Goal: Task Accomplishment & Management: Complete application form

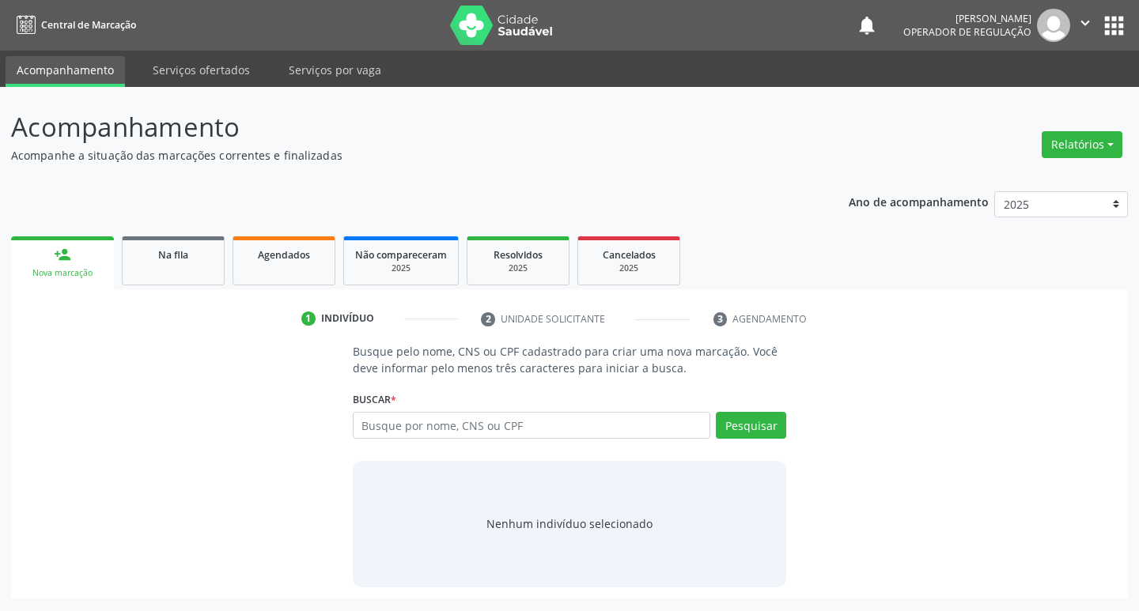
click at [585, 426] on input "text" at bounding box center [532, 425] width 358 height 27
type input "706201070396461"
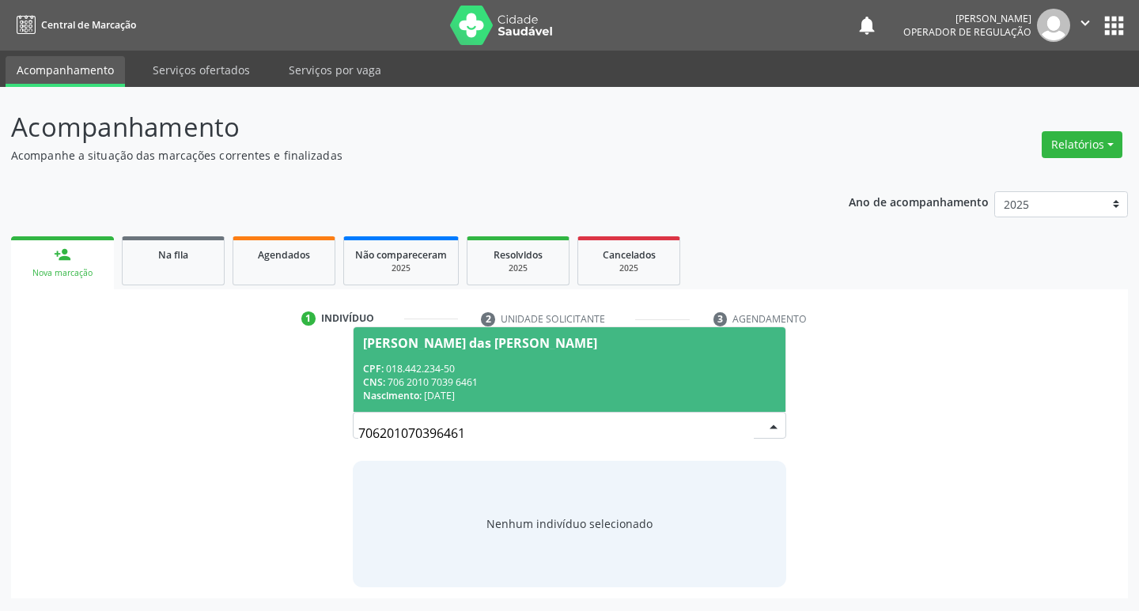
click at [389, 347] on div "[PERSON_NAME] das [PERSON_NAME]" at bounding box center [480, 343] width 234 height 13
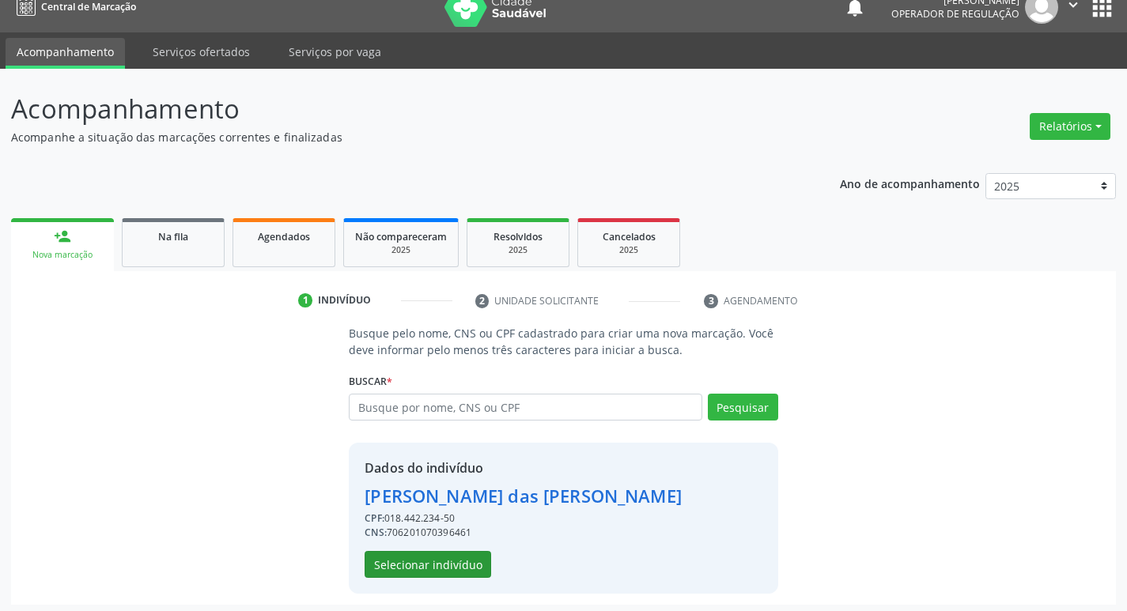
scroll to position [23, 0]
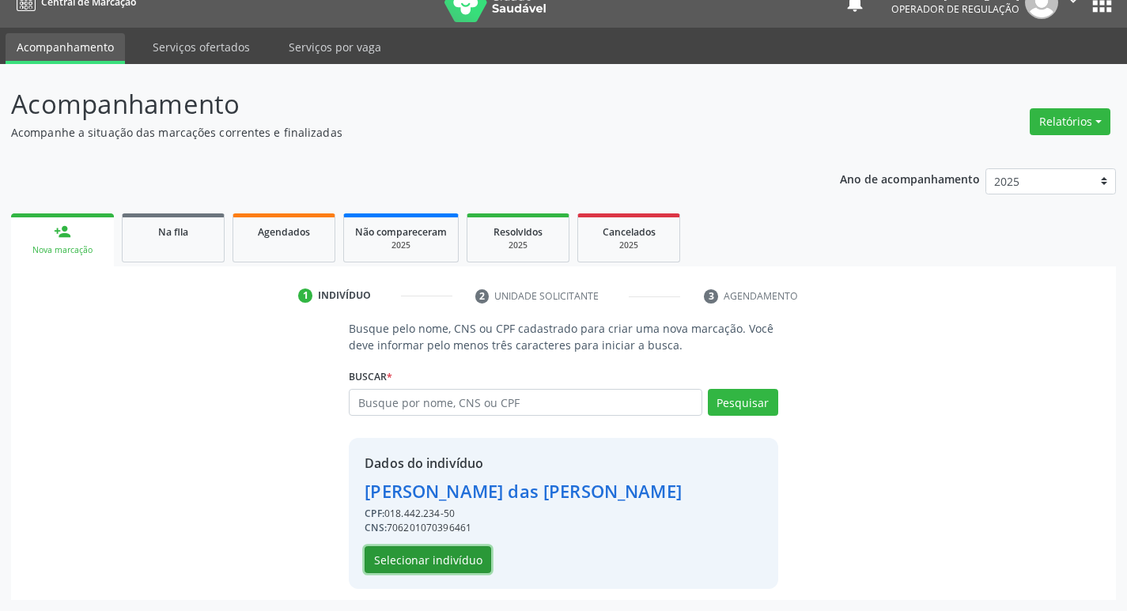
click at [399, 551] on button "Selecionar indivíduo" at bounding box center [428, 560] width 127 height 27
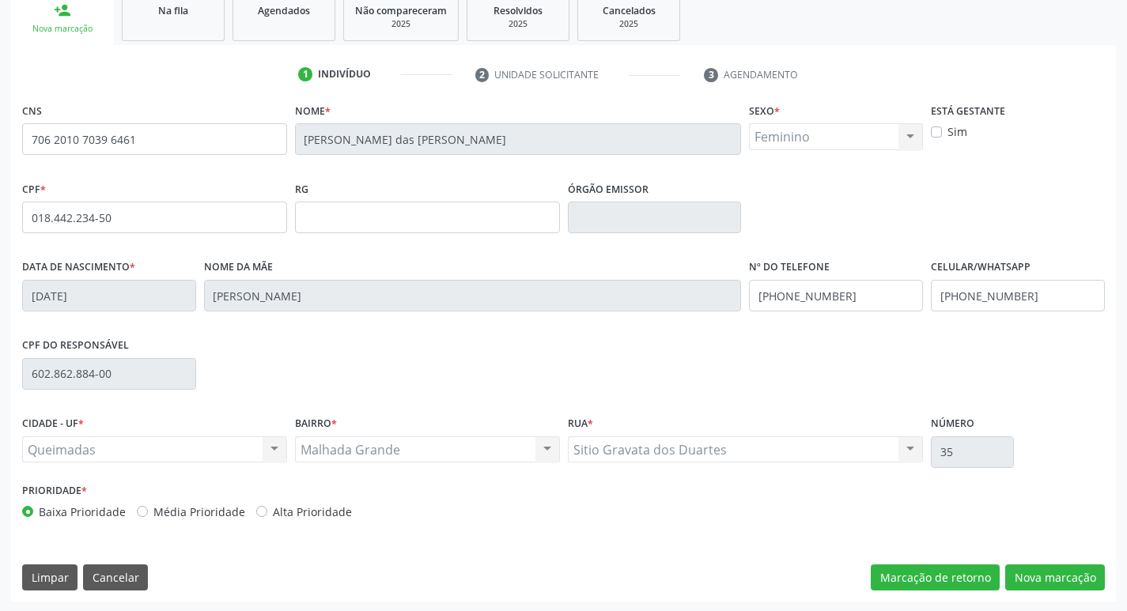
scroll to position [246, 0]
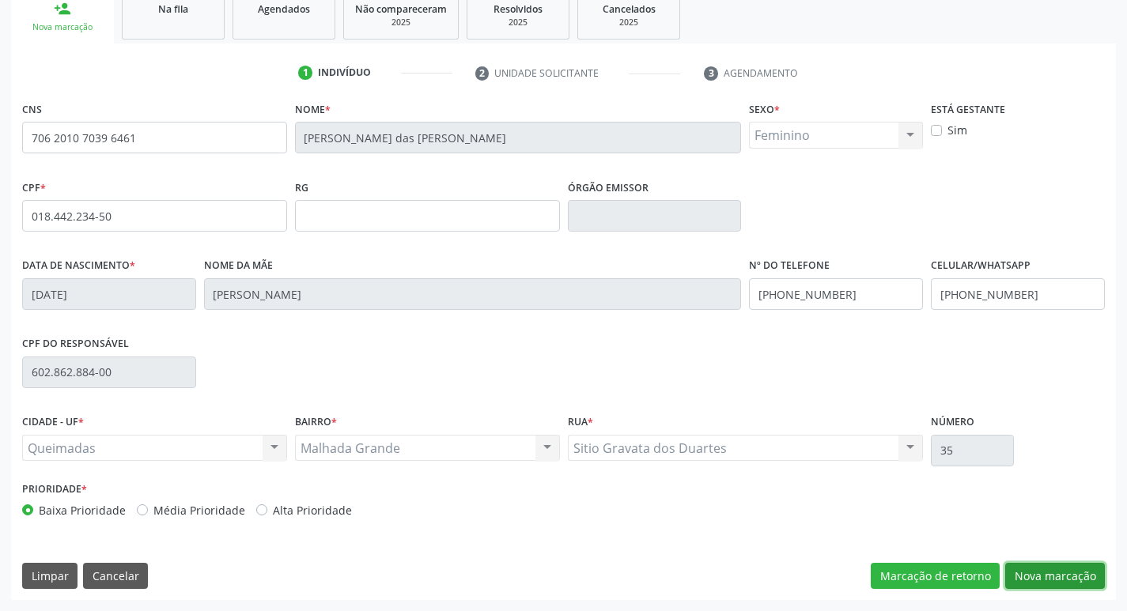
click at [1050, 571] on button "Nova marcação" at bounding box center [1055, 576] width 100 height 27
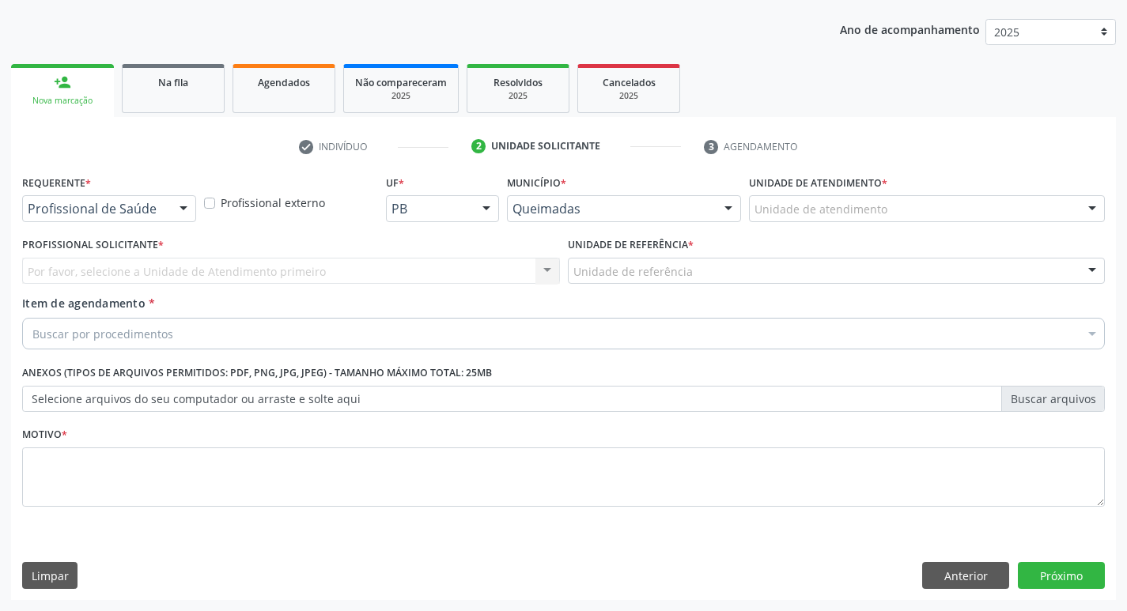
click at [169, 205] on div "Profissional de Saúde Profissional de Saúde Paciente Nenhum resultado encontrad…" at bounding box center [109, 208] width 174 height 27
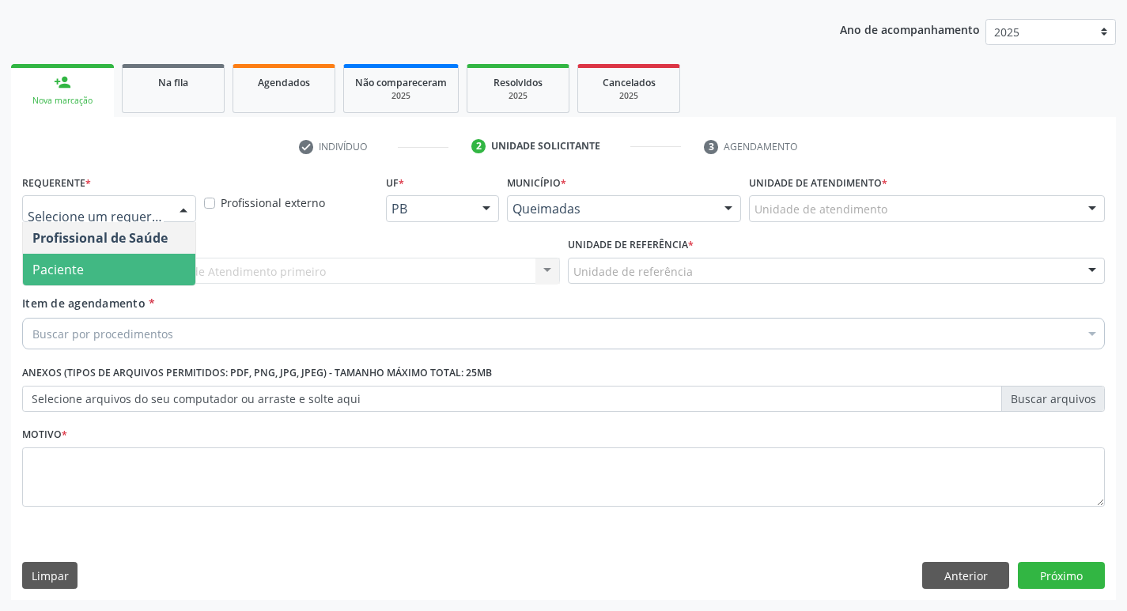
click at [145, 256] on span "Paciente" at bounding box center [109, 270] width 172 height 32
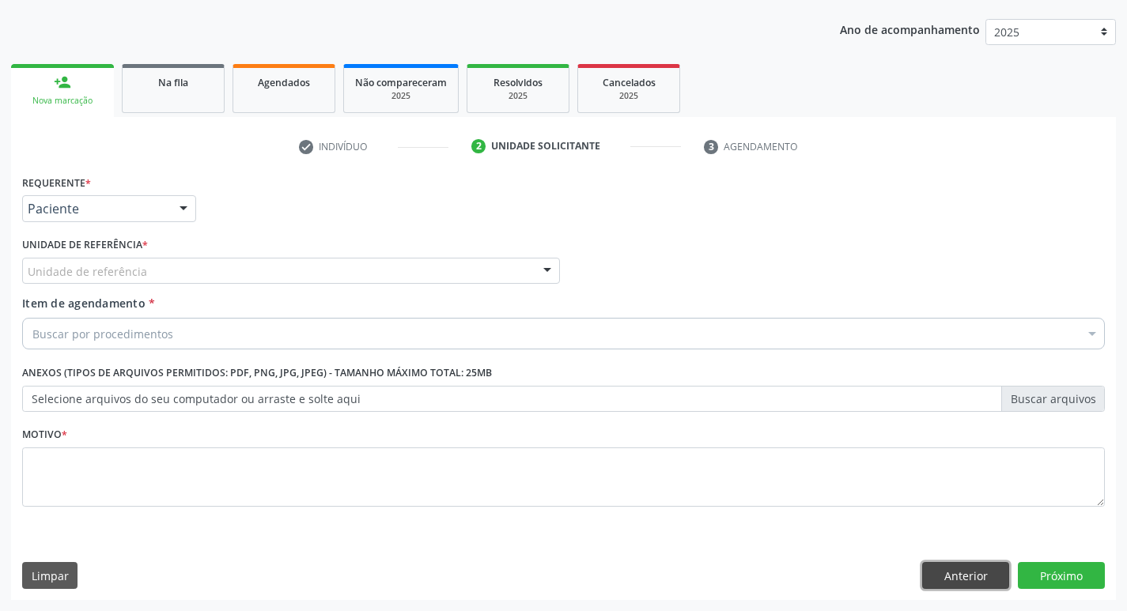
click at [975, 578] on button "Anterior" at bounding box center [965, 575] width 87 height 27
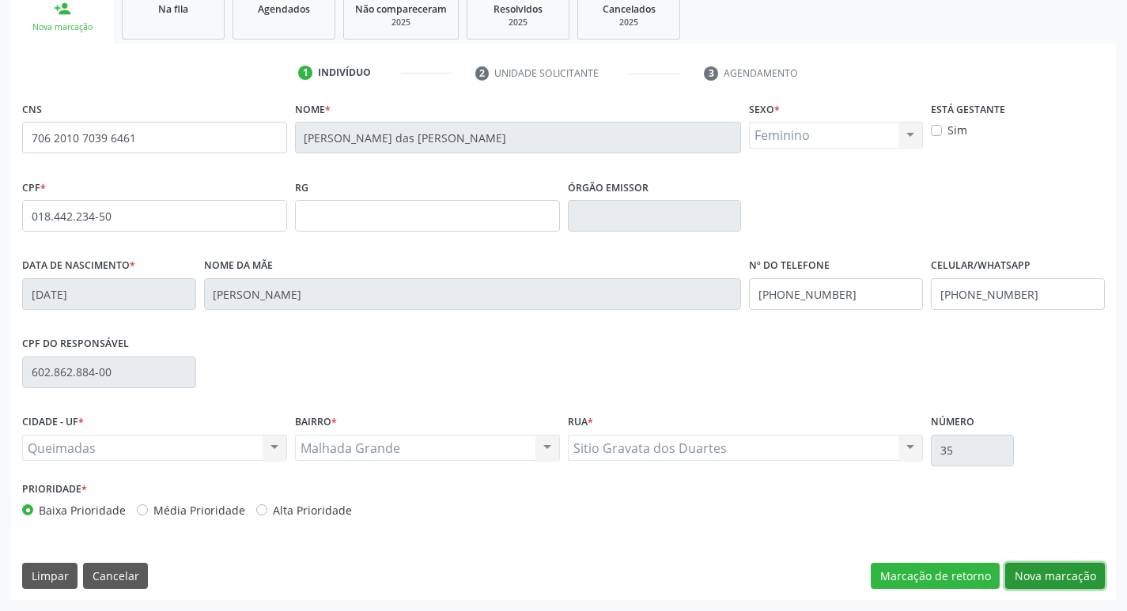
click at [1034, 573] on button "Nova marcação" at bounding box center [1055, 576] width 100 height 27
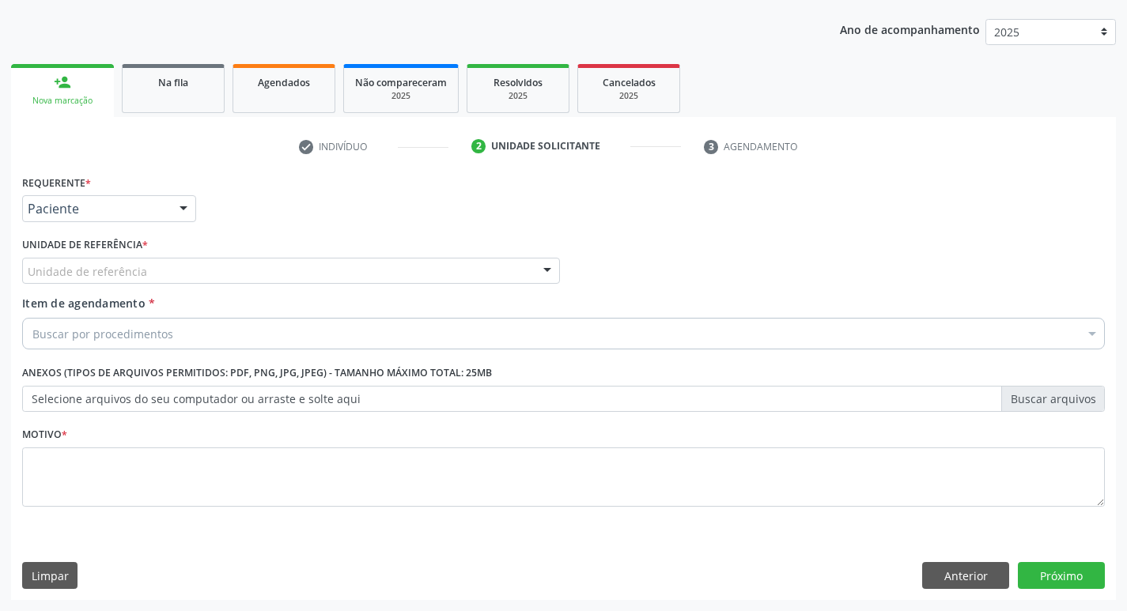
click at [330, 262] on div "Unidade de referência" at bounding box center [291, 271] width 538 height 27
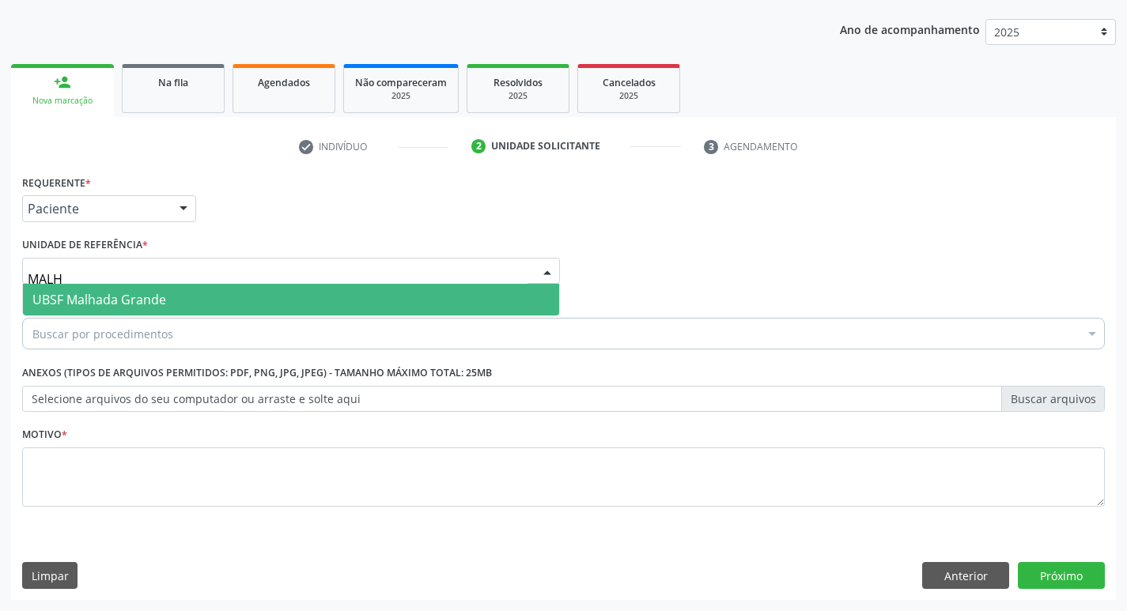
type input "MALHA"
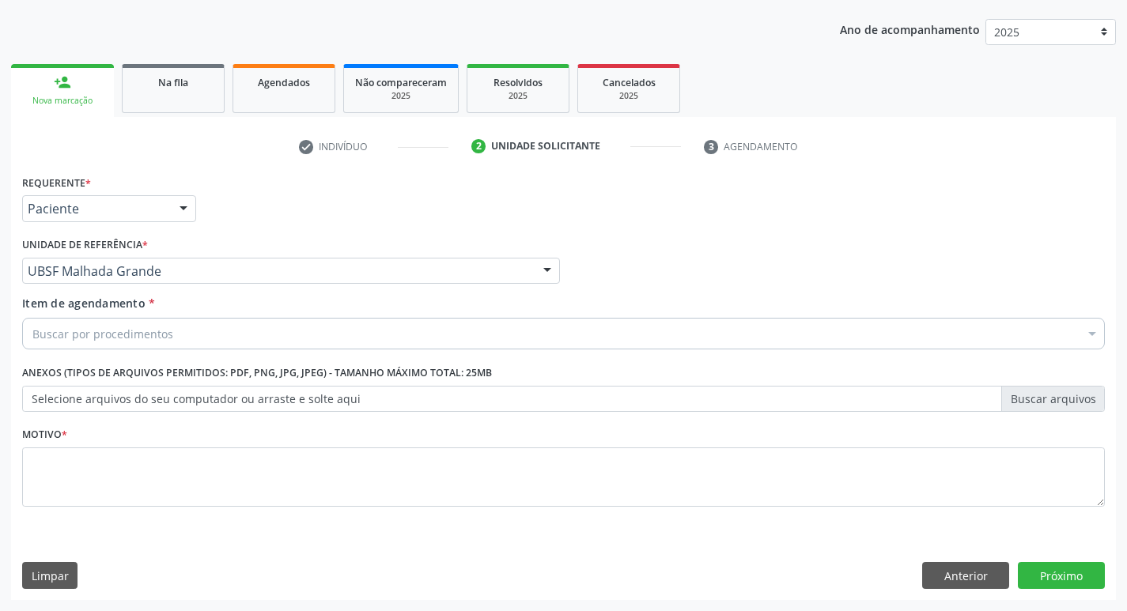
click at [261, 327] on div "Buscar por procedimentos" at bounding box center [563, 334] width 1083 height 32
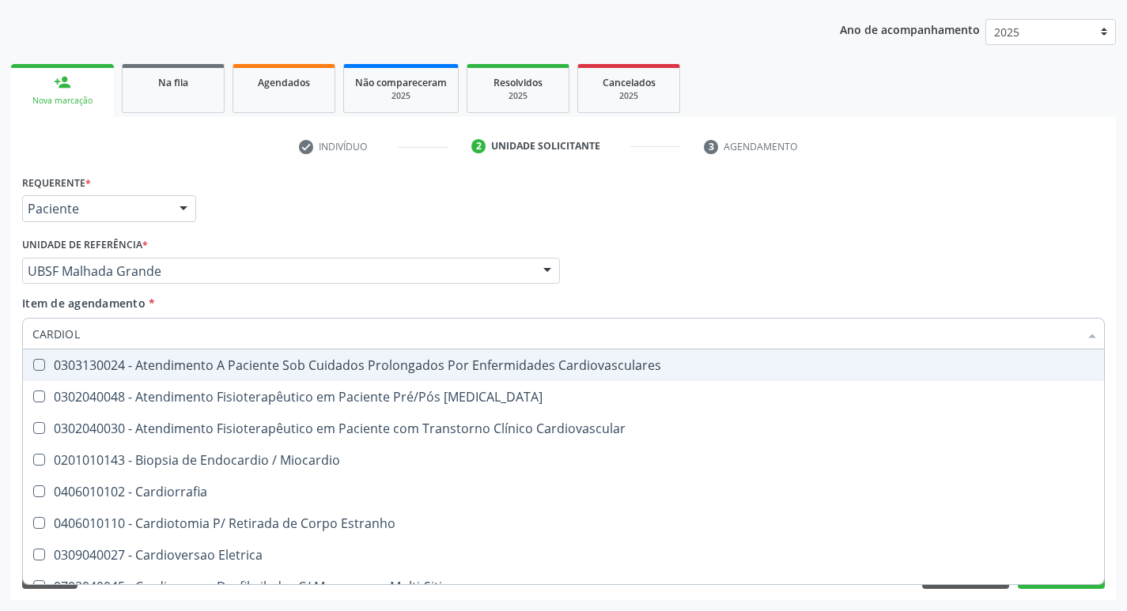
type input "CARDIOLO"
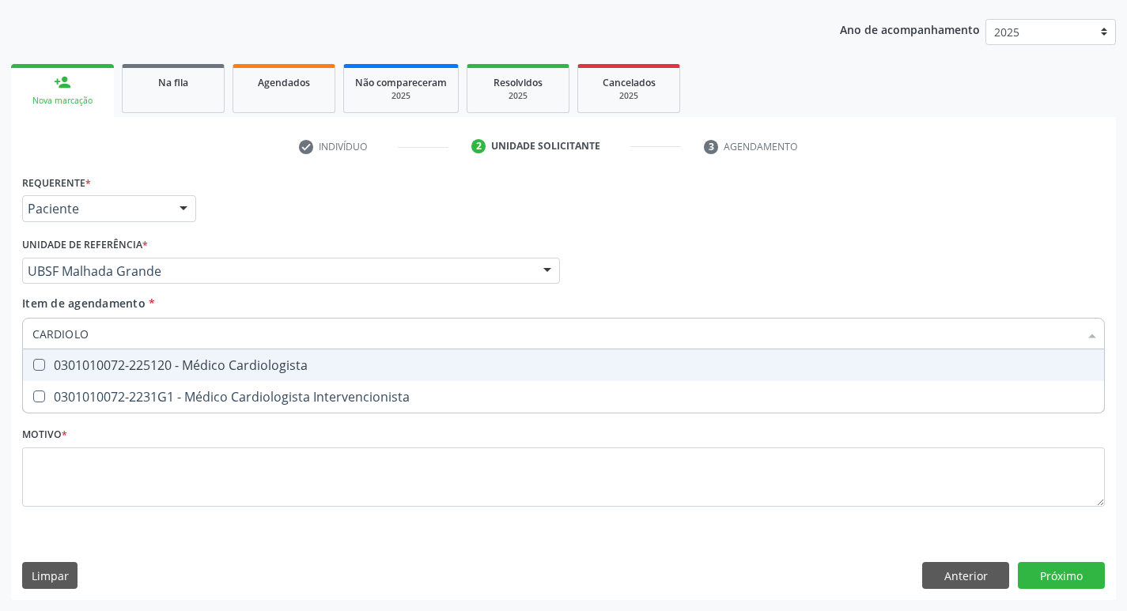
click at [268, 362] on div "0301010072-225120 - Médico Cardiologista" at bounding box center [563, 365] width 1062 height 13
checkbox Cardiologista "true"
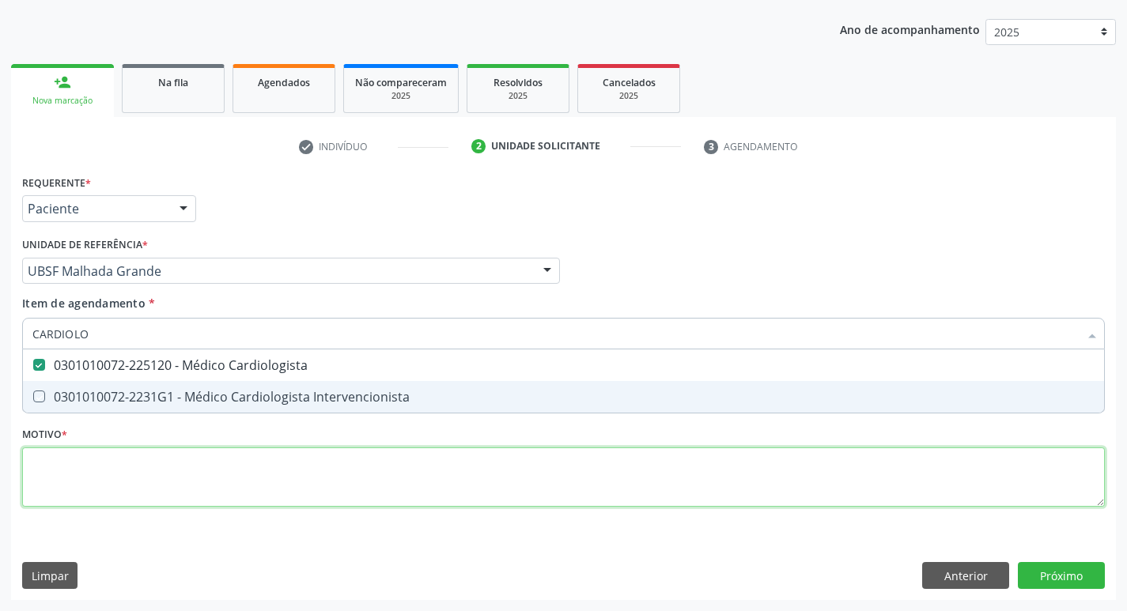
click at [202, 458] on div "Requerente * Paciente Profissional de Saúde Paciente Nenhum resultado encontrad…" at bounding box center [563, 350] width 1083 height 358
checkbox Intervencionista "true"
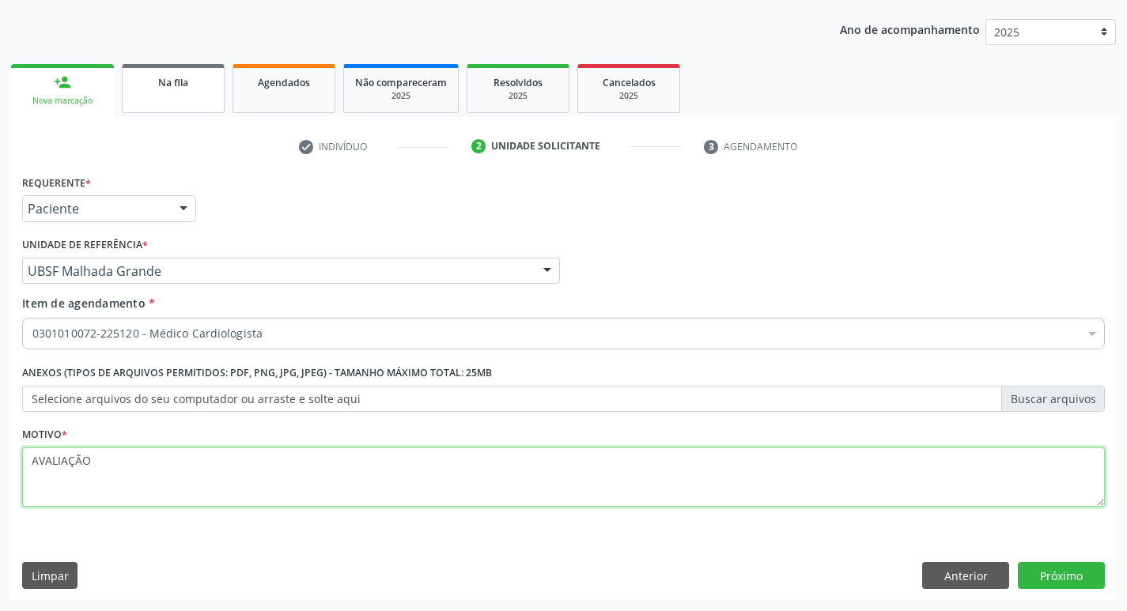
type textarea "AVALIAÇÃO"
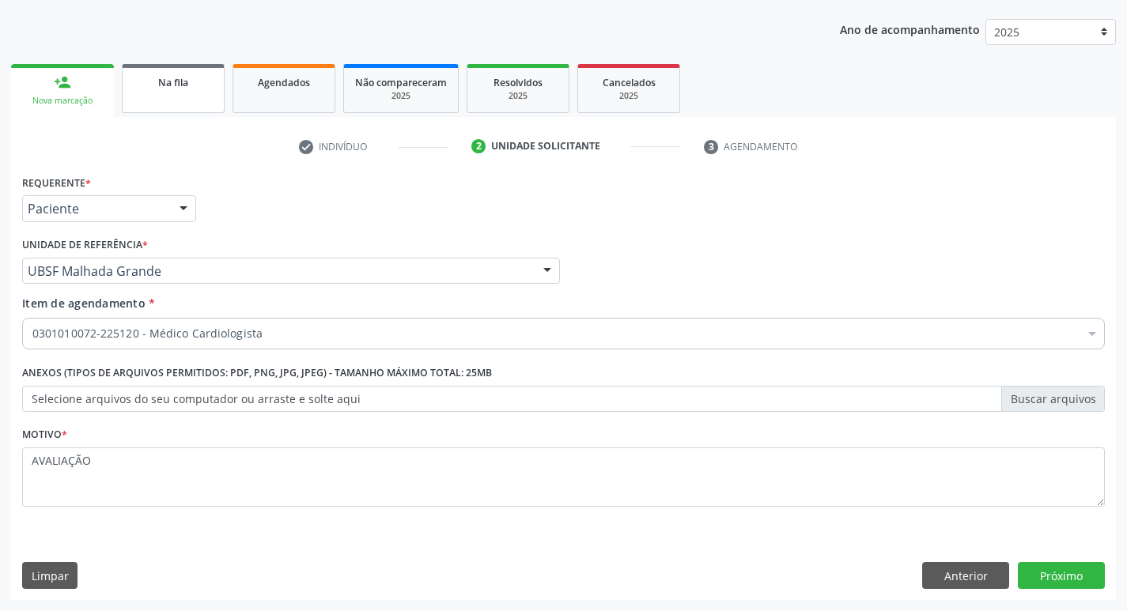
click at [186, 104] on link "Na fila" at bounding box center [173, 88] width 103 height 49
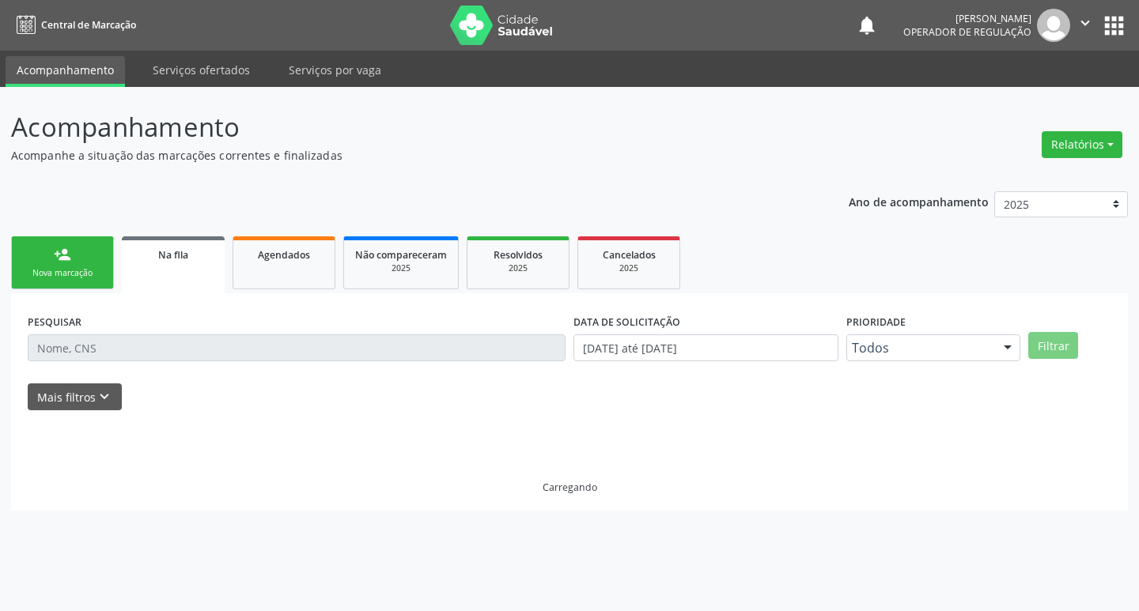
click at [65, 278] on div "Nova marcação" at bounding box center [62, 273] width 79 height 12
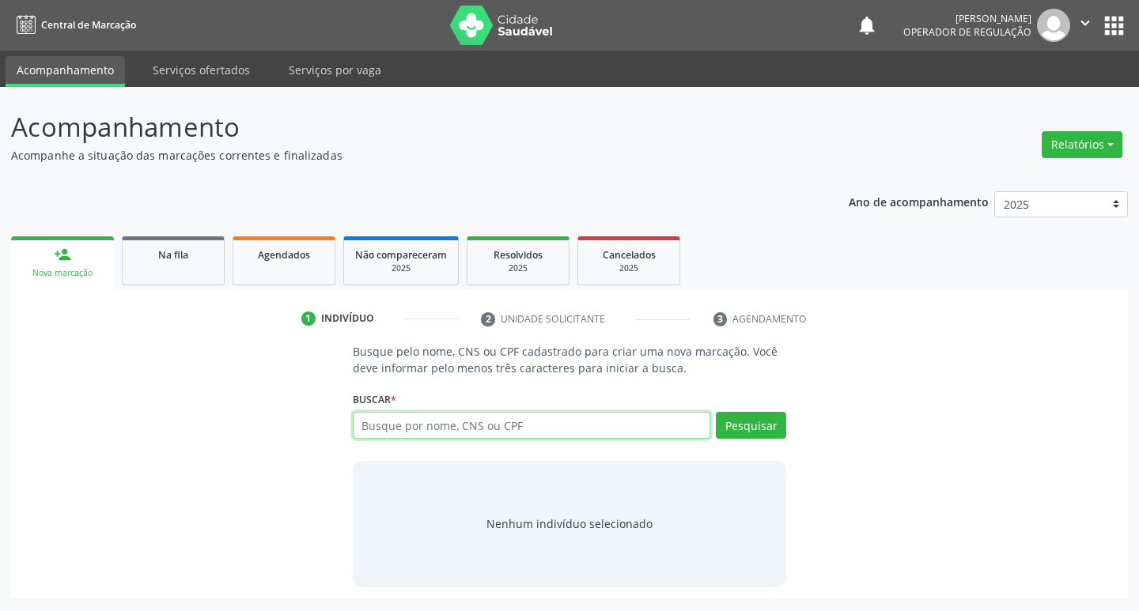
click at [417, 431] on input "text" at bounding box center [532, 425] width 358 height 27
type input "702301115111513"
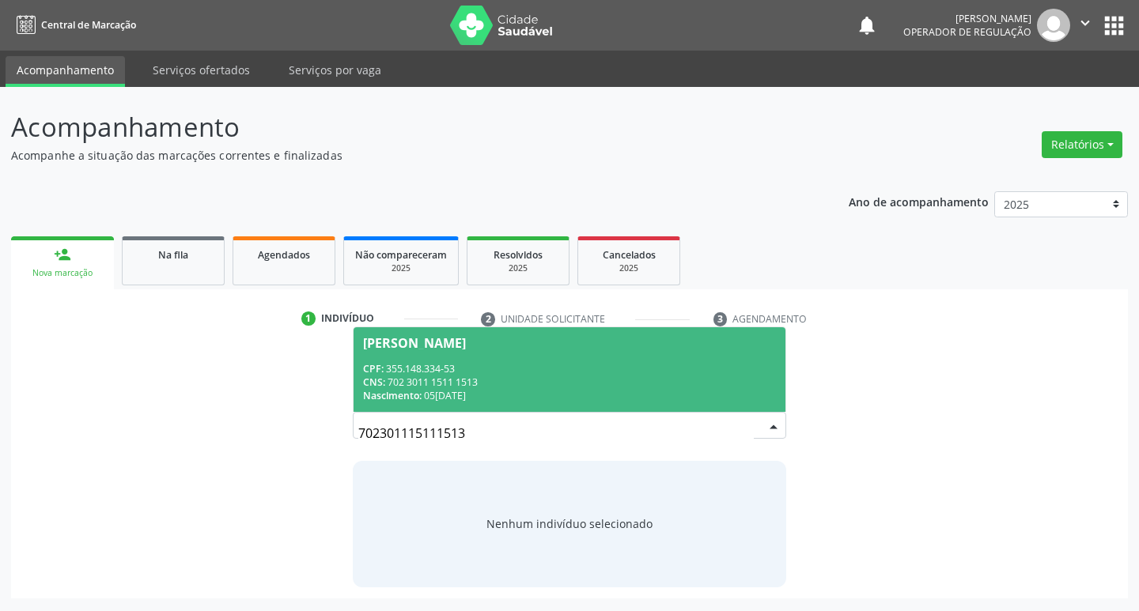
click at [477, 363] on div "CPF: 355.148.334-53" at bounding box center [570, 368] width 414 height 13
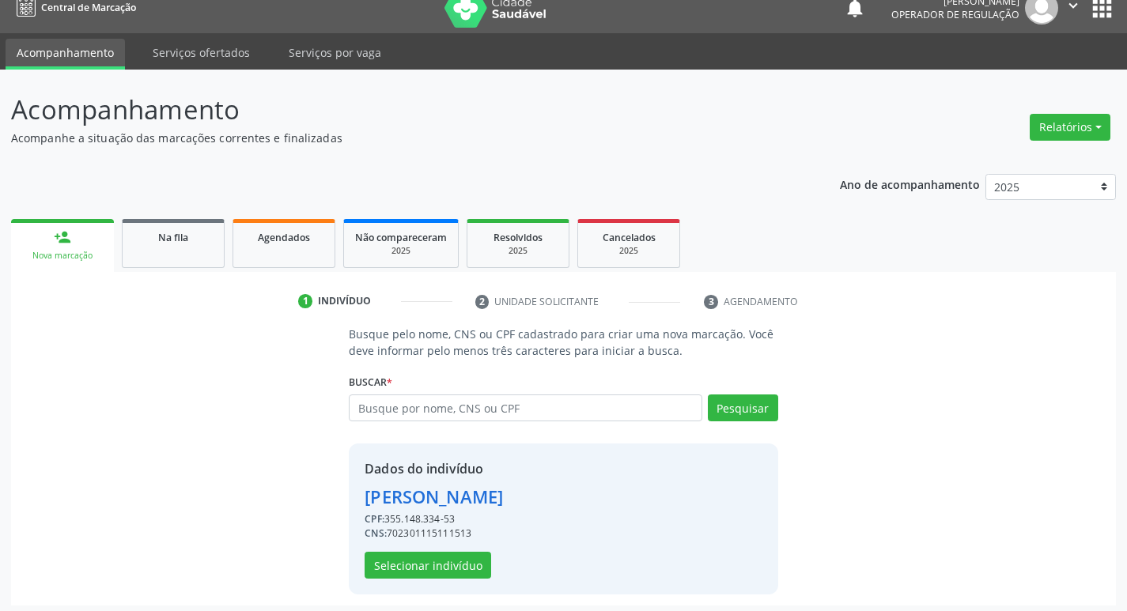
scroll to position [23, 0]
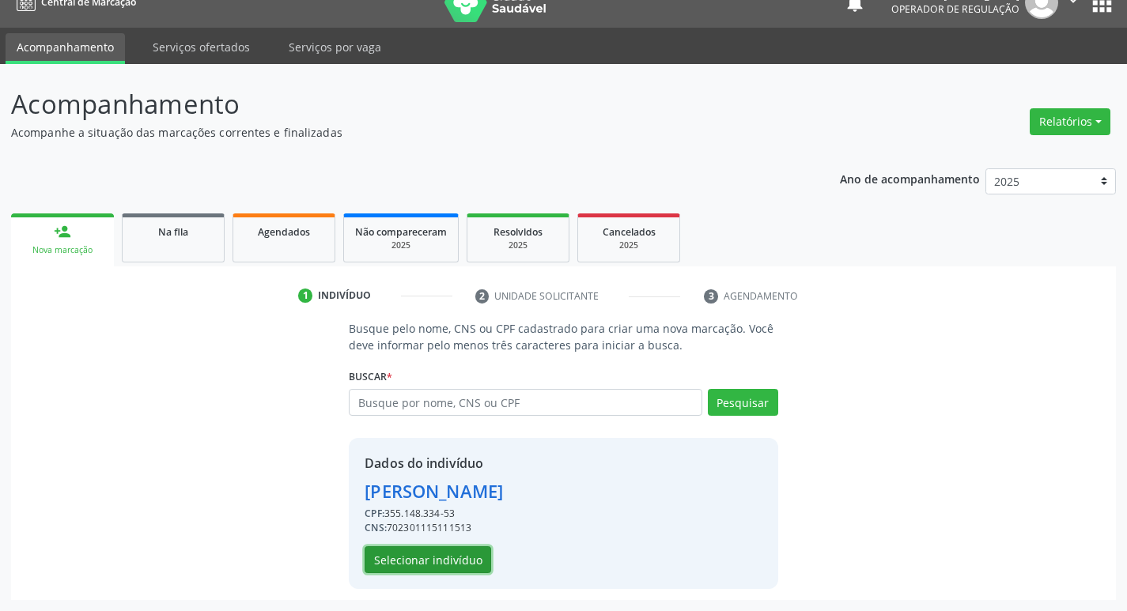
click at [447, 568] on button "Selecionar indivíduo" at bounding box center [428, 560] width 127 height 27
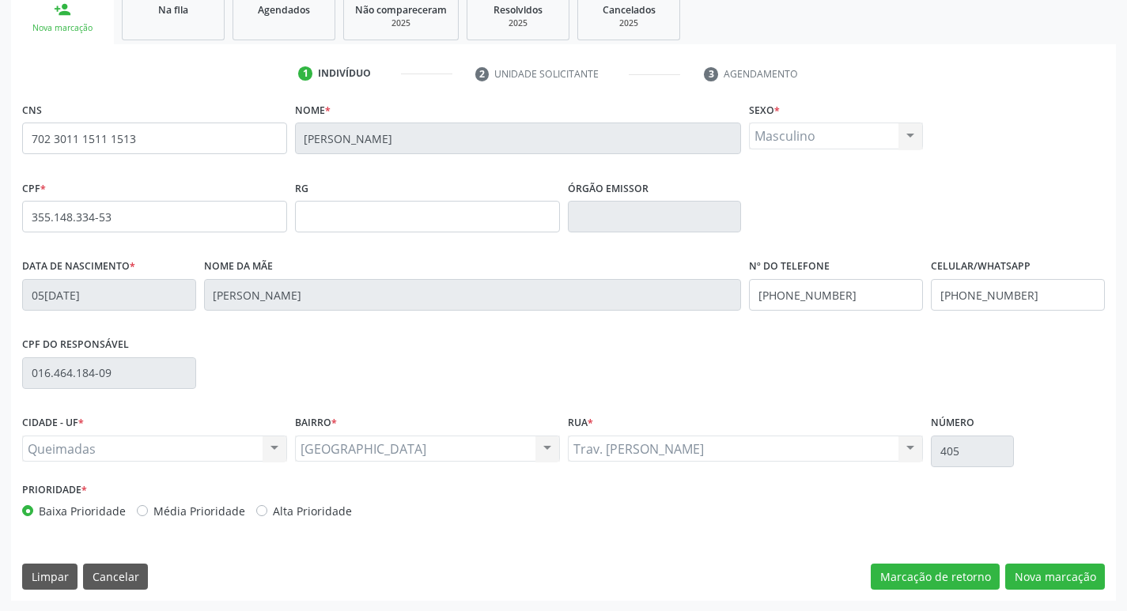
scroll to position [246, 0]
click at [1053, 576] on button "Nova marcação" at bounding box center [1055, 576] width 100 height 27
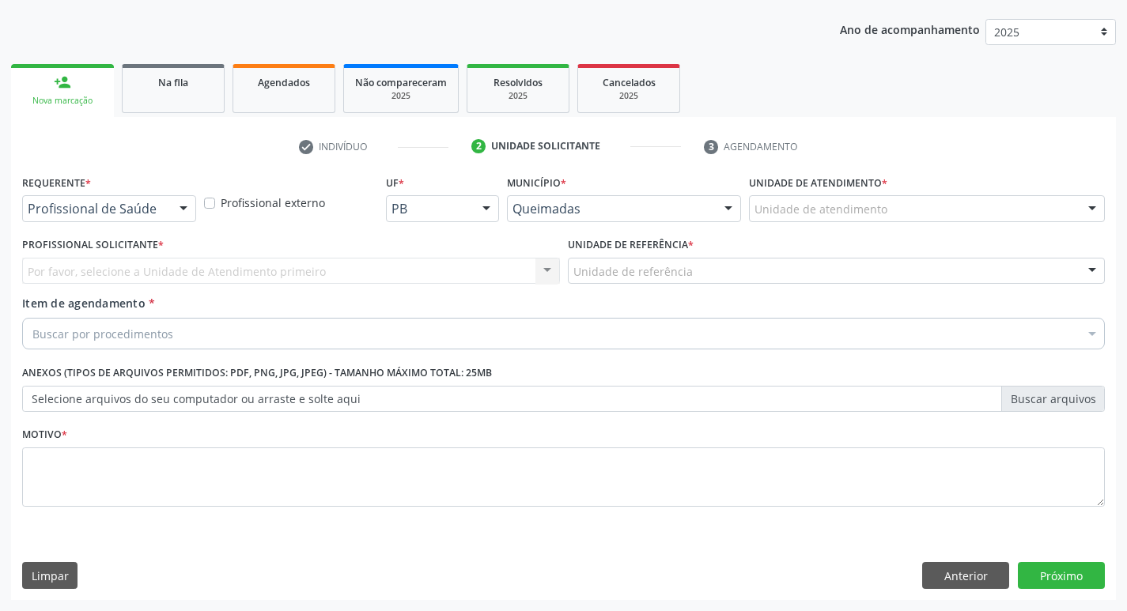
click at [173, 210] on div at bounding box center [184, 209] width 24 height 27
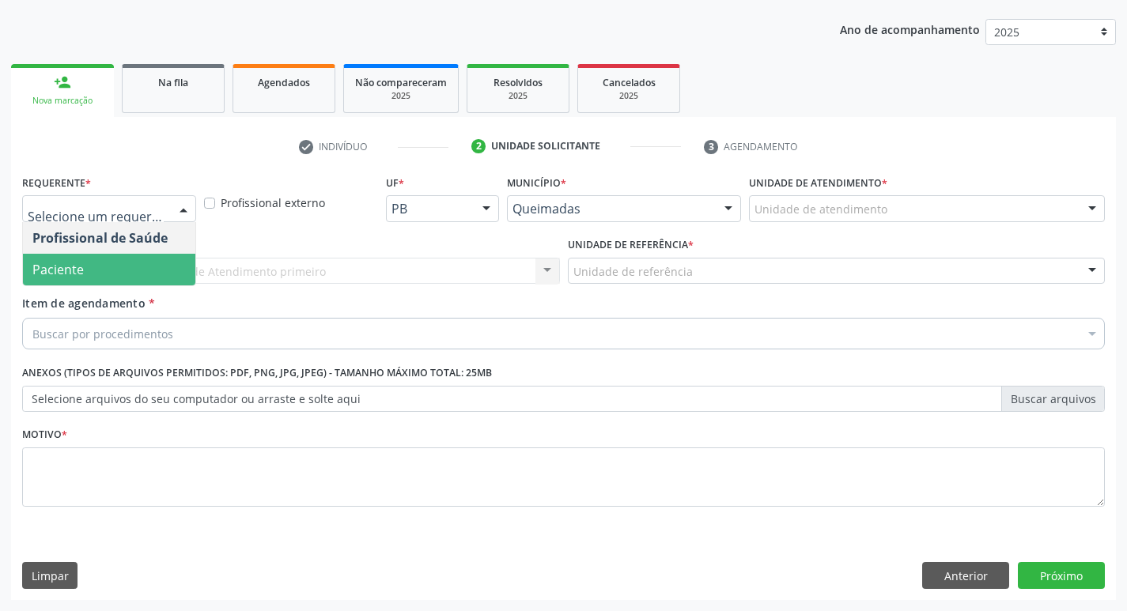
click at [121, 267] on span "Paciente" at bounding box center [109, 270] width 172 height 32
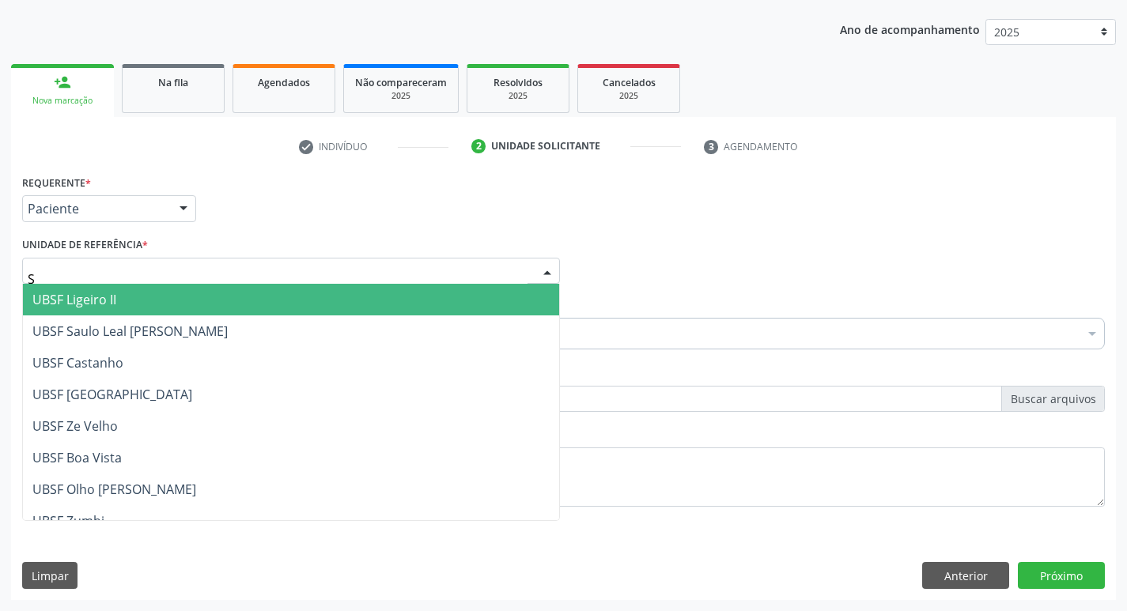
type input "SA"
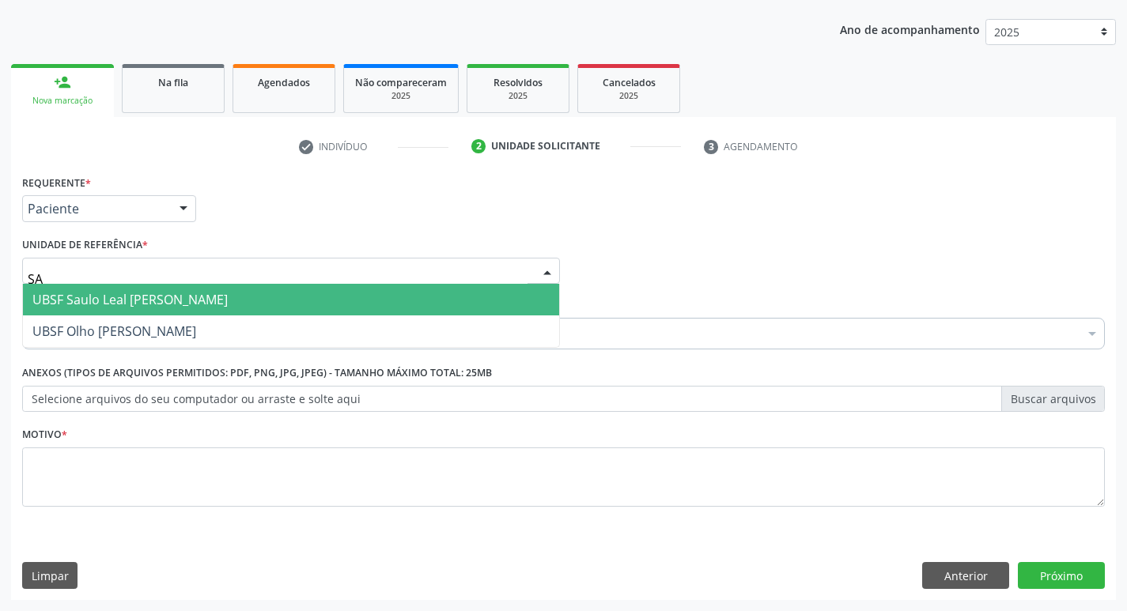
click at [108, 306] on span "UBSF Saulo Leal [PERSON_NAME]" at bounding box center [129, 299] width 195 height 17
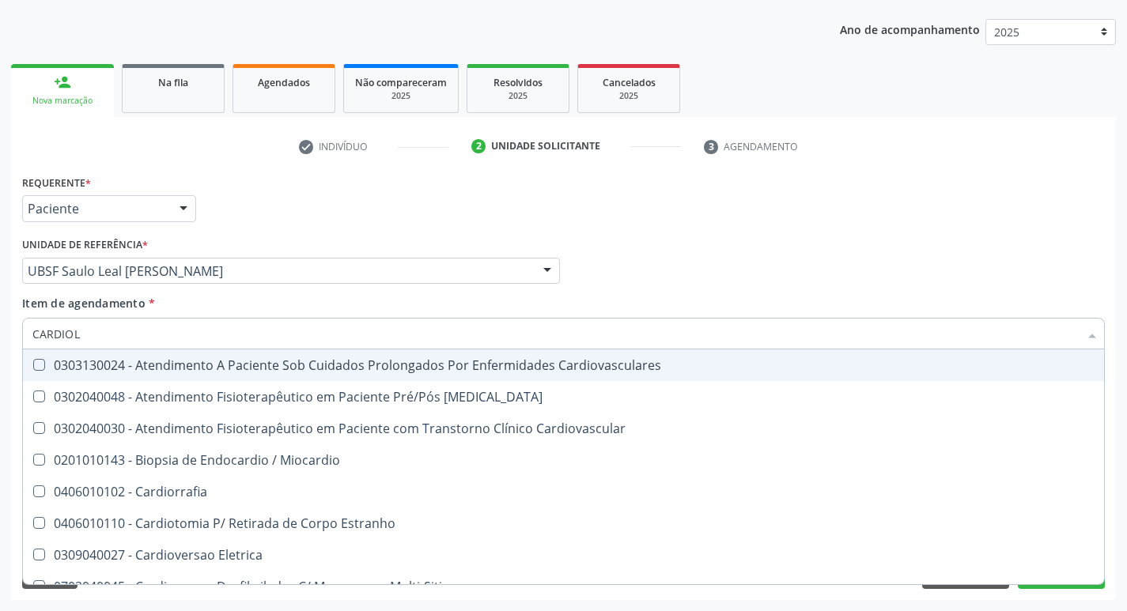
type input "CARDIOLO"
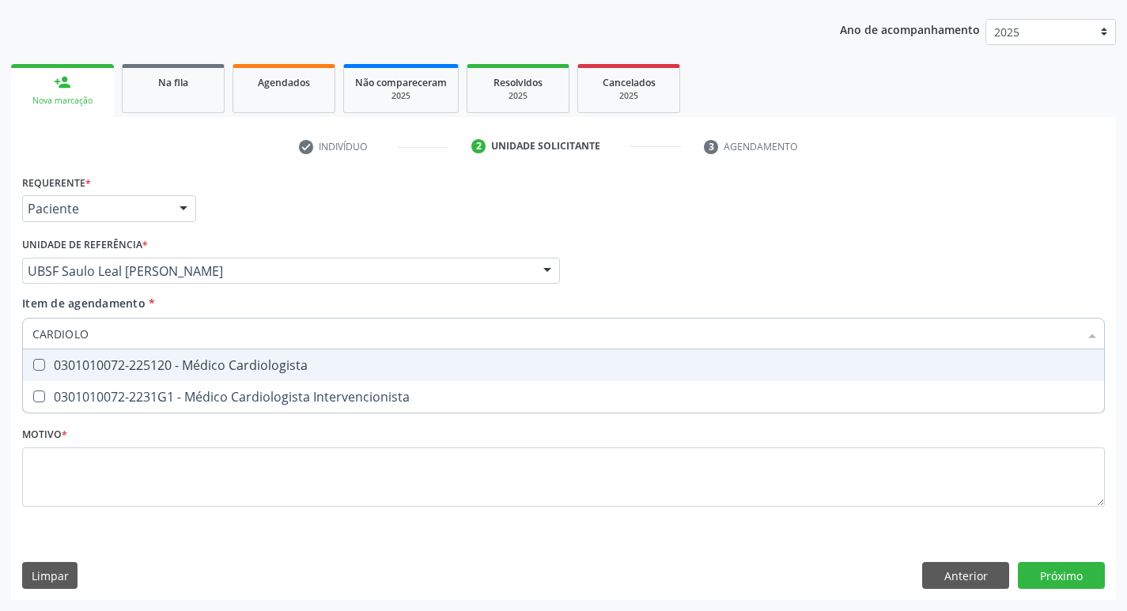
click at [154, 365] on div "0301010072-225120 - Médico Cardiologista" at bounding box center [563, 365] width 1062 height 13
checkbox Cardiologista "true"
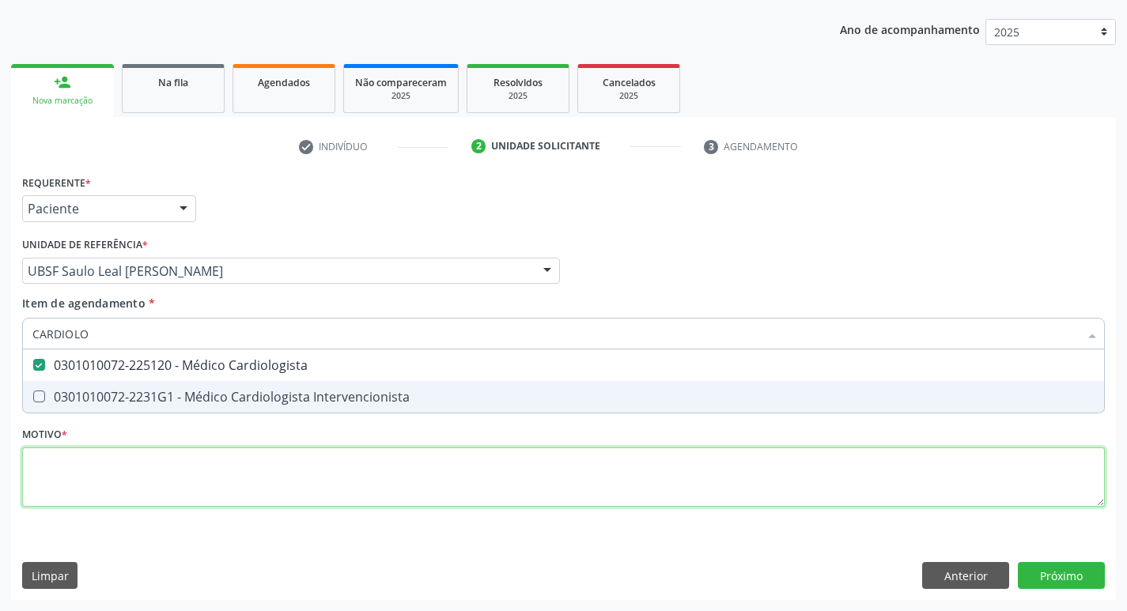
click at [169, 476] on div "Requerente * Paciente Profissional de Saúde Paciente Nenhum resultado encontrad…" at bounding box center [563, 350] width 1083 height 358
checkbox Intervencionista "true"
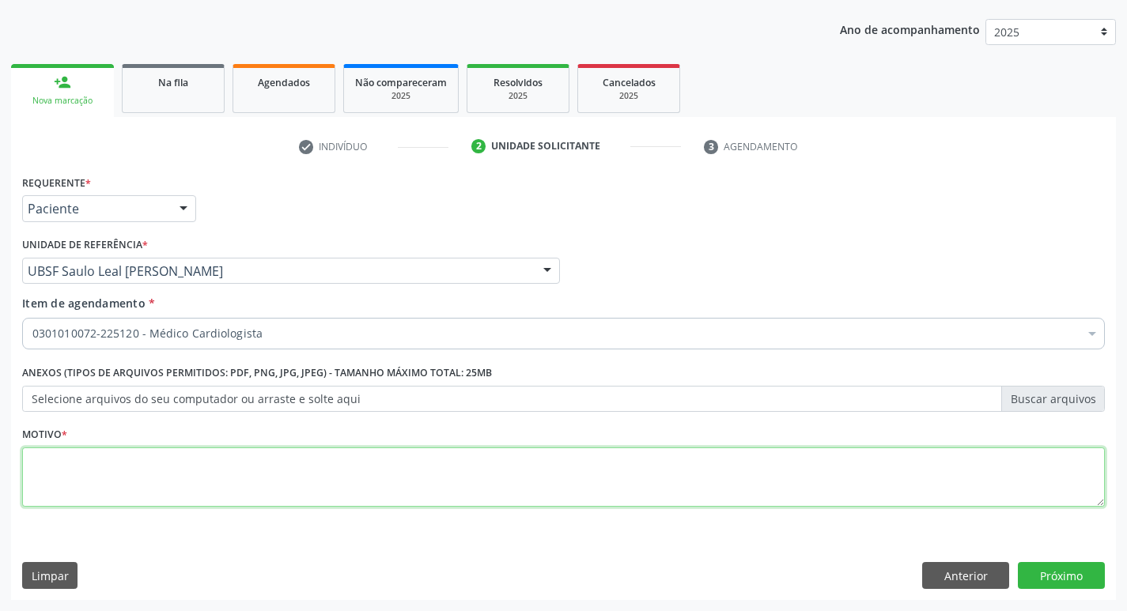
click at [169, 476] on textarea at bounding box center [563, 478] width 1083 height 60
type textarea "DISLIPIDEMIA GRAVE E ALTERAÇÃO ELETROCARDIOGRAFICA"
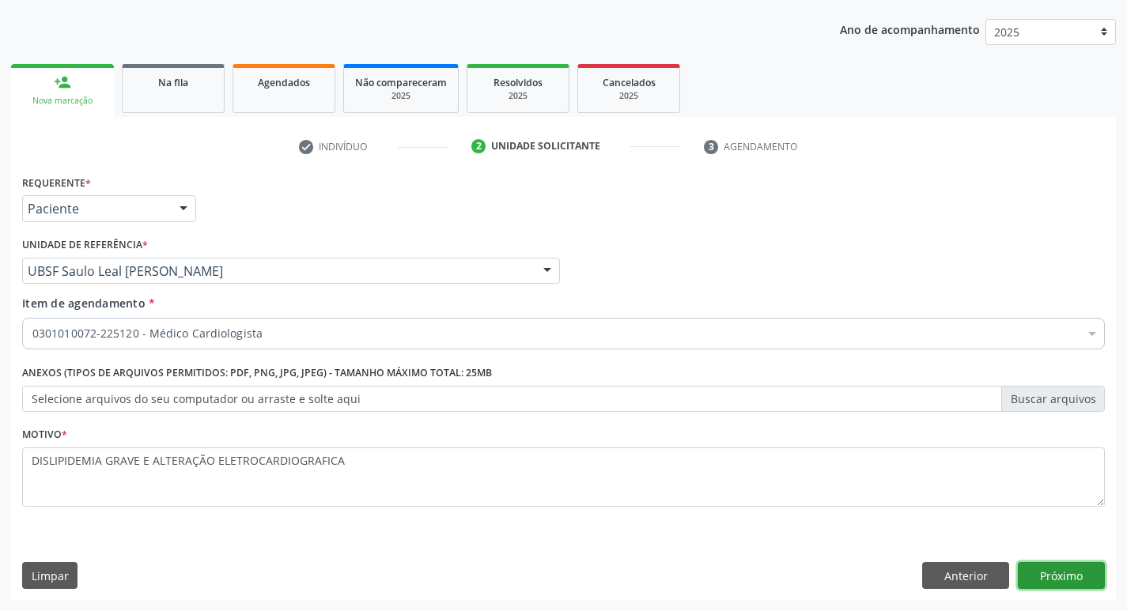
click at [1046, 583] on button "Próximo" at bounding box center [1061, 575] width 87 height 27
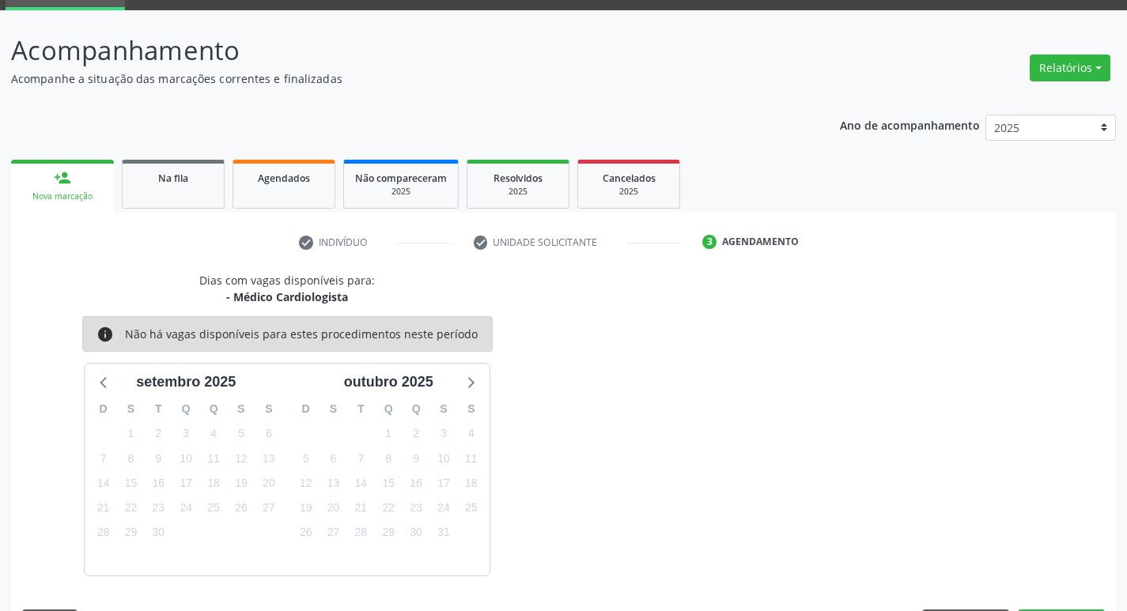
scroll to position [123, 0]
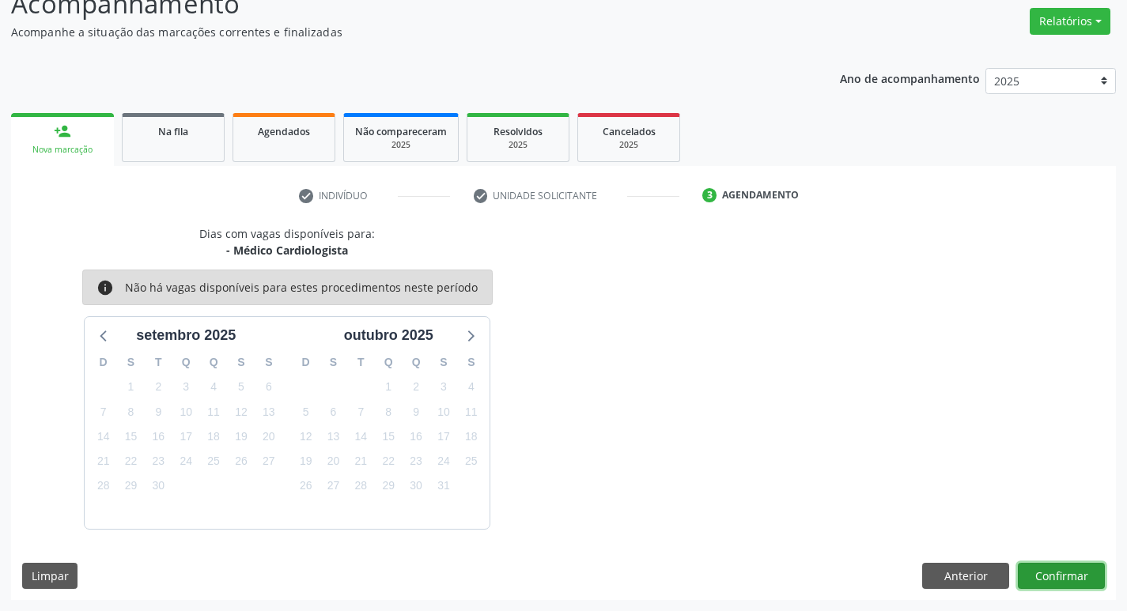
click at [1044, 566] on button "Confirmar" at bounding box center [1061, 576] width 87 height 27
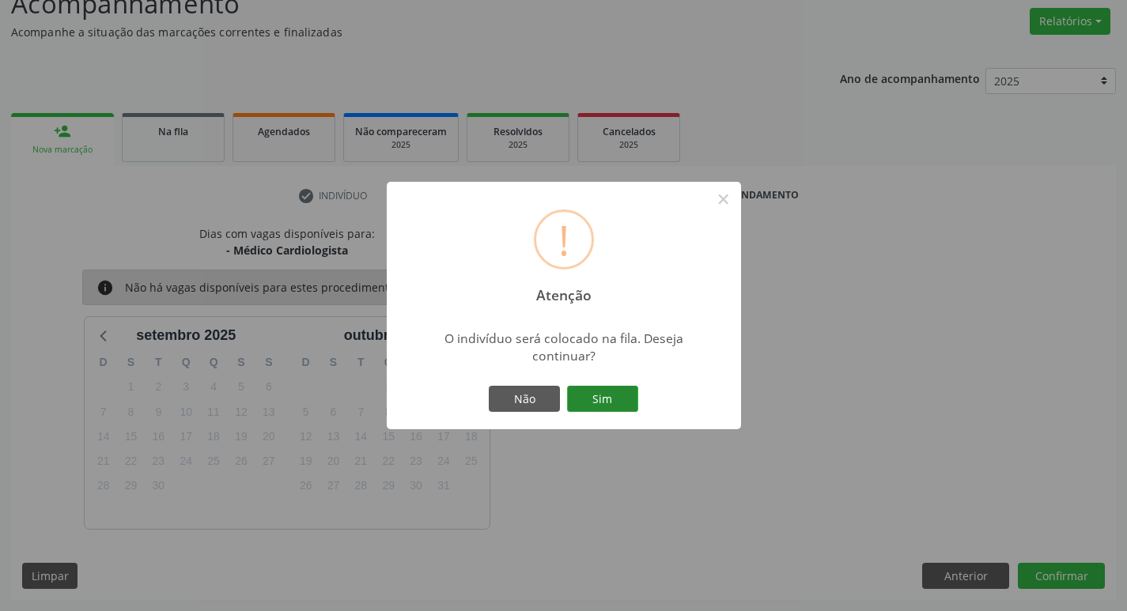
click at [579, 399] on button "Sim" at bounding box center [602, 399] width 71 height 27
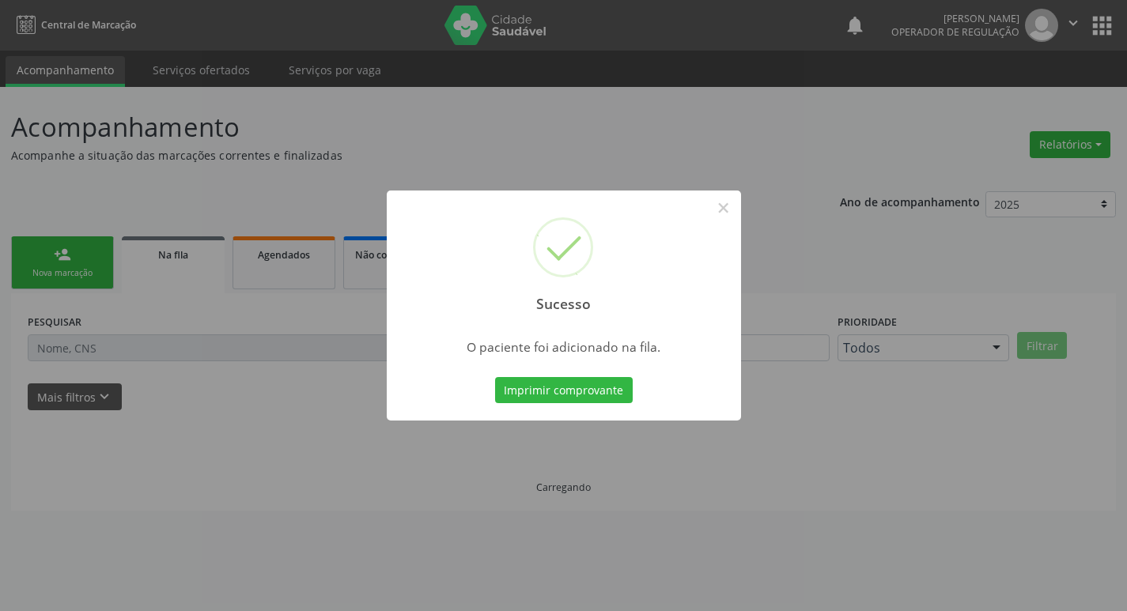
scroll to position [0, 0]
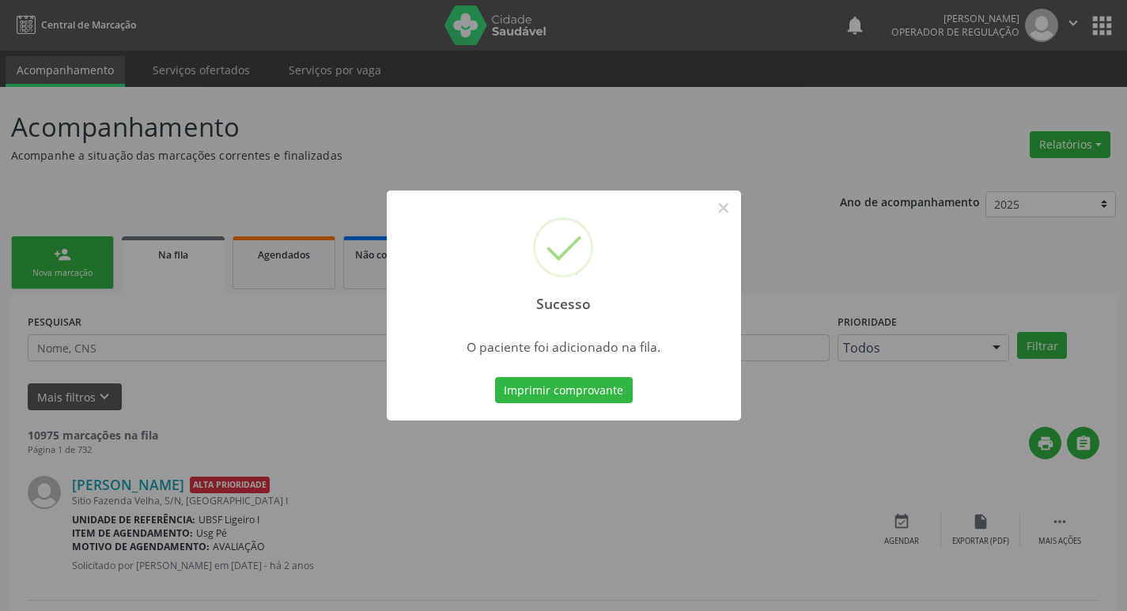
click at [355, 144] on div "Sucesso × O paciente foi adicionado na fila. Imprimir comprovante Cancel" at bounding box center [563, 305] width 1127 height 611
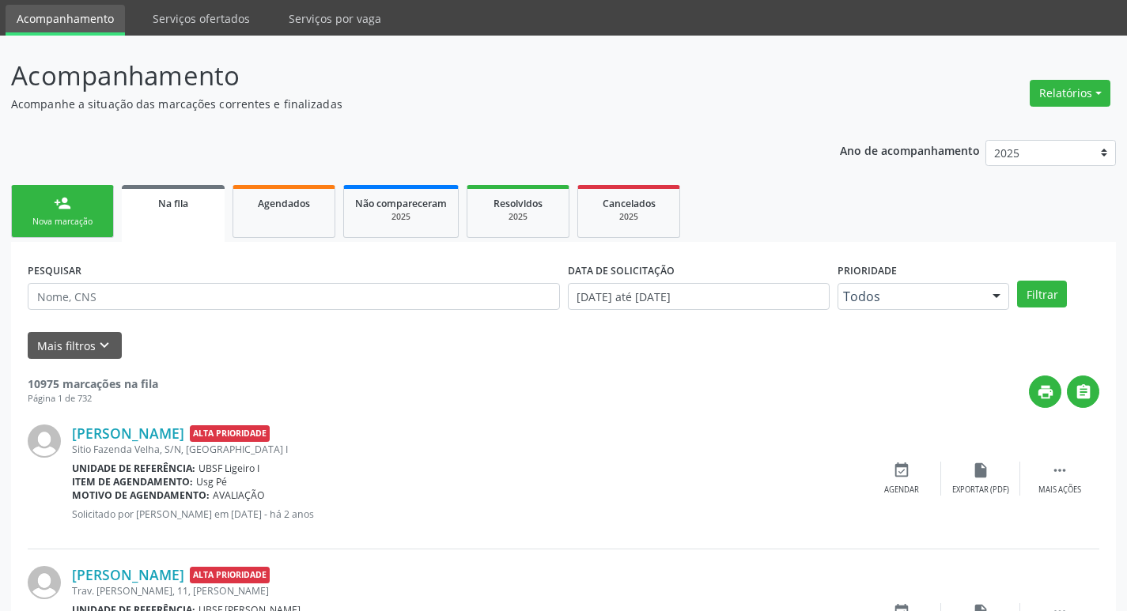
scroll to position [79, 0]
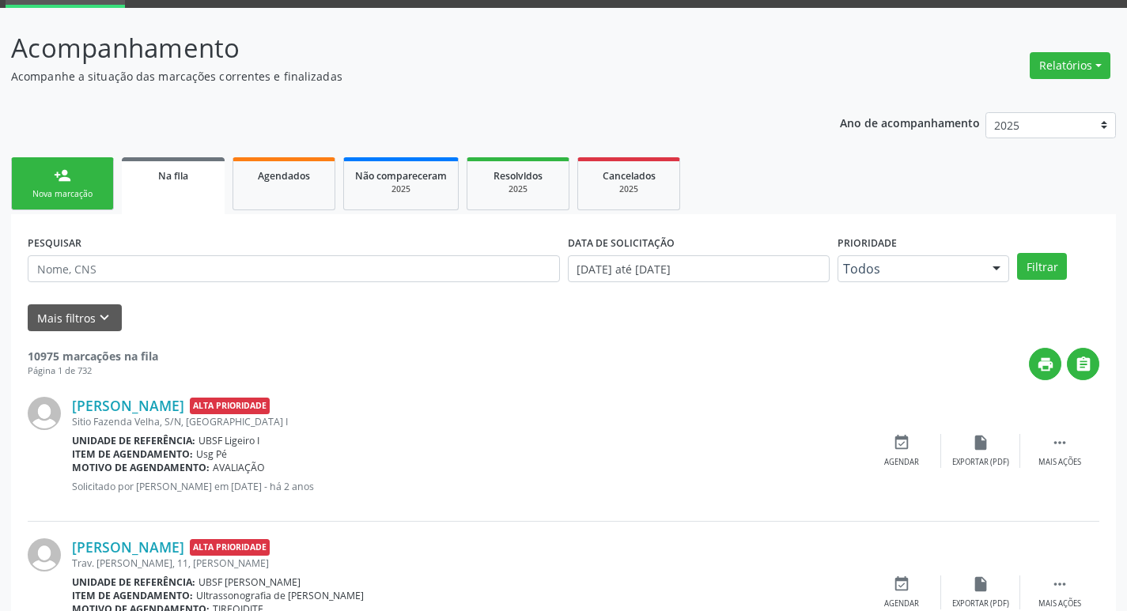
click at [37, 191] on div "Nova marcação" at bounding box center [62, 194] width 79 height 12
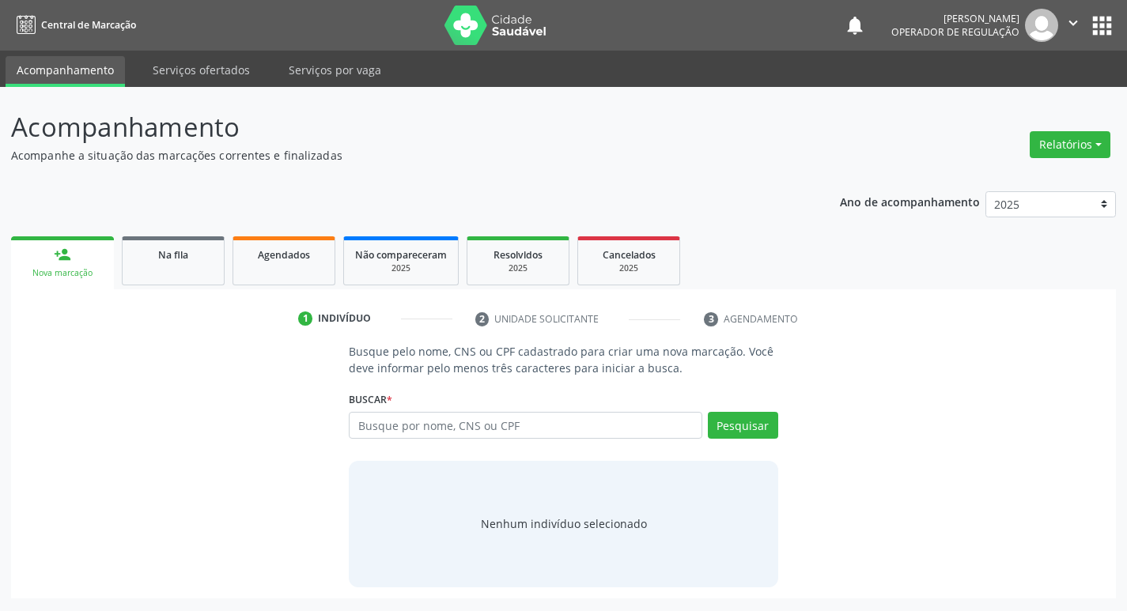
scroll to position [0, 0]
click at [425, 420] on input "text" at bounding box center [532, 425] width 358 height 27
type input "701201091366714"
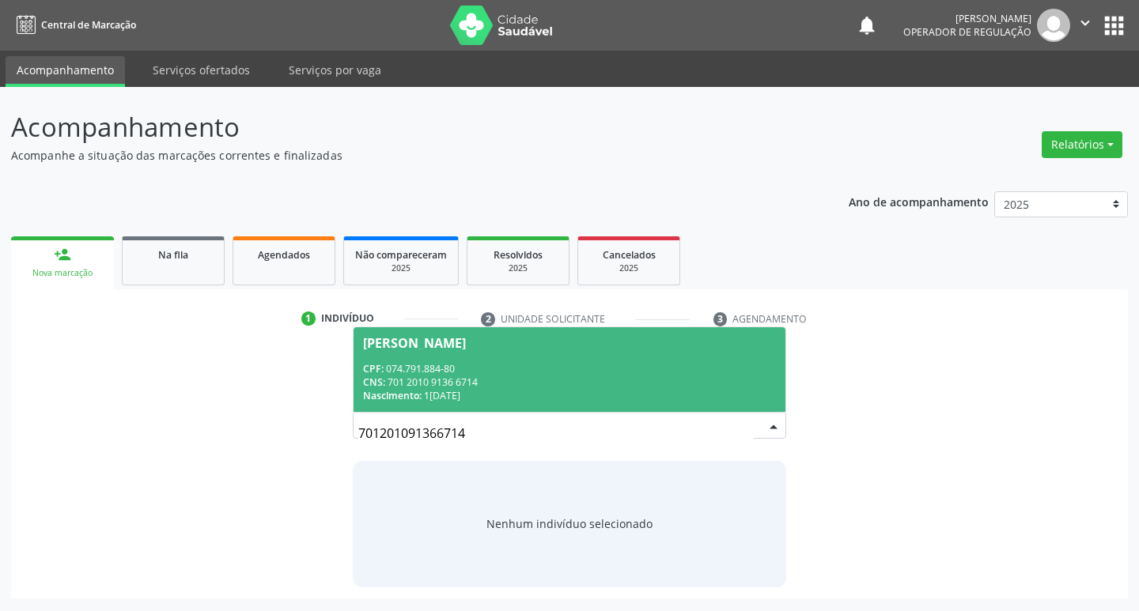
click at [539, 394] on div "Nascimento: 17/04/1985" at bounding box center [570, 395] width 414 height 13
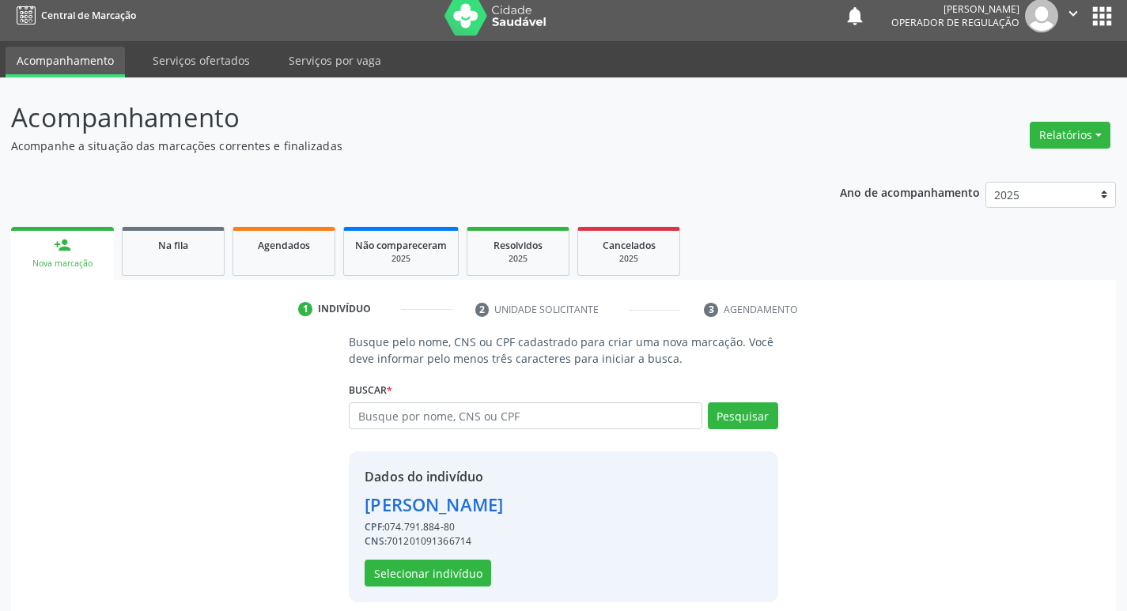
scroll to position [23, 0]
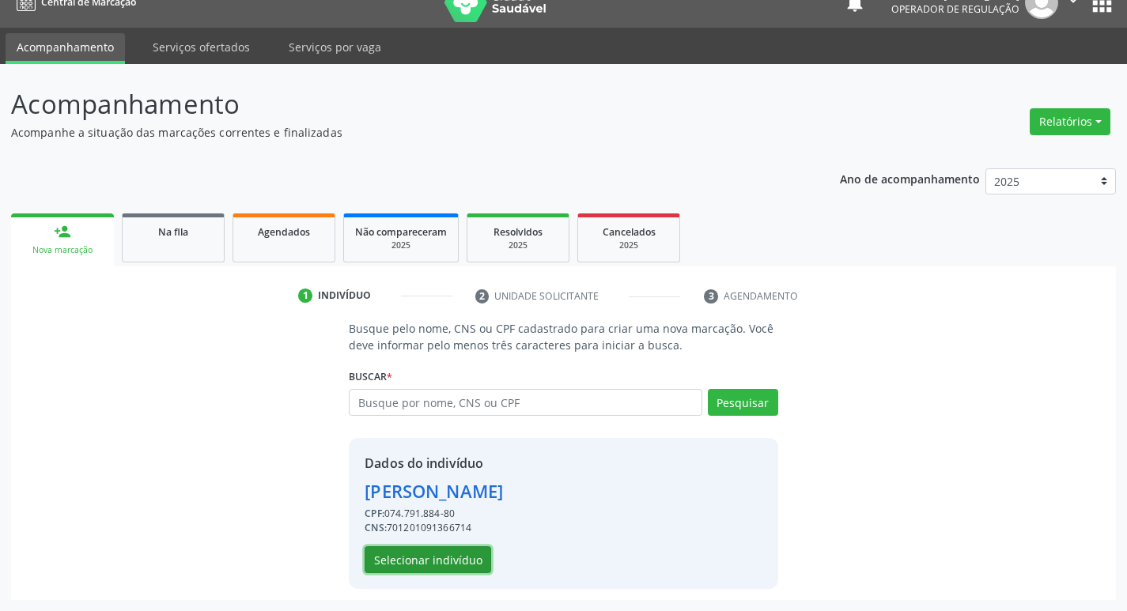
click at [452, 559] on button "Selecionar indivíduo" at bounding box center [428, 560] width 127 height 27
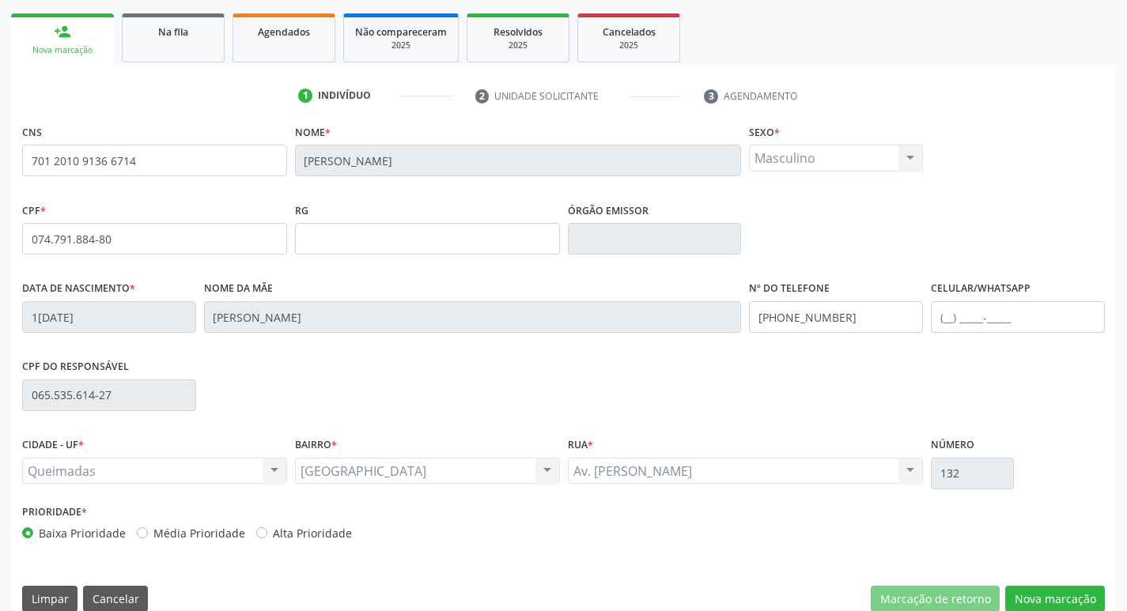
scroll to position [246, 0]
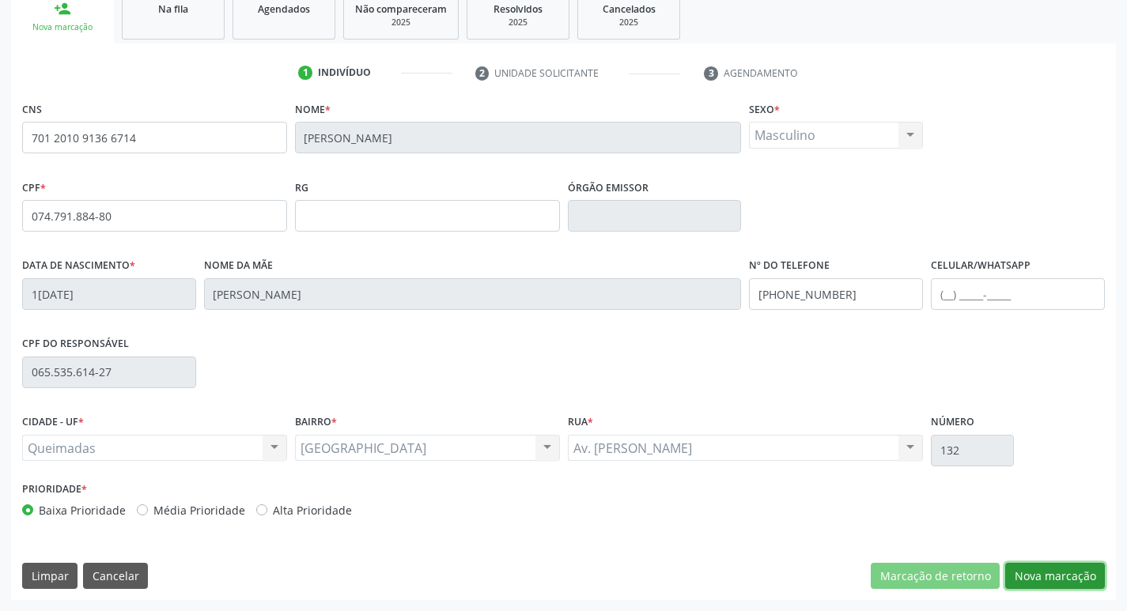
click at [1017, 579] on button "Nova marcação" at bounding box center [1055, 576] width 100 height 27
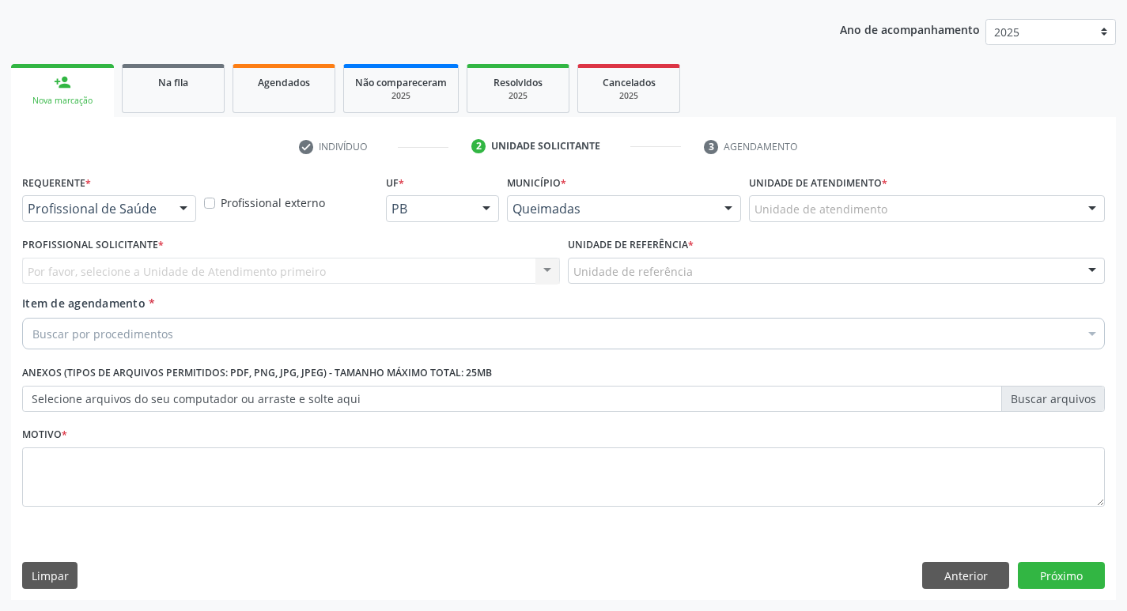
scroll to position [172, 0]
click at [187, 215] on div at bounding box center [184, 209] width 24 height 27
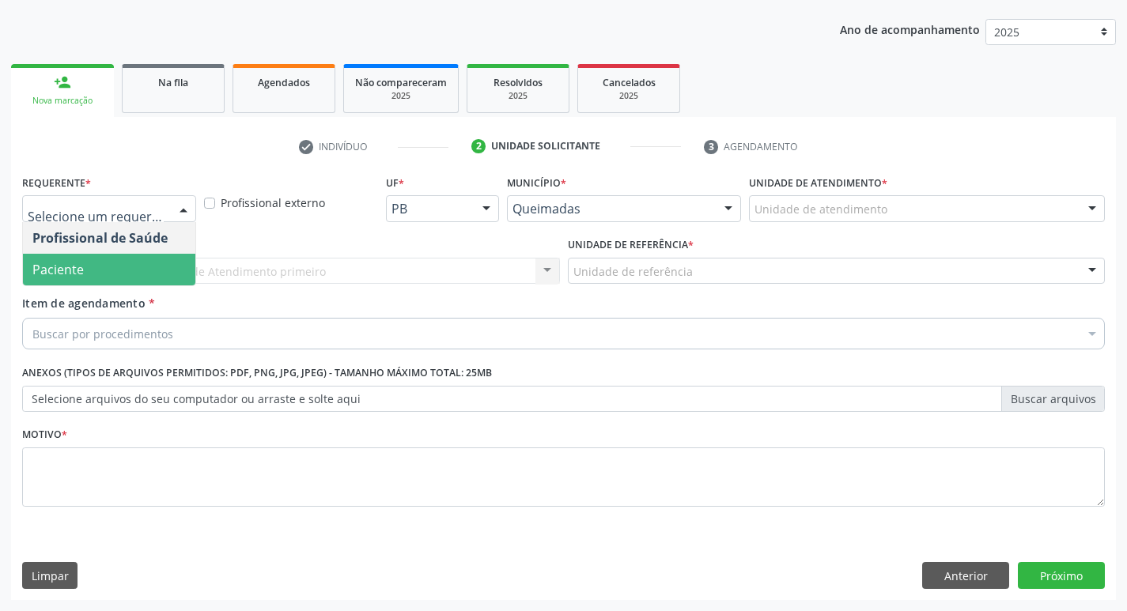
click at [152, 267] on span "Paciente" at bounding box center [109, 270] width 172 height 32
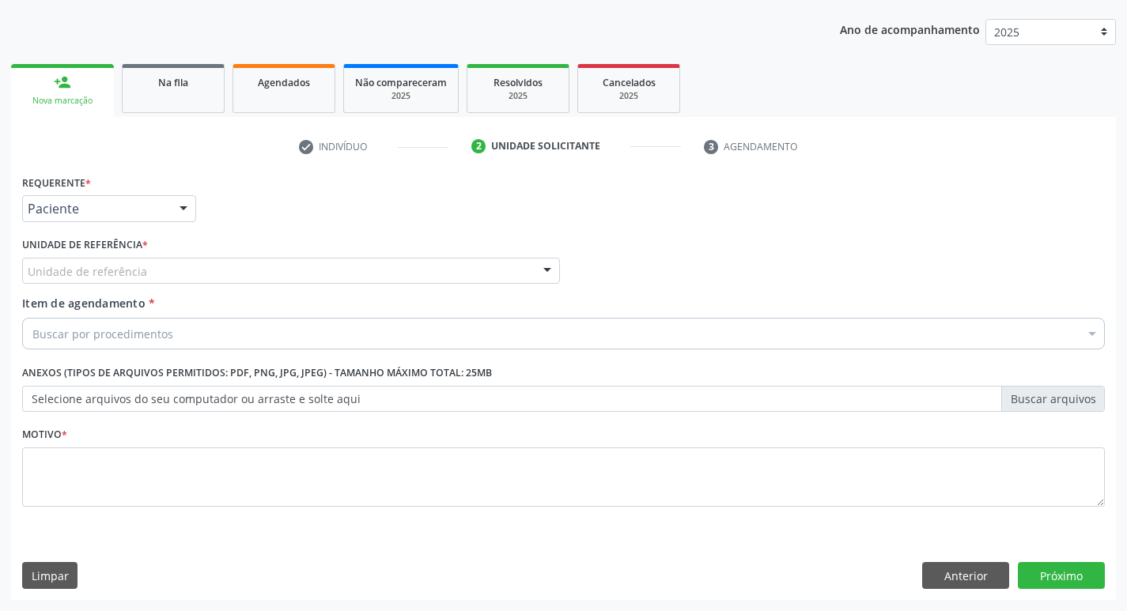
click at [985, 592] on div "Requerente * Paciente Profissional de Saúde Paciente Nenhum resultado encontrad…" at bounding box center [563, 385] width 1105 height 429
click at [982, 583] on button "Anterior" at bounding box center [965, 575] width 87 height 27
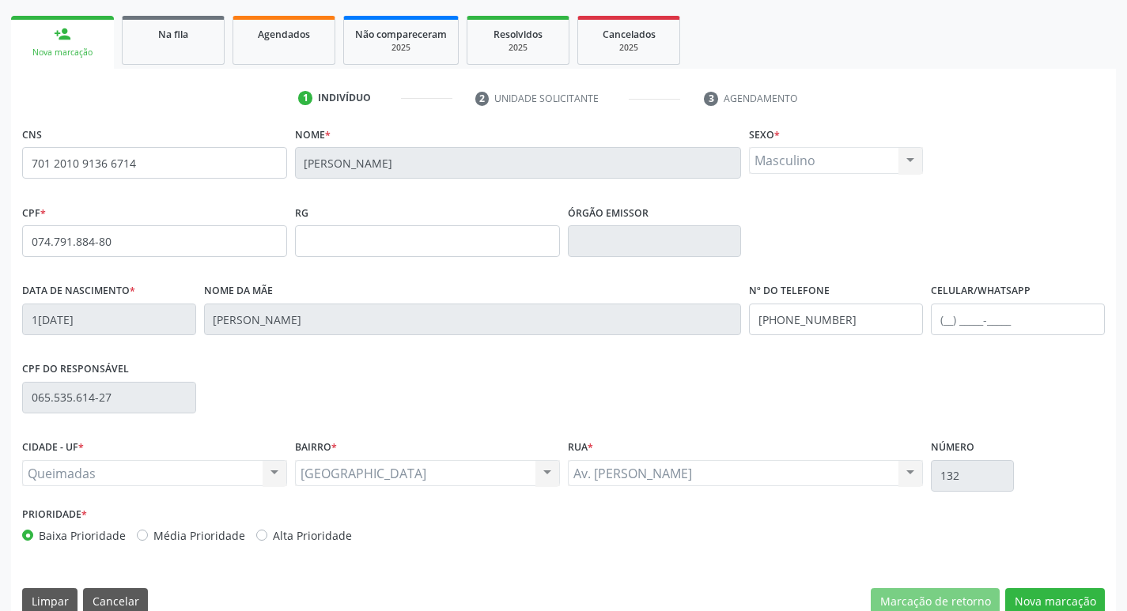
scroll to position [246, 0]
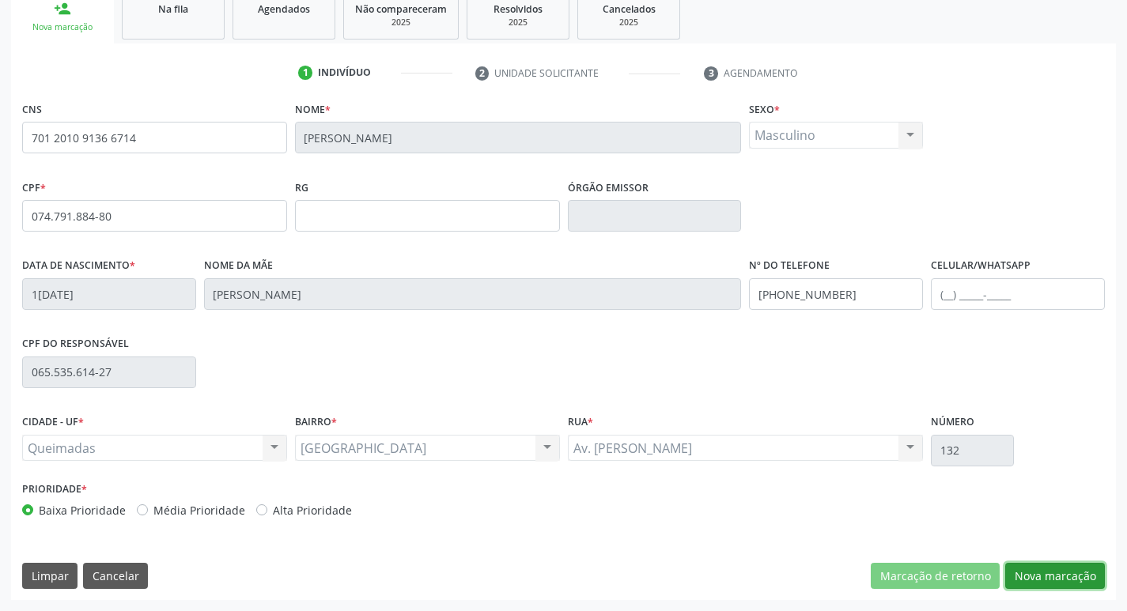
click at [1053, 587] on button "Nova marcação" at bounding box center [1055, 576] width 100 height 27
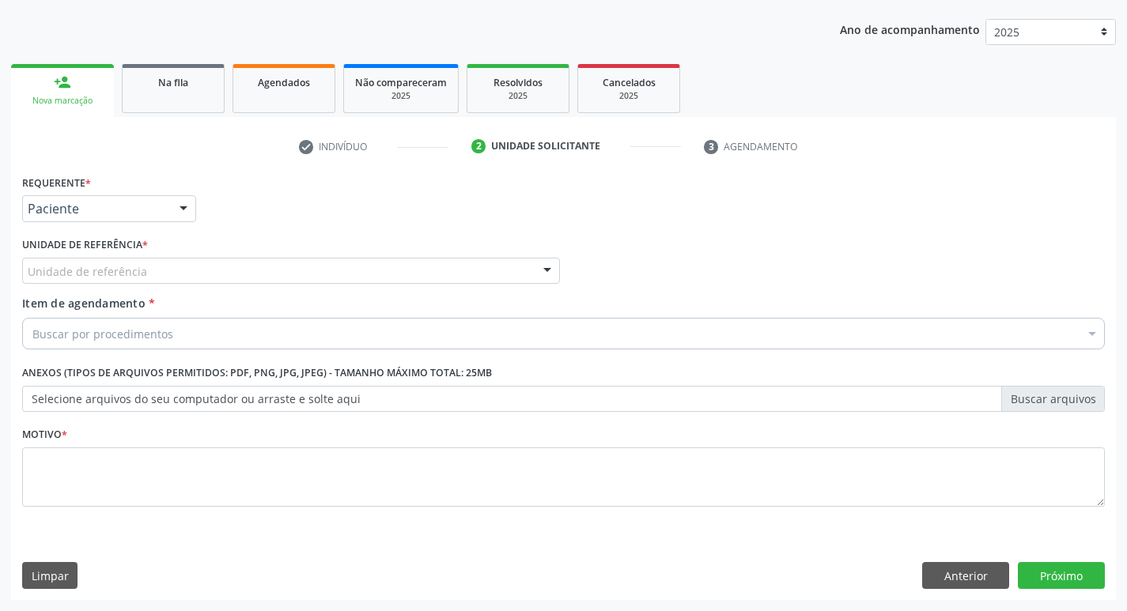
scroll to position [172, 0]
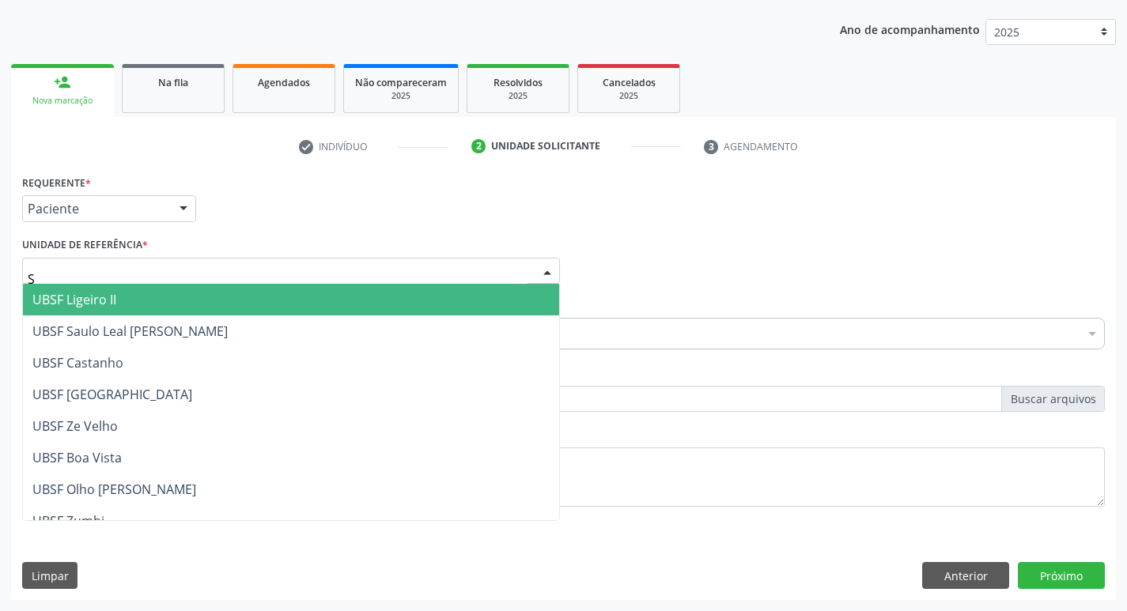
type input "SA"
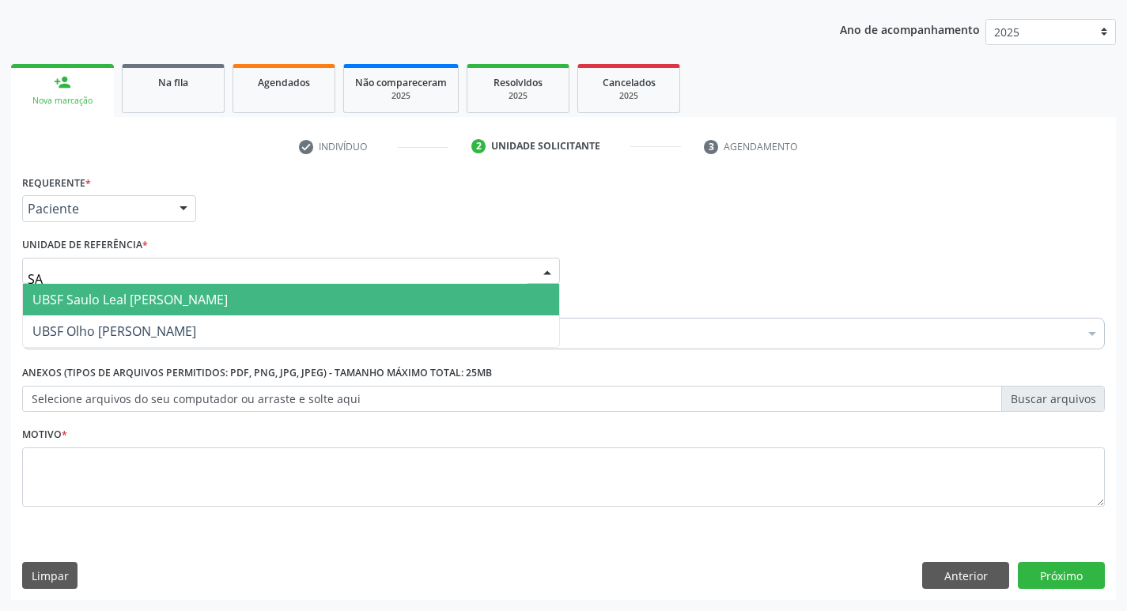
click at [134, 304] on span "UBSF Saulo Leal [PERSON_NAME]" at bounding box center [129, 299] width 195 height 17
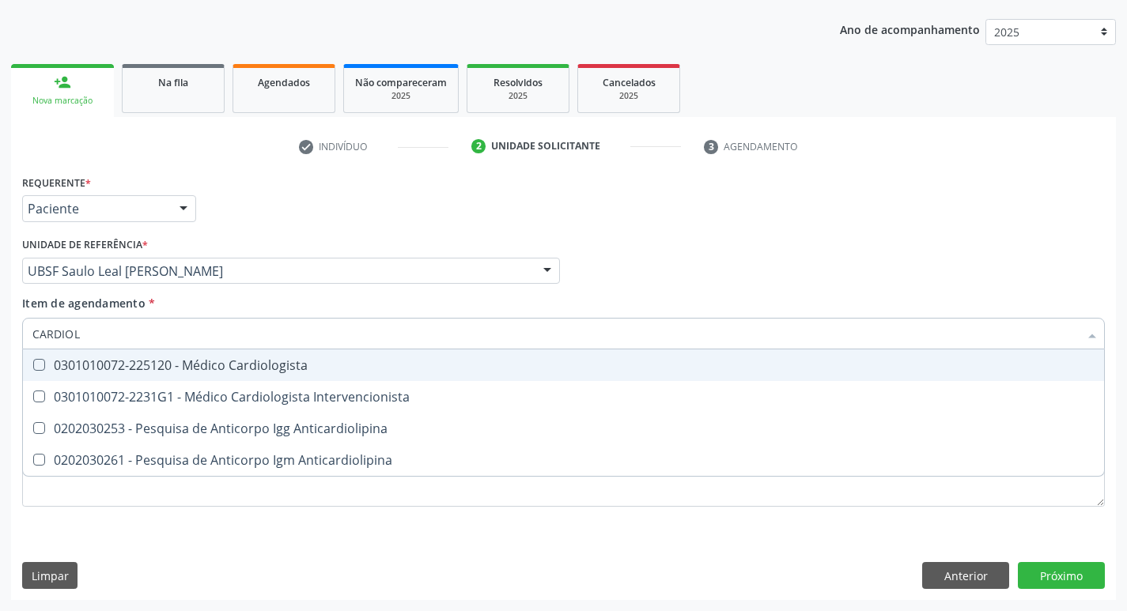
type input "CARDIOLO"
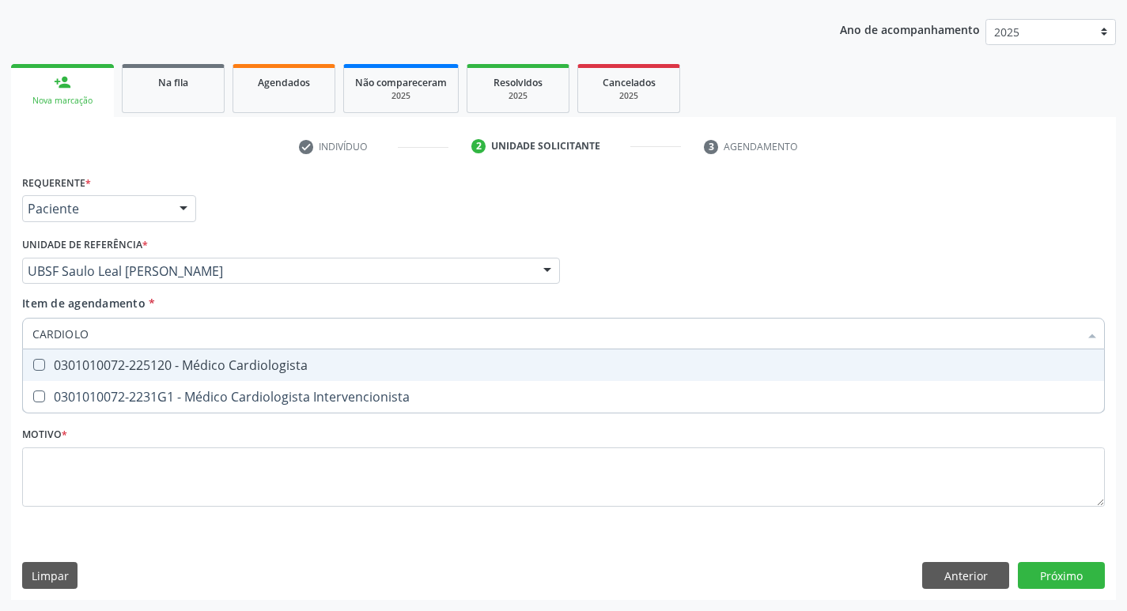
click at [156, 359] on div "0301010072-225120 - Médico Cardiologista" at bounding box center [563, 365] width 1062 height 13
checkbox Cardiologista "true"
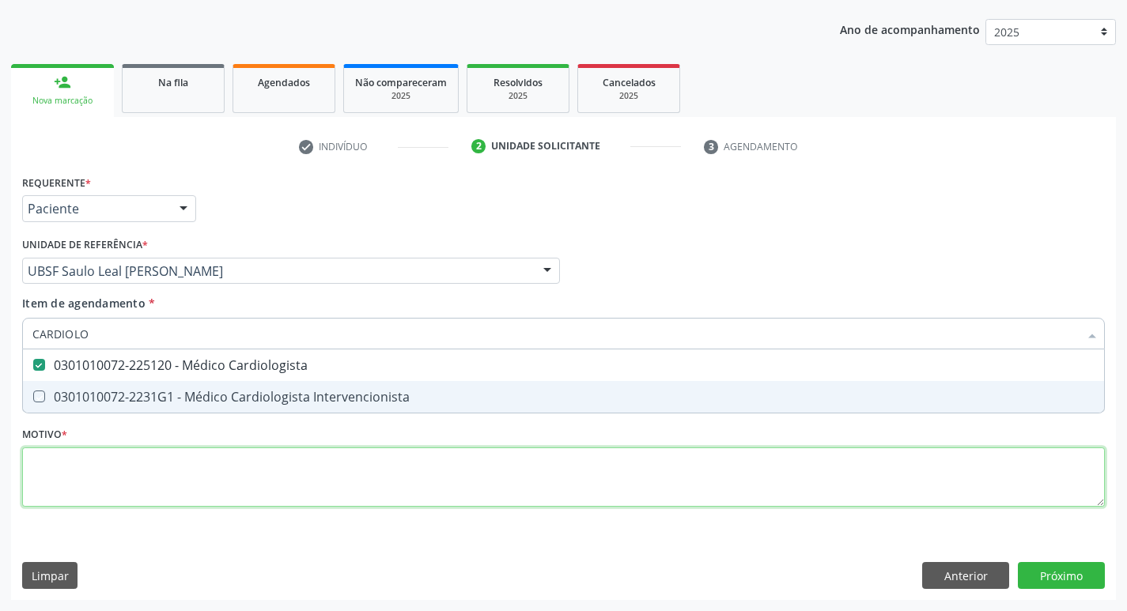
click at [95, 463] on div "Requerente * Paciente Profissional de Saúde Paciente Nenhum resultado encontrad…" at bounding box center [563, 350] width 1083 height 358
checkbox Intervencionista "true"
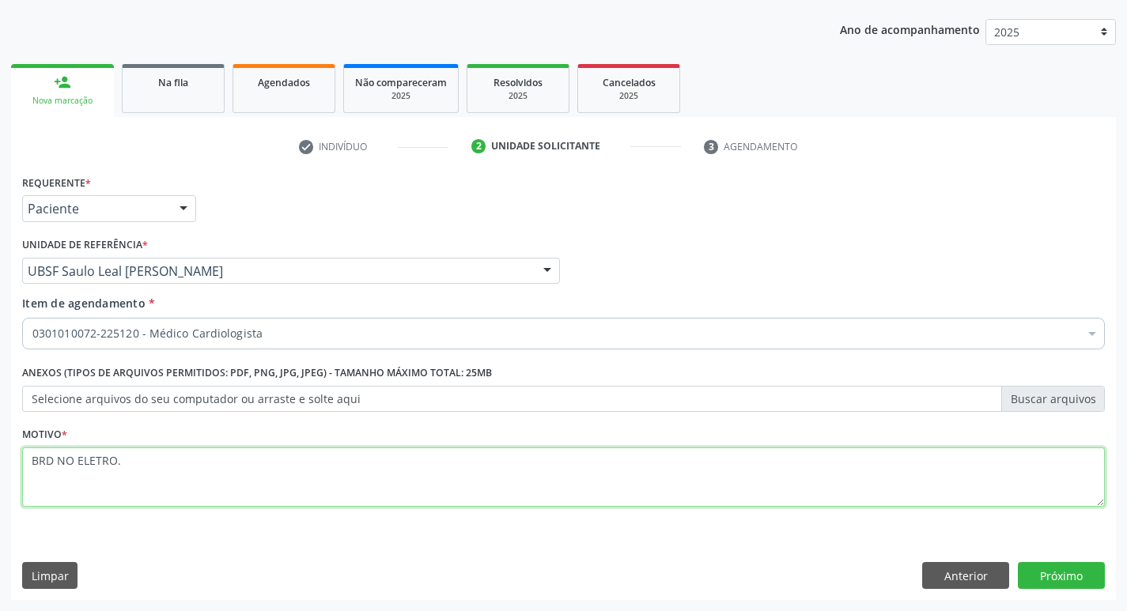
click at [127, 455] on textarea "BRD NO ELETRO." at bounding box center [563, 478] width 1083 height 60
type textarea "BRD NO ELETRO."
click at [476, 478] on textarea "BRD NO ELETRO." at bounding box center [563, 478] width 1083 height 60
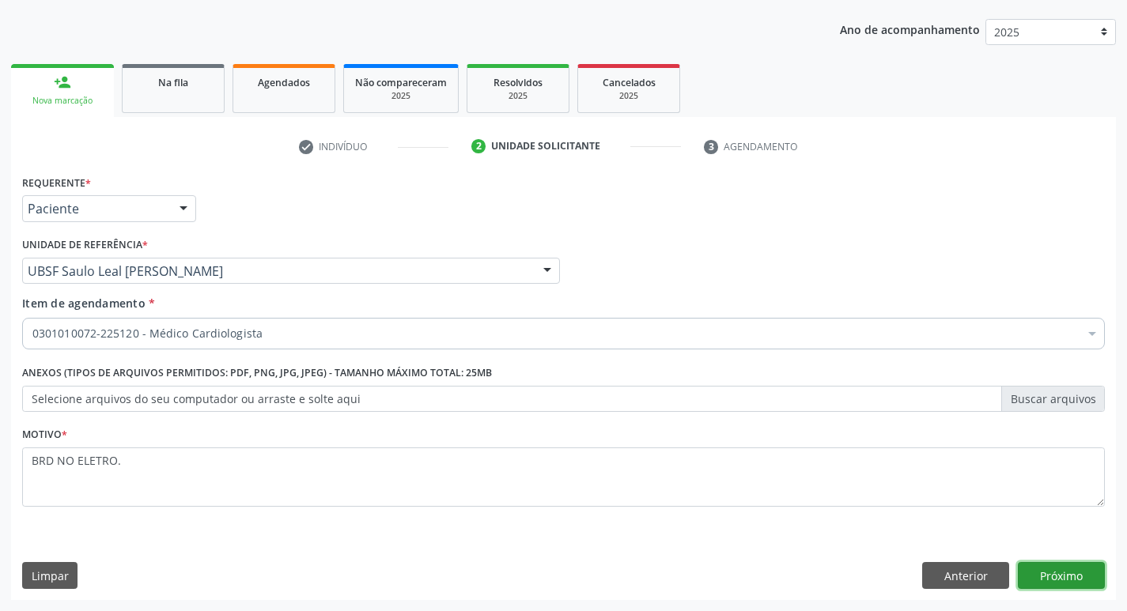
click at [1087, 585] on button "Próximo" at bounding box center [1061, 575] width 87 height 27
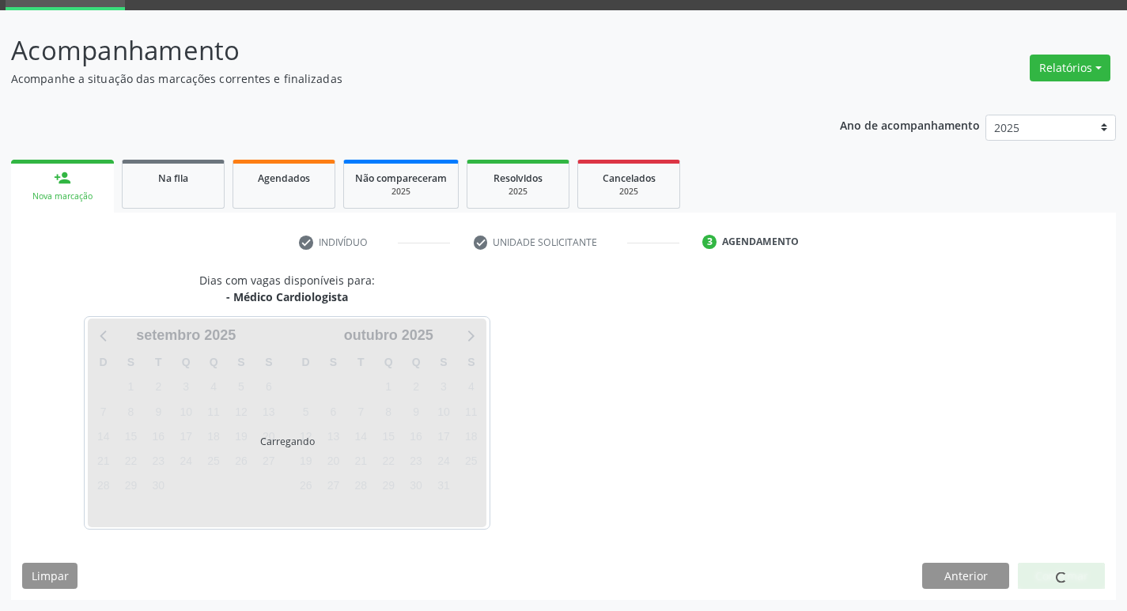
scroll to position [123, 0]
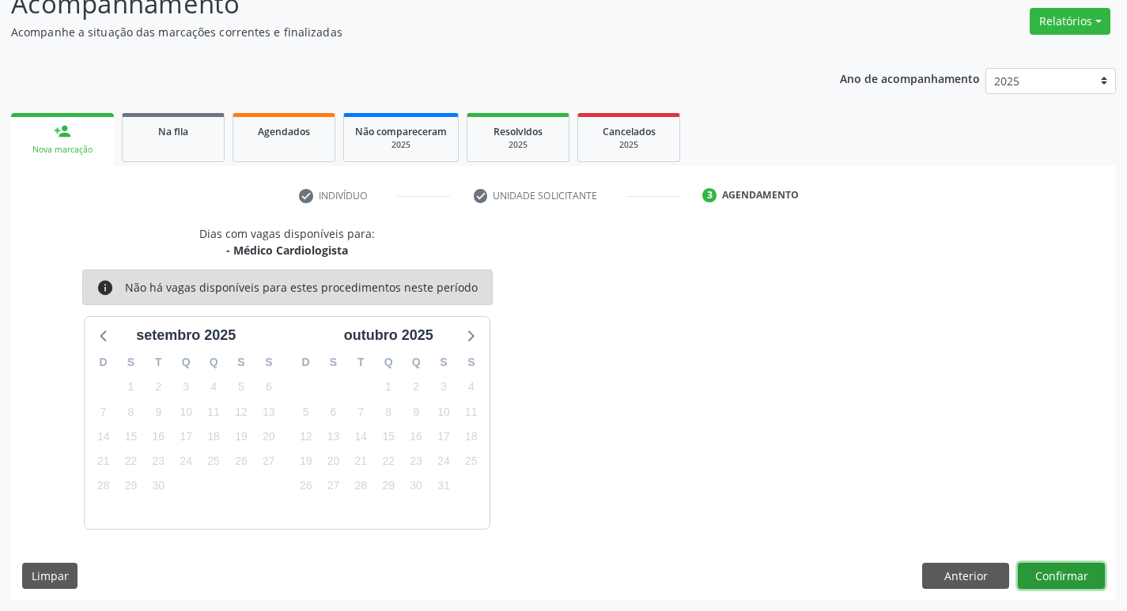
click at [1065, 579] on button "Confirmar" at bounding box center [1061, 576] width 87 height 27
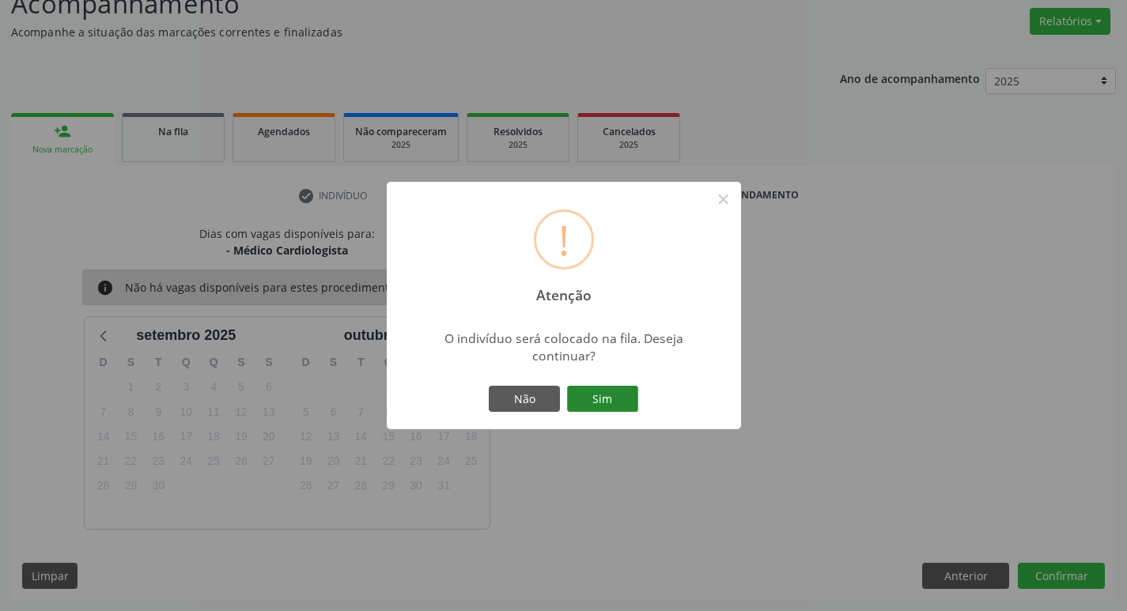
click at [607, 399] on button "Sim" at bounding box center [602, 399] width 71 height 27
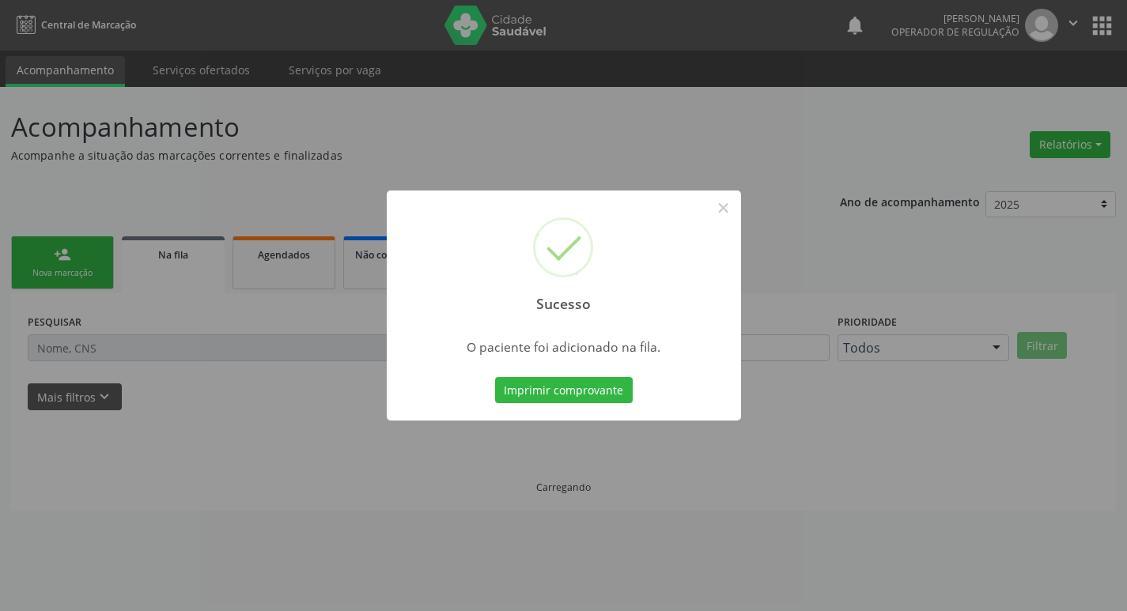
scroll to position [0, 0]
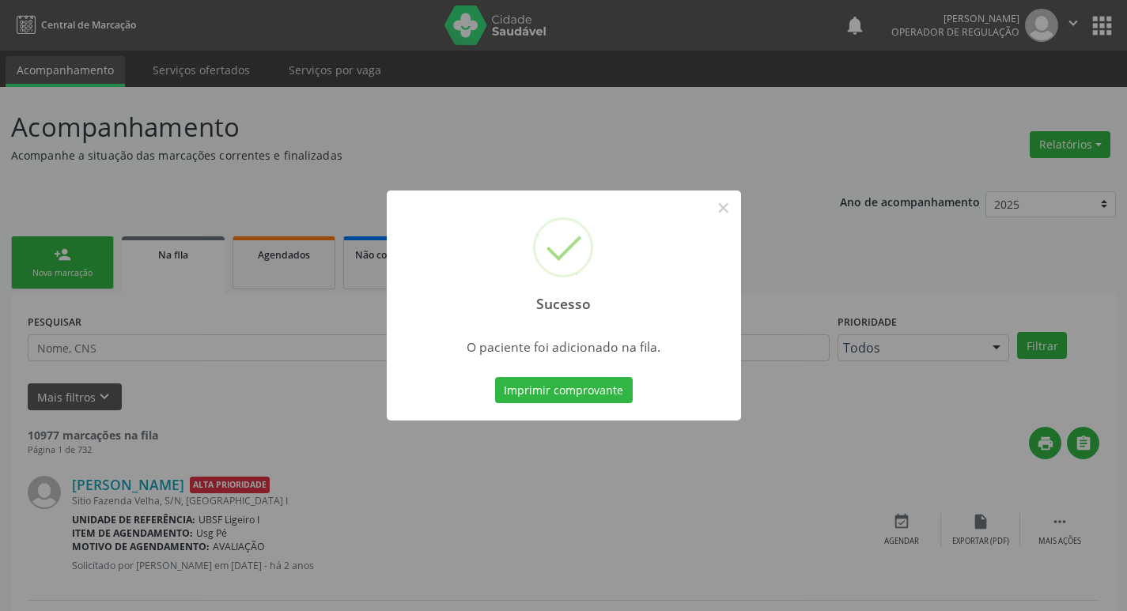
click at [482, 100] on div "Sucesso × O paciente foi adicionado na fila. Imprimir comprovante Cancel" at bounding box center [563, 305] width 1127 height 611
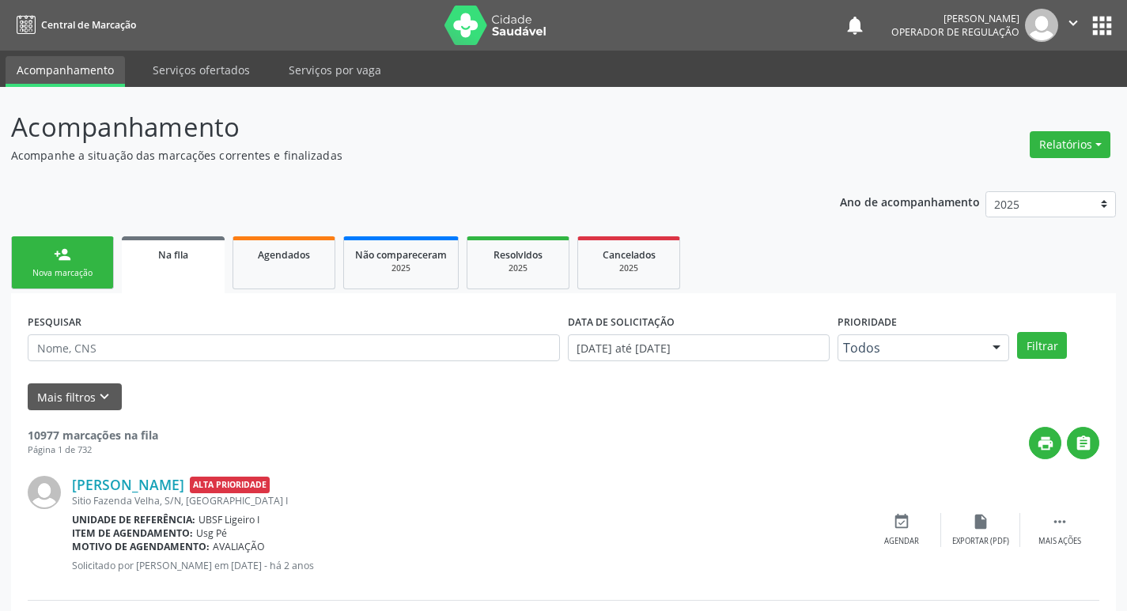
click at [47, 255] on link "person_add Nova marcação" at bounding box center [62, 262] width 103 height 53
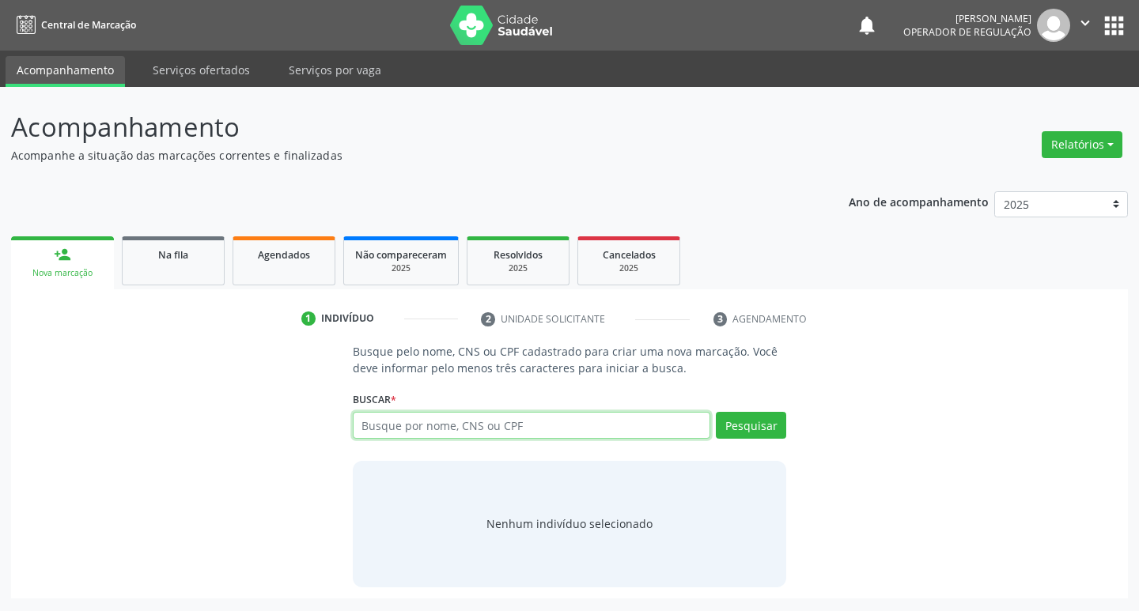
click at [477, 422] on input "text" at bounding box center [532, 425] width 358 height 27
click at [482, 416] on input "text" at bounding box center [532, 425] width 358 height 27
type input "702307138861913"
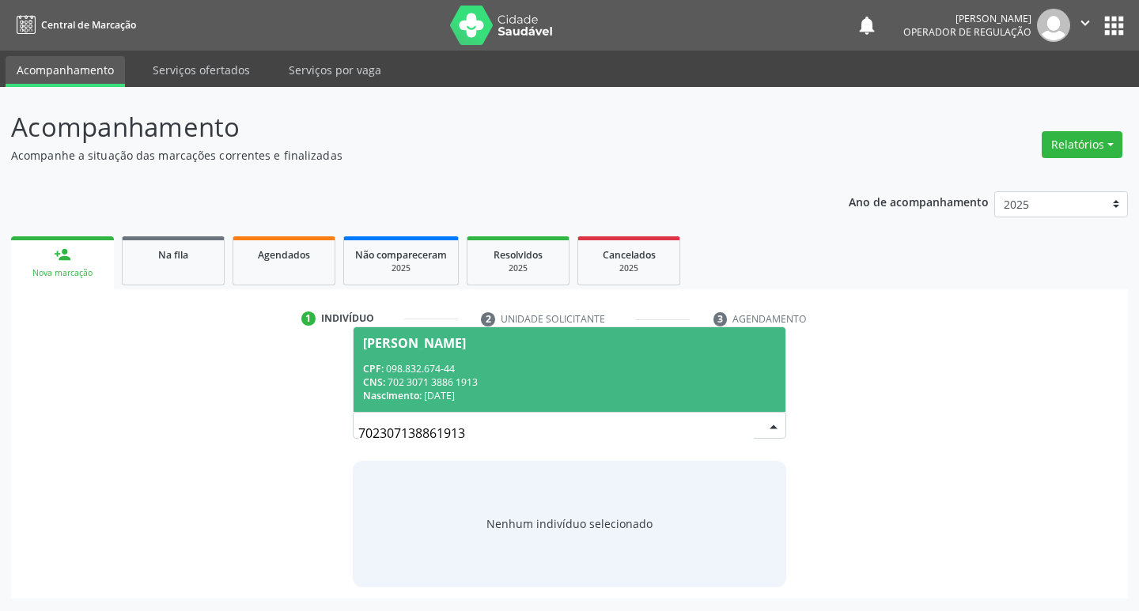
click at [584, 391] on div "Nascimento: 07/12/1990" at bounding box center [570, 395] width 414 height 13
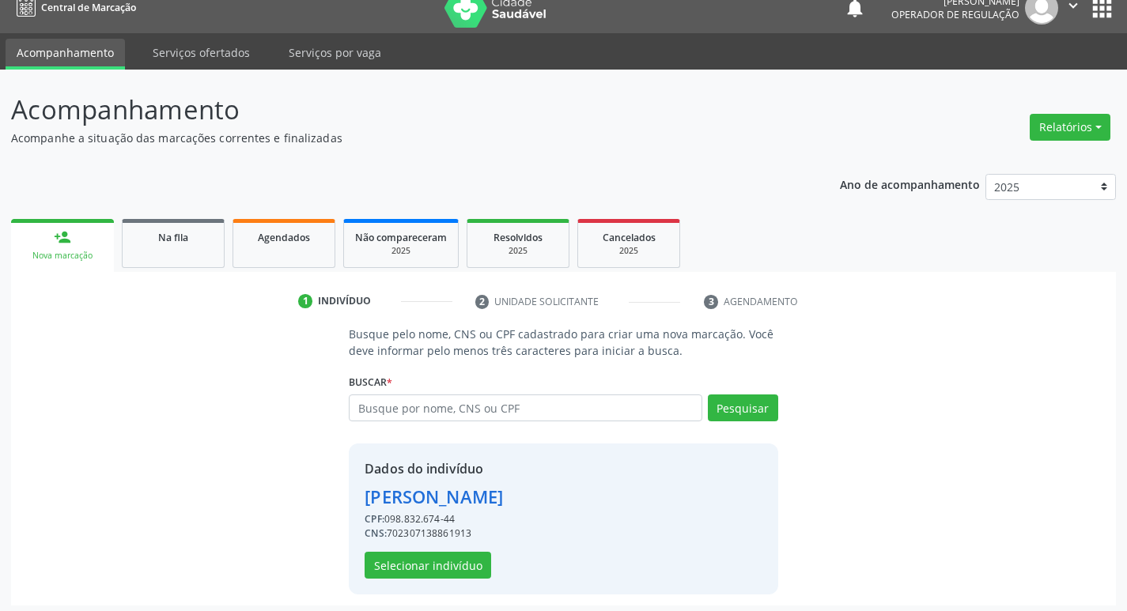
scroll to position [23, 0]
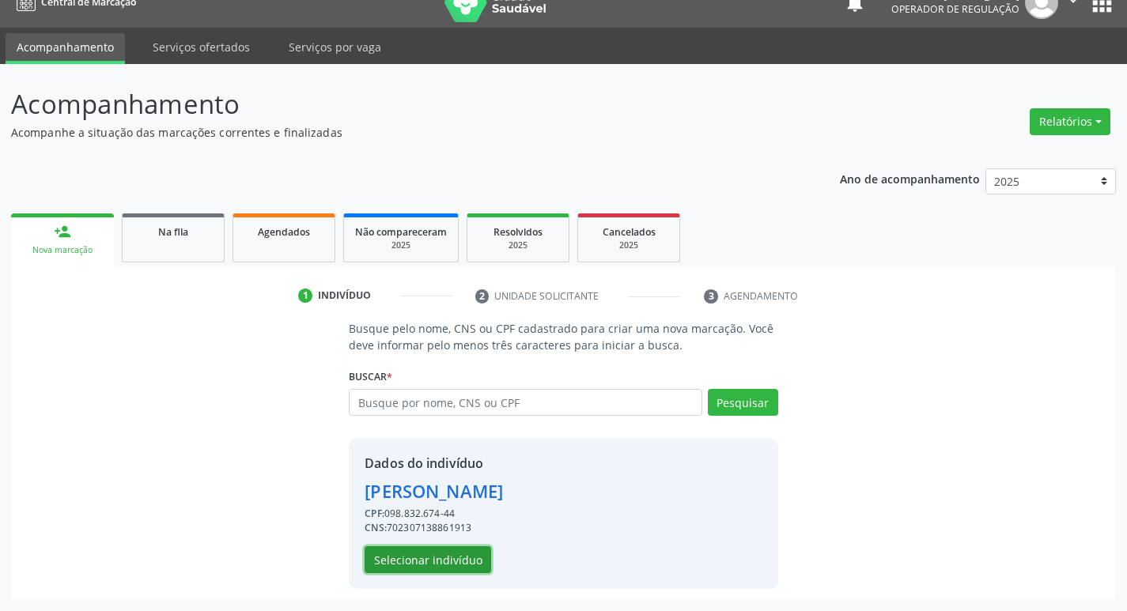
click at [432, 568] on button "Selecionar indivíduo" at bounding box center [428, 560] width 127 height 27
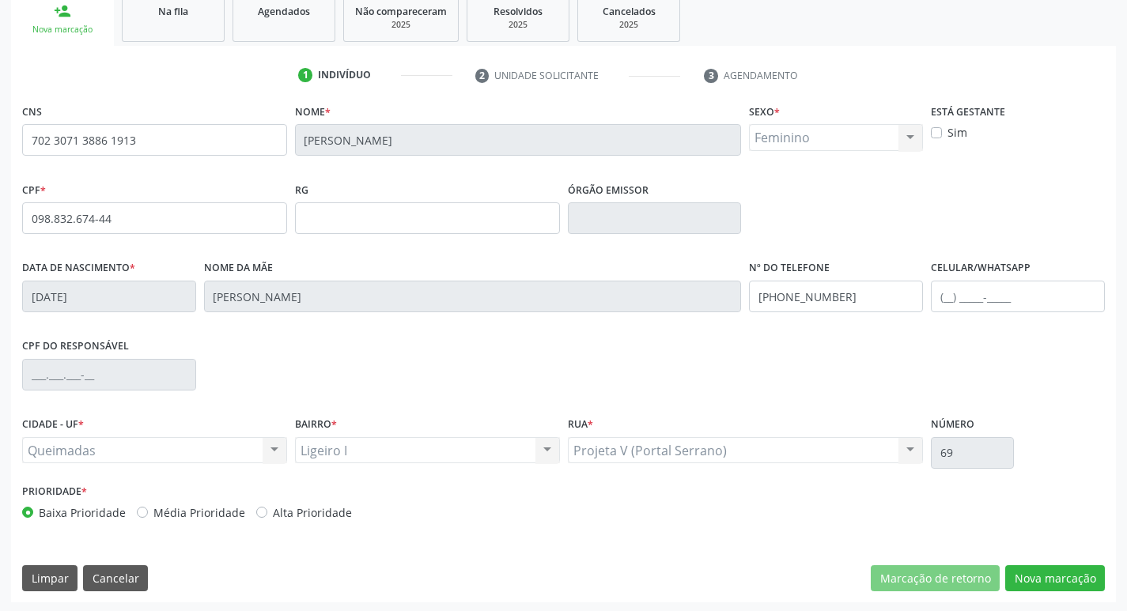
scroll to position [246, 0]
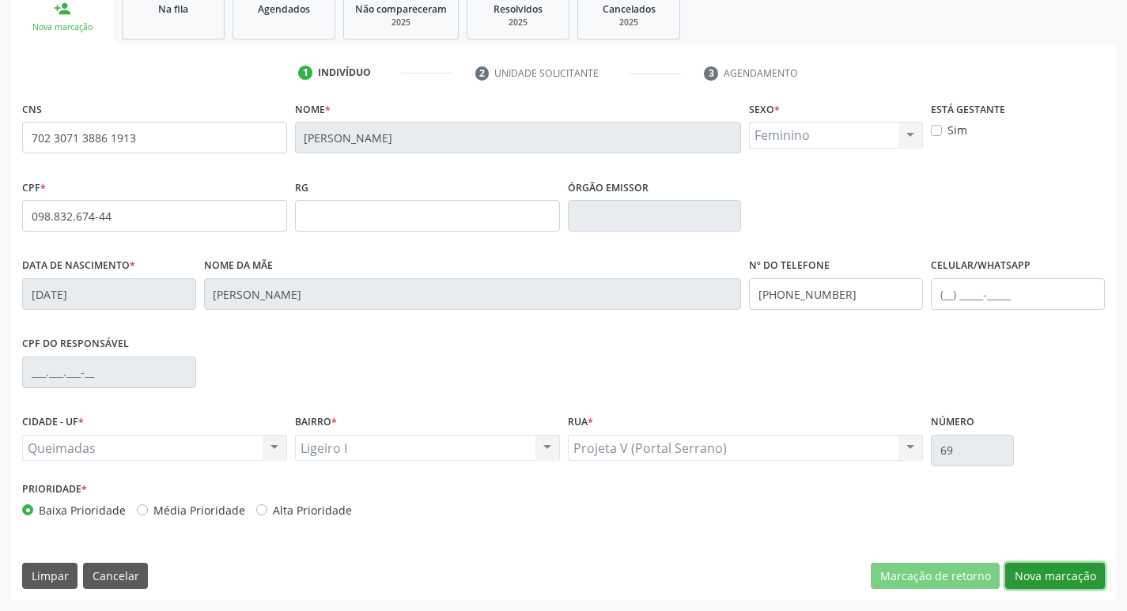
click at [1061, 582] on button "Nova marcação" at bounding box center [1055, 576] width 100 height 27
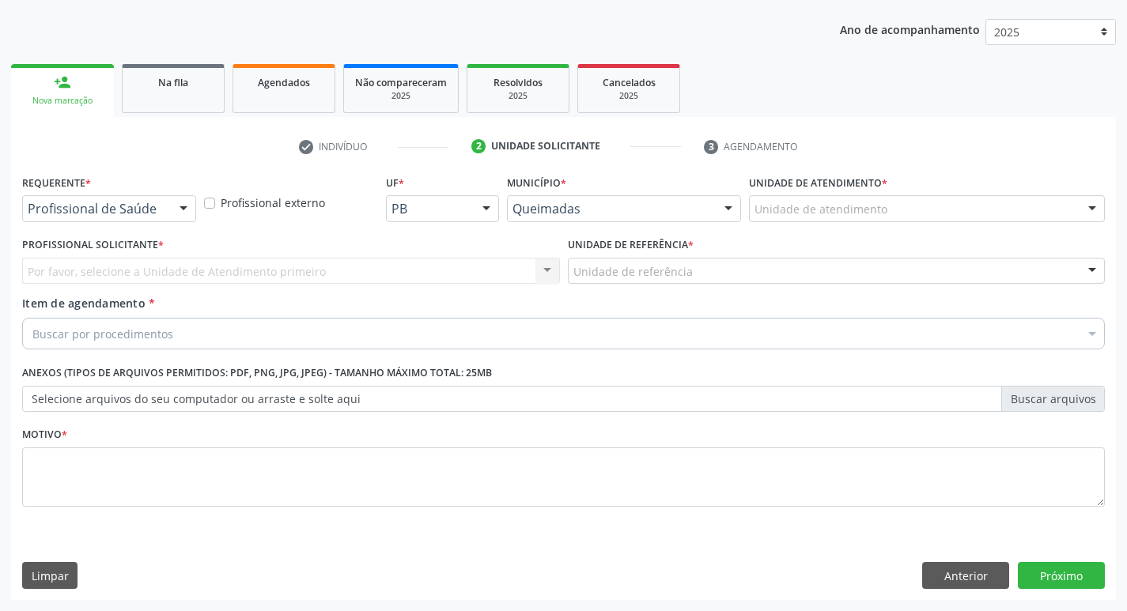
scroll to position [172, 0]
click at [170, 195] on div "Requerente * Profissional de Saúde Profissional de Saúde Paciente Nenhum result…" at bounding box center [109, 196] width 174 height 51
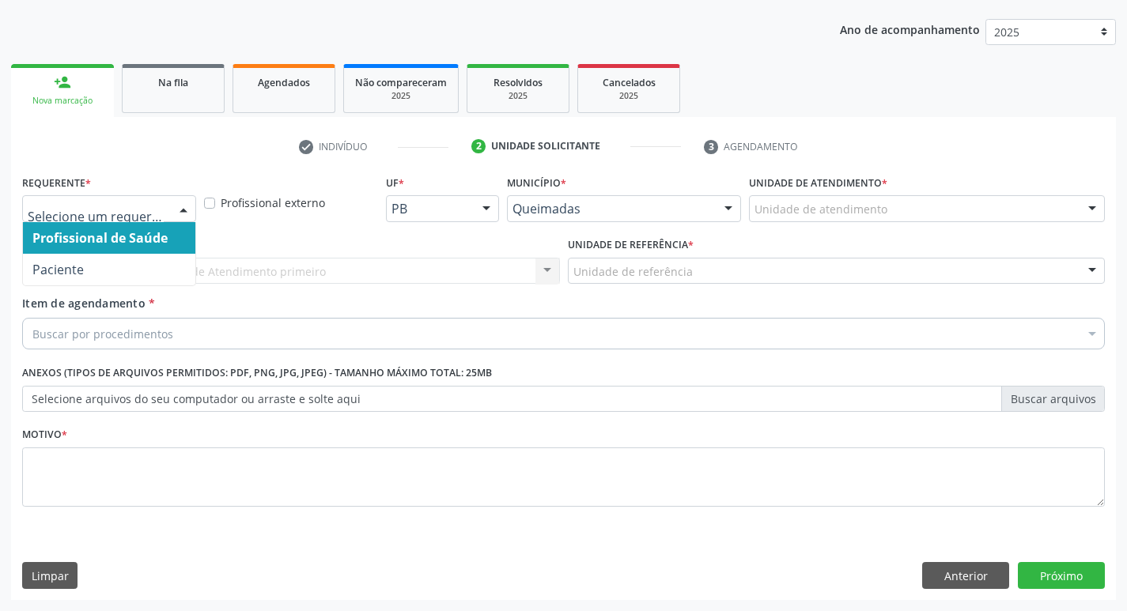
click at [165, 209] on div at bounding box center [109, 208] width 174 height 27
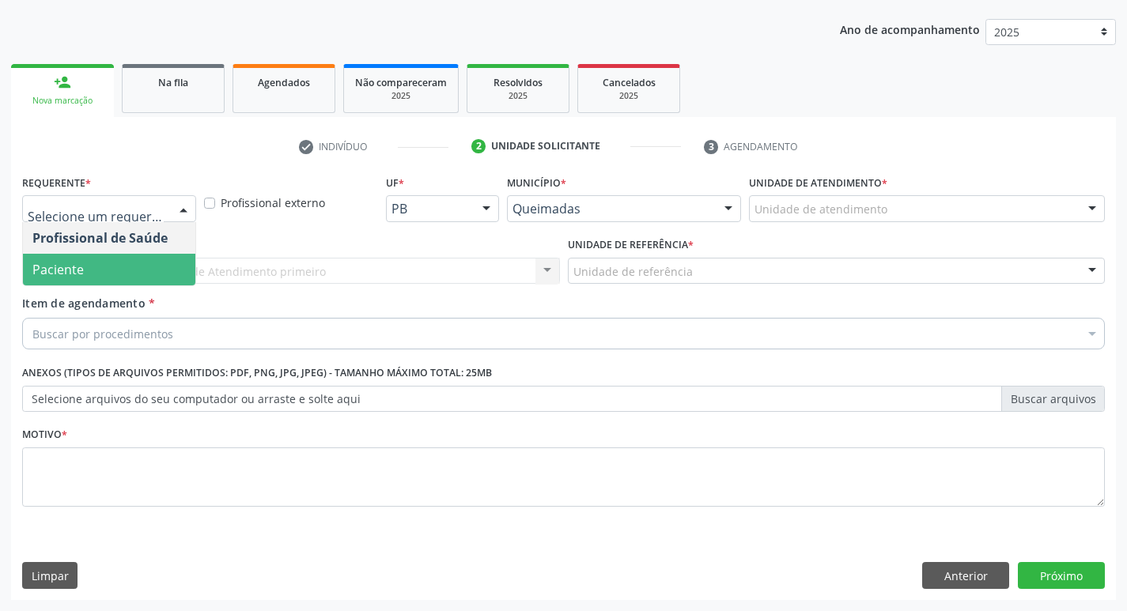
click at [148, 264] on span "Paciente" at bounding box center [109, 270] width 172 height 32
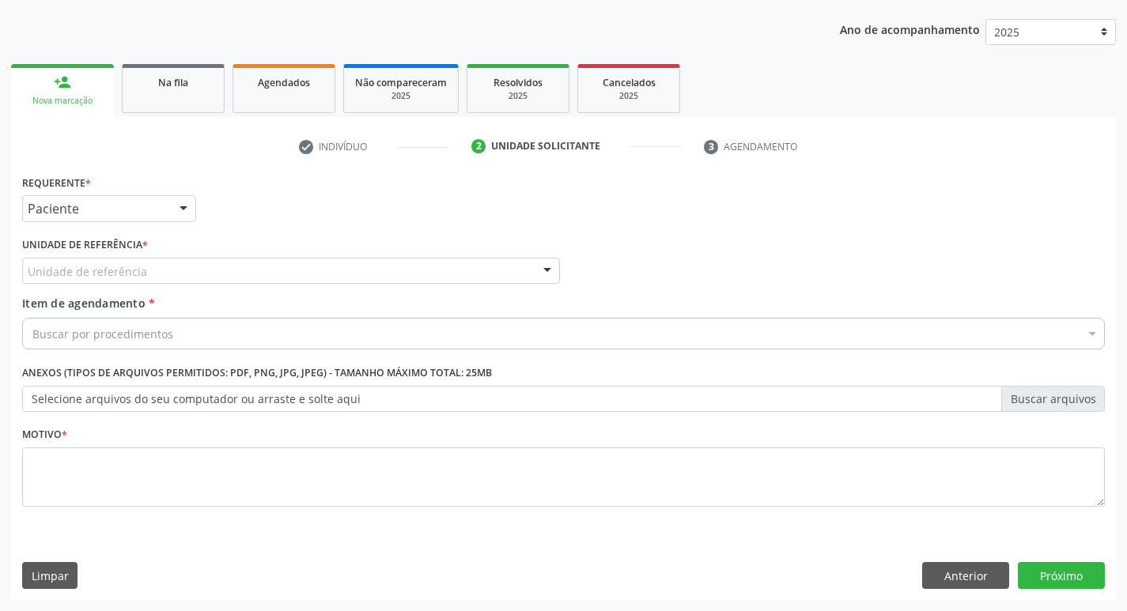
click at [165, 262] on div "Unidade de referência" at bounding box center [291, 271] width 538 height 27
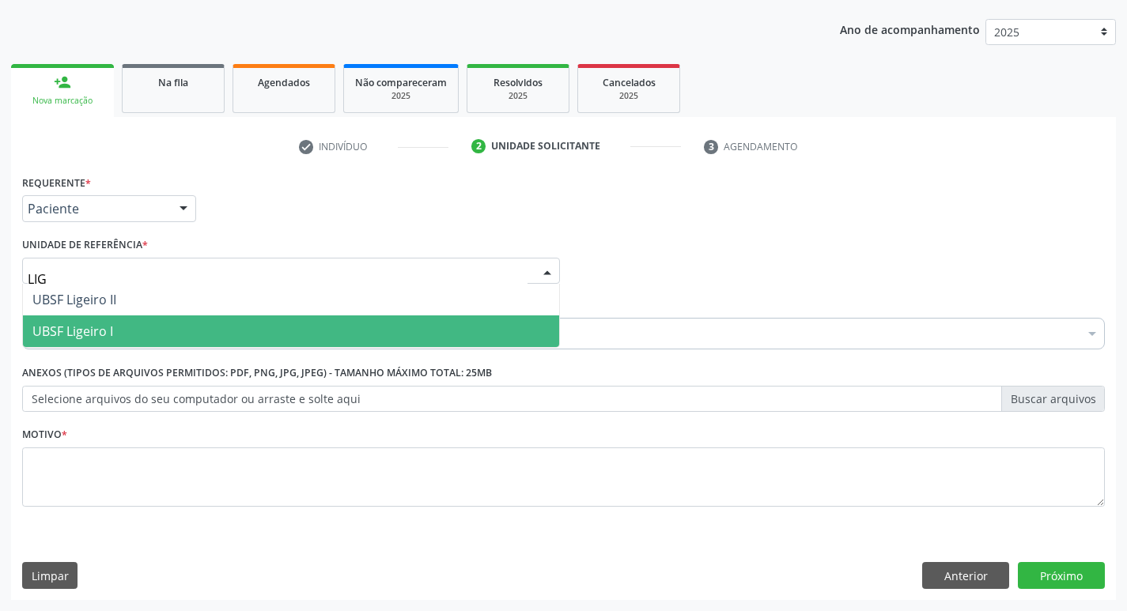
type input "LIGE"
click at [196, 332] on span "UBSF Ligeiro I" at bounding box center [291, 332] width 536 height 32
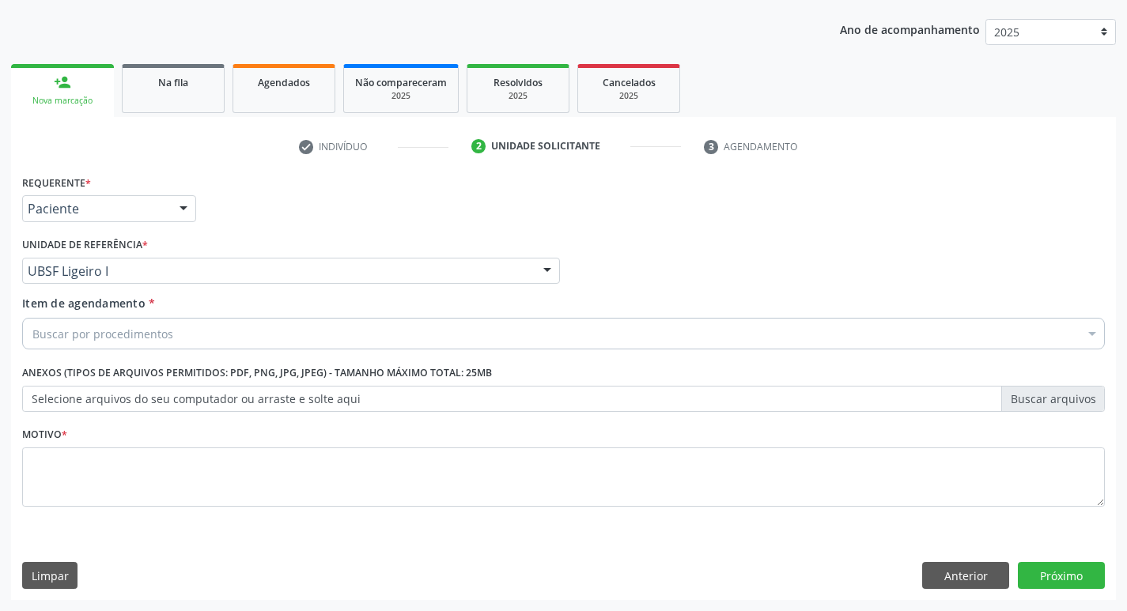
click at [207, 335] on div "Buscar por procedimentos" at bounding box center [563, 334] width 1083 height 32
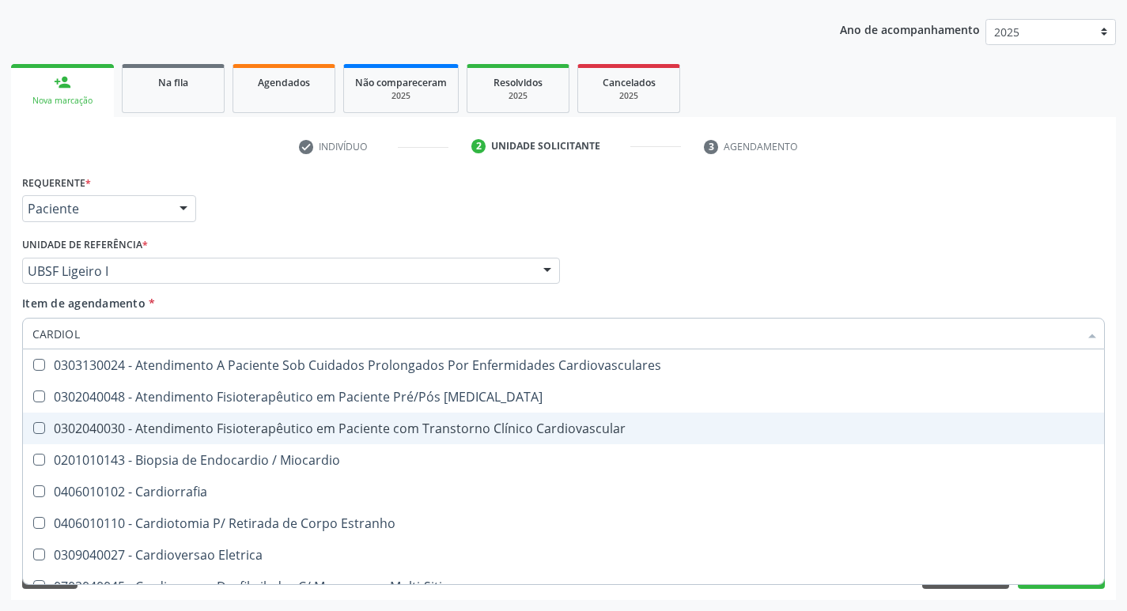
type input "CARDIOLO"
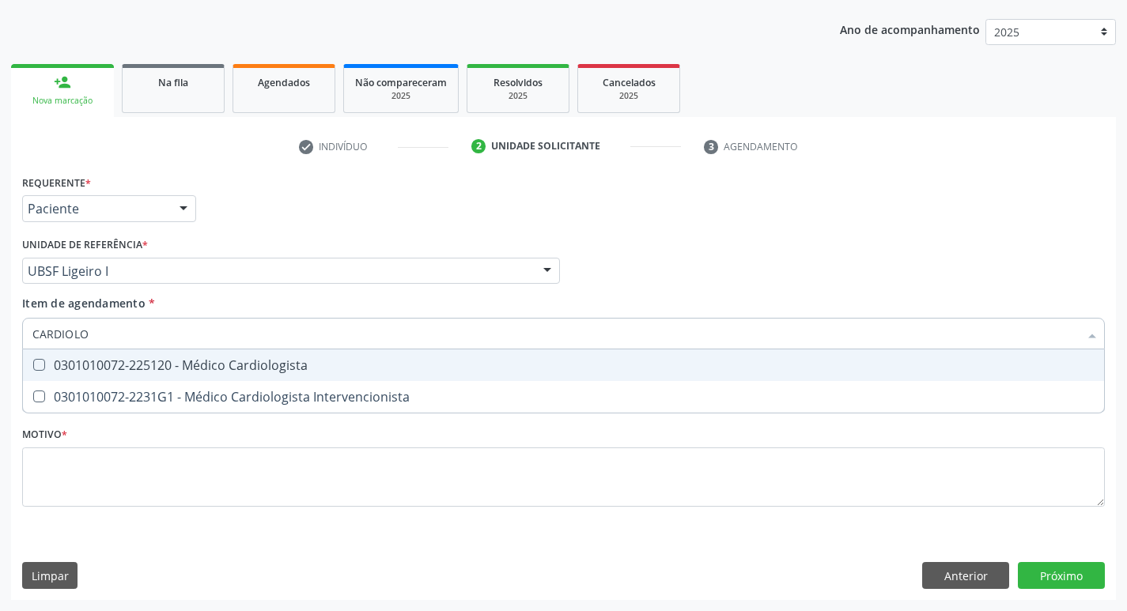
click at [294, 367] on div "0301010072-225120 - Médico Cardiologista" at bounding box center [563, 365] width 1062 height 13
checkbox Cardiologista "true"
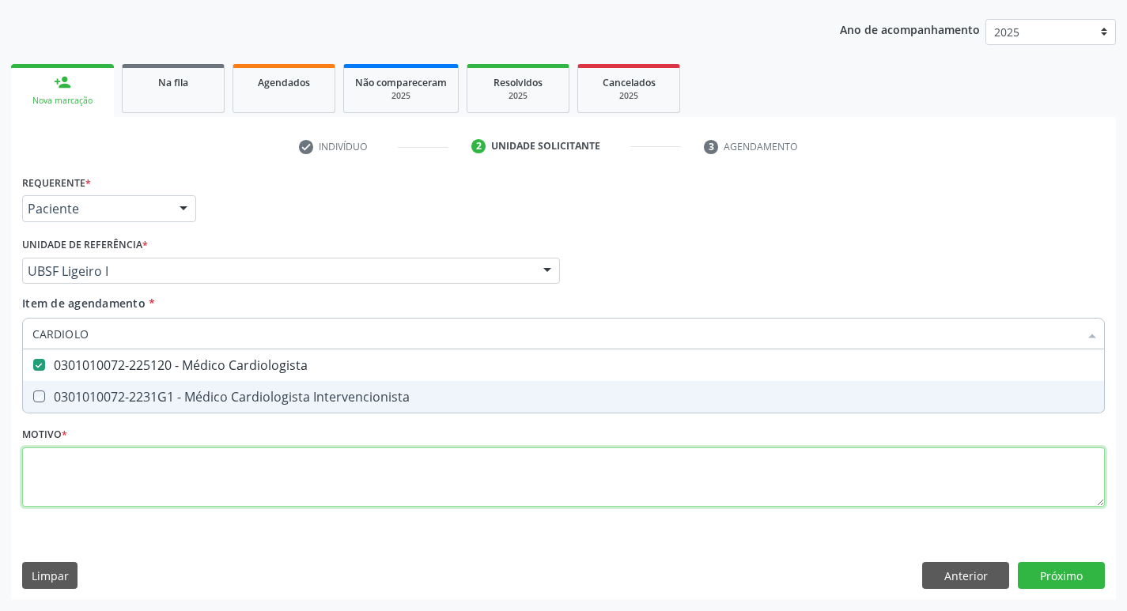
click at [224, 481] on div "Requerente * Paciente Profissional de Saúde Paciente Nenhum resultado encontrad…" at bounding box center [563, 350] width 1083 height 358
checkbox Intervencionista "true"
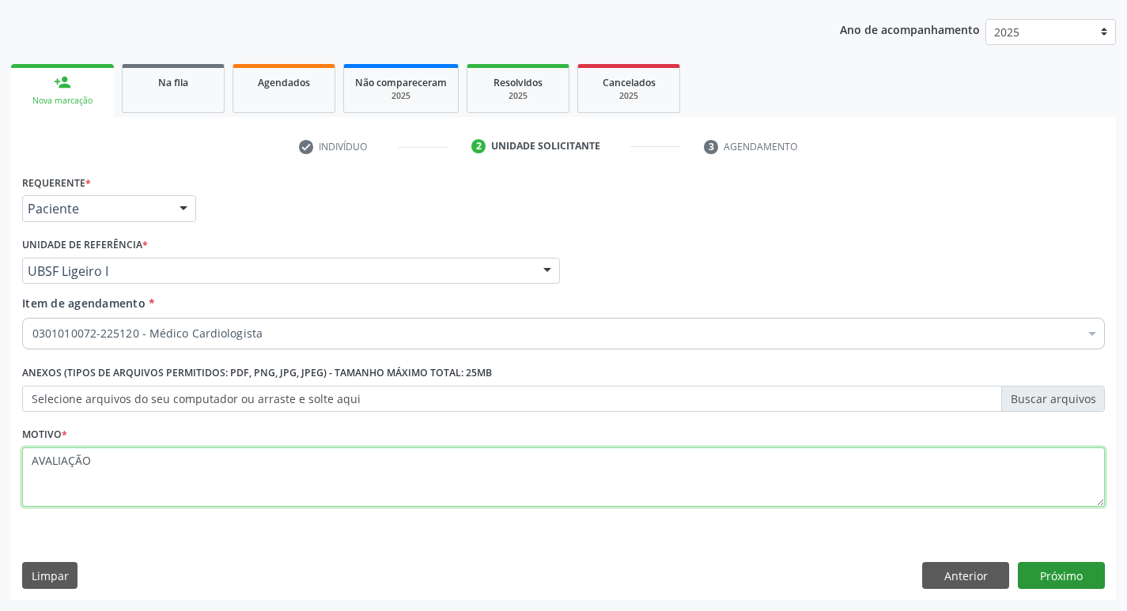
type textarea "AVALIAÇÃO"
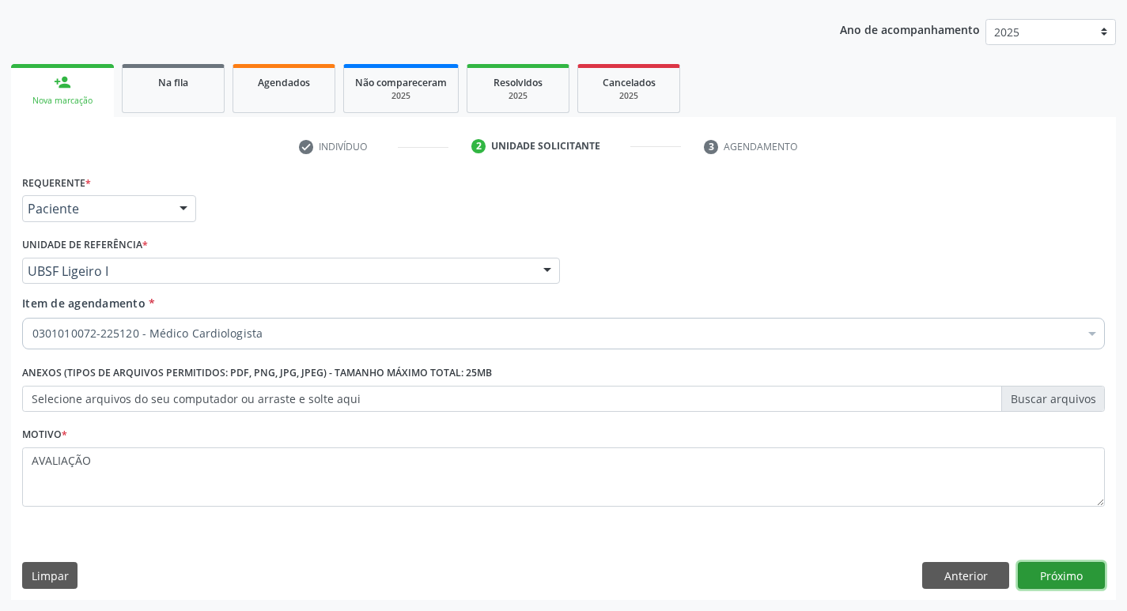
click at [1065, 575] on button "Próximo" at bounding box center [1061, 575] width 87 height 27
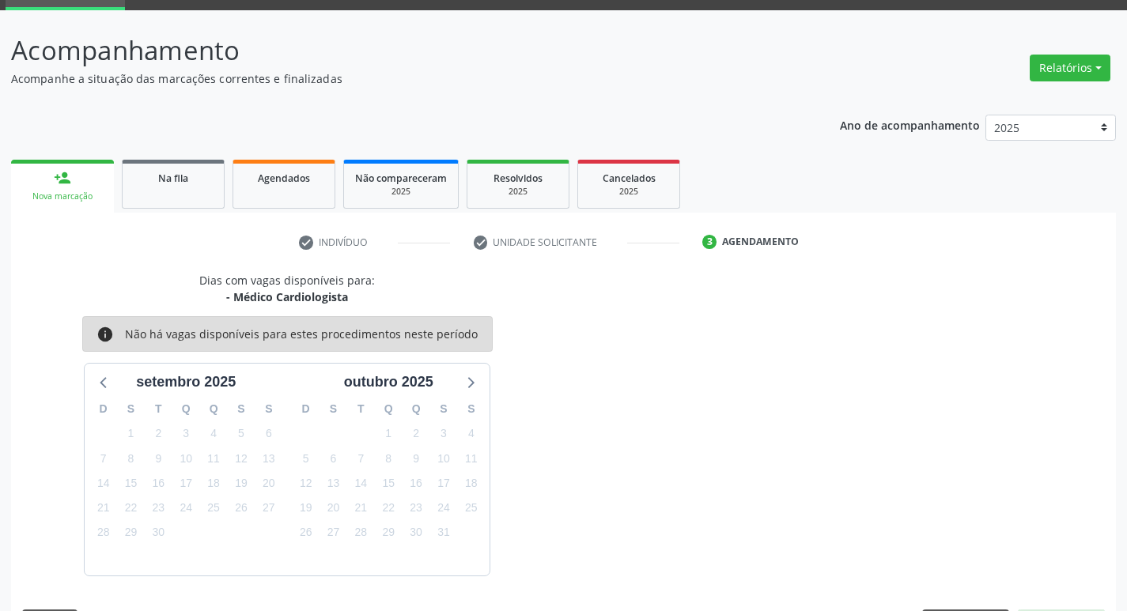
scroll to position [123, 0]
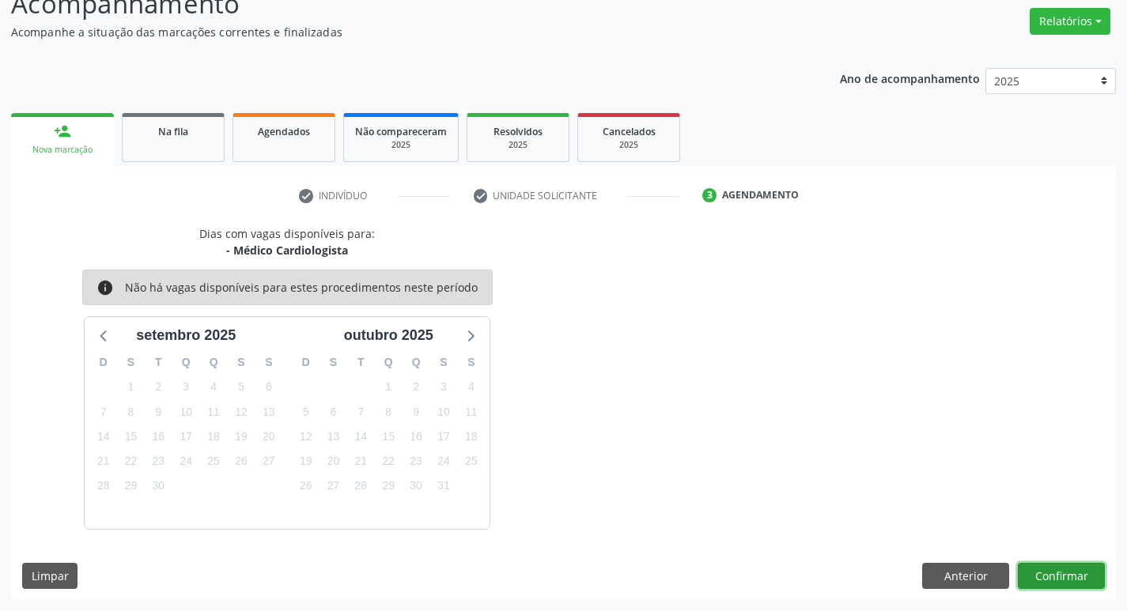
click at [1043, 564] on button "Confirmar" at bounding box center [1061, 576] width 87 height 27
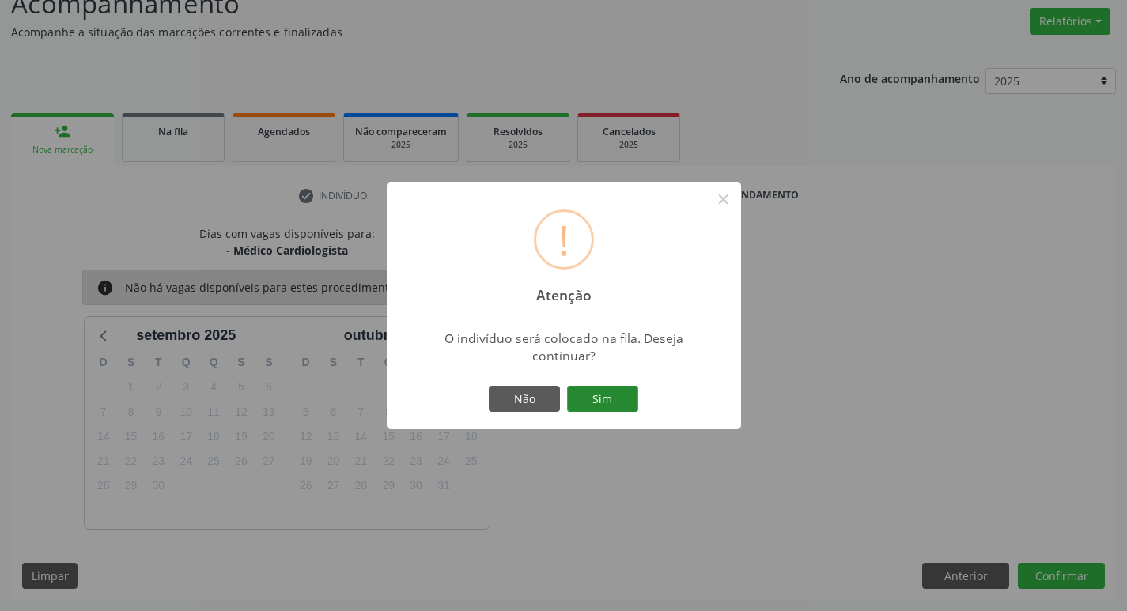
click at [614, 397] on button "Sim" at bounding box center [602, 399] width 71 height 27
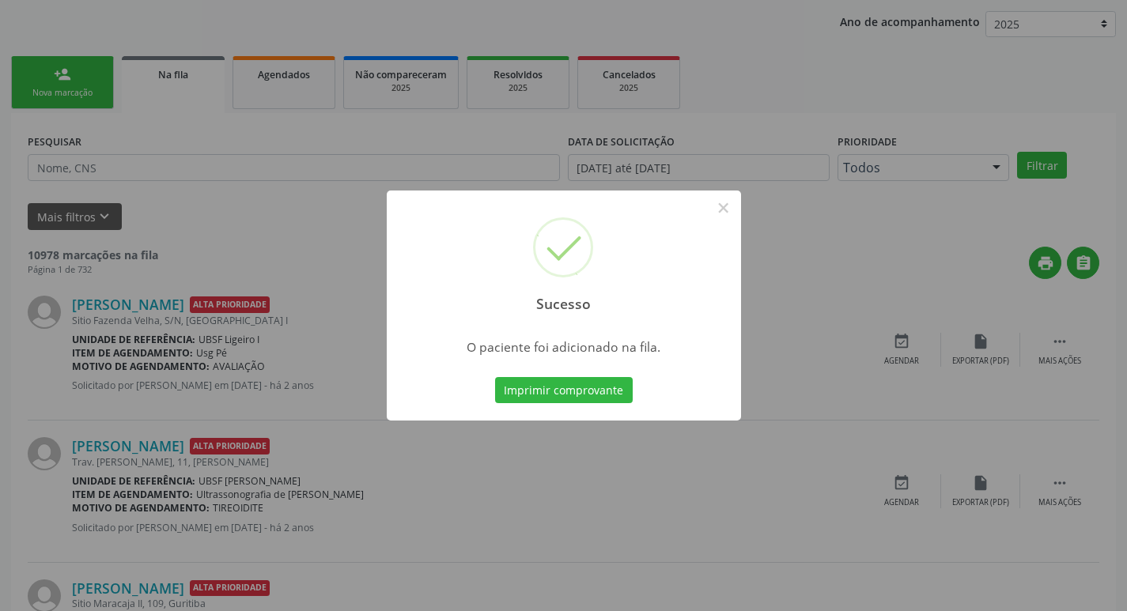
scroll to position [237, 0]
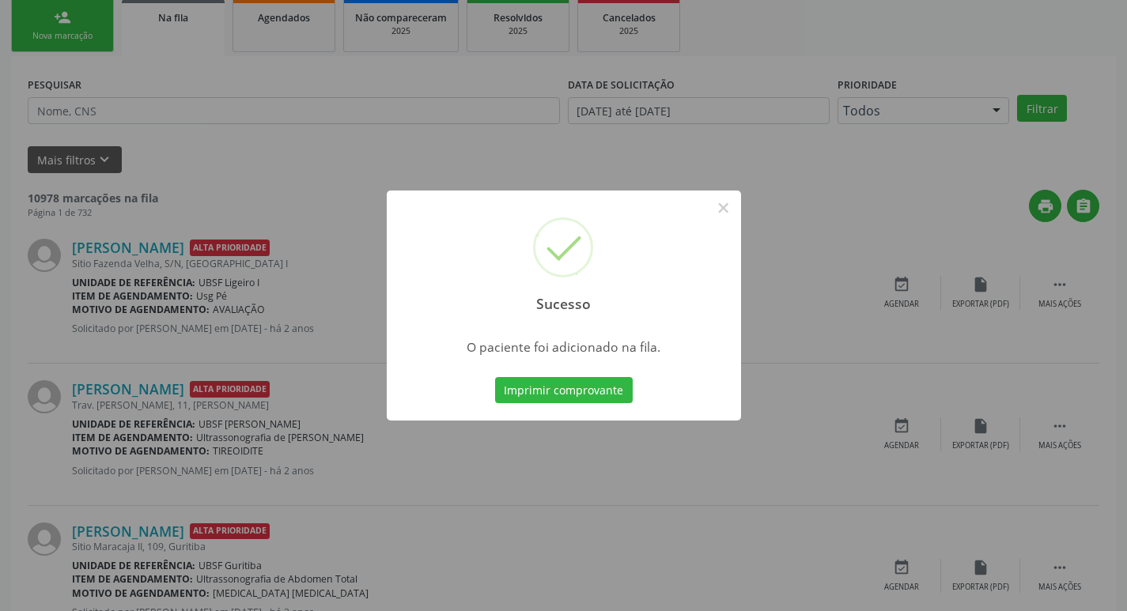
click at [299, 174] on div "Sucesso × O paciente foi adicionado na fila. Imprimir comprovante Cancel" at bounding box center [563, 305] width 1127 height 611
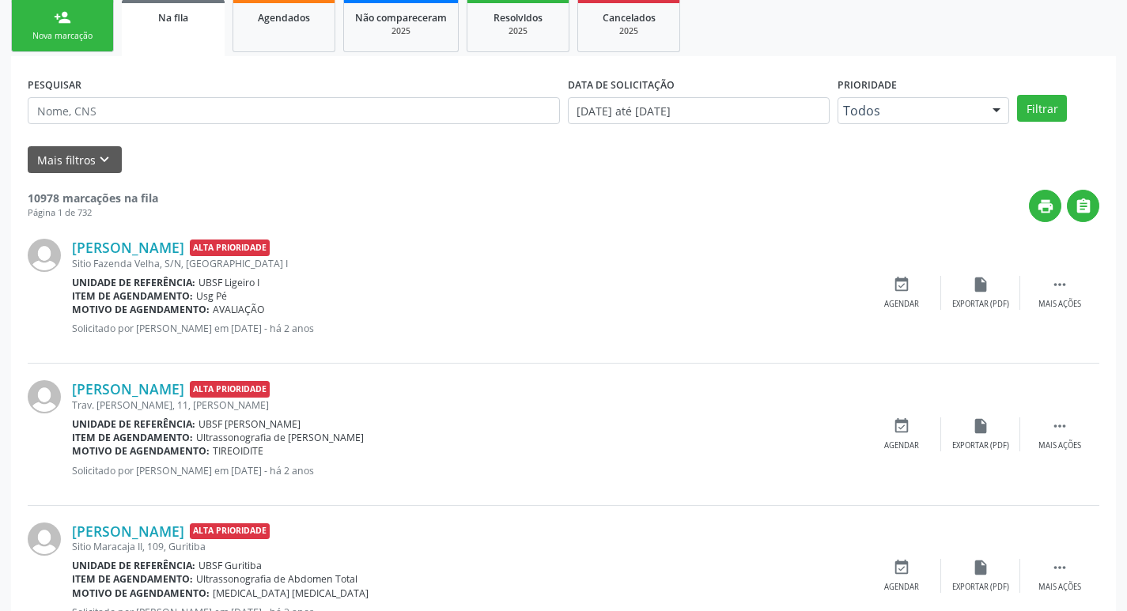
click at [36, 25] on link "person_add Nova marcação" at bounding box center [62, 25] width 103 height 53
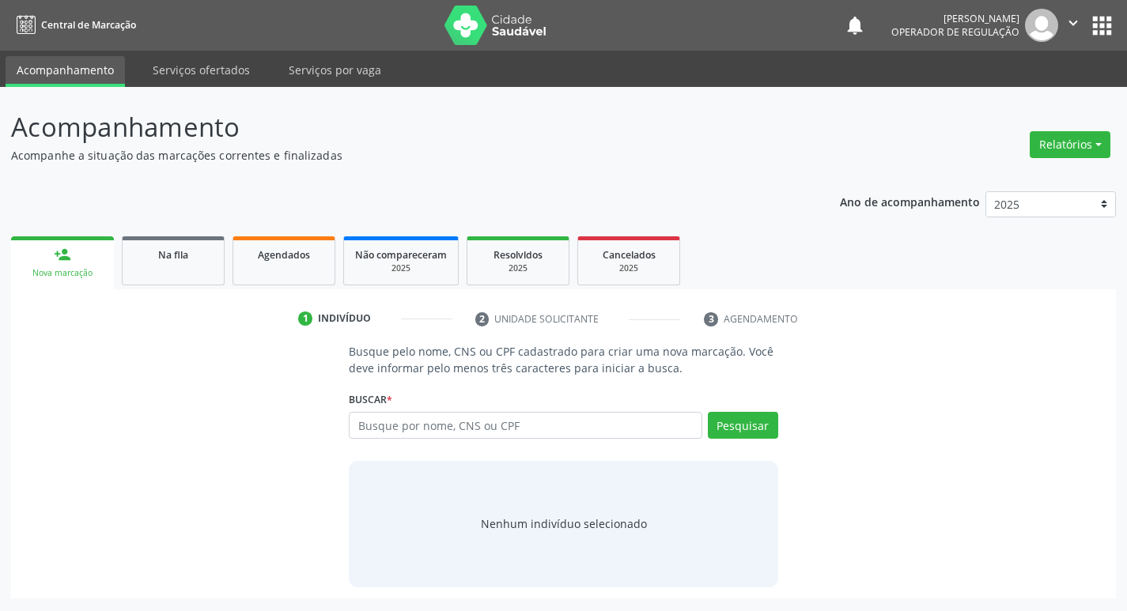
scroll to position [0, 0]
click at [409, 422] on input "text" at bounding box center [532, 425] width 358 height 27
click at [410, 422] on input "text" at bounding box center [532, 425] width 358 height 27
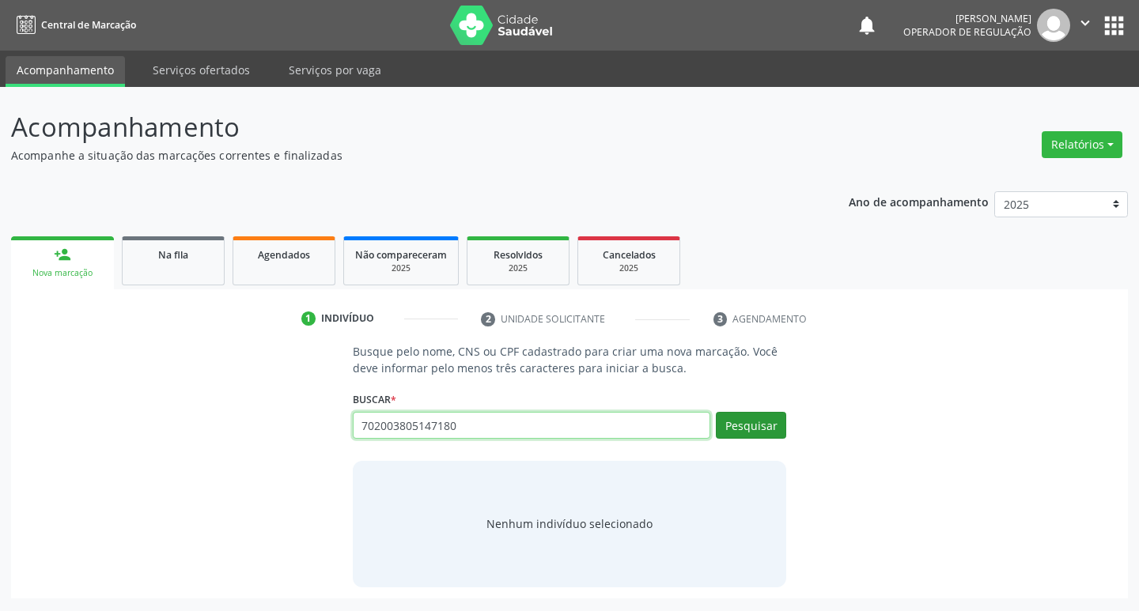
type input "702003805147180"
click at [750, 438] on button "Pesquisar" at bounding box center [751, 425] width 70 height 27
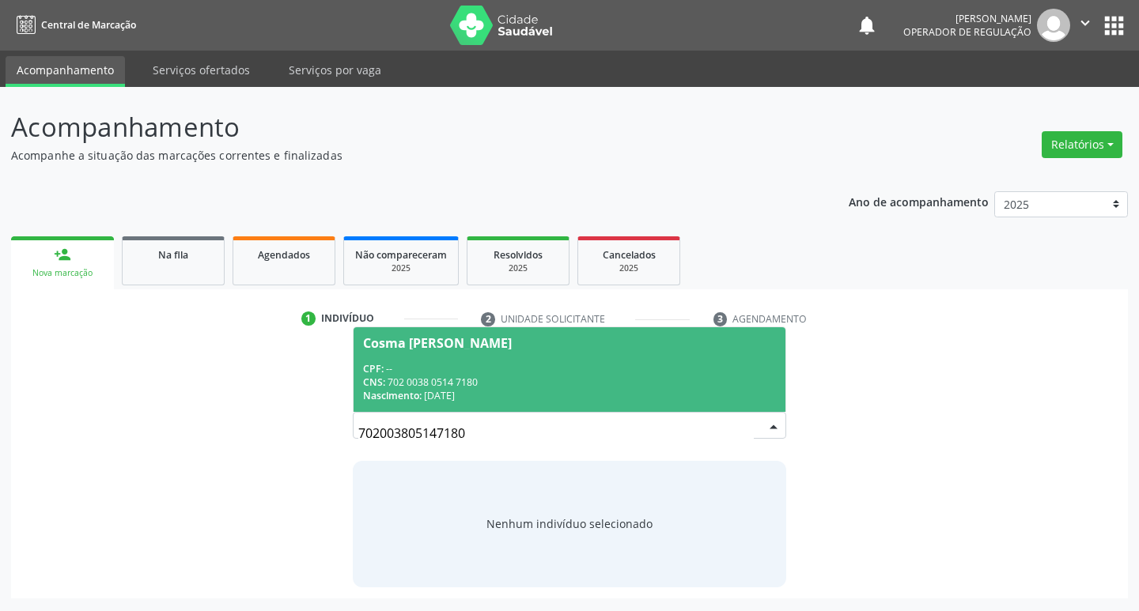
click at [455, 362] on div "CPF: --" at bounding box center [570, 368] width 414 height 13
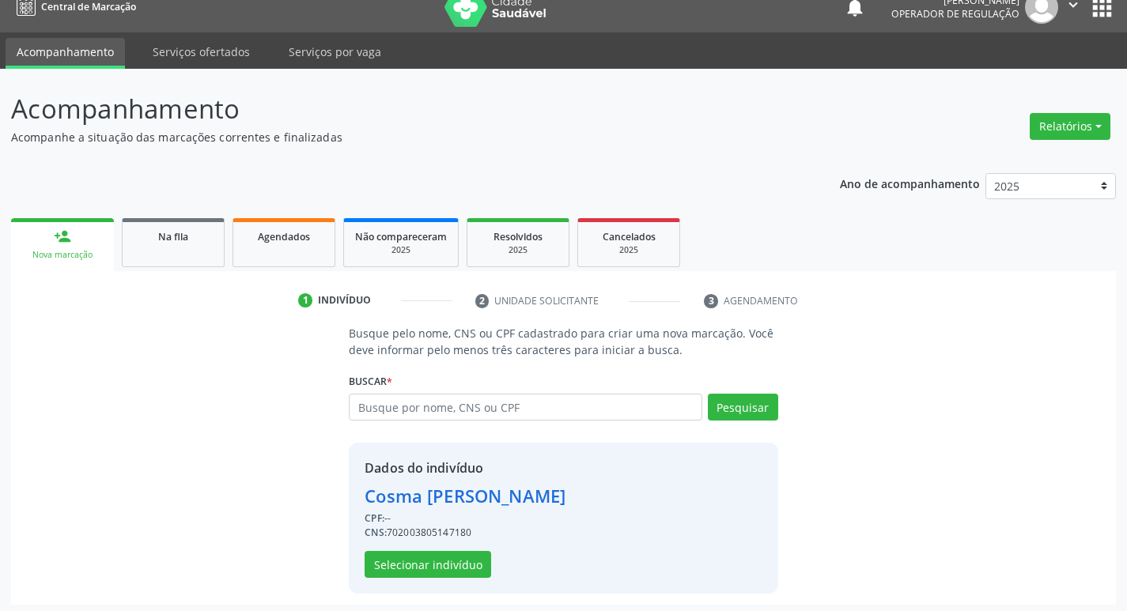
scroll to position [23, 0]
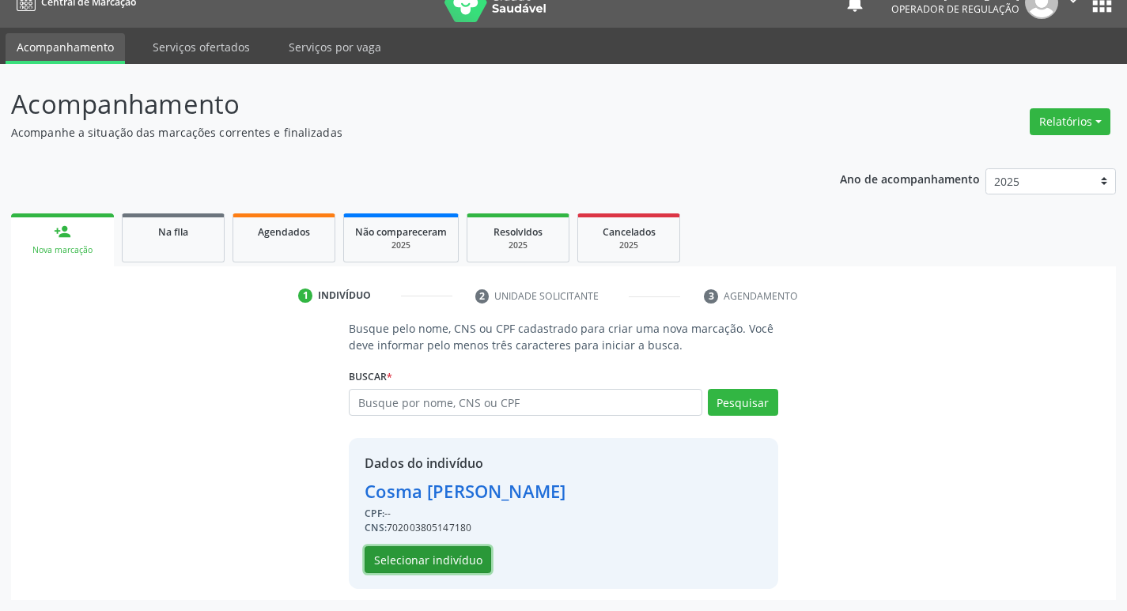
click at [411, 549] on button "Selecionar indivíduo" at bounding box center [428, 560] width 127 height 27
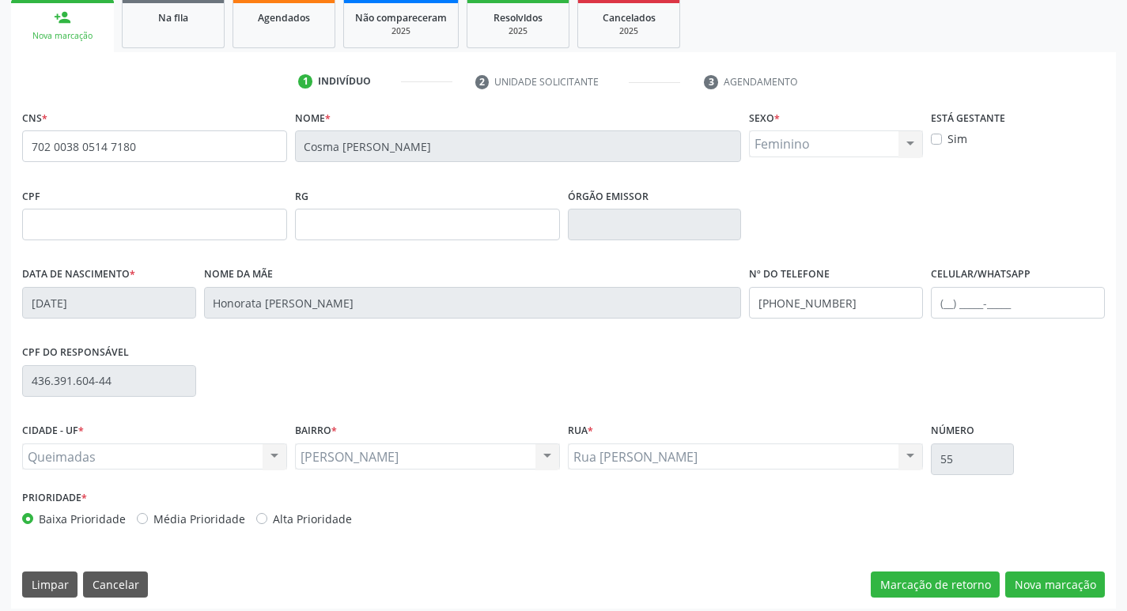
scroll to position [246, 0]
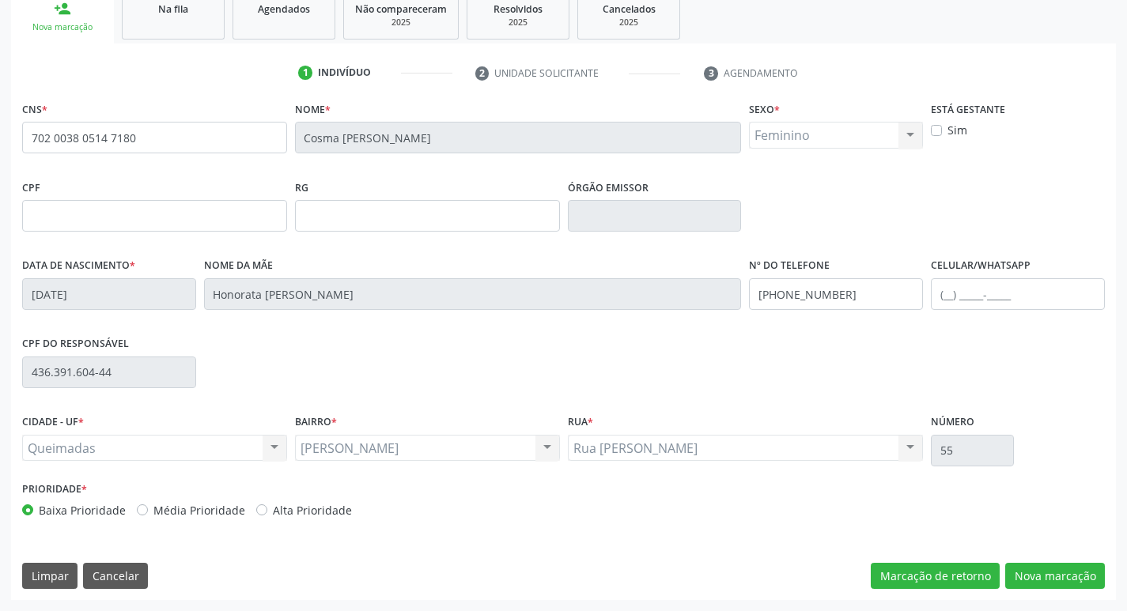
click at [1037, 592] on div "CNS * 702 0038 0514 7180 Nome * Cosma Leal da Silva Sexo * Feminino Masculino F…" at bounding box center [563, 348] width 1105 height 503
click at [1044, 588] on button "Nova marcação" at bounding box center [1055, 576] width 100 height 27
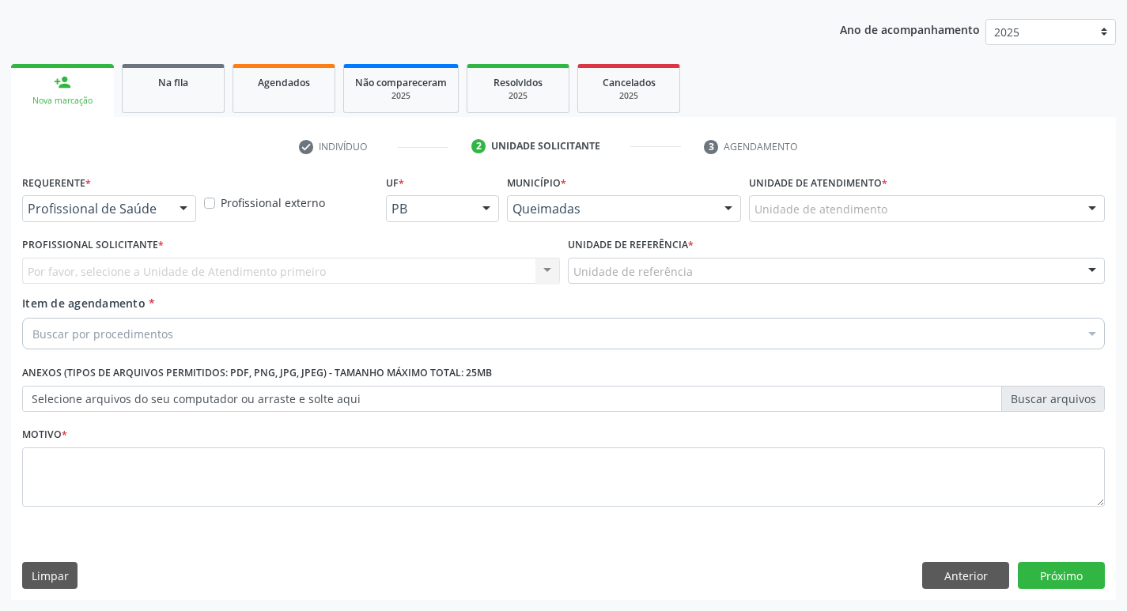
click at [138, 191] on div "Requerente * Profissional de Saúde Profissional de Saúde Paciente Nenhum result…" at bounding box center [109, 196] width 174 height 51
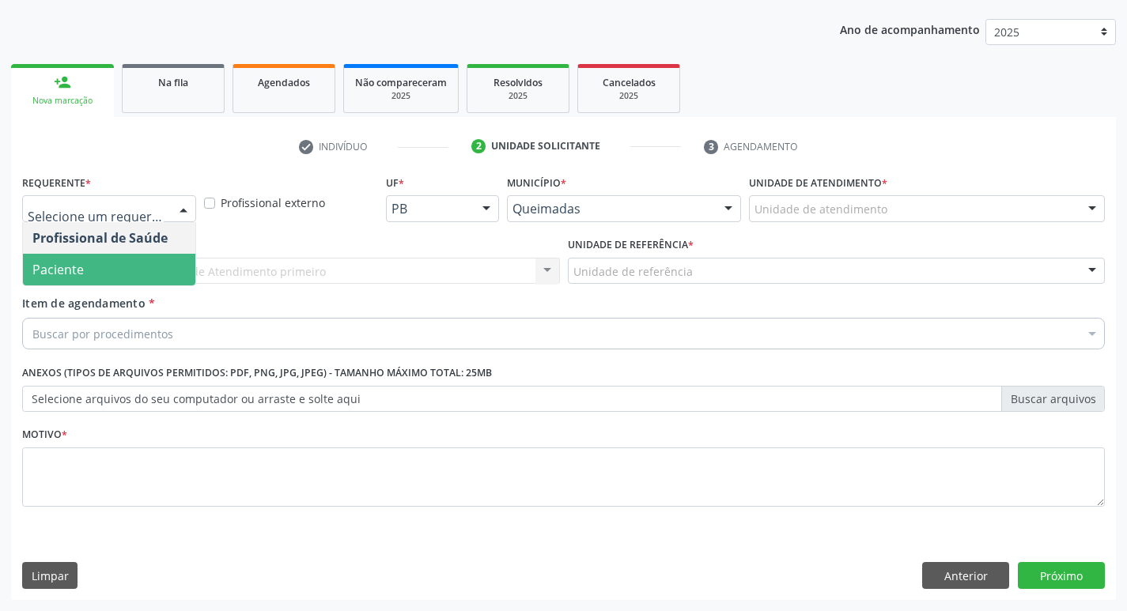
click at [105, 282] on span "Paciente" at bounding box center [109, 270] width 172 height 32
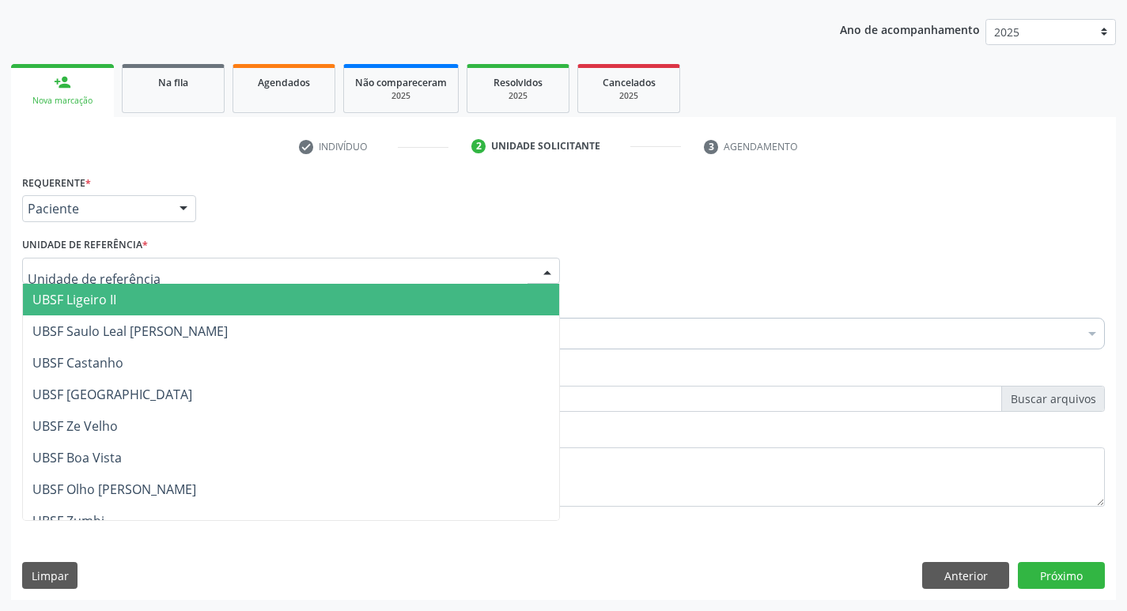
click at [237, 260] on div at bounding box center [291, 271] width 538 height 27
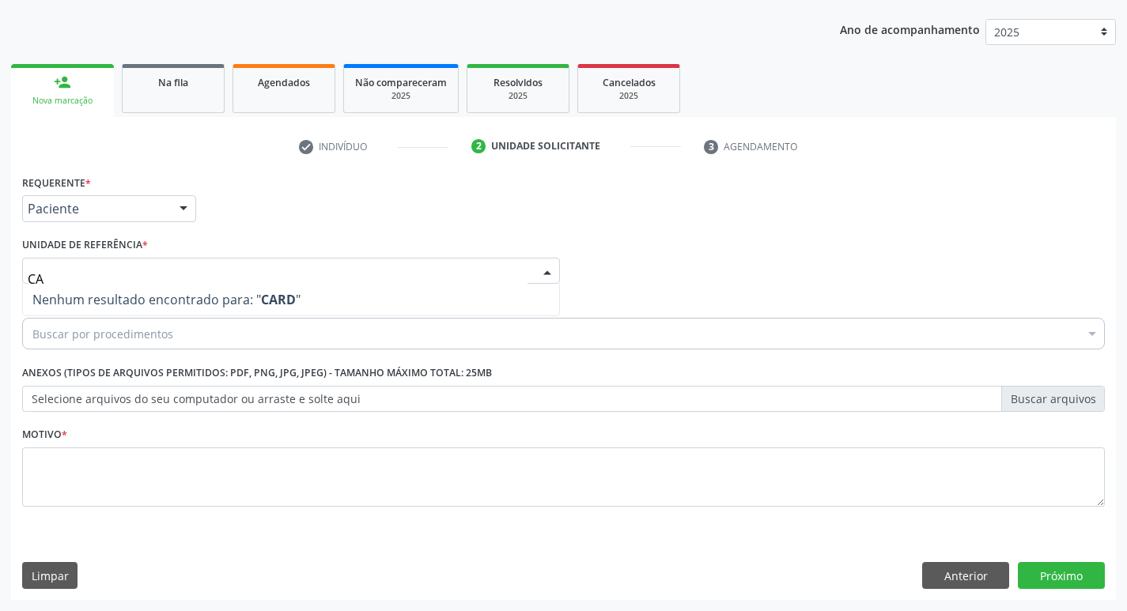
type input "C"
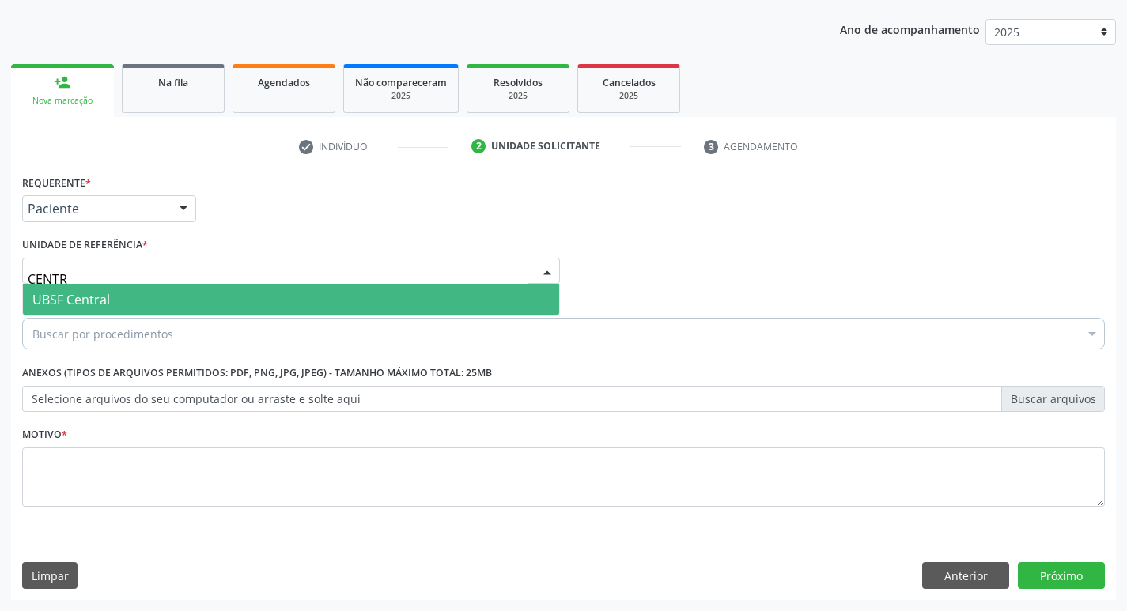
type input "CENTRA"
click at [234, 293] on span "UBSF Central" at bounding box center [291, 300] width 536 height 32
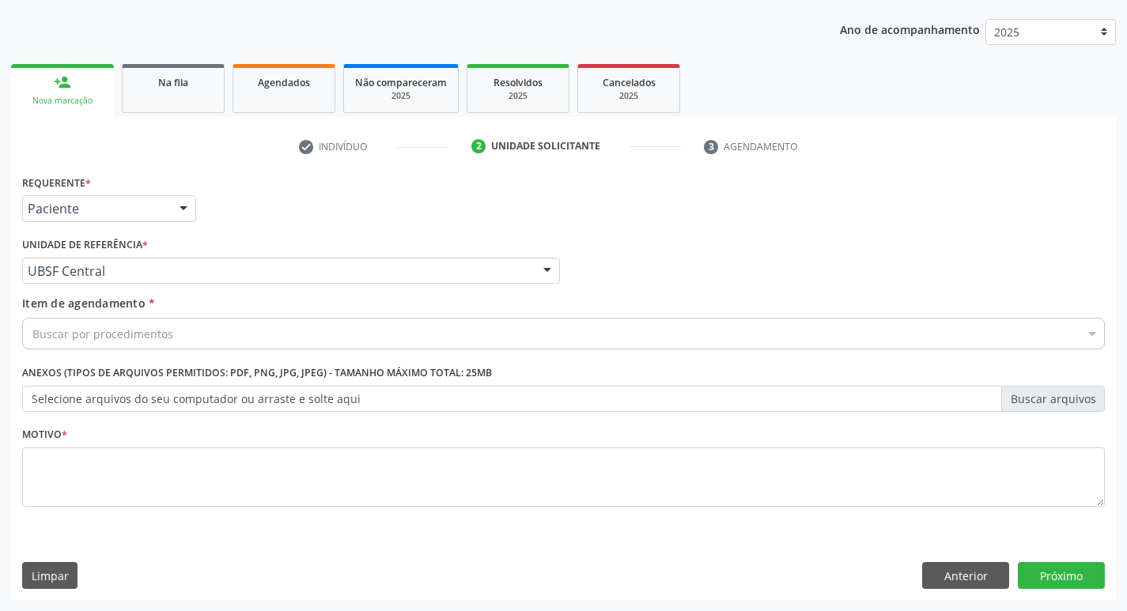
click at [548, 333] on div "Buscar por procedimentos" at bounding box center [563, 334] width 1083 height 32
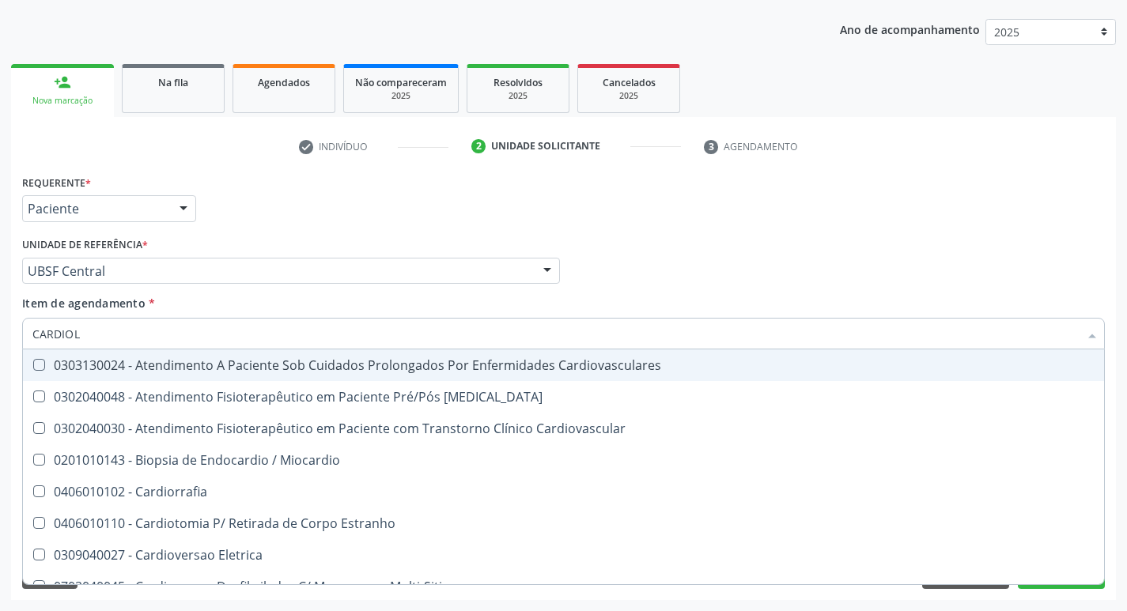
type input "CARDIOLO"
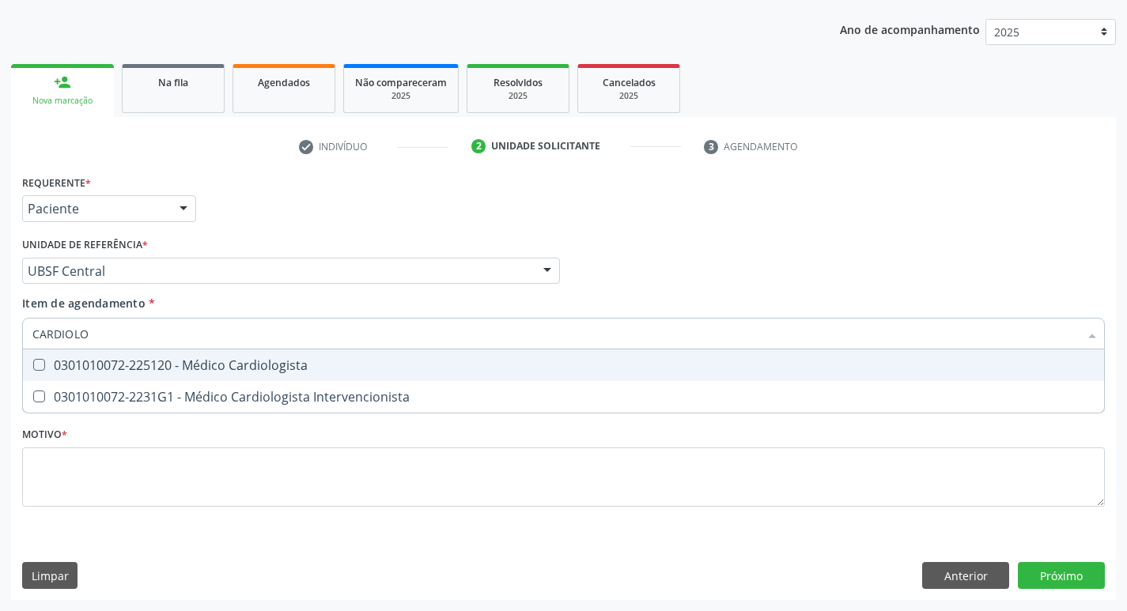
click at [328, 358] on span "0301010072-225120 - Médico Cardiologista" at bounding box center [563, 366] width 1081 height 32
checkbox Cardiologista "true"
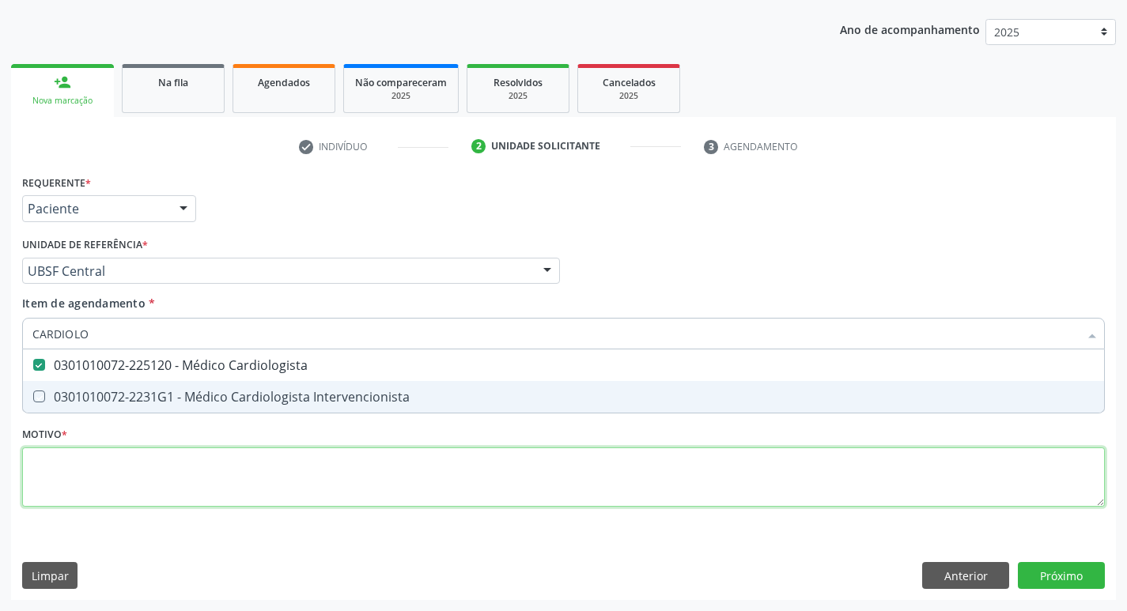
click at [346, 479] on div "Requerente * Paciente Profissional de Saúde Paciente Nenhum resultado encontrad…" at bounding box center [563, 350] width 1083 height 358
checkbox Intervencionista "true"
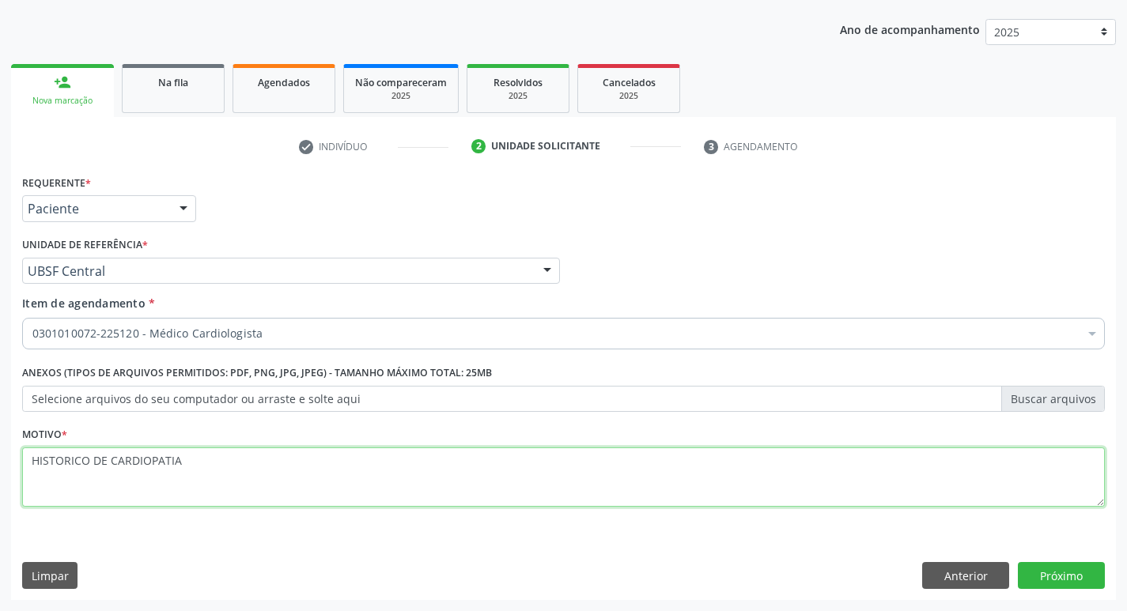
type textarea "HISTORICO DE CARDIOPATIA"
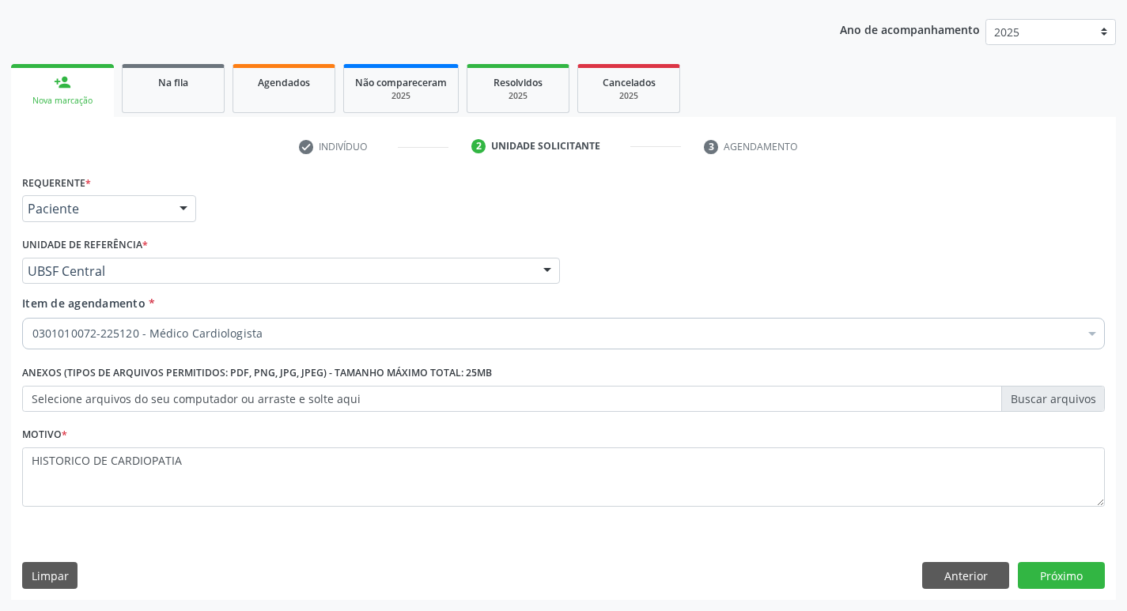
click at [1082, 589] on div "Requerente * Paciente Profissional de Saúde Paciente Nenhum resultado encontrad…" at bounding box center [563, 385] width 1105 height 429
click at [1072, 581] on button "Próximo" at bounding box center [1061, 575] width 87 height 27
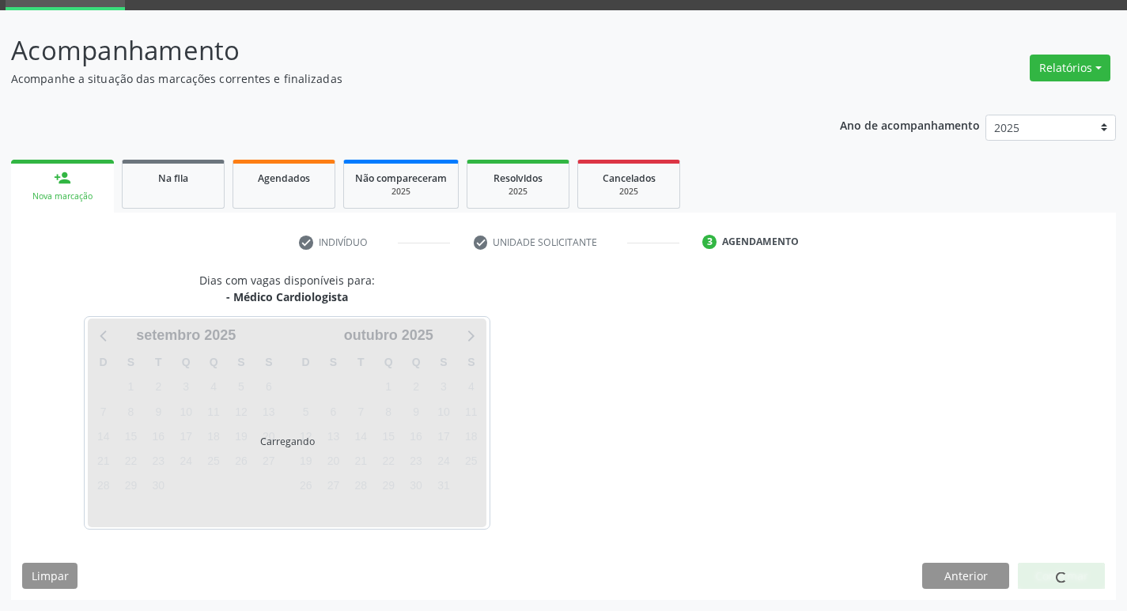
scroll to position [123, 0]
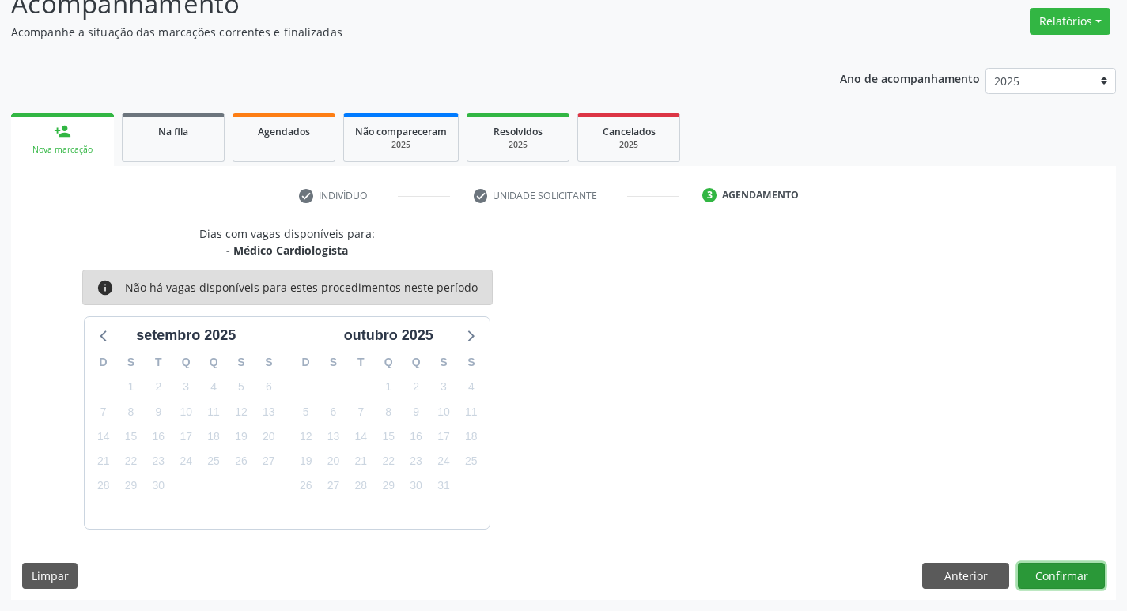
click at [1044, 570] on button "Confirmar" at bounding box center [1061, 576] width 87 height 27
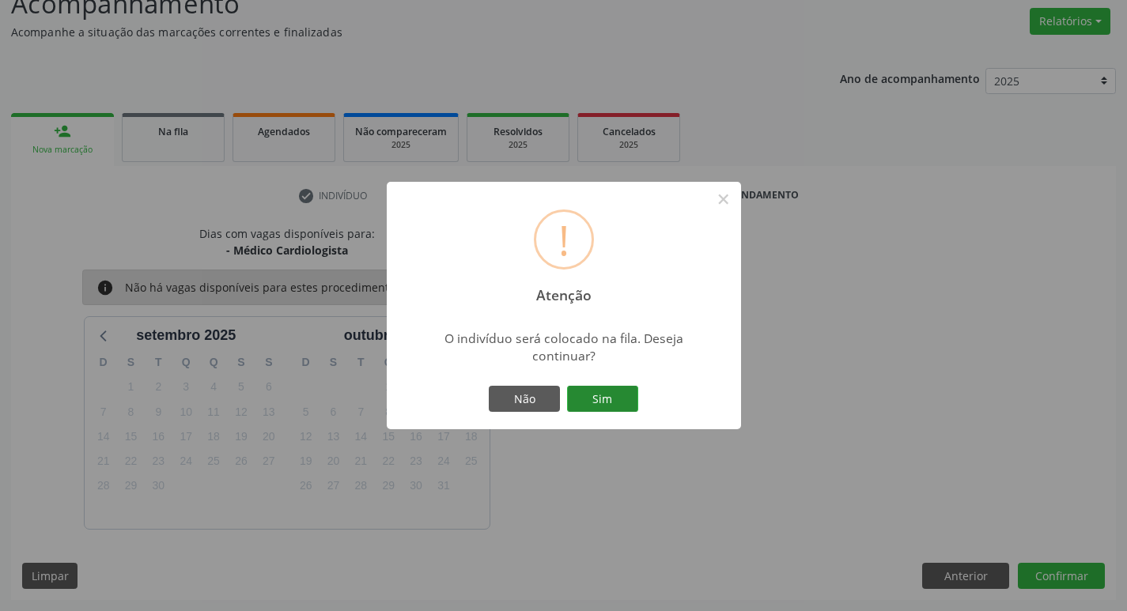
click at [593, 402] on button "Sim" at bounding box center [602, 399] width 71 height 27
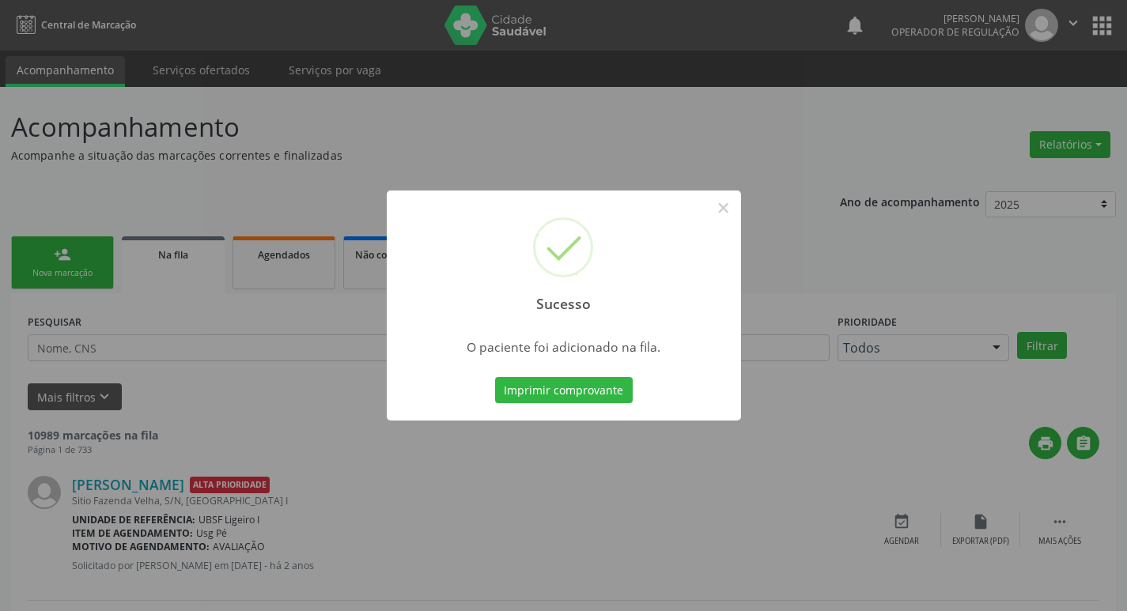
scroll to position [79, 0]
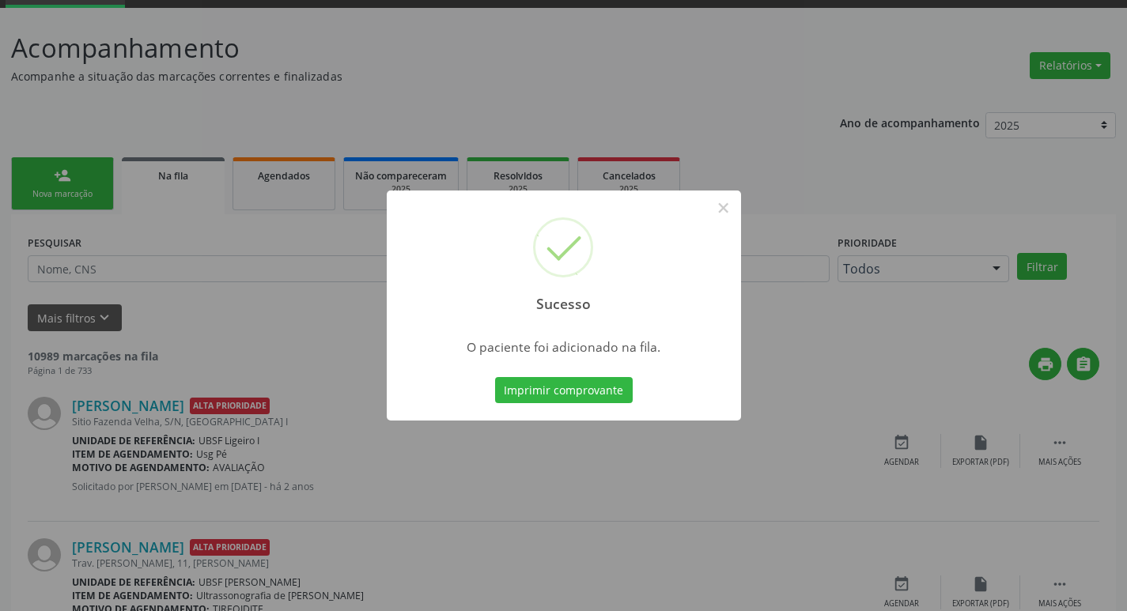
click at [660, 133] on div "Sucesso × O paciente foi adicionado na fila. Imprimir comprovante Cancel" at bounding box center [563, 305] width 1127 height 611
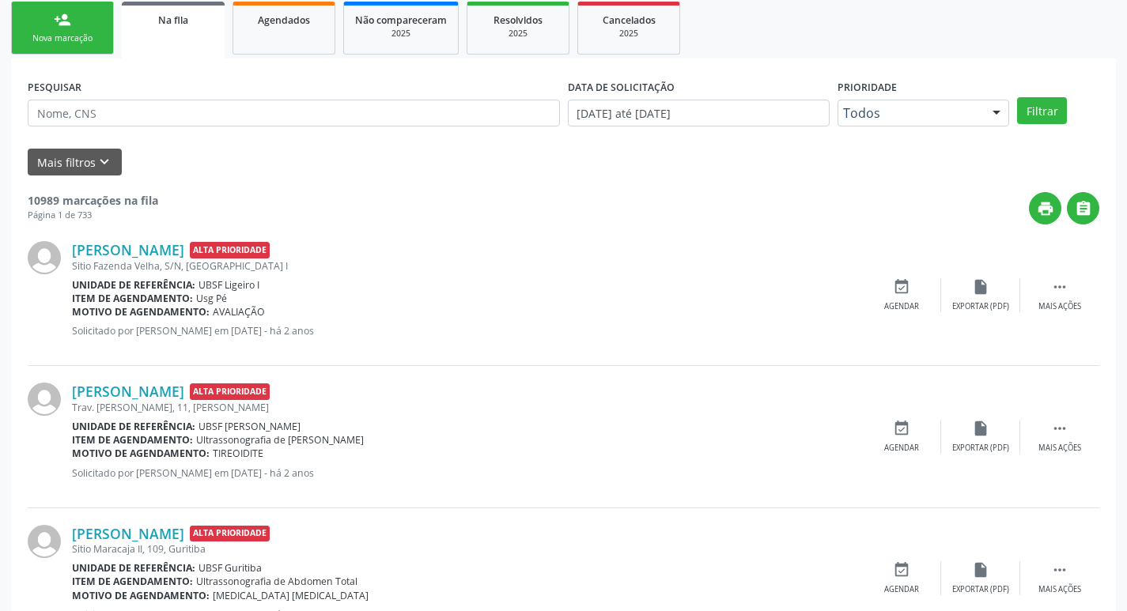
scroll to position [158, 0]
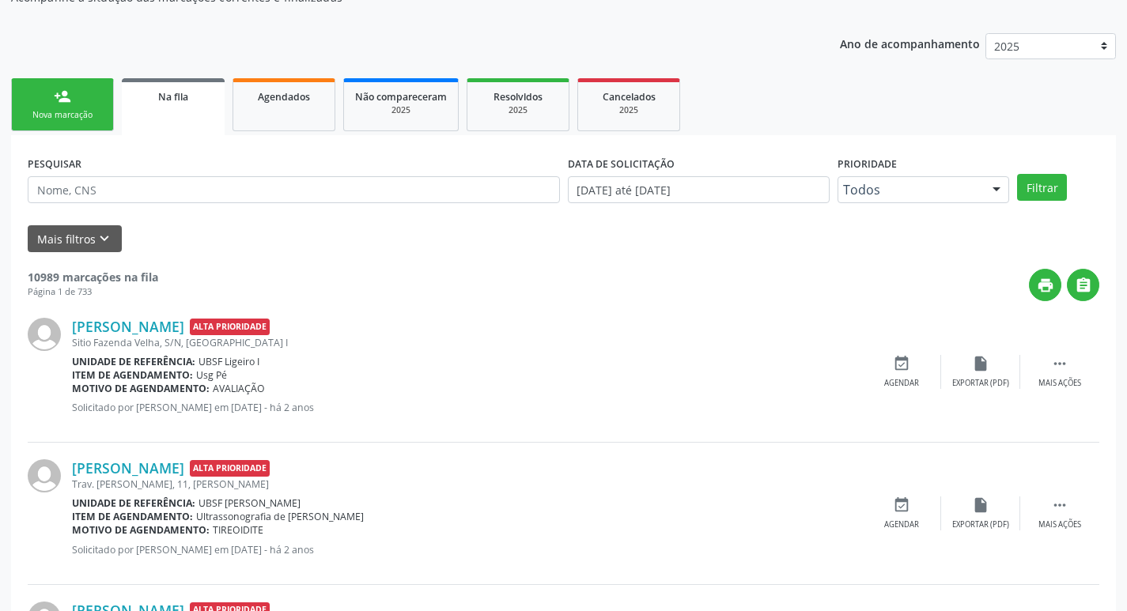
click at [32, 115] on div "Nova marcação" at bounding box center [62, 115] width 79 height 12
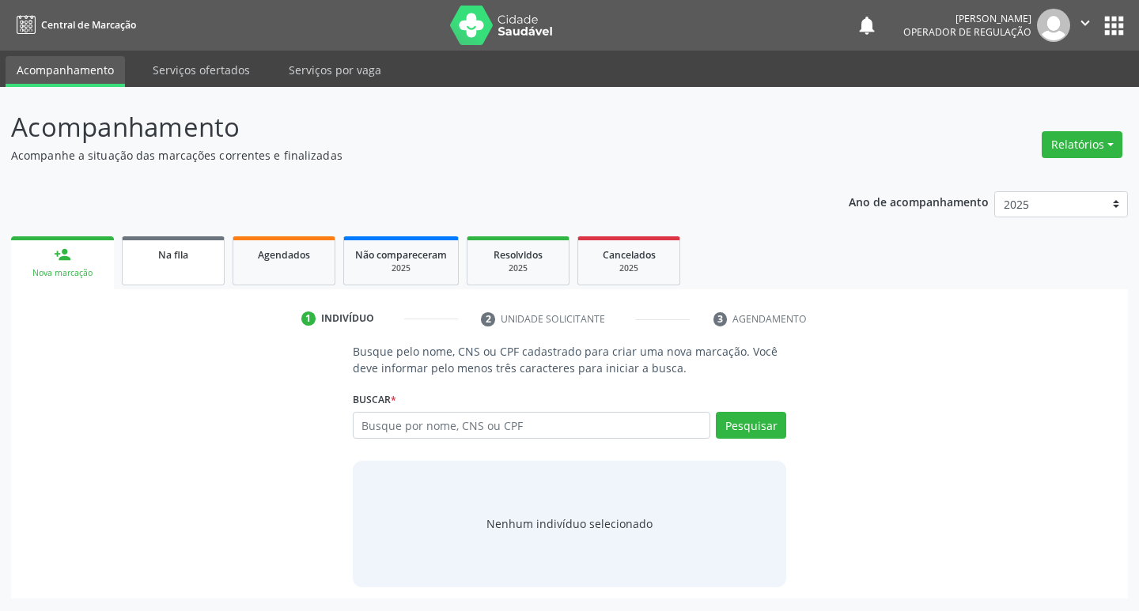
click at [168, 244] on link "Na fila" at bounding box center [173, 260] width 103 height 49
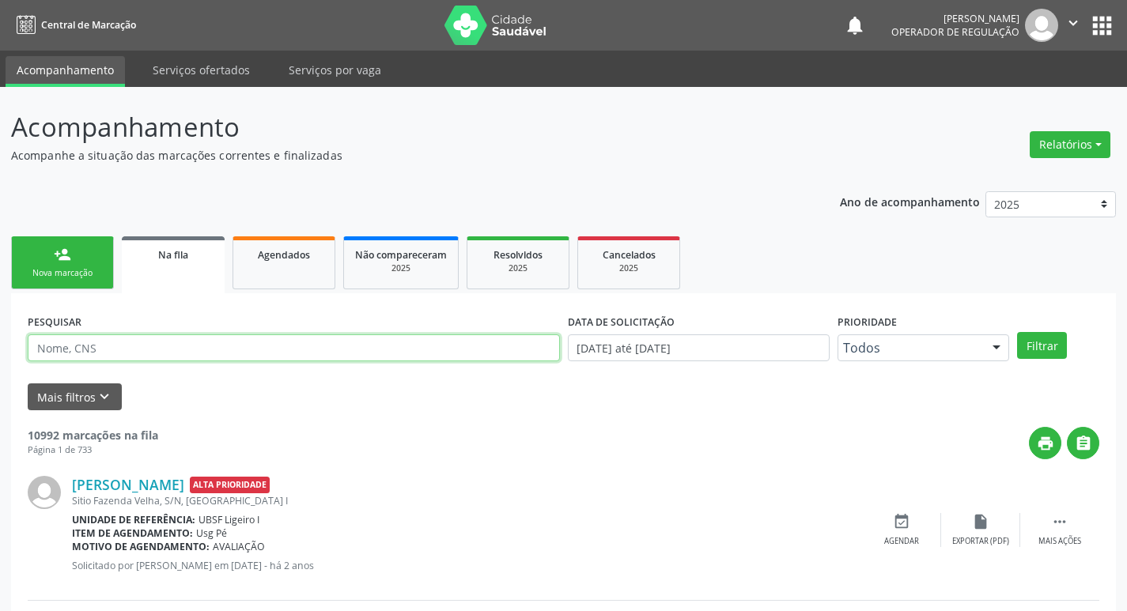
click at [195, 339] on input "text" at bounding box center [294, 348] width 532 height 27
type input "706201070396461"
click at [1017, 332] on button "Filtrar" at bounding box center [1042, 345] width 50 height 27
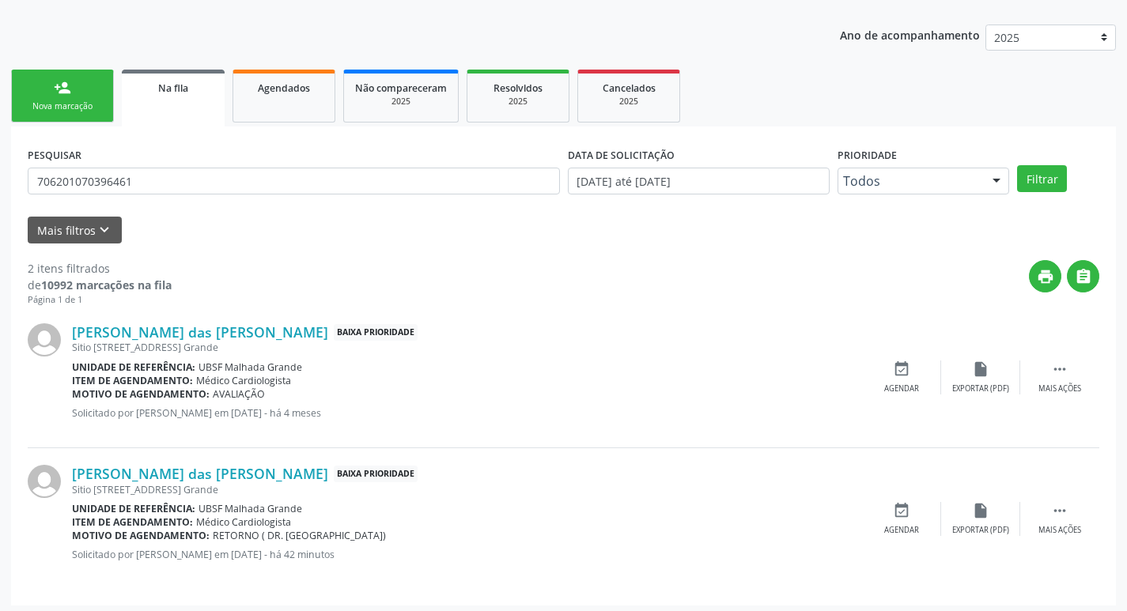
scroll to position [172, 0]
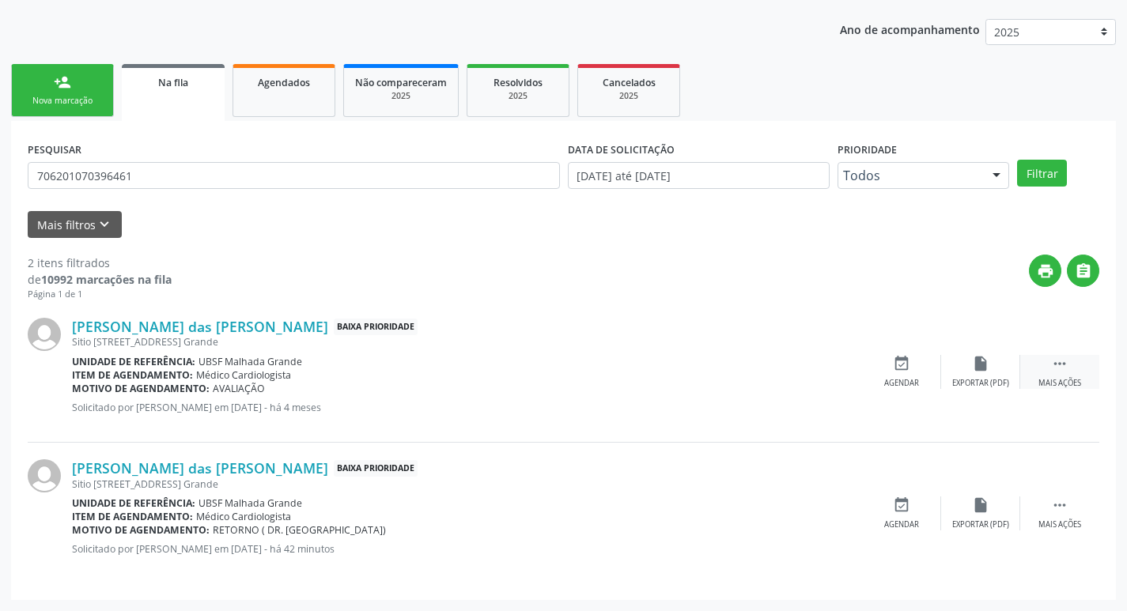
click at [1057, 361] on icon "" at bounding box center [1059, 363] width 17 height 17
click at [456, 312] on div "Maria das Neves Martins Baixa Prioridade Sitio Gravata dos Duartes, 35, Malhada…" at bounding box center [564, 372] width 1072 height 142
click at [83, 102] on div "Nova marcação" at bounding box center [62, 101] width 79 height 12
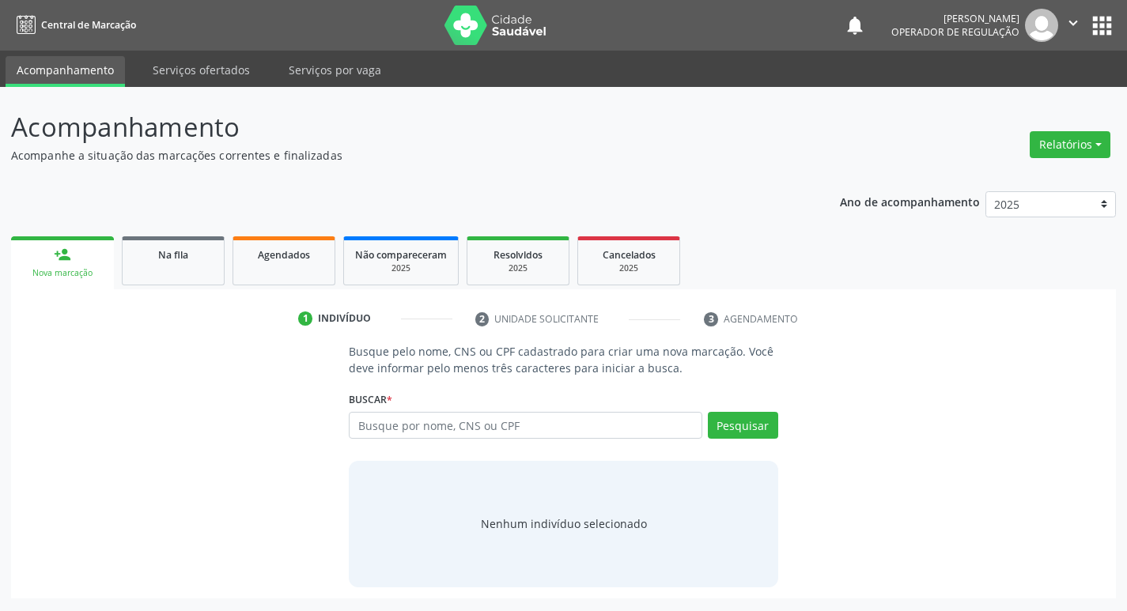
scroll to position [0, 0]
click at [466, 432] on input "text" at bounding box center [532, 425] width 358 height 27
click at [467, 432] on input "text" at bounding box center [532, 425] width 358 height 27
type input "704603643844427"
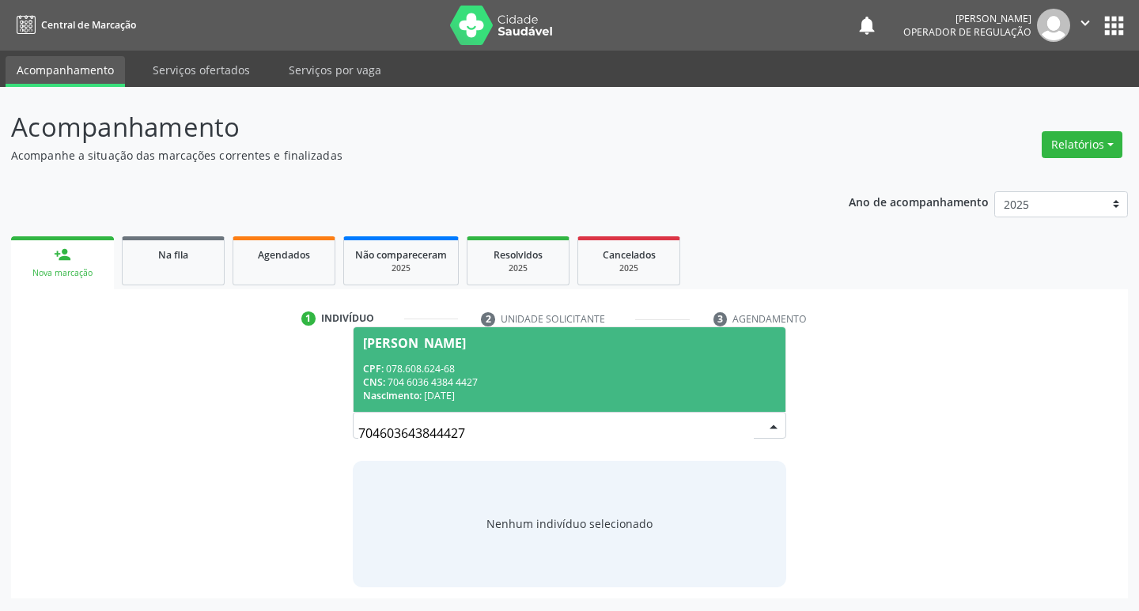
click at [746, 373] on div "CPF: 078.608.624-68" at bounding box center [570, 368] width 414 height 13
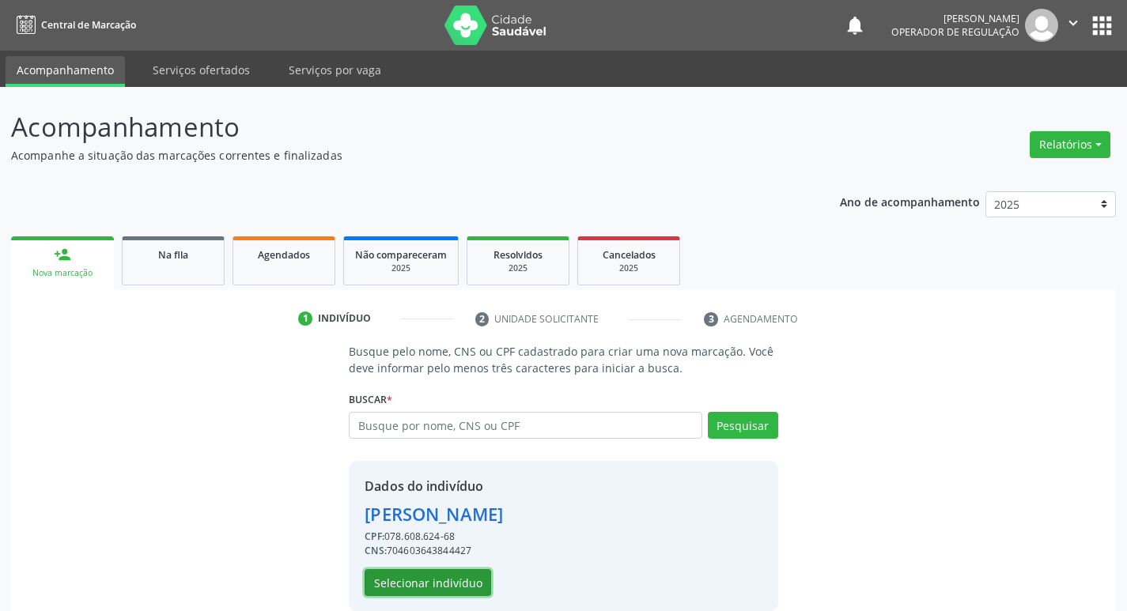
click at [433, 572] on button "Selecionar indivíduo" at bounding box center [428, 582] width 127 height 27
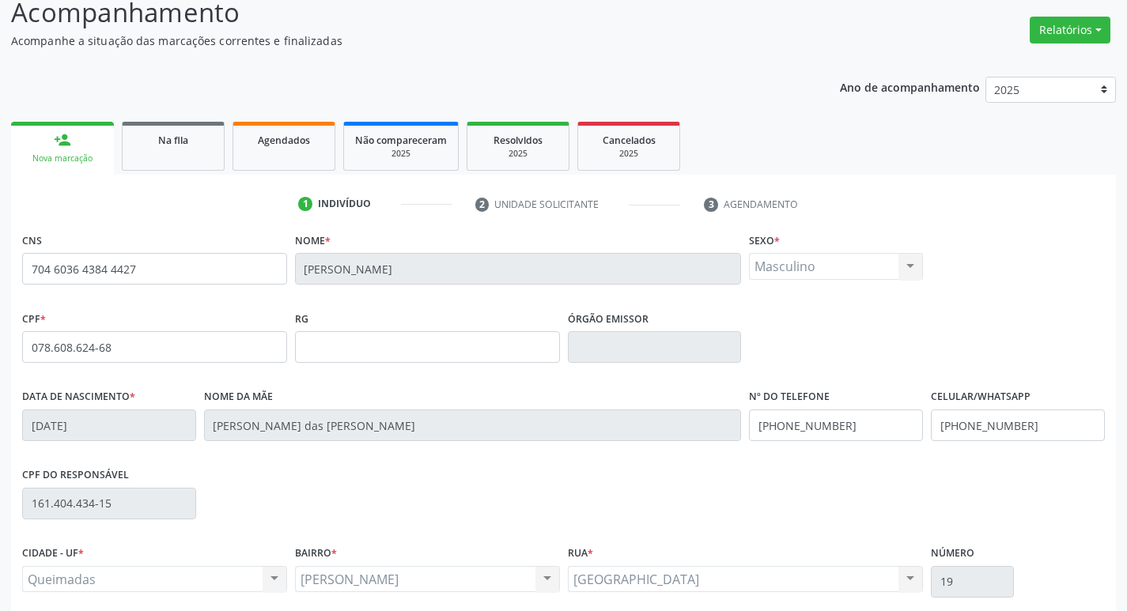
scroll to position [246, 0]
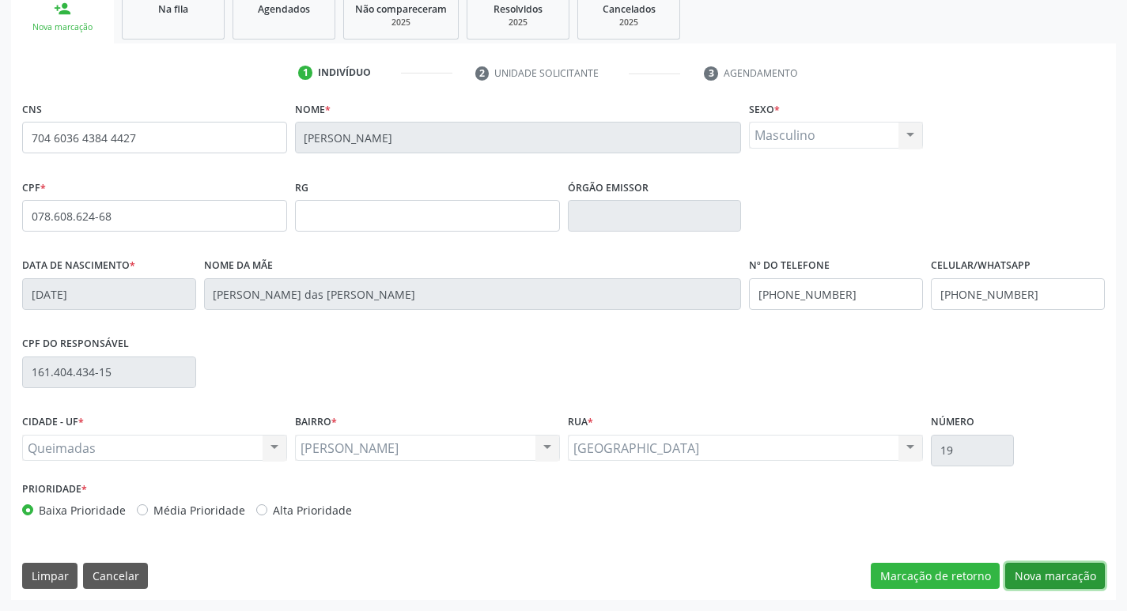
click at [1040, 572] on button "Nova marcação" at bounding box center [1055, 576] width 100 height 27
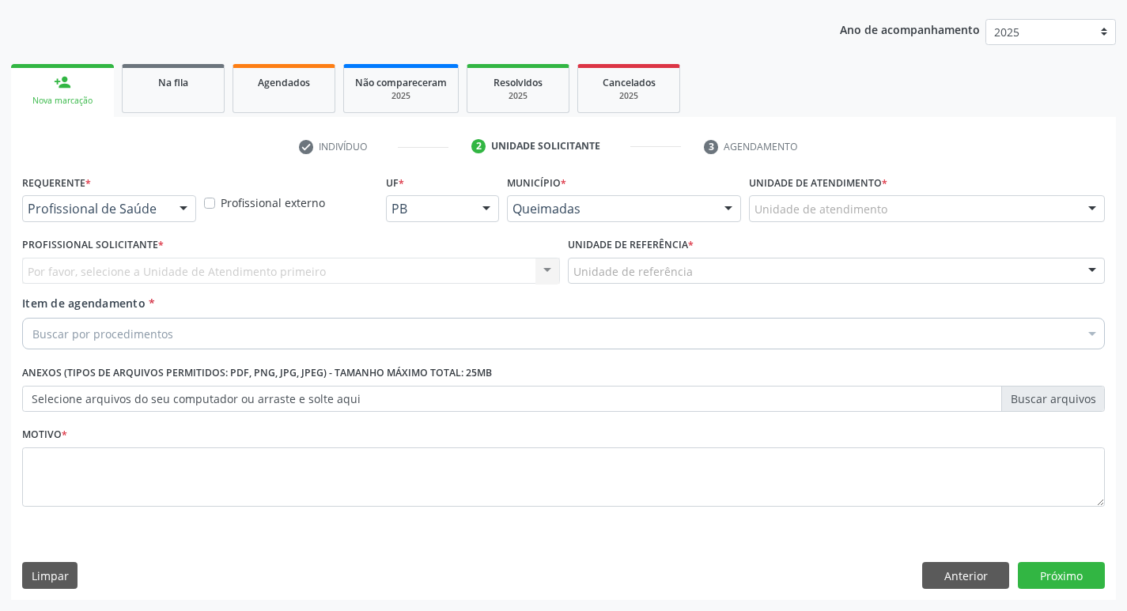
scroll to position [172, 0]
click at [951, 578] on button "Anterior" at bounding box center [965, 575] width 87 height 27
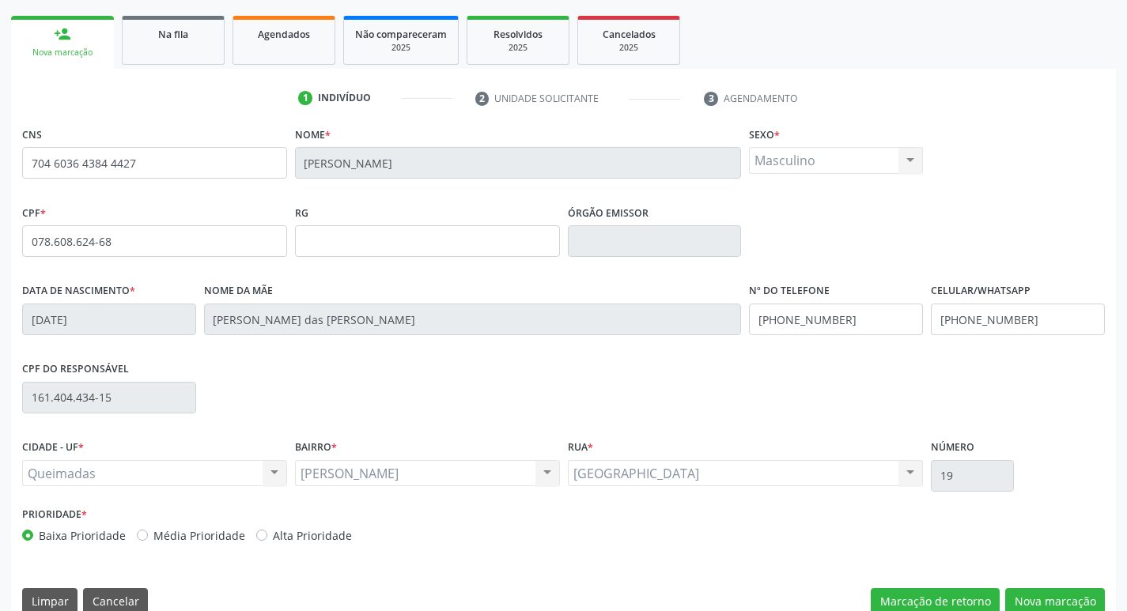
scroll to position [246, 0]
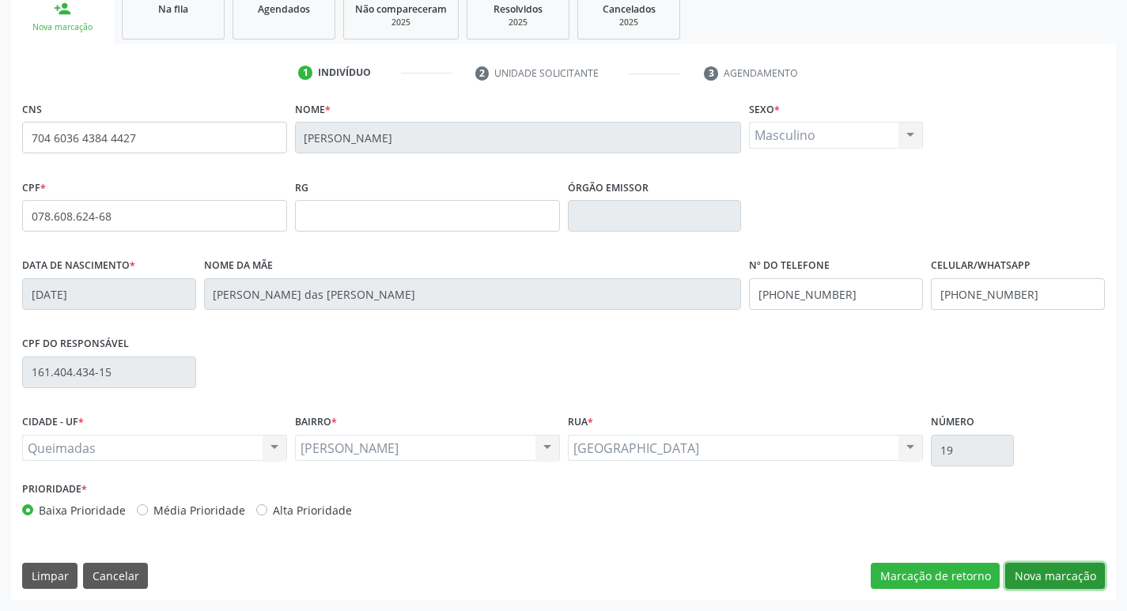
click at [1025, 573] on button "Nova marcação" at bounding box center [1055, 576] width 100 height 27
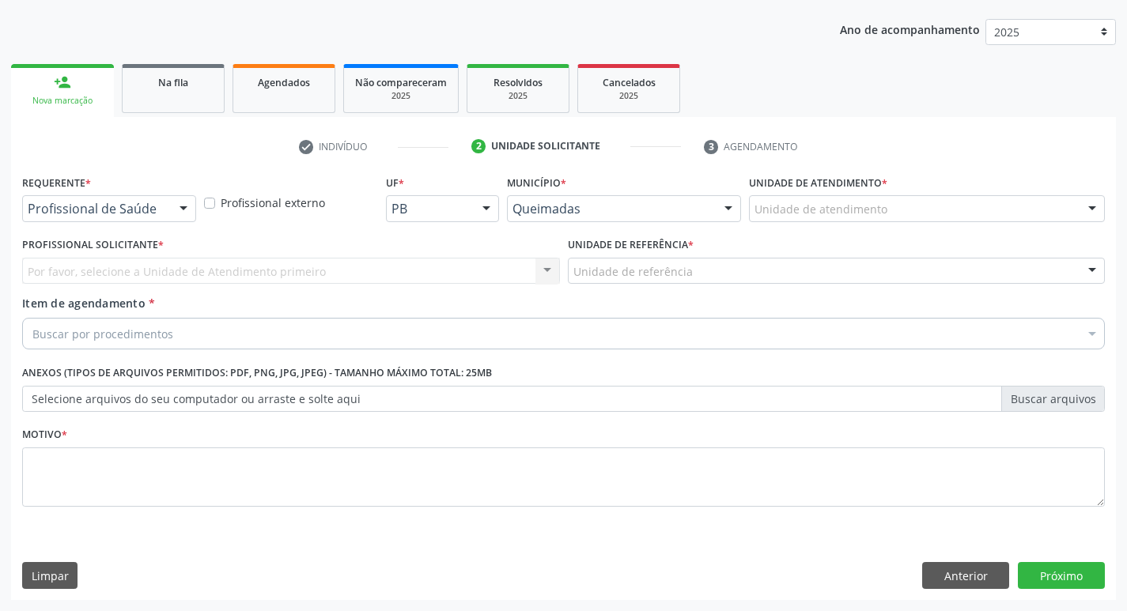
scroll to position [172, 0]
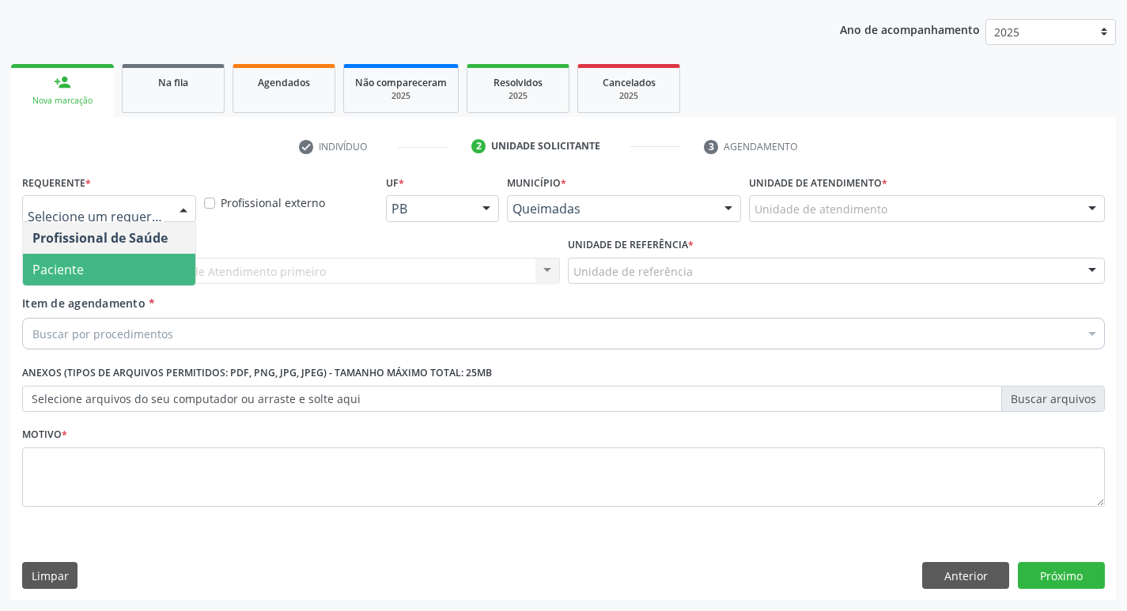
click at [121, 267] on span "Paciente" at bounding box center [109, 270] width 172 height 32
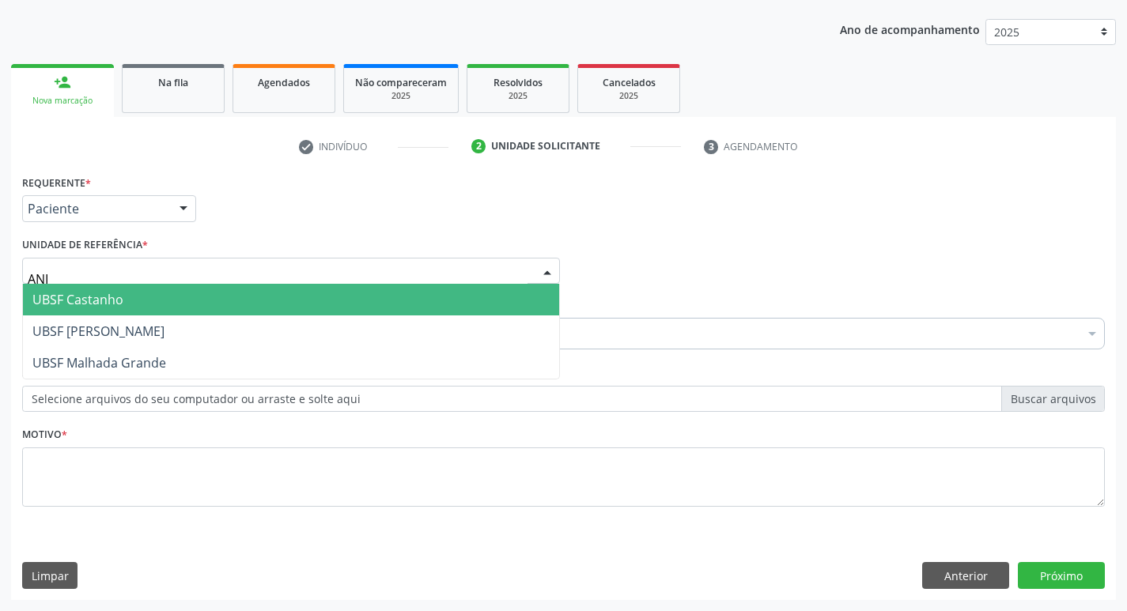
type input "ANIB"
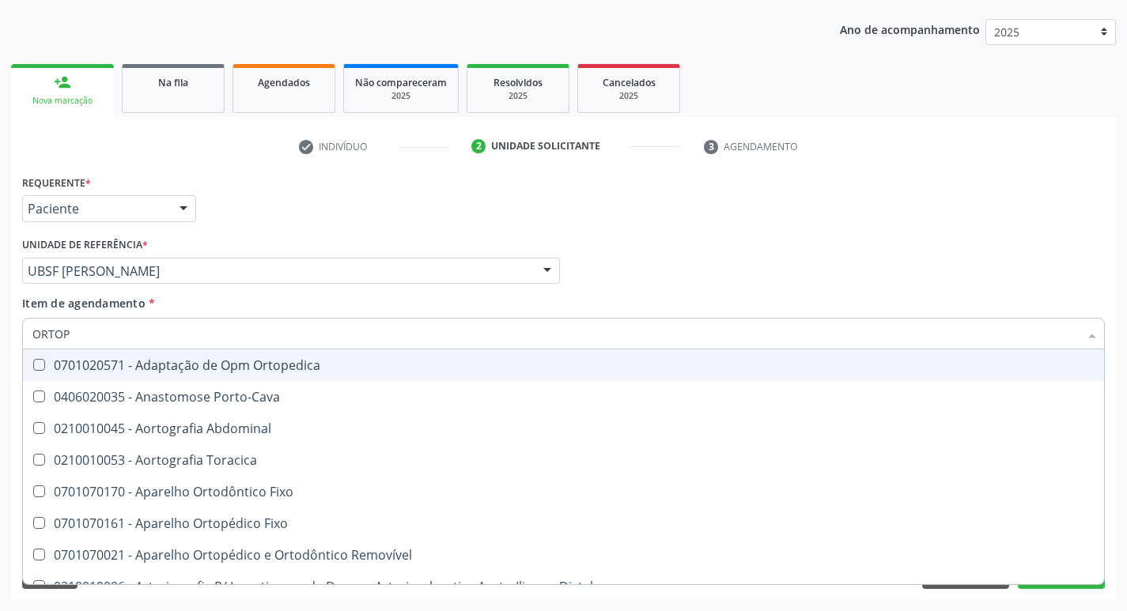
type input "ORTOPE"
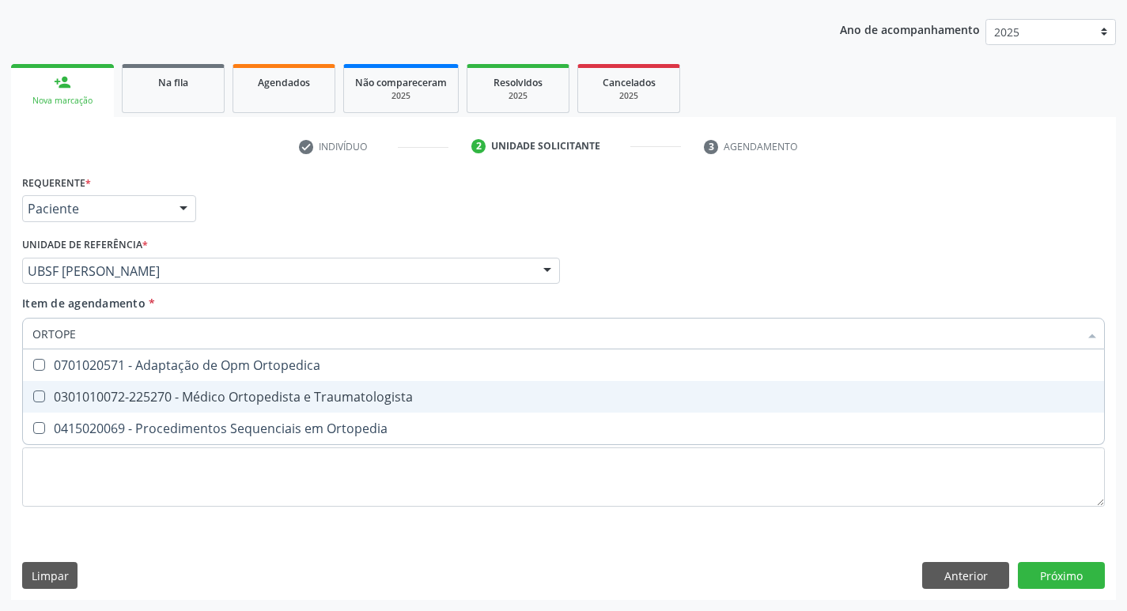
click at [131, 387] on span "0301010072-225270 - Médico Ortopedista e Traumatologista" at bounding box center [563, 397] width 1081 height 32
checkbox Traumatologista "true"
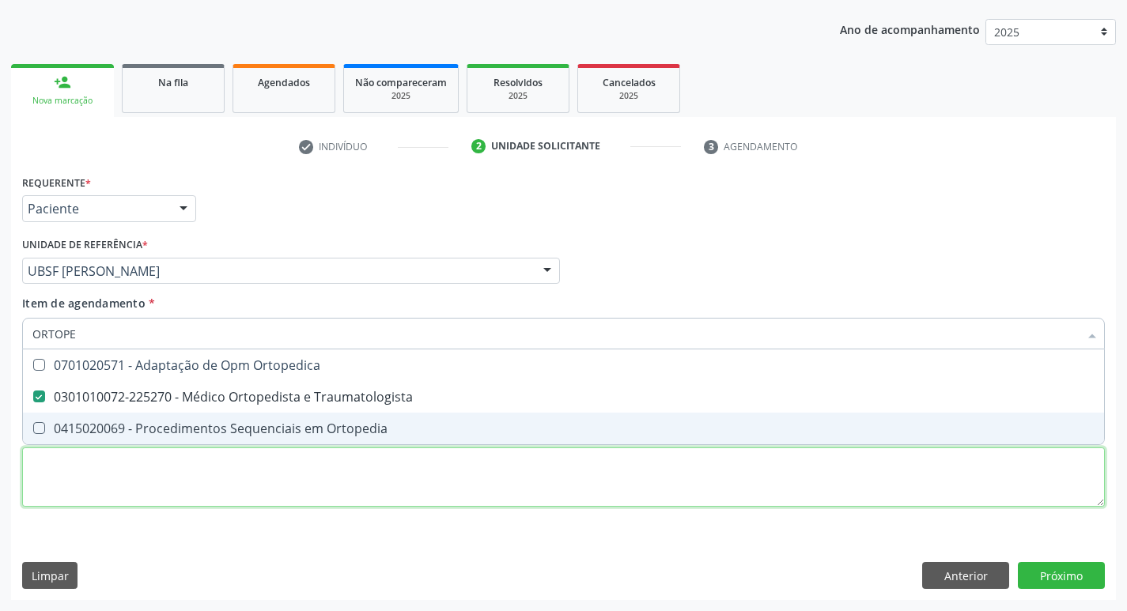
click at [129, 469] on div "Requerente * Paciente Profissional de Saúde Paciente Nenhum resultado encontrad…" at bounding box center [563, 350] width 1083 height 358
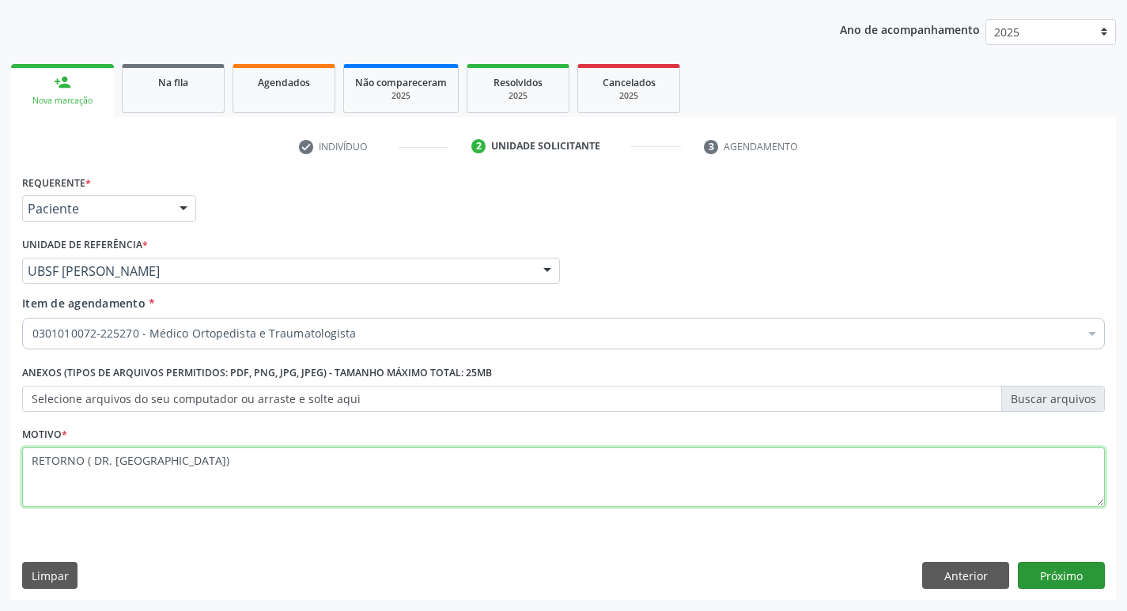
type textarea "RETORNO ( DR. WAERSON)"
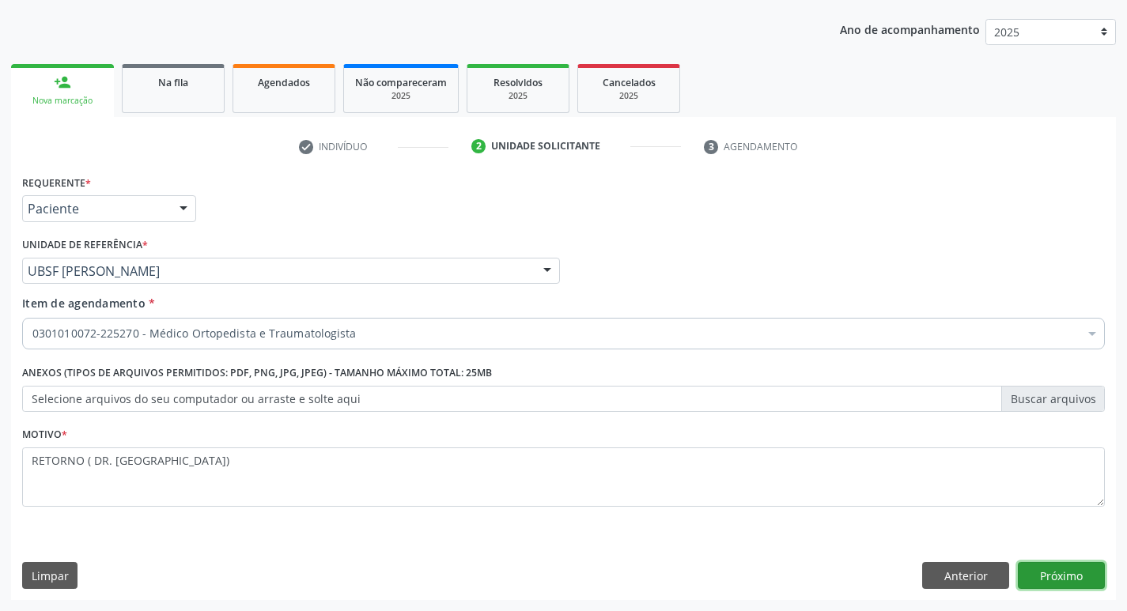
click at [1081, 566] on button "Próximo" at bounding box center [1061, 575] width 87 height 27
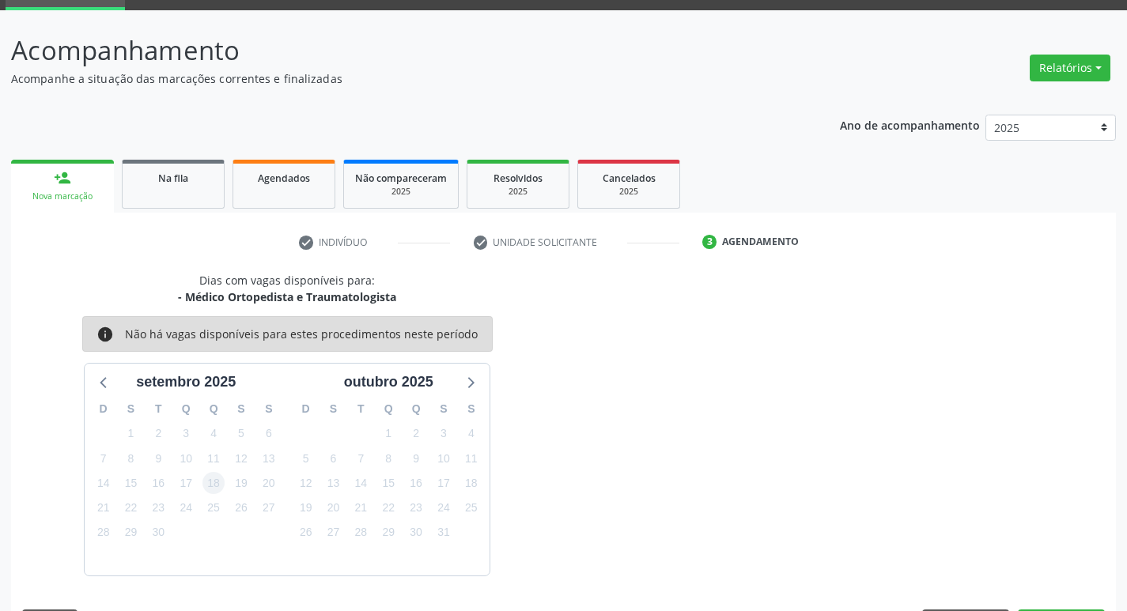
scroll to position [123, 0]
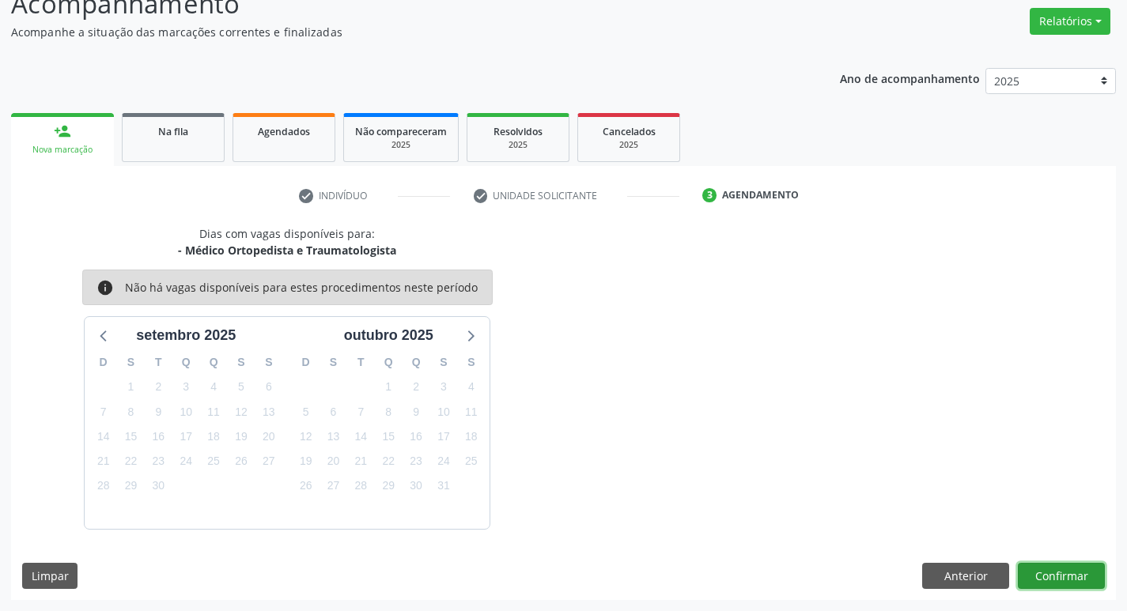
click at [1046, 579] on button "Confirmar" at bounding box center [1061, 576] width 87 height 27
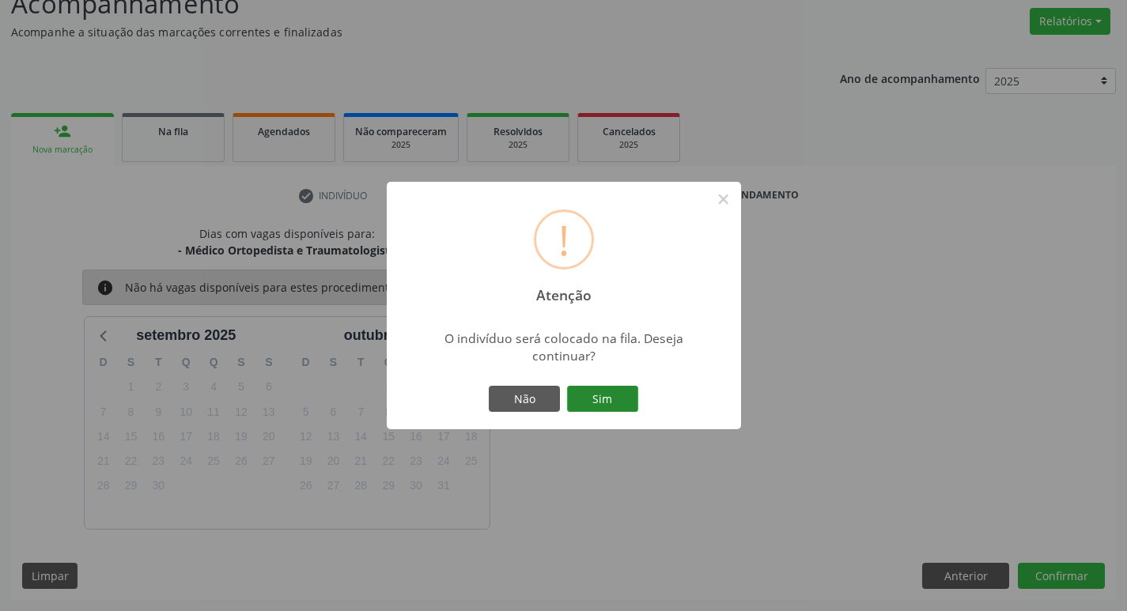
click at [621, 404] on button "Sim" at bounding box center [602, 399] width 71 height 27
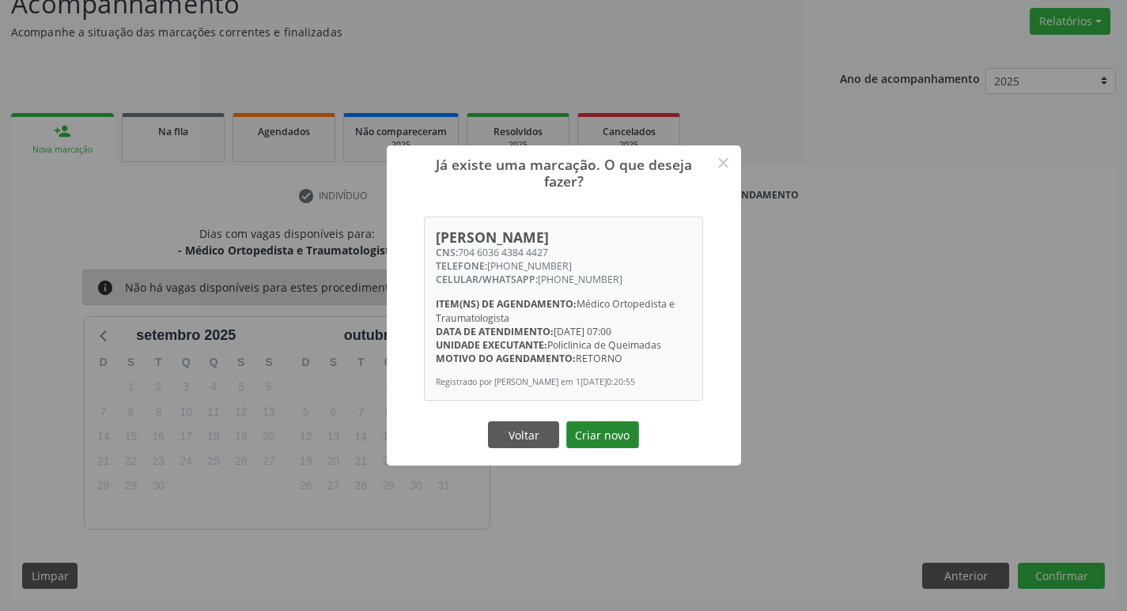
click at [606, 441] on button "Criar novo" at bounding box center [602, 435] width 73 height 27
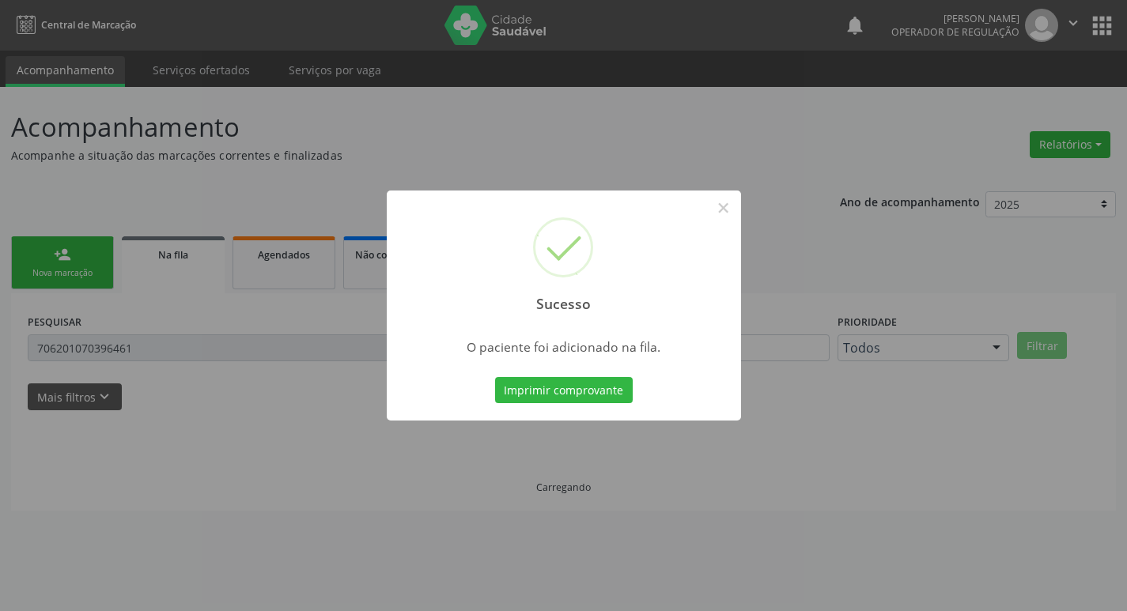
scroll to position [0, 0]
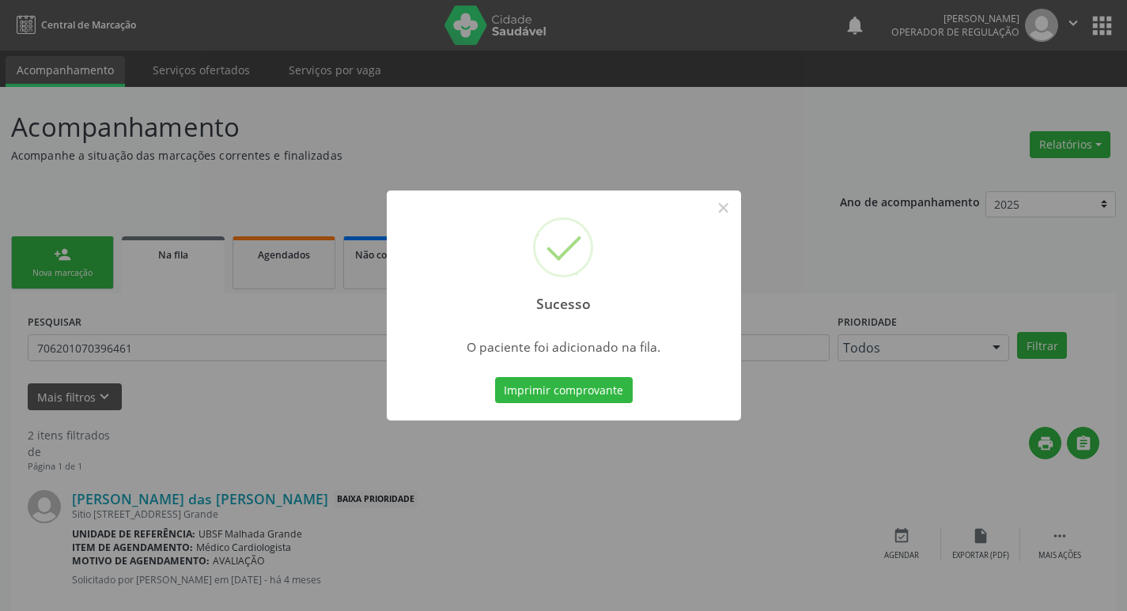
click at [209, 182] on div "Sucesso × O paciente foi adicionado na fila. Imprimir comprovante Cancel" at bounding box center [563, 305] width 1127 height 611
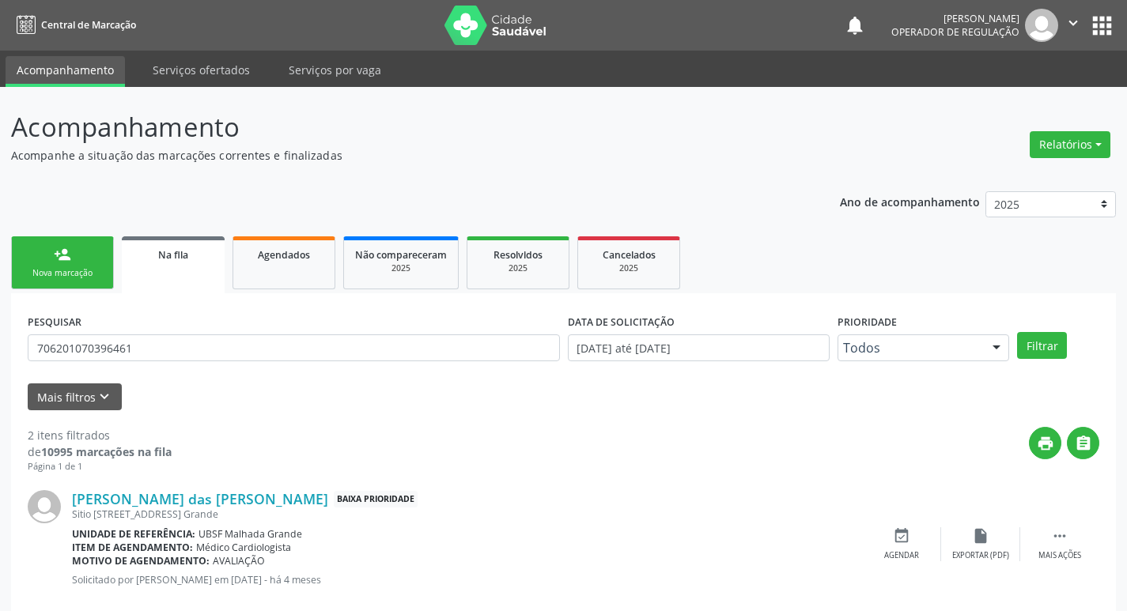
click at [73, 254] on link "person_add Nova marcação" at bounding box center [62, 262] width 103 height 53
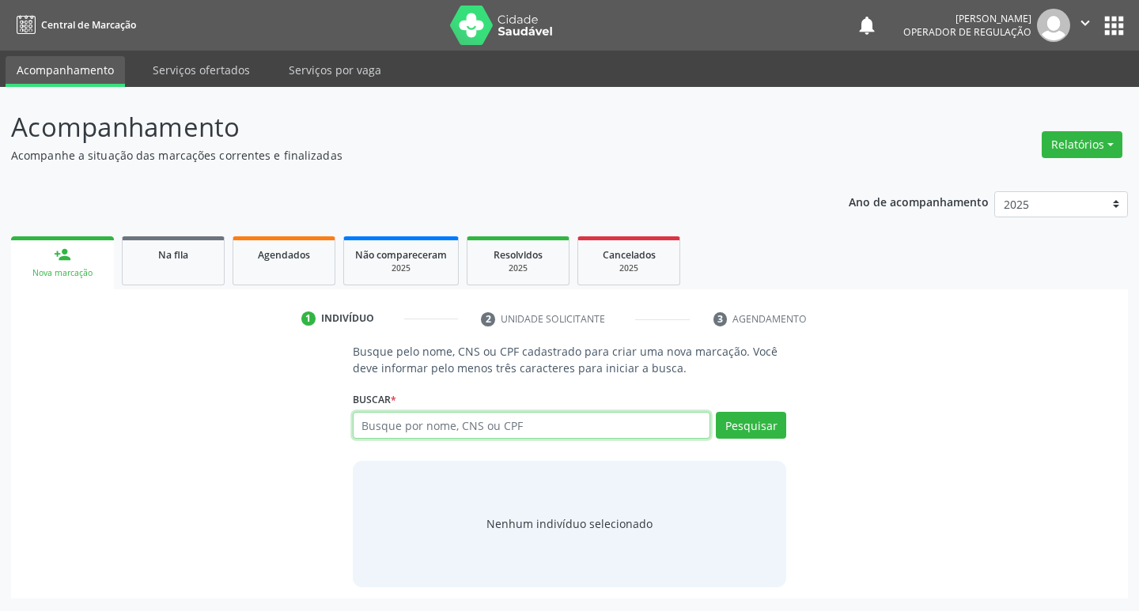
click at [422, 424] on input "text" at bounding box center [532, 425] width 358 height 27
type input "898003289495541"
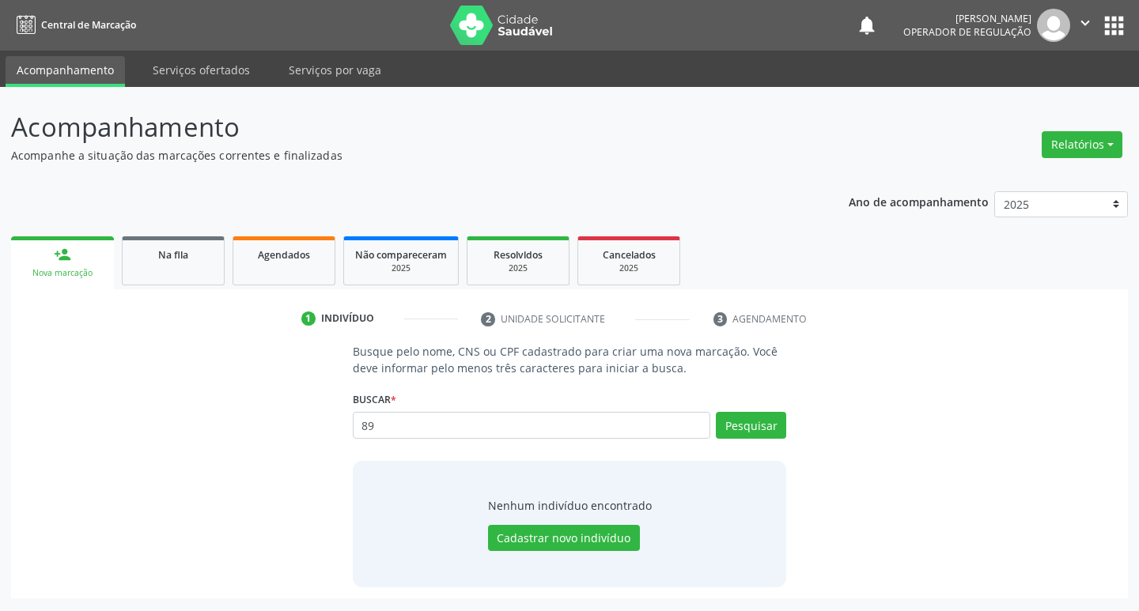
type input "8"
type input "17009144486"
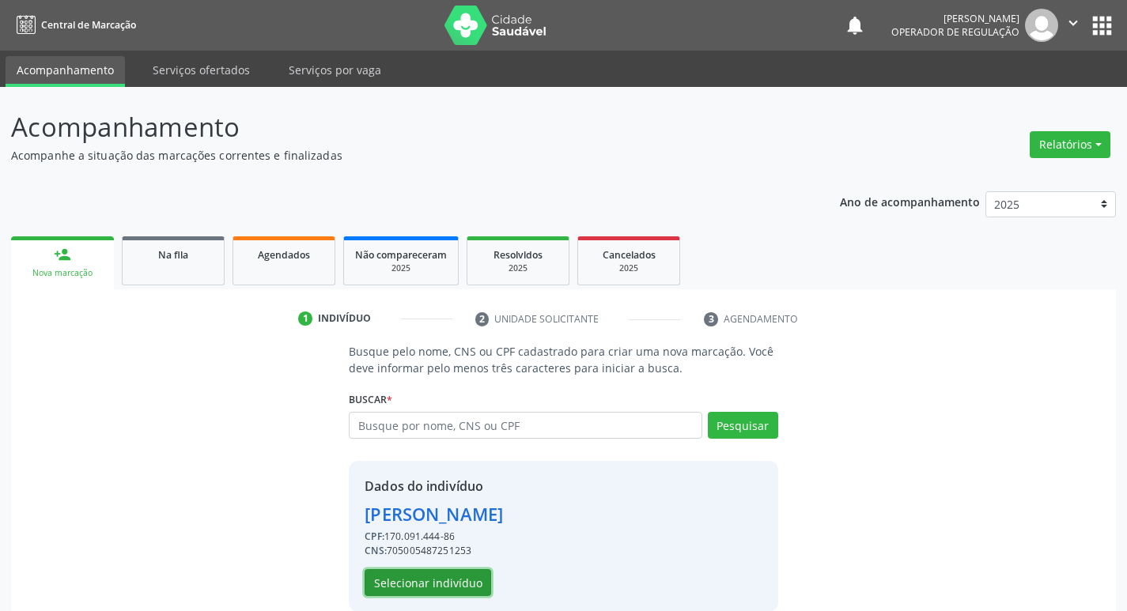
click at [403, 573] on button "Selecionar indivíduo" at bounding box center [428, 582] width 127 height 27
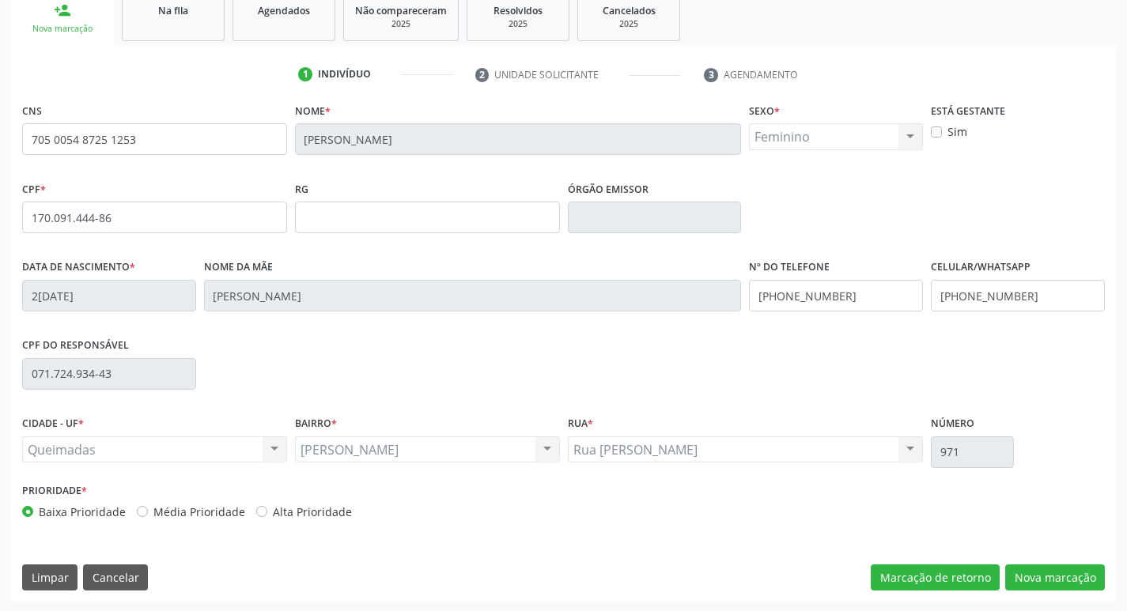
scroll to position [246, 0]
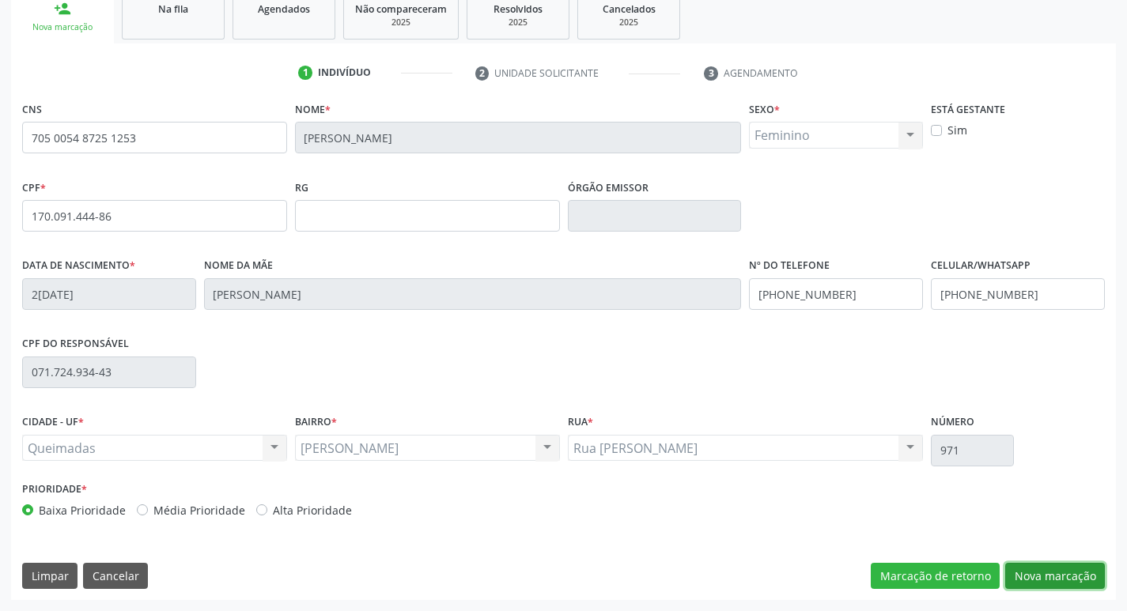
click at [1063, 577] on button "Nova marcação" at bounding box center [1055, 576] width 100 height 27
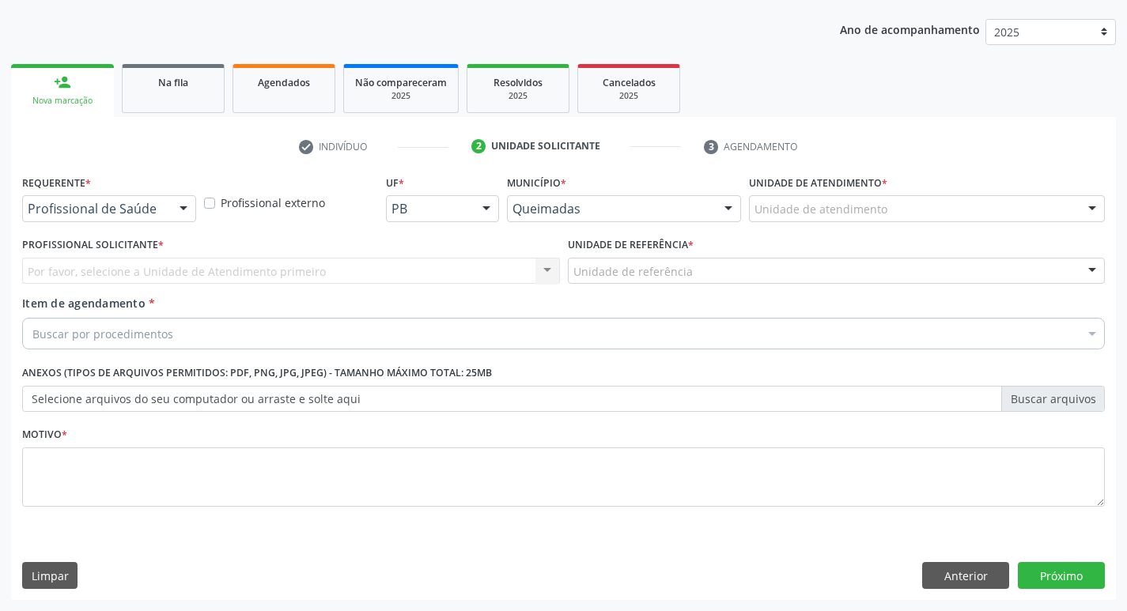
scroll to position [172, 0]
click at [175, 204] on div at bounding box center [184, 209] width 24 height 27
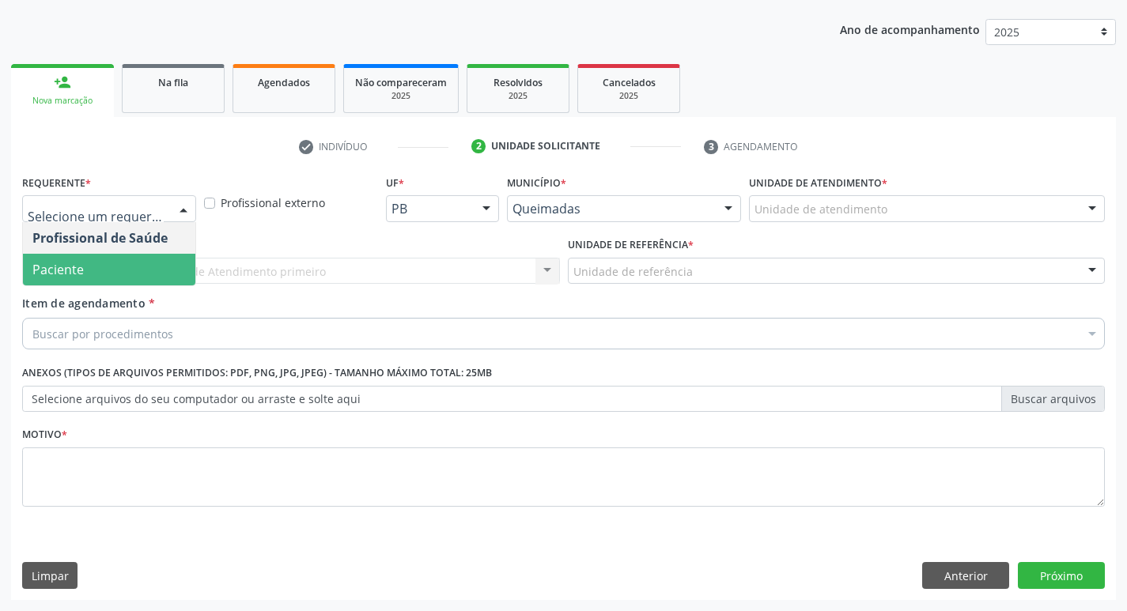
click at [104, 262] on span "Paciente" at bounding box center [109, 270] width 172 height 32
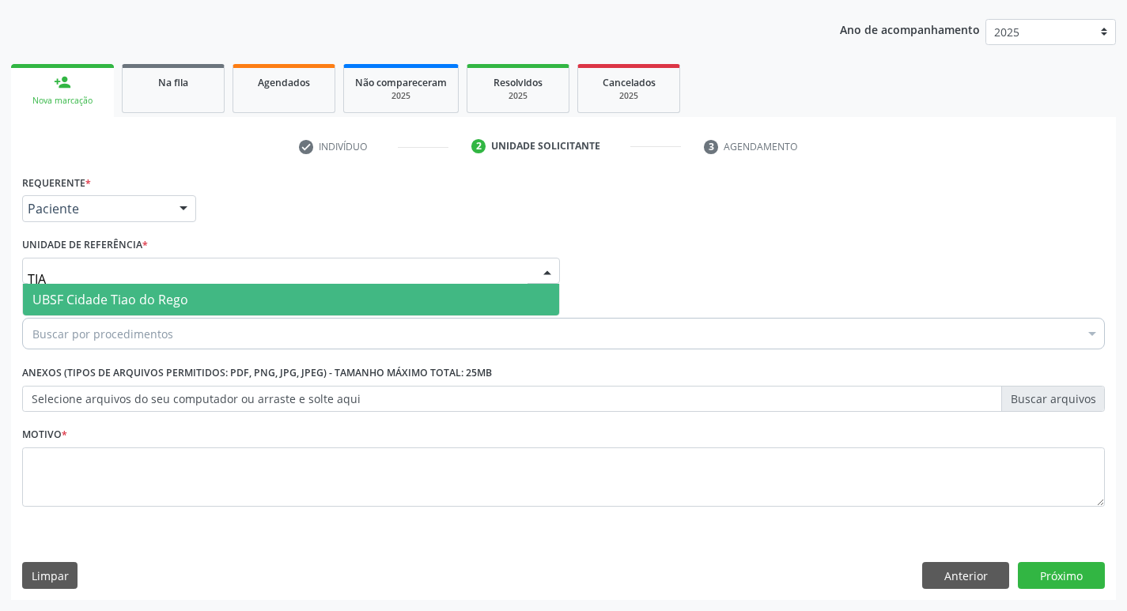
type input "TIAO"
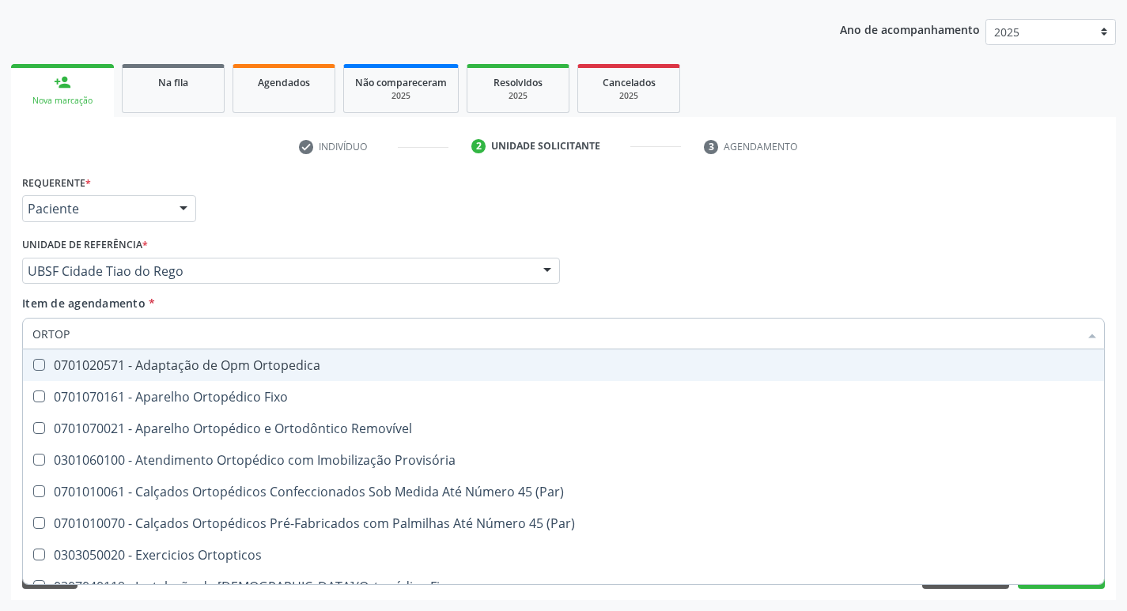
type input "ORTOPE"
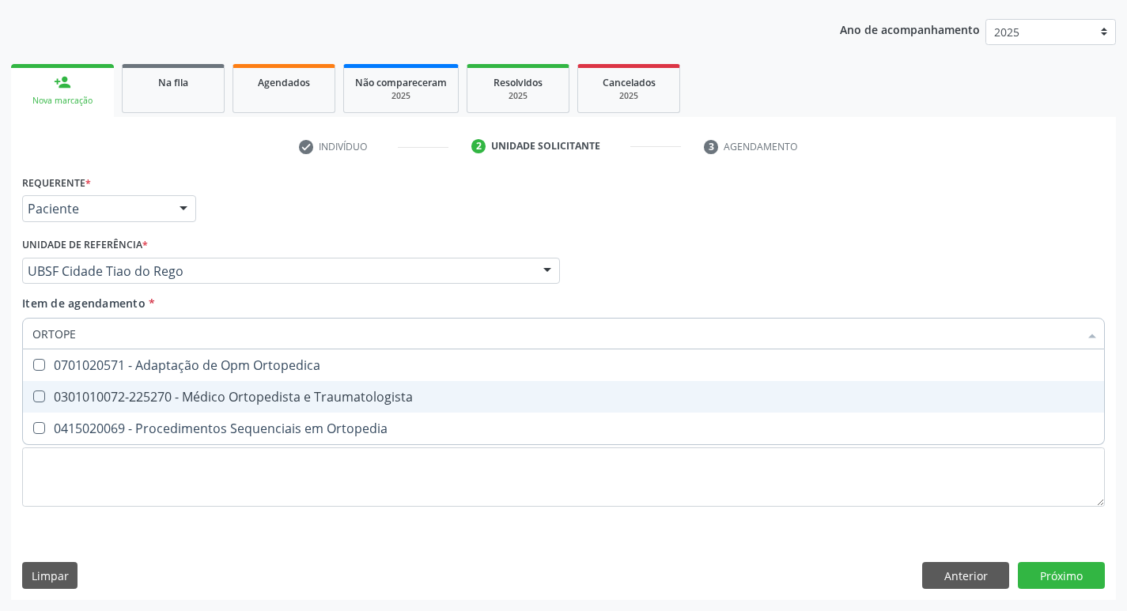
click at [142, 409] on span "0301010072-225270 - Médico Ortopedista e Traumatologista" at bounding box center [563, 397] width 1081 height 32
checkbox Traumatologista "true"
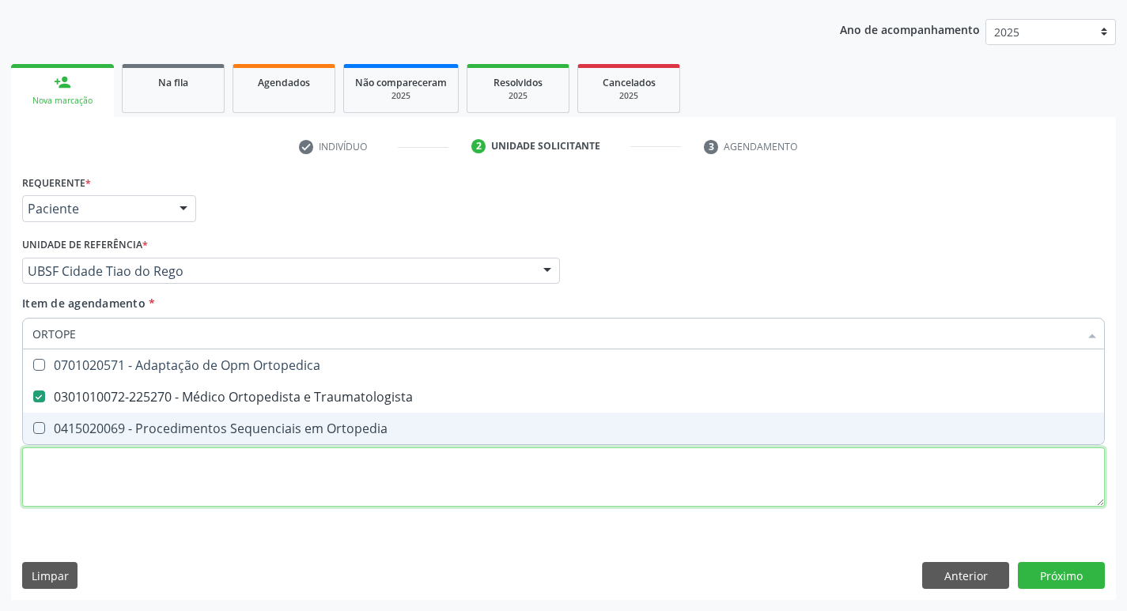
click at [122, 491] on div "Requerente * Paciente Profissional de Saúde Paciente Nenhum resultado encontrad…" at bounding box center [563, 350] width 1083 height 358
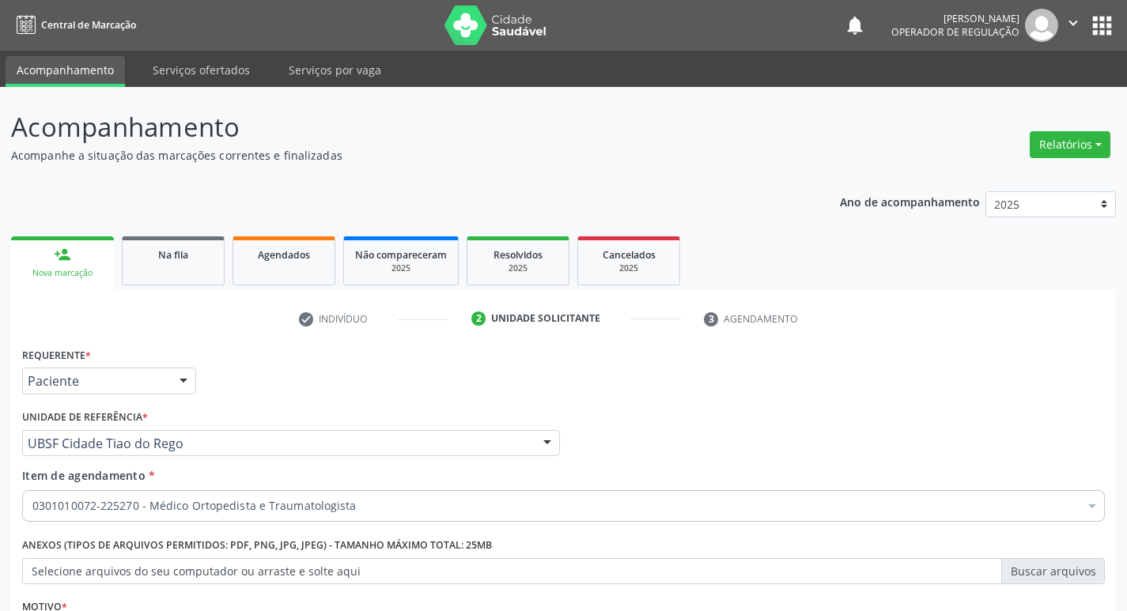
scroll to position [172, 0]
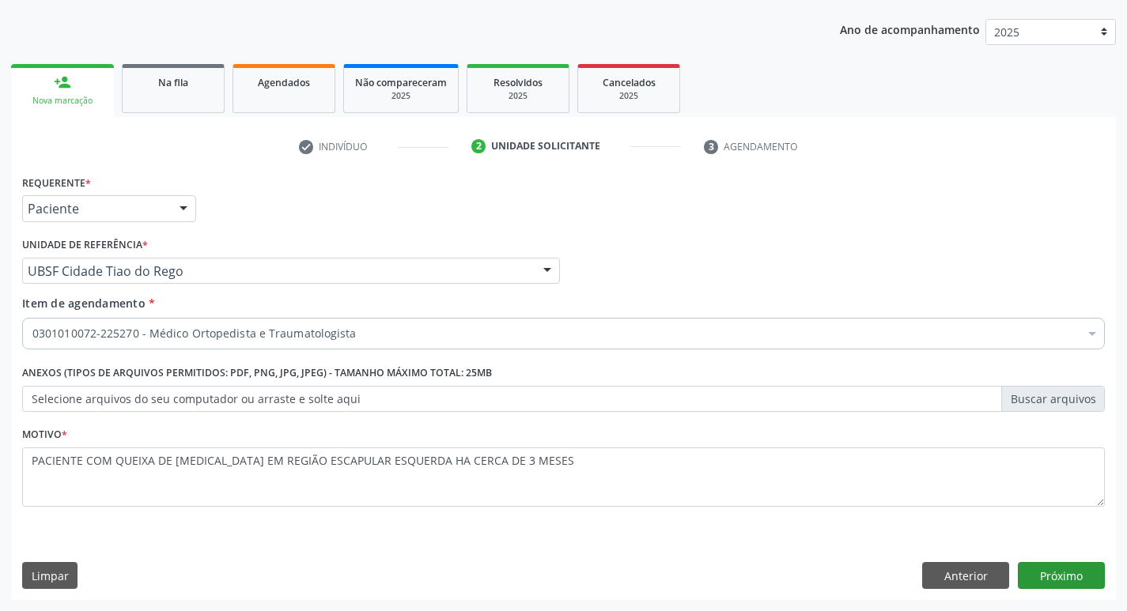
type textarea "PACIENTE COM QUEIXA DE ARTRALGIA EM REGIÃO ESCAPULAR ESQUERDA HA CERCA DE 3 MES…"
click at [1072, 566] on button "Próximo" at bounding box center [1061, 575] width 87 height 27
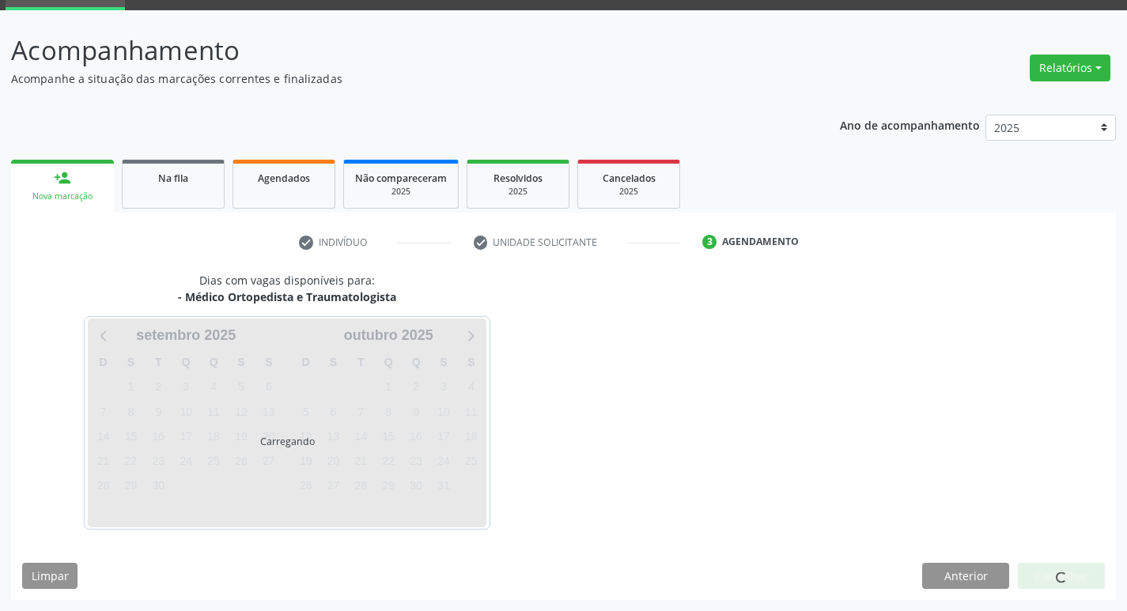
scroll to position [123, 0]
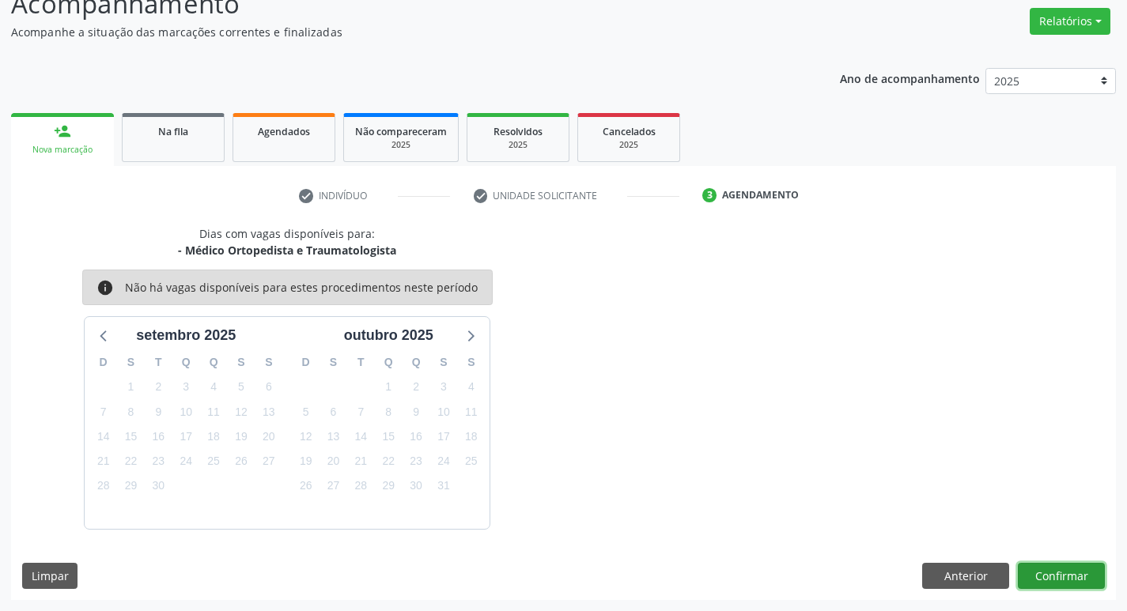
click at [1043, 570] on button "Confirmar" at bounding box center [1061, 576] width 87 height 27
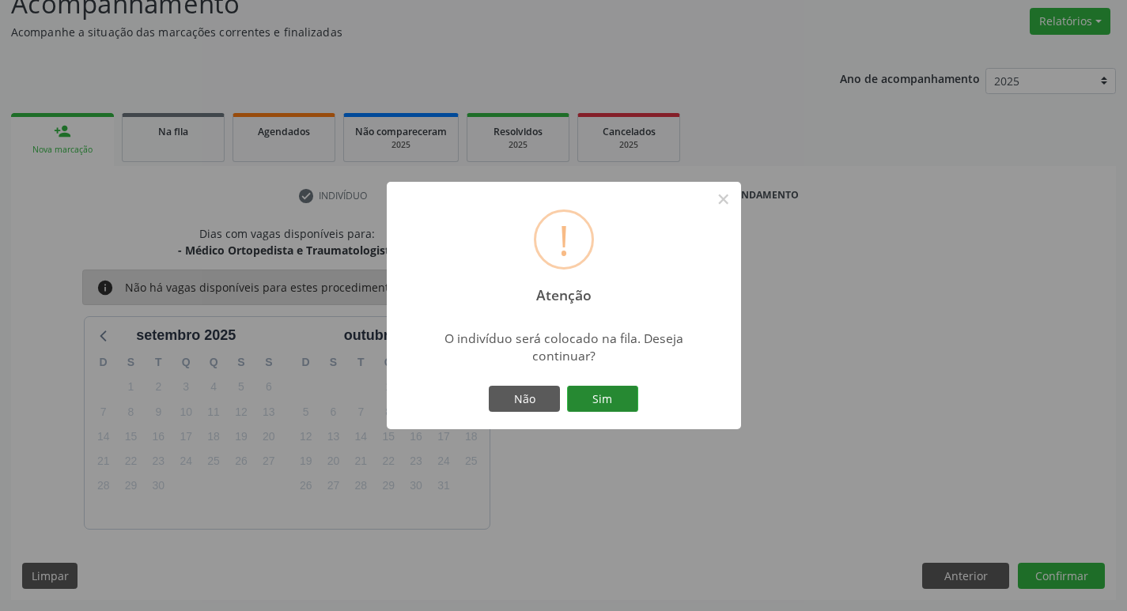
click at [591, 397] on button "Sim" at bounding box center [602, 399] width 71 height 27
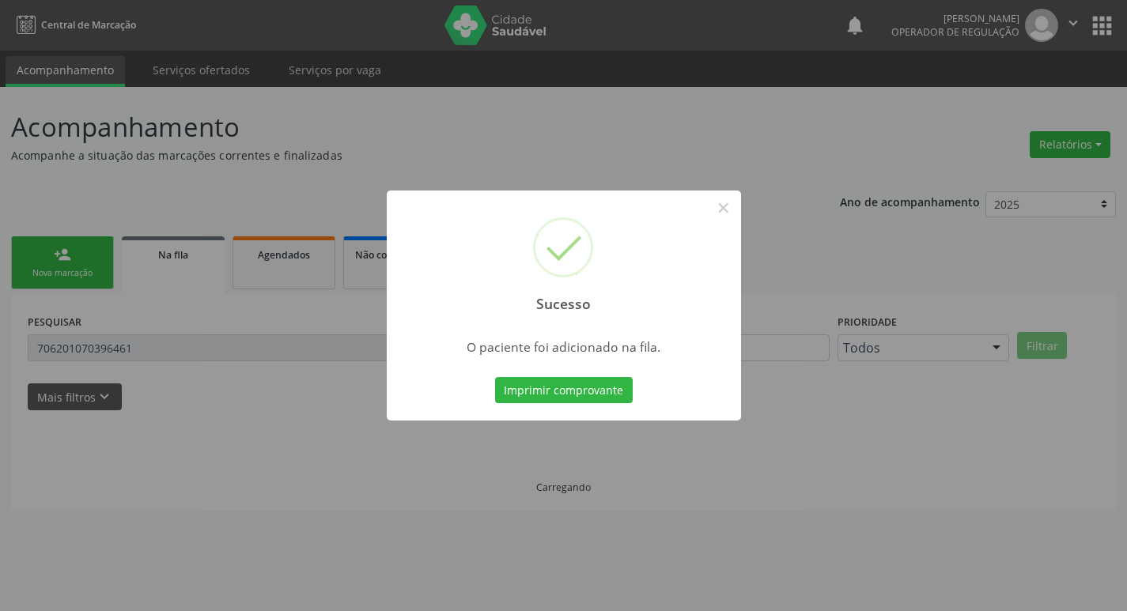
scroll to position [0, 0]
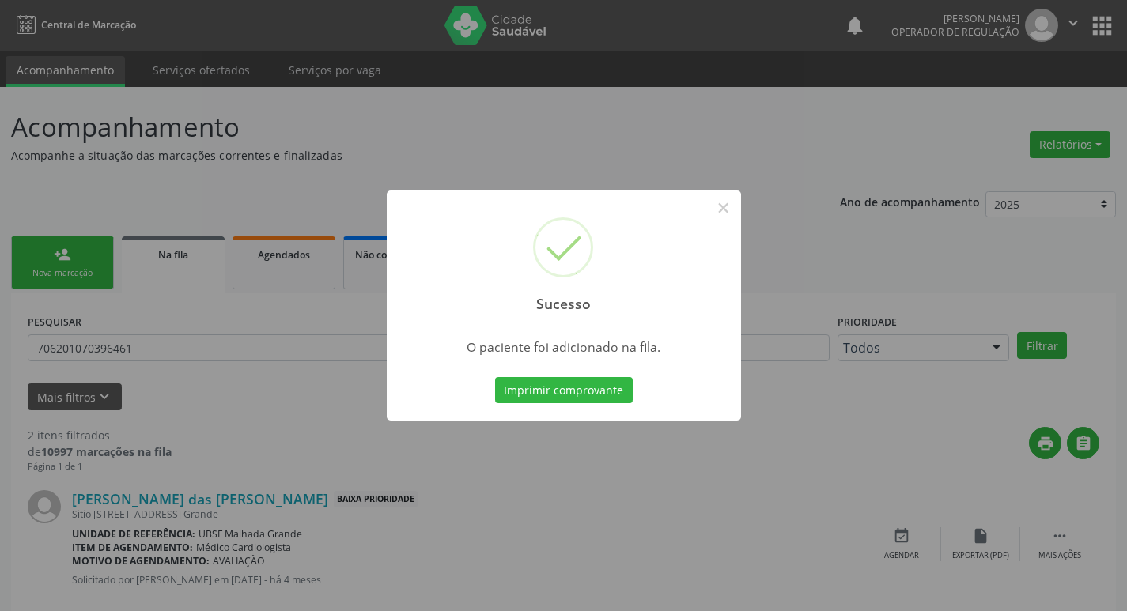
click at [230, 163] on div "Sucesso × O paciente foi adicionado na fila. Imprimir comprovante Cancel" at bounding box center [563, 305] width 1127 height 611
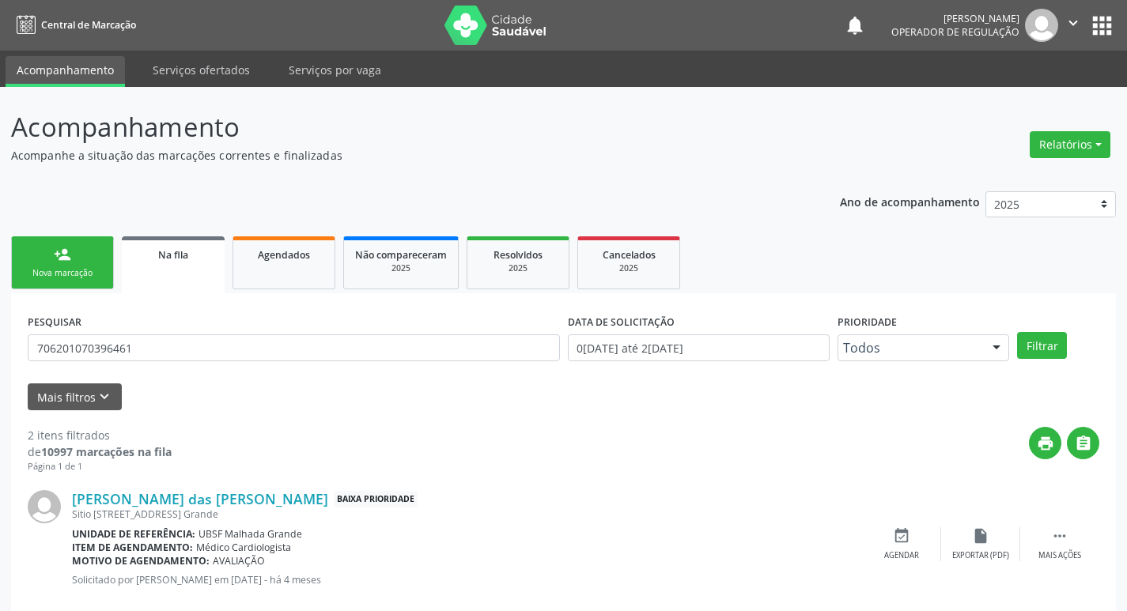
click at [55, 270] on div "Nova marcação" at bounding box center [62, 273] width 79 height 12
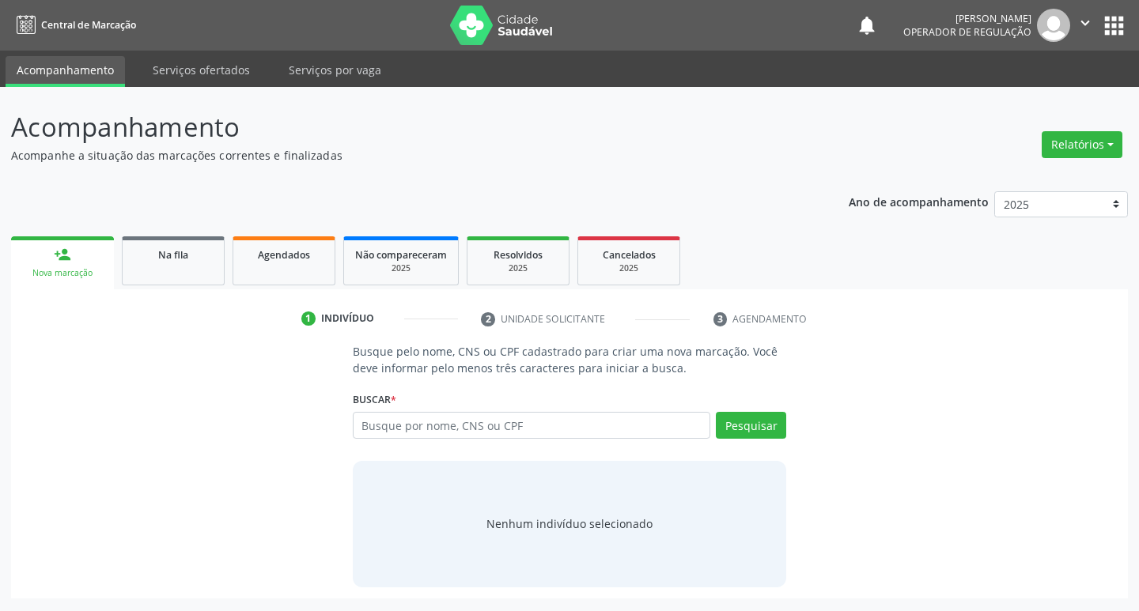
click at [450, 398] on div "Buscar * Busque por nome, CNS ou CPF Nenhum resultado encontrado para: " " Digi…" at bounding box center [570, 419] width 434 height 62
click at [456, 425] on input "text" at bounding box center [532, 425] width 358 height 27
type input "702407519030021"
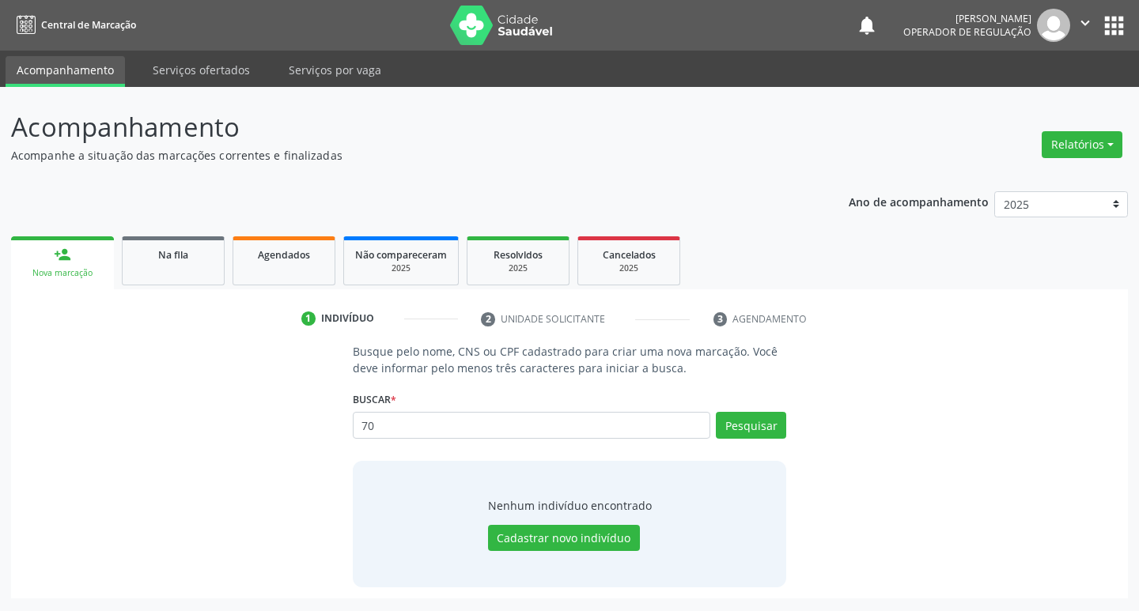
type input "7"
type input "17520106470"
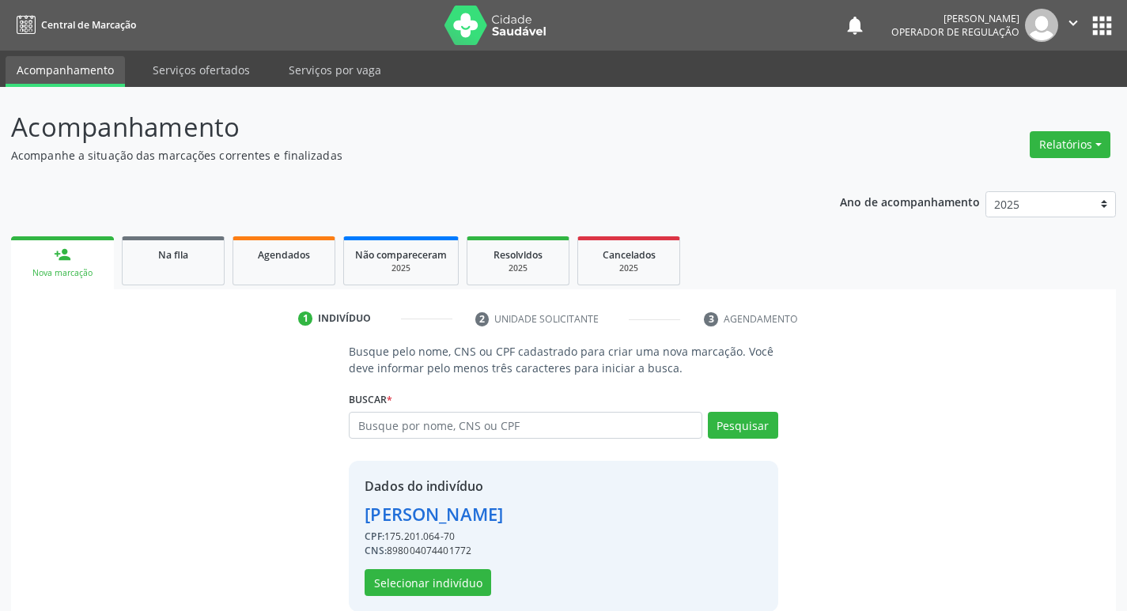
click at [410, 565] on div "Dados do indivíduo Pedro Henrique Alexandre Melo CPF: 175.201.064-70 CNS: 89800…" at bounding box center [434, 536] width 138 height 119
click at [428, 581] on button "Selecionar indivíduo" at bounding box center [428, 582] width 127 height 27
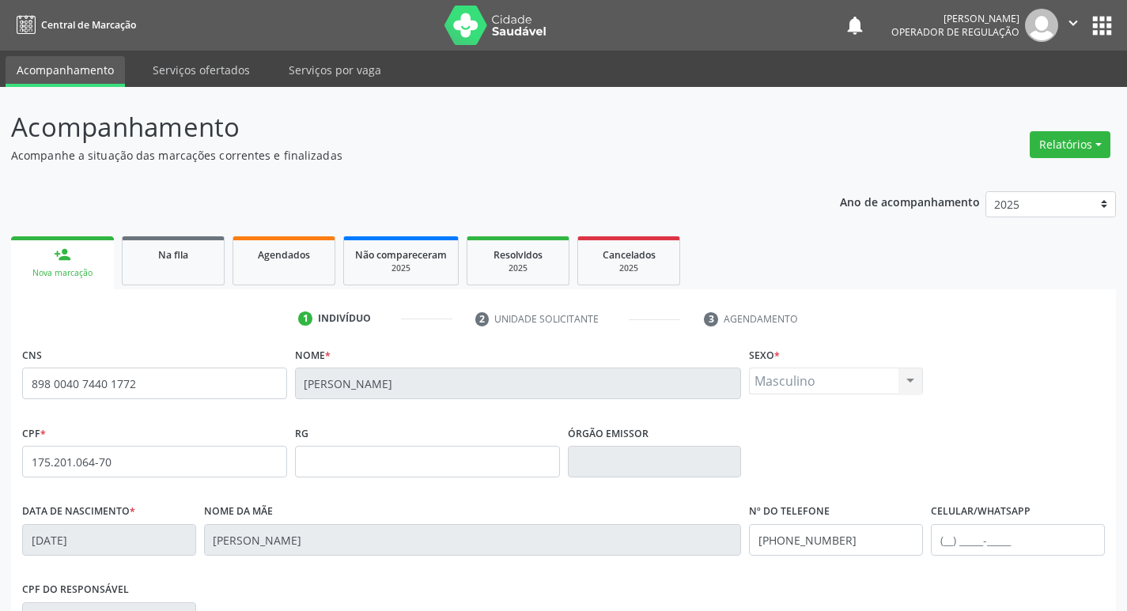
scroll to position [246, 0]
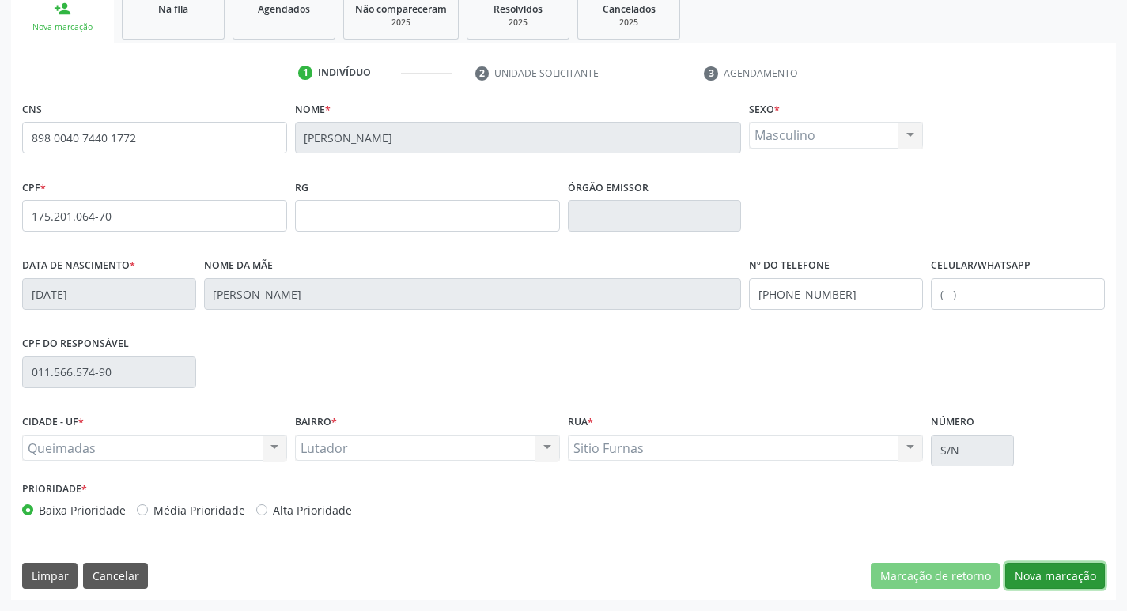
click at [1086, 579] on button "Nova marcação" at bounding box center [1055, 576] width 100 height 27
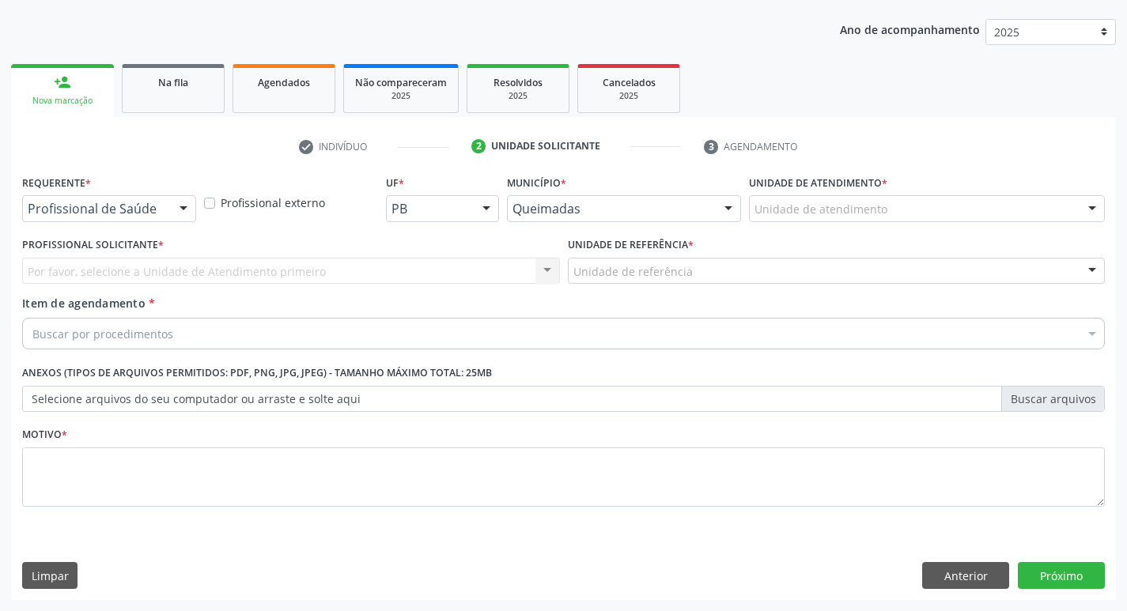
click at [91, 195] on label "Requerente *" at bounding box center [56, 183] width 69 height 25
click at [84, 218] on div "Profissional de Saúde" at bounding box center [109, 208] width 174 height 27
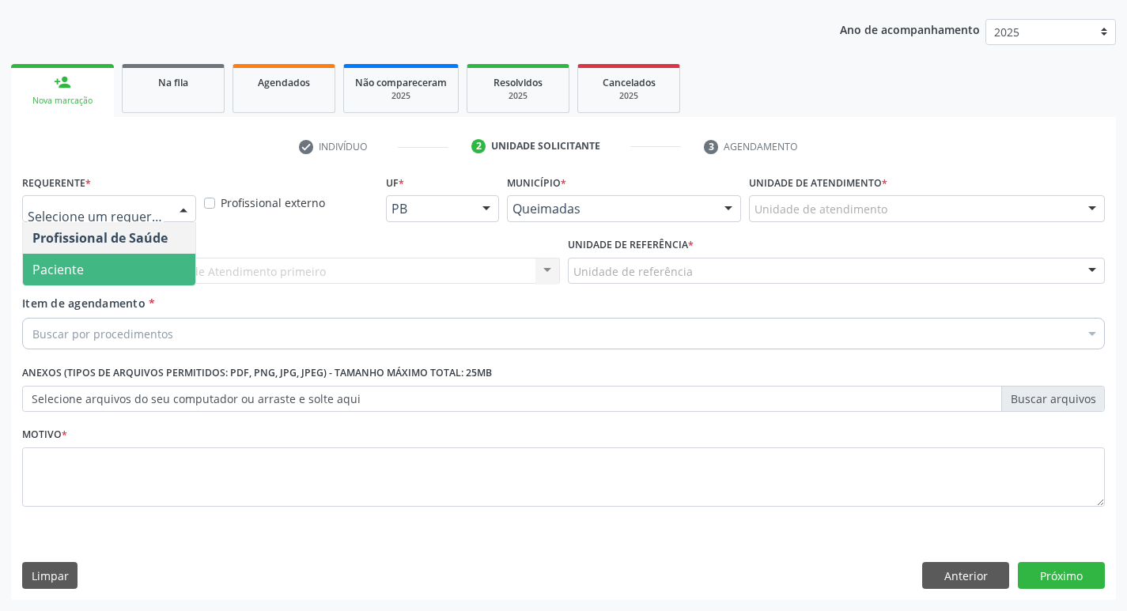
click at [73, 272] on span "Paciente" at bounding box center [57, 269] width 51 height 17
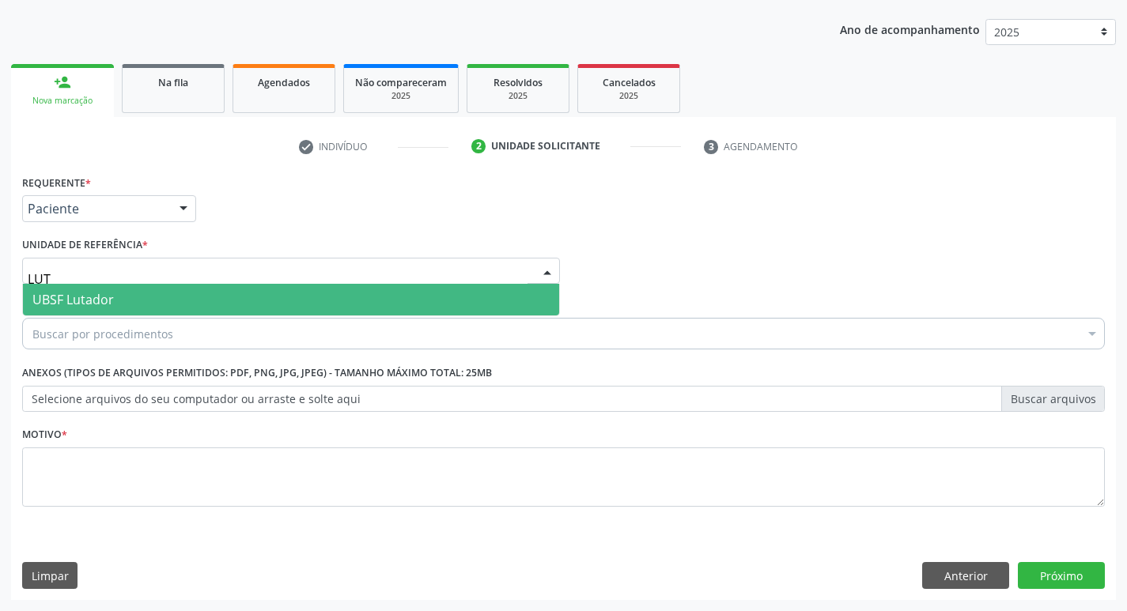
type input "LUTA"
click at [82, 293] on span "UBSF Lutador" at bounding box center [72, 299] width 81 height 17
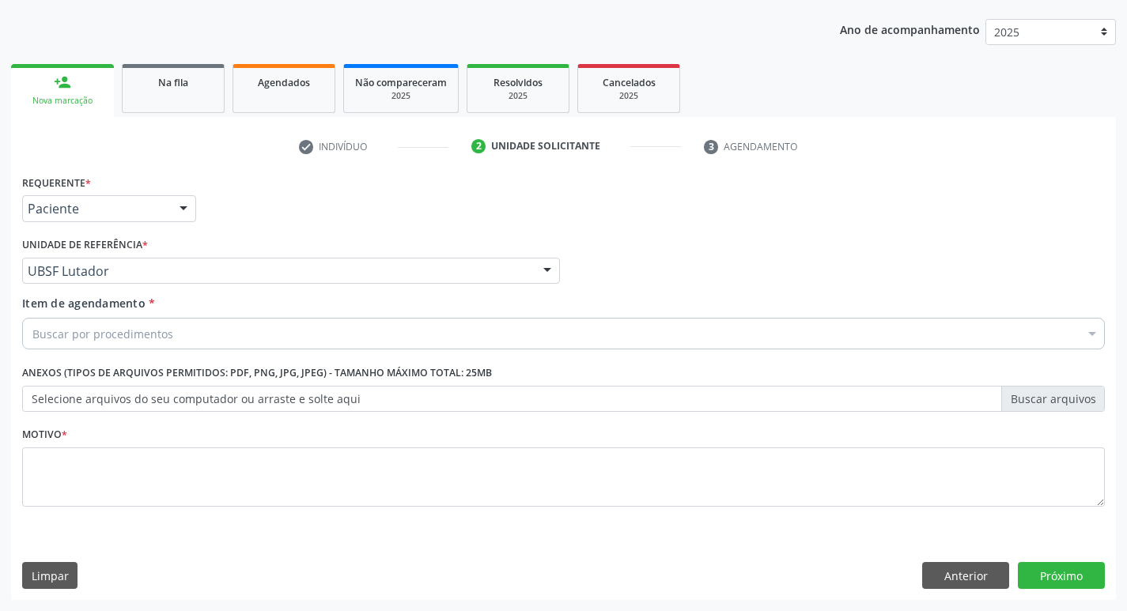
click at [69, 353] on div "Item de agendamento * Buscar por procedimentos Selecionar todos 0604320140 - Ab…" at bounding box center [563, 325] width 1091 height 61
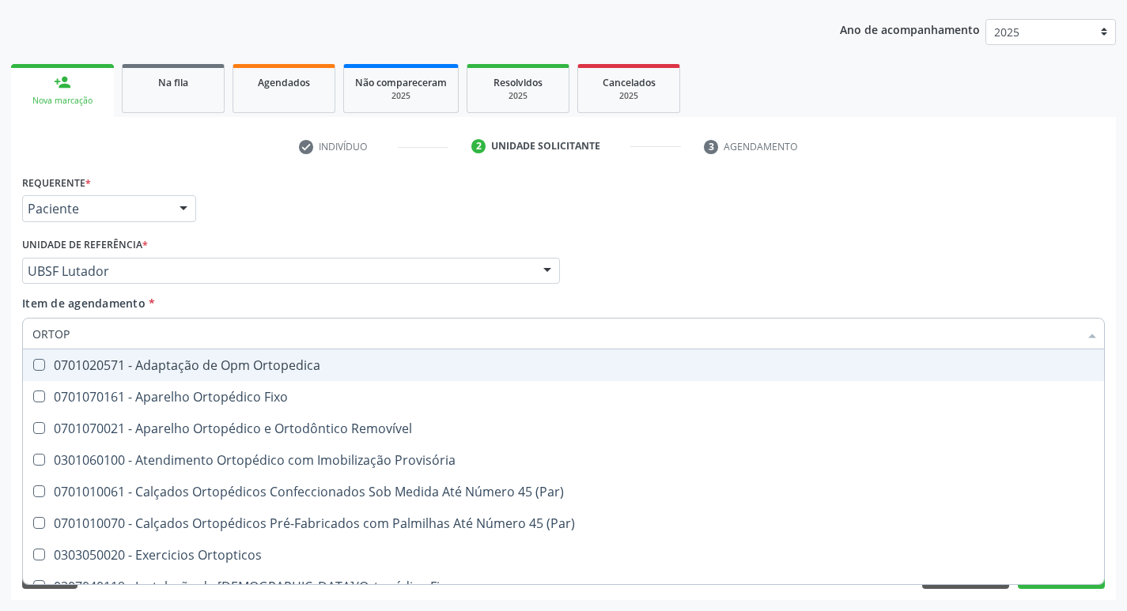
type input "ORTOPE"
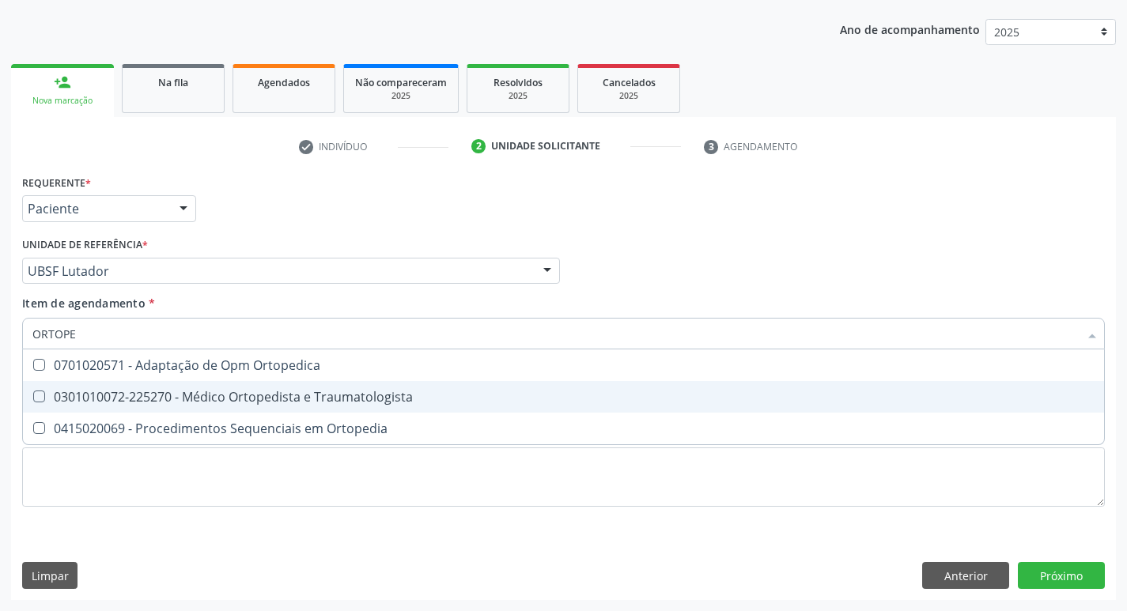
click at [103, 399] on div "0301010072-225270 - Médico Ortopedista e Traumatologista" at bounding box center [563, 397] width 1062 height 13
checkbox Traumatologista "true"
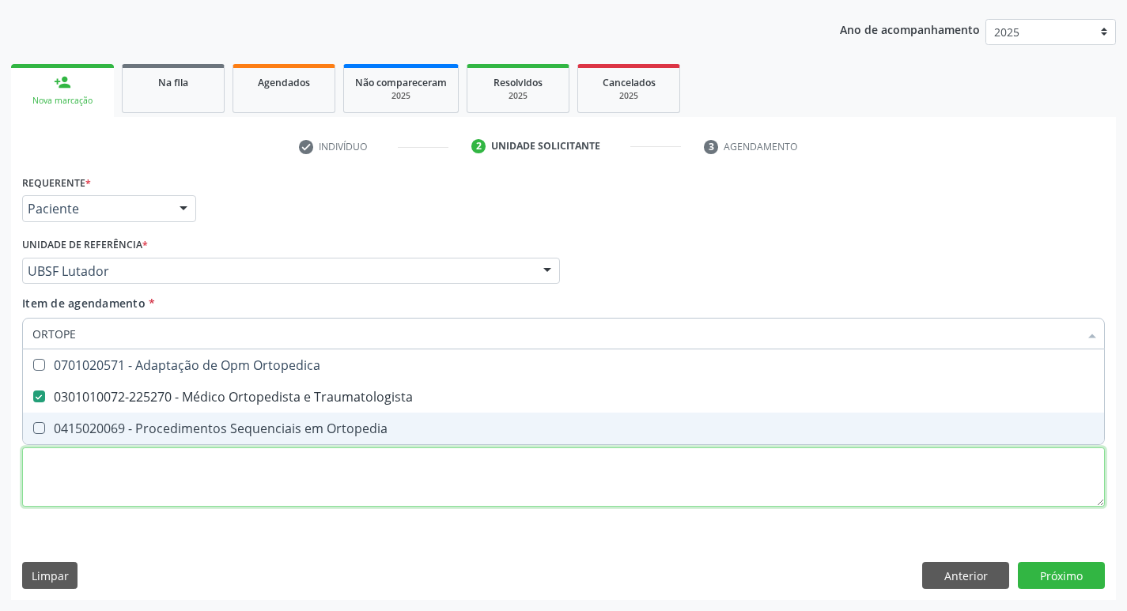
click at [91, 463] on div "Requerente * Paciente Profissional de Saúde Paciente Nenhum resultado encontrad…" at bounding box center [563, 350] width 1083 height 358
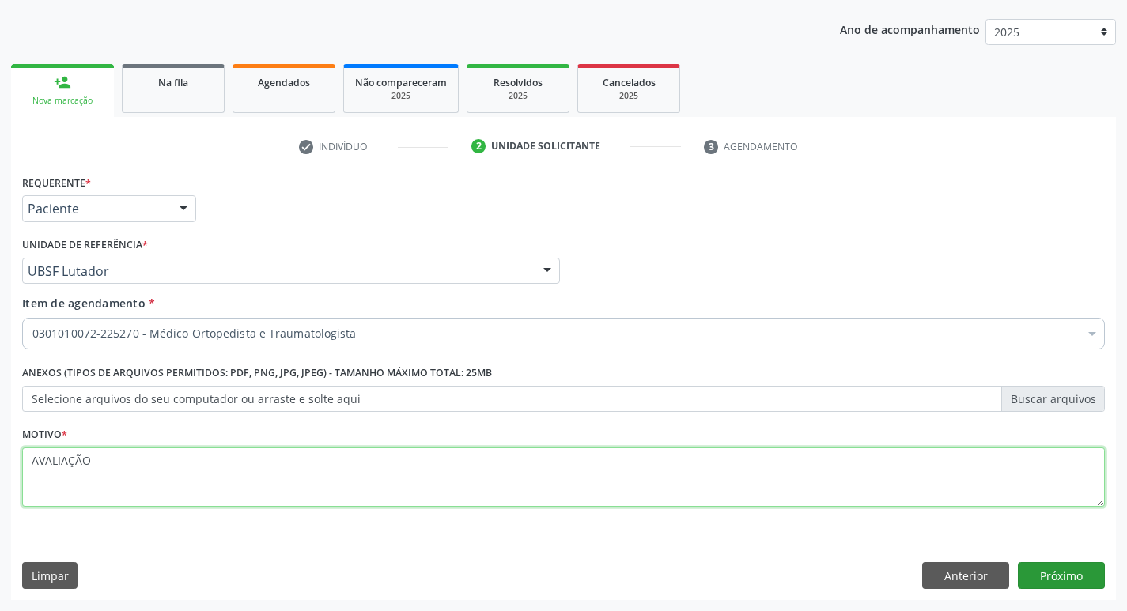
type textarea "AVALIAÇÃO"
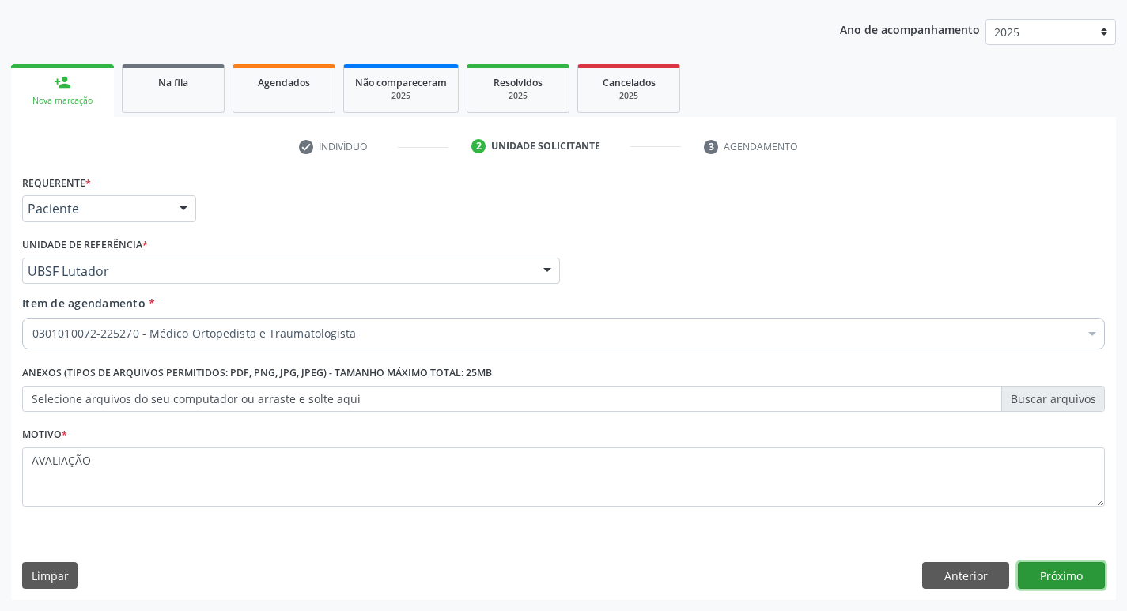
click at [1054, 576] on button "Próximo" at bounding box center [1061, 575] width 87 height 27
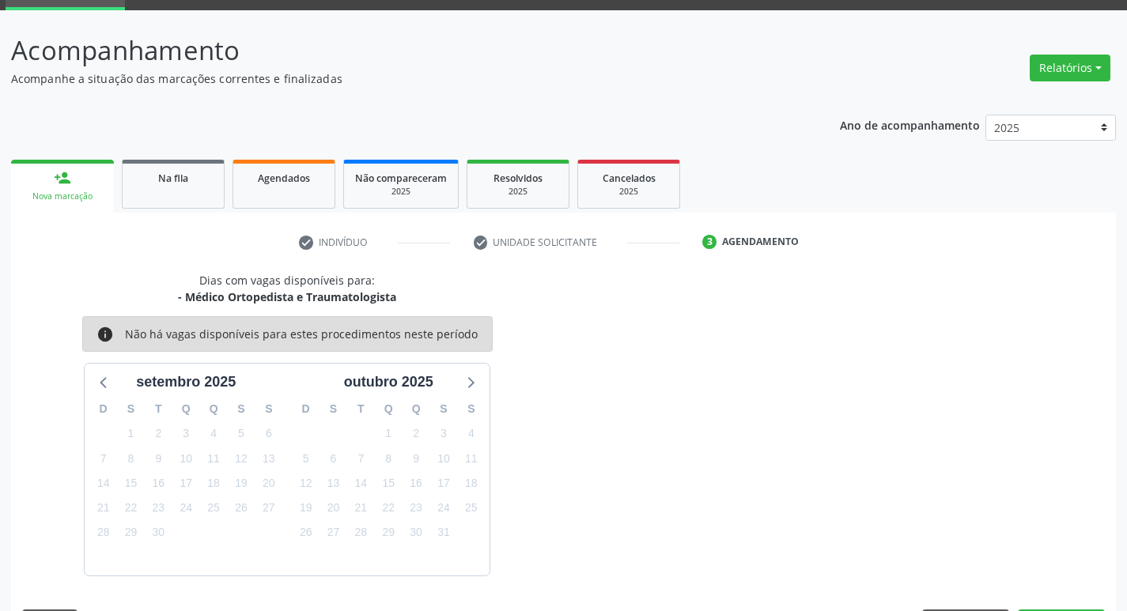
scroll to position [123, 0]
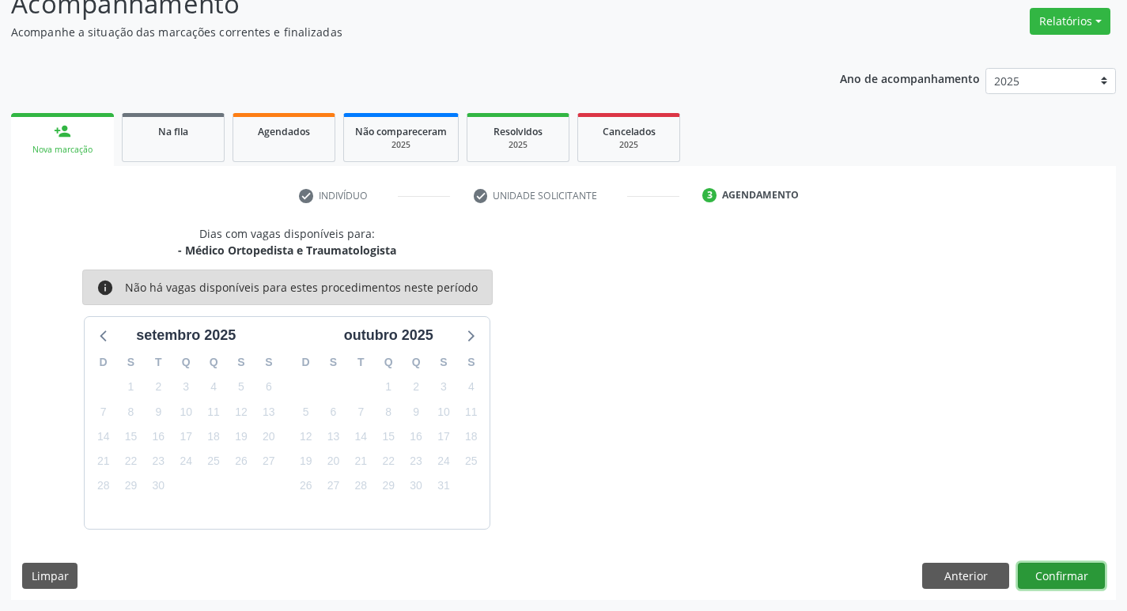
click at [1070, 572] on button "Confirmar" at bounding box center [1061, 576] width 87 height 27
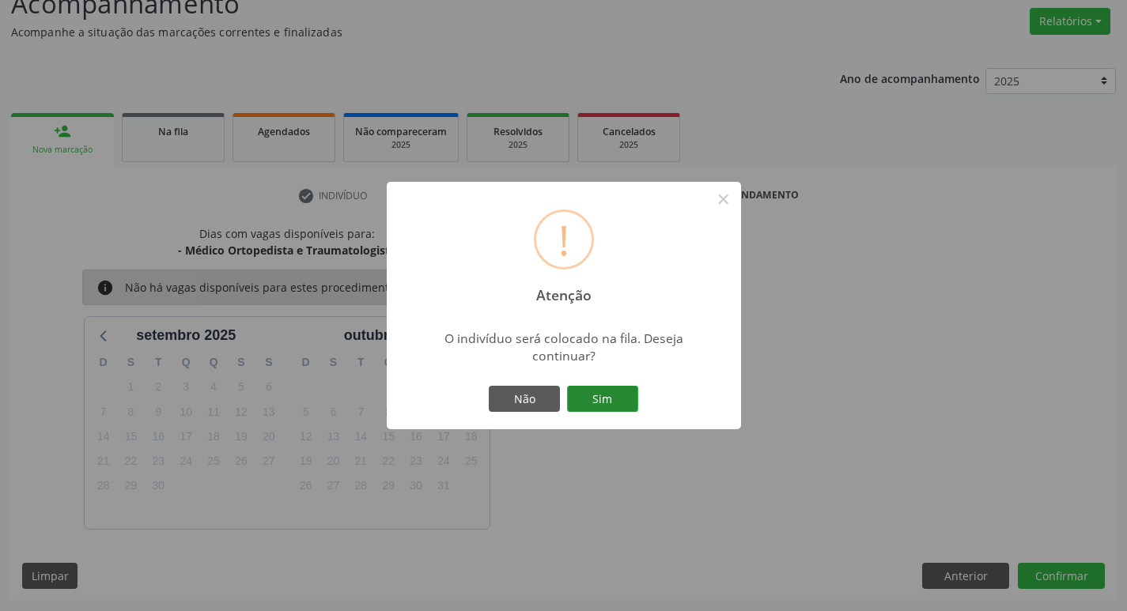
click at [616, 409] on button "Sim" at bounding box center [602, 399] width 71 height 27
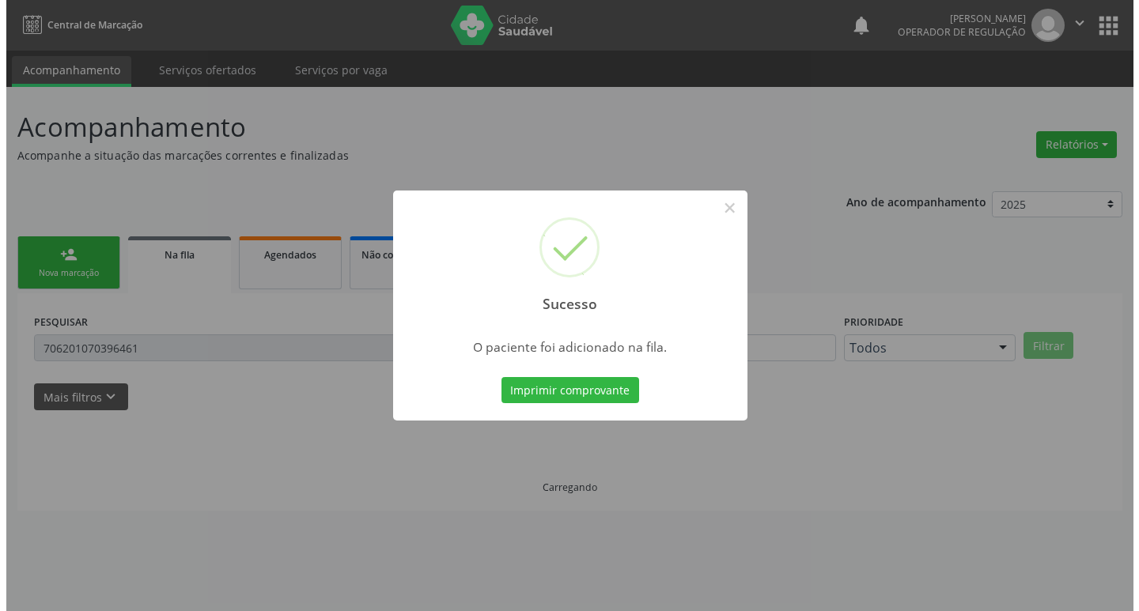
scroll to position [0, 0]
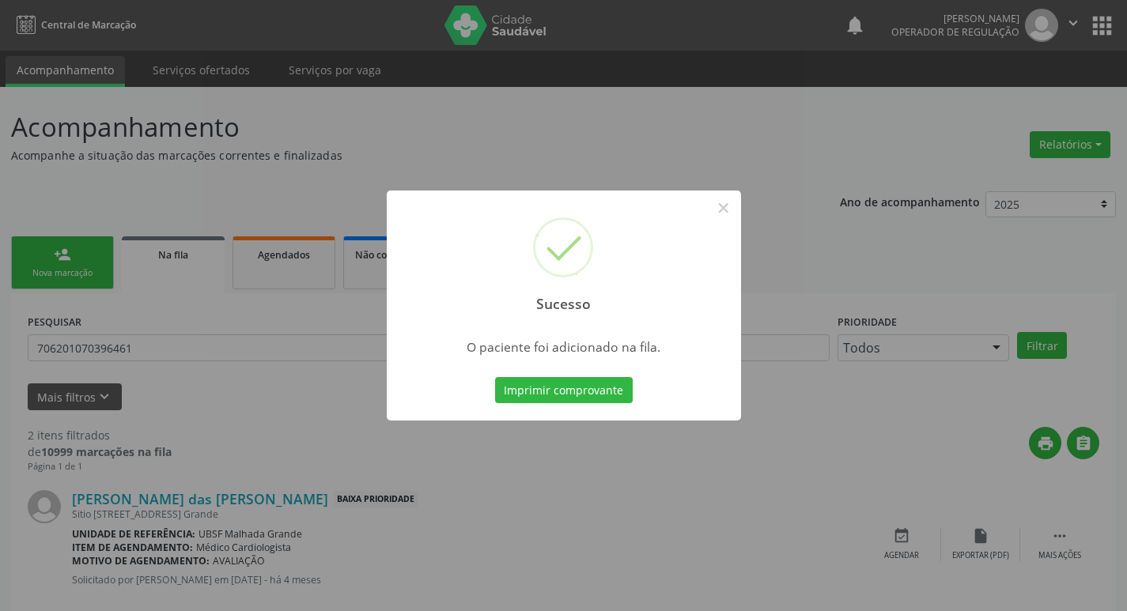
click at [534, 103] on div "Sucesso × O paciente foi adicionado na fila. Imprimir comprovante Cancel" at bounding box center [563, 305] width 1127 height 611
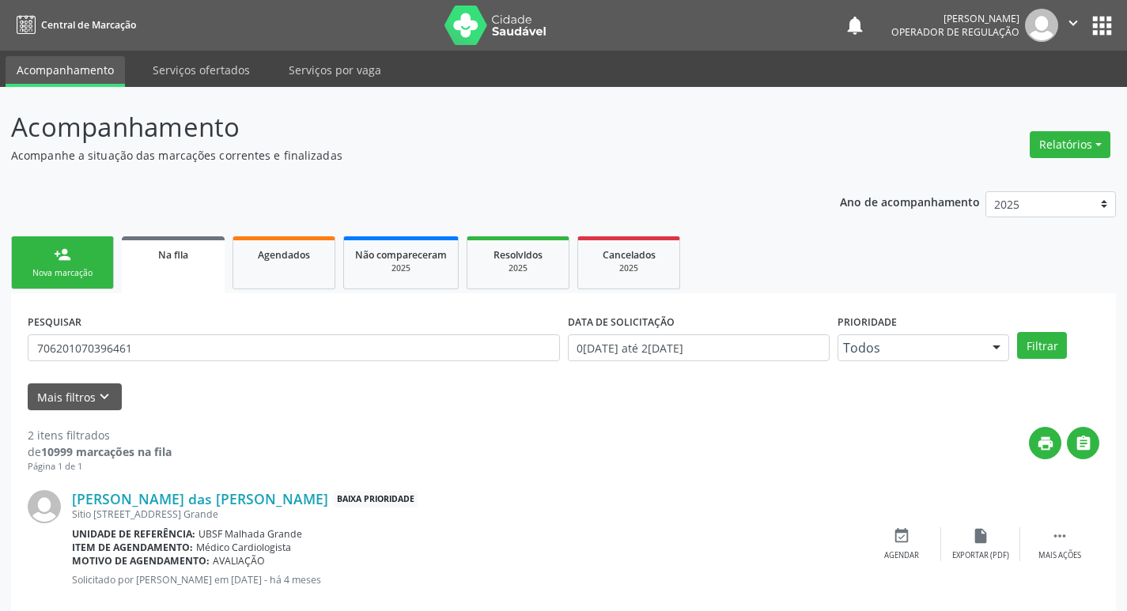
click at [102, 263] on link "person_add Nova marcação" at bounding box center [62, 262] width 103 height 53
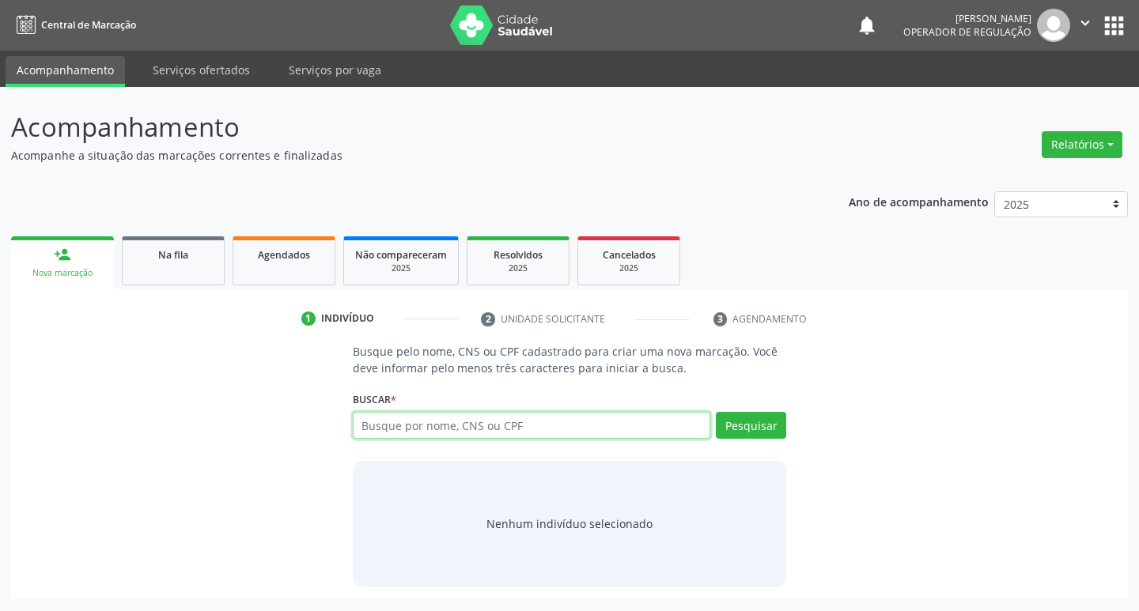
click at [549, 430] on input "text" at bounding box center [532, 425] width 358 height 27
type input "708105792296836"
click at [769, 441] on div "708105792296836 Busque por nome, CNS ou CPF Nenhum resultado encontrado para: "…" at bounding box center [570, 431] width 434 height 38
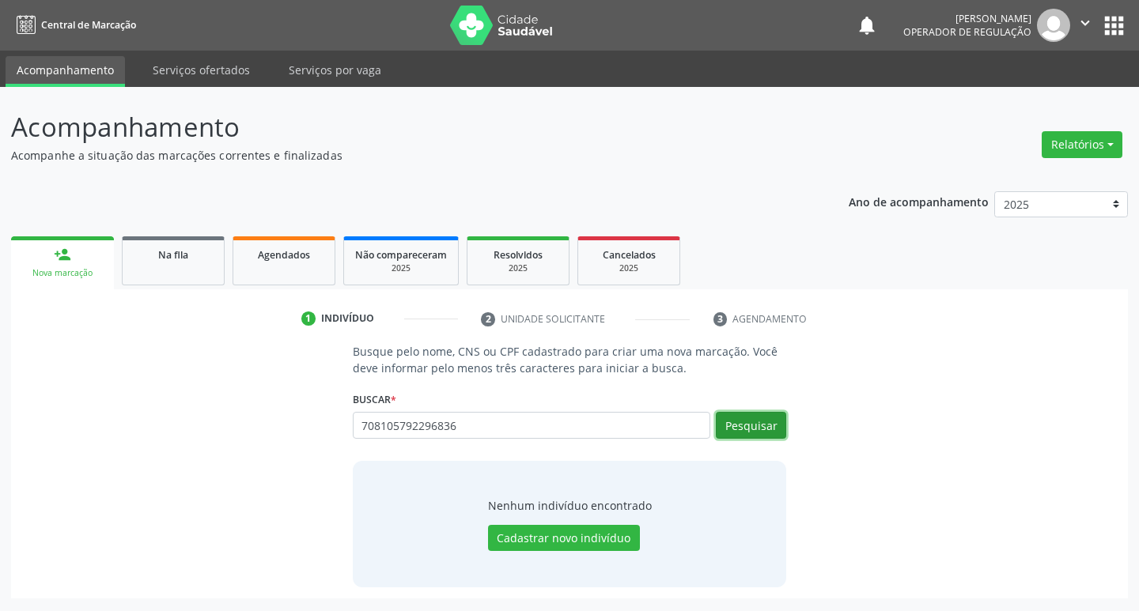
click at [762, 423] on button "Pesquisar" at bounding box center [751, 425] width 70 height 27
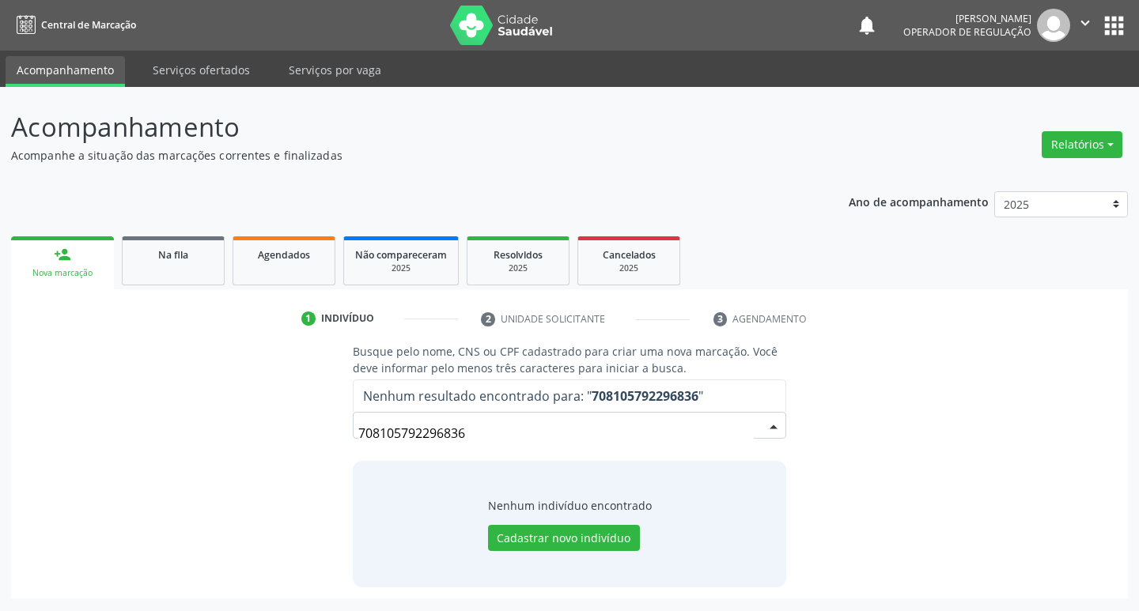
drag, startPoint x: 576, startPoint y: 433, endPoint x: 400, endPoint y: 462, distance: 177.9
click at [400, 462] on div "Busque pelo nome, CNS ou CPF cadastrado para criar uma nova marcação. Você deve…" at bounding box center [570, 465] width 456 height 244
click at [504, 433] on input "708105792296836" at bounding box center [556, 434] width 396 height 32
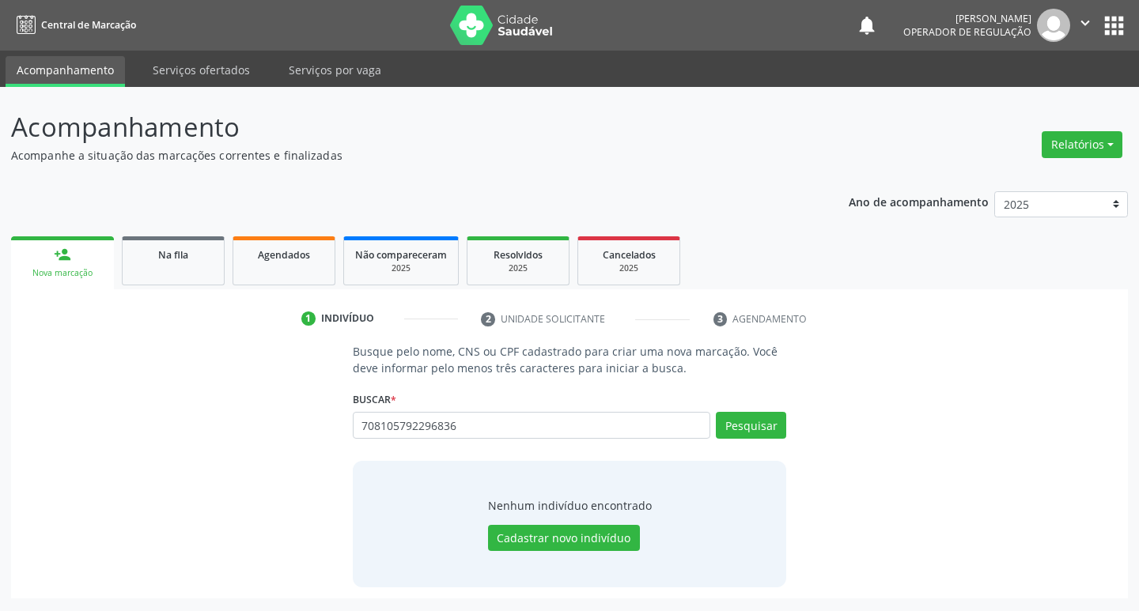
type input "708105792296836"
click at [771, 426] on div "708105792296836 Busque por nome, CNS ou CPF Nenhum resultado encontrado para: "…" at bounding box center [570, 431] width 434 height 38
click at [771, 426] on button "Pesquisar" at bounding box center [751, 425] width 70 height 27
click at [927, 456] on div "Busque pelo nome, CNS ou CPF cadastrado para criar uma nova marcação. Você deve…" at bounding box center [569, 465] width 1095 height 244
click at [752, 437] on button "Pesquisar" at bounding box center [751, 425] width 70 height 27
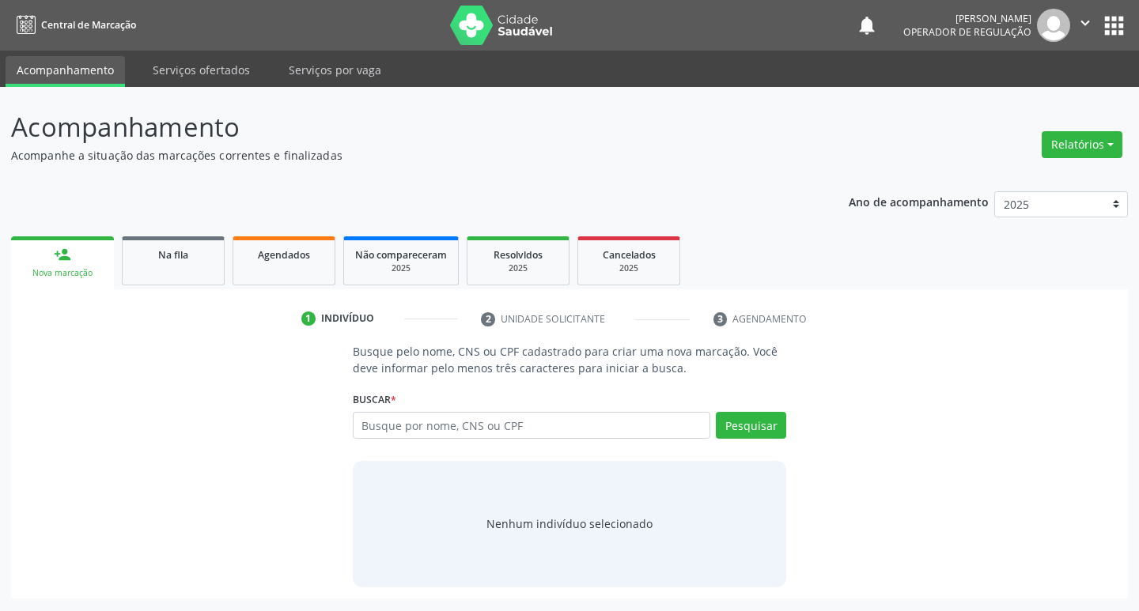
click at [641, 427] on input "text" at bounding box center [532, 425] width 358 height 27
type input "18153455435"
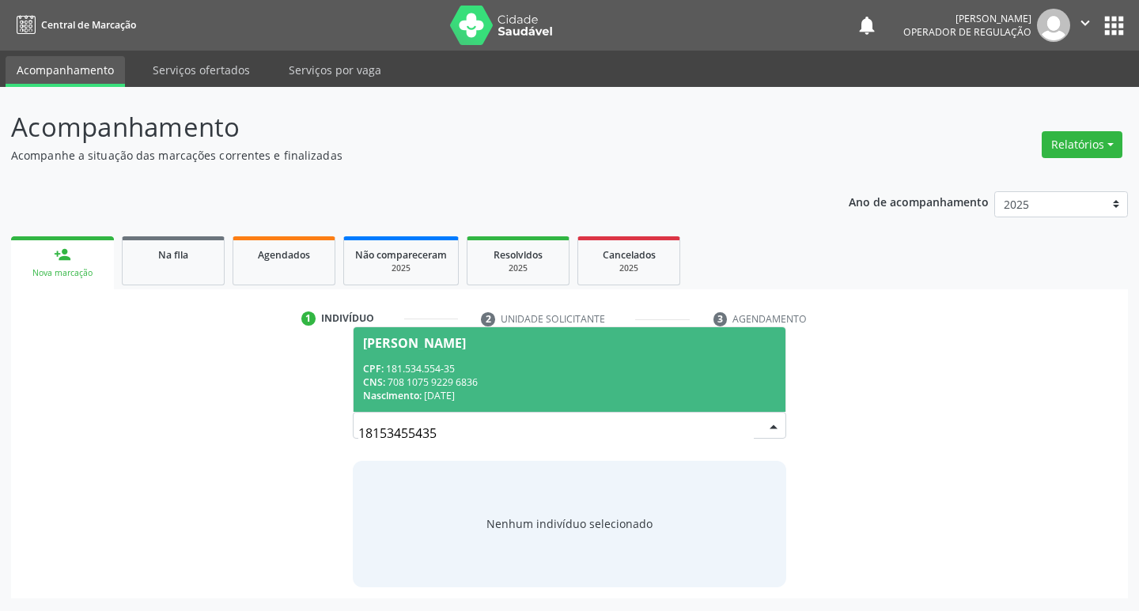
click at [531, 393] on div "Nascimento: [DATE]" at bounding box center [570, 395] width 414 height 13
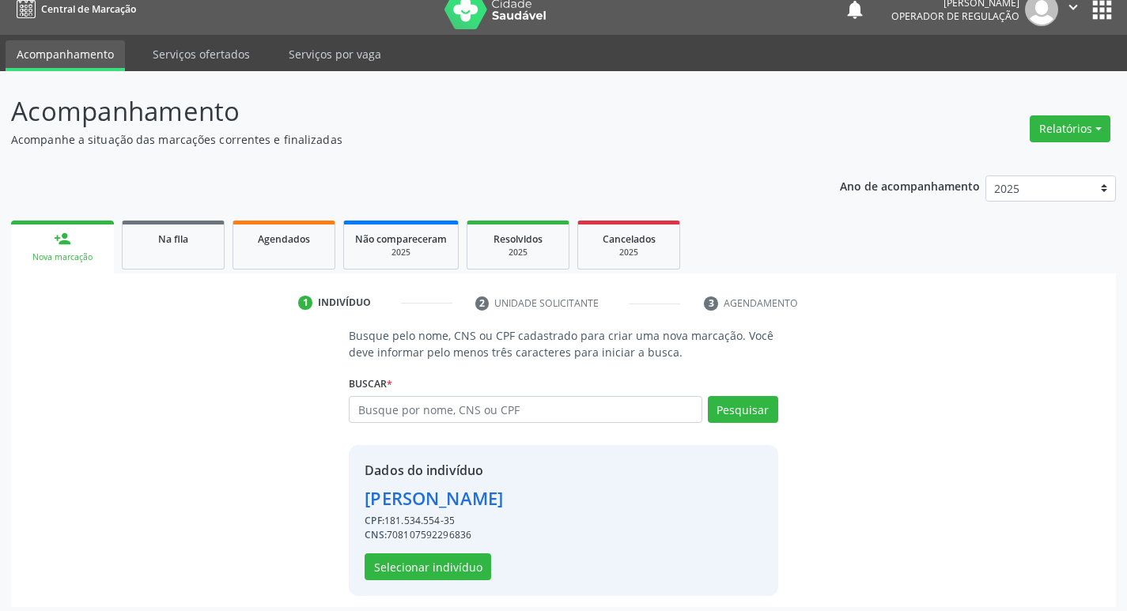
scroll to position [23, 0]
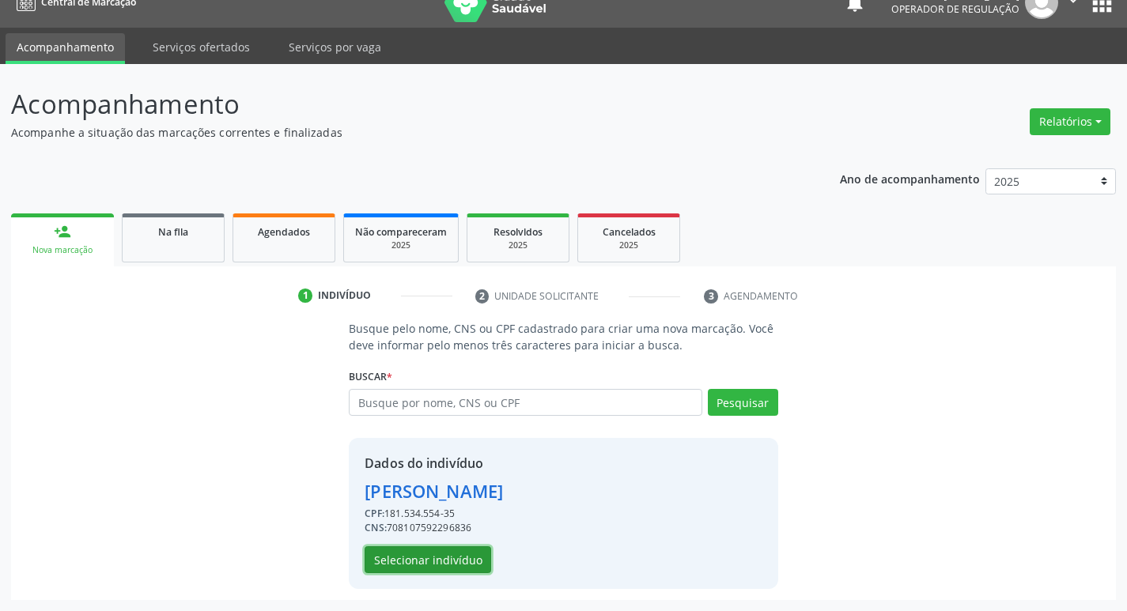
click at [421, 562] on button "Selecionar indivíduo" at bounding box center [428, 560] width 127 height 27
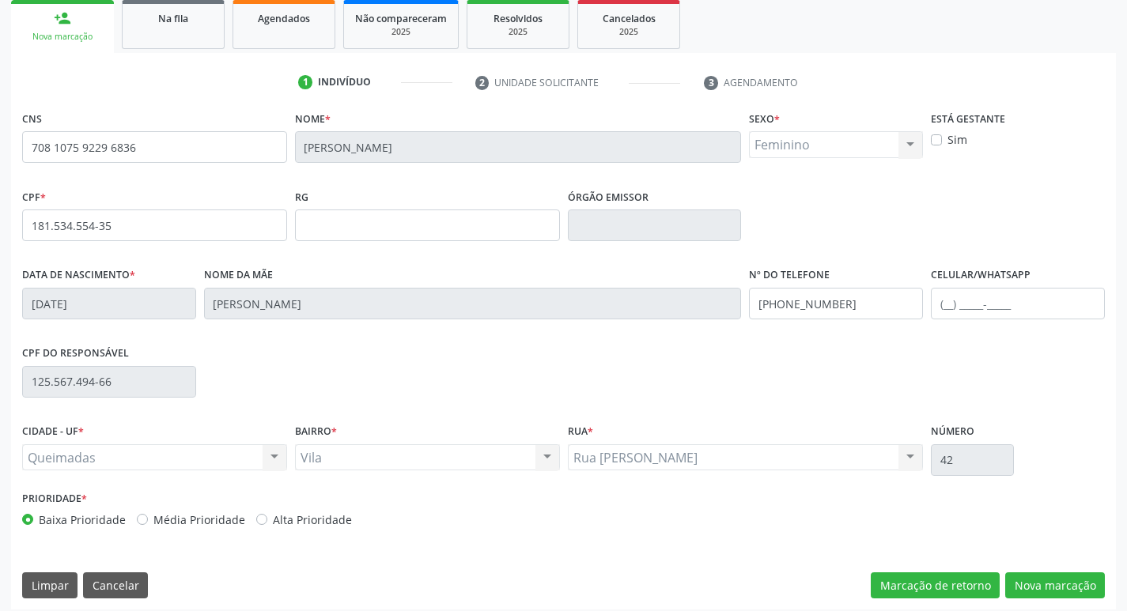
scroll to position [246, 0]
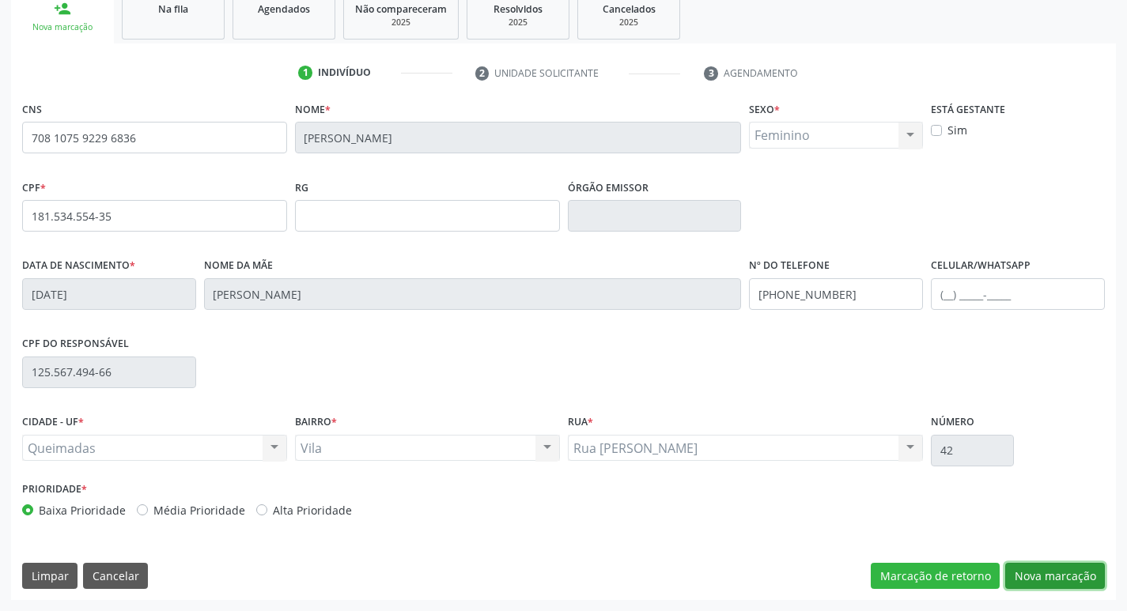
click at [1071, 574] on button "Nova marcação" at bounding box center [1055, 576] width 100 height 27
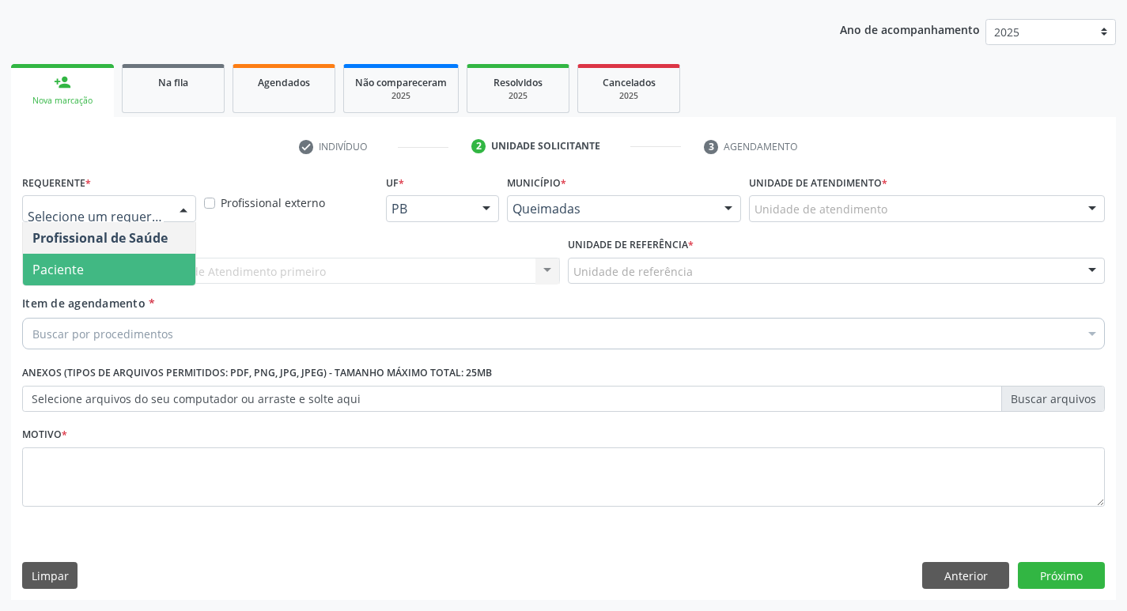
click at [156, 277] on span "Paciente" at bounding box center [109, 270] width 172 height 32
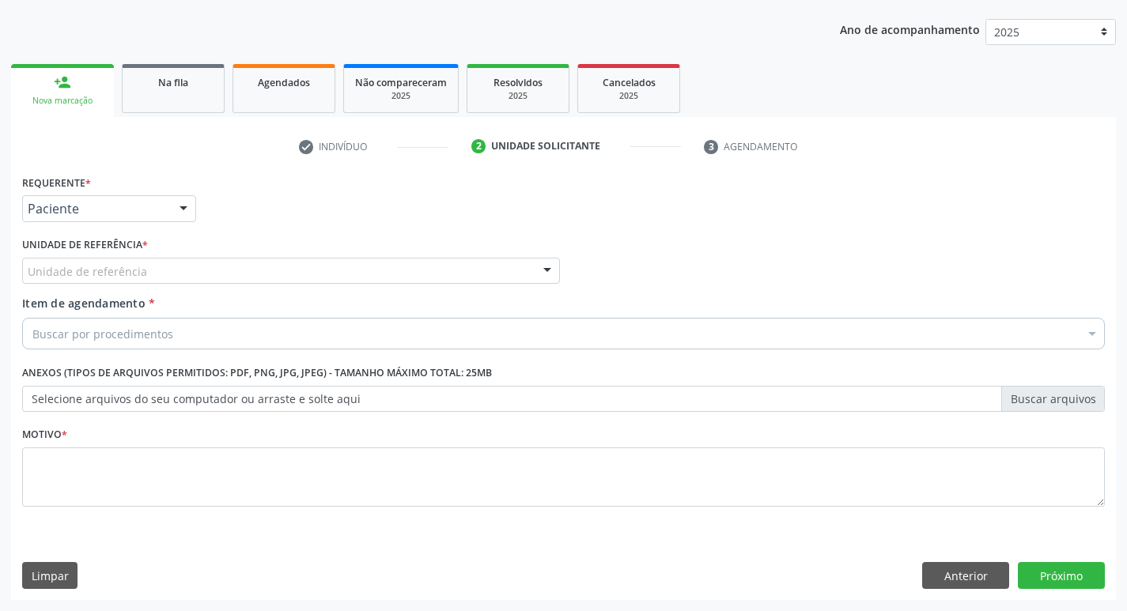
click at [156, 277] on div "Unidade de referência" at bounding box center [291, 271] width 538 height 27
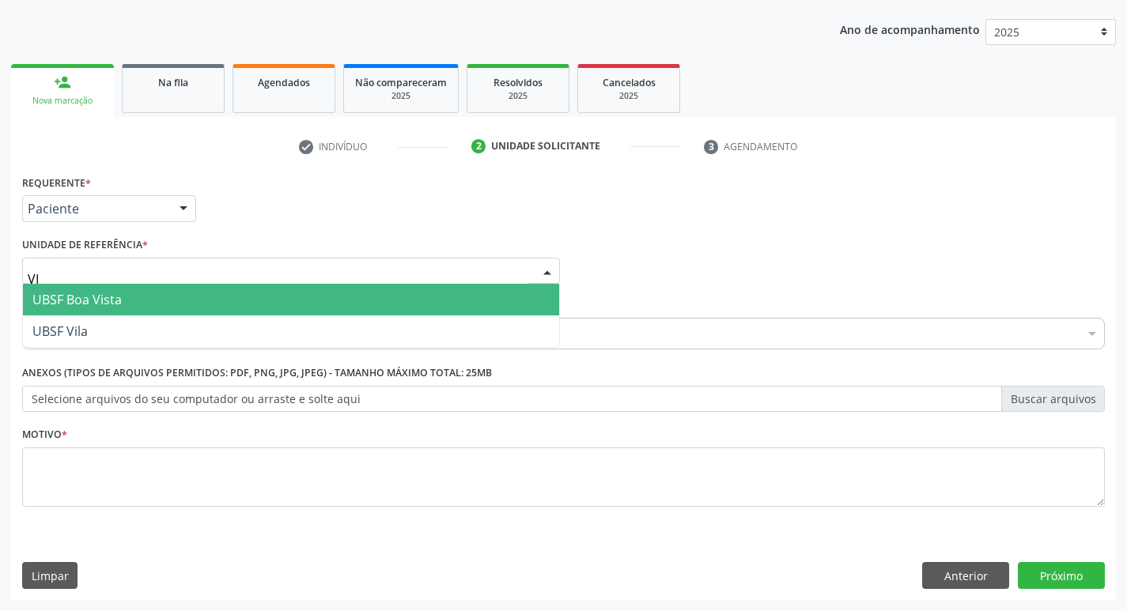
type input "VIL"
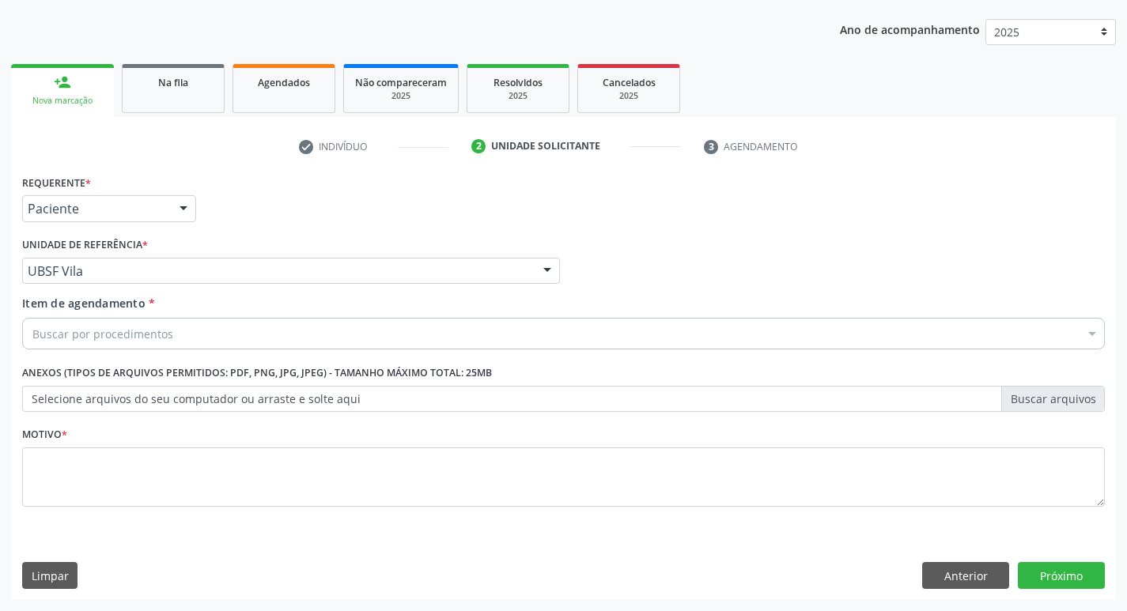
click at [234, 334] on div "Buscar por procedimentos" at bounding box center [563, 334] width 1083 height 32
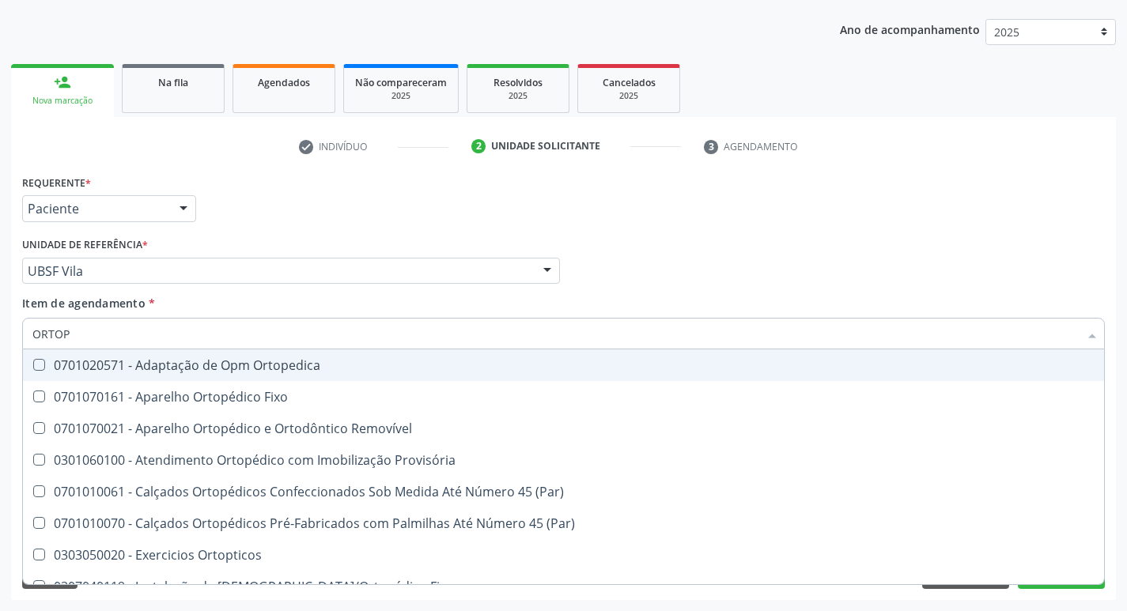
type input "ORTOPE"
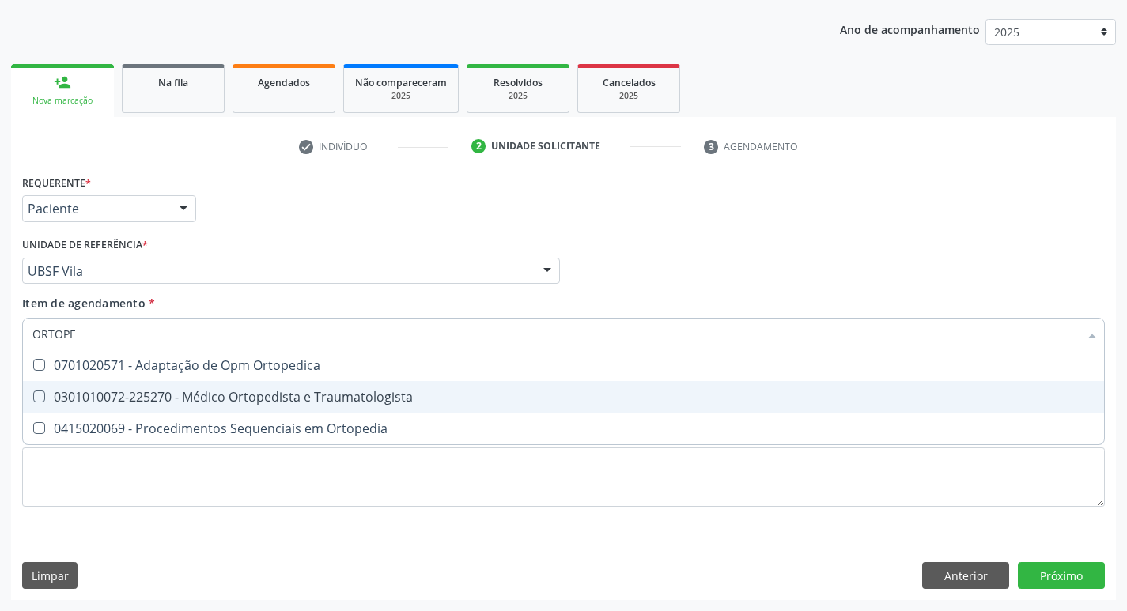
click at [215, 391] on div "0301010072-225270 - Médico Ortopedista e Traumatologista" at bounding box center [563, 397] width 1062 height 13
checkbox Traumatologista "true"
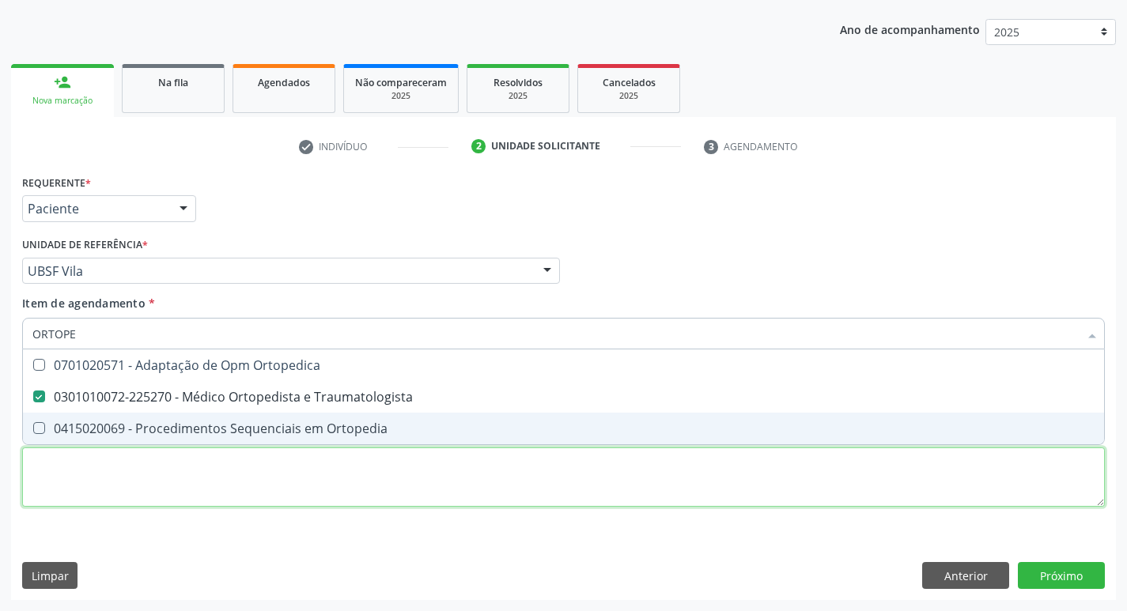
click at [169, 497] on div "Requerente * Paciente Profissional de Saúde Paciente Nenhum resultado encontrad…" at bounding box center [563, 350] width 1083 height 358
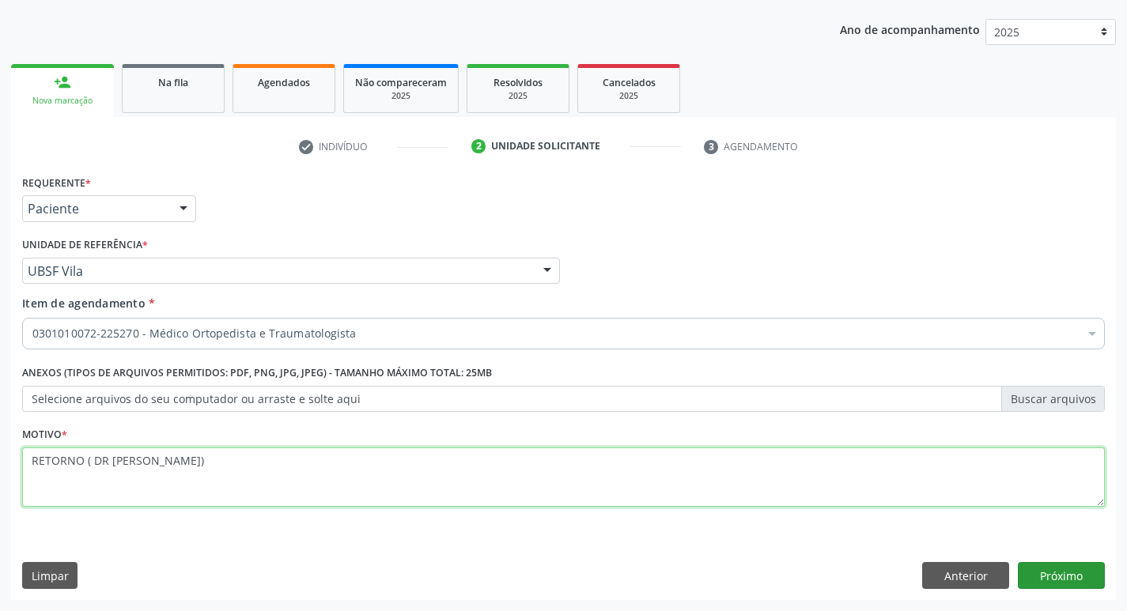
type textarea "RETORNO ( DR [PERSON_NAME])"
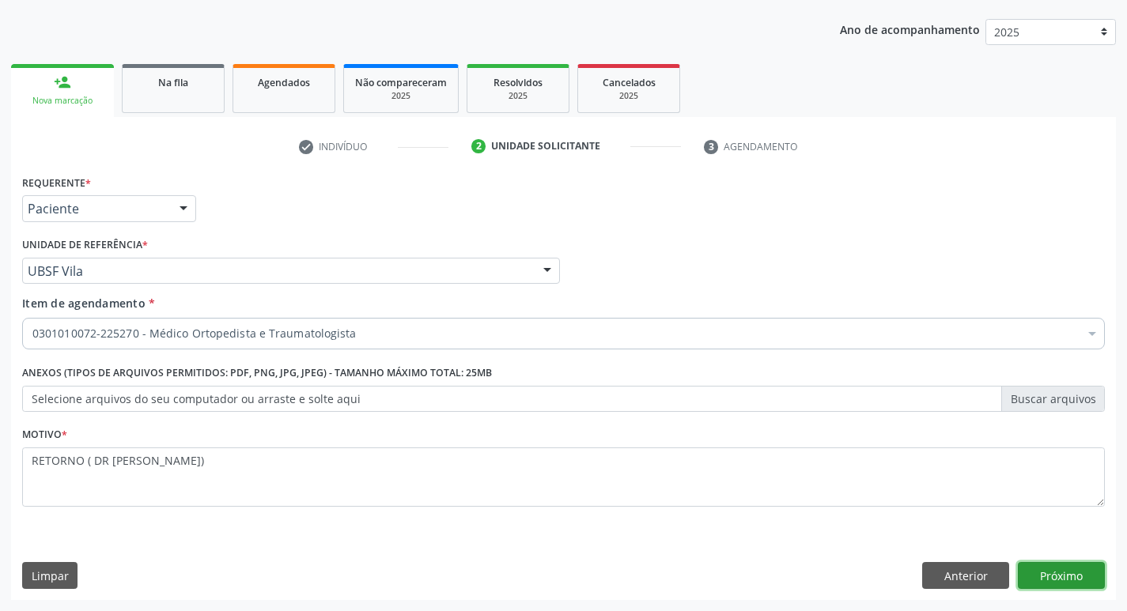
click at [1063, 571] on button "Próximo" at bounding box center [1061, 575] width 87 height 27
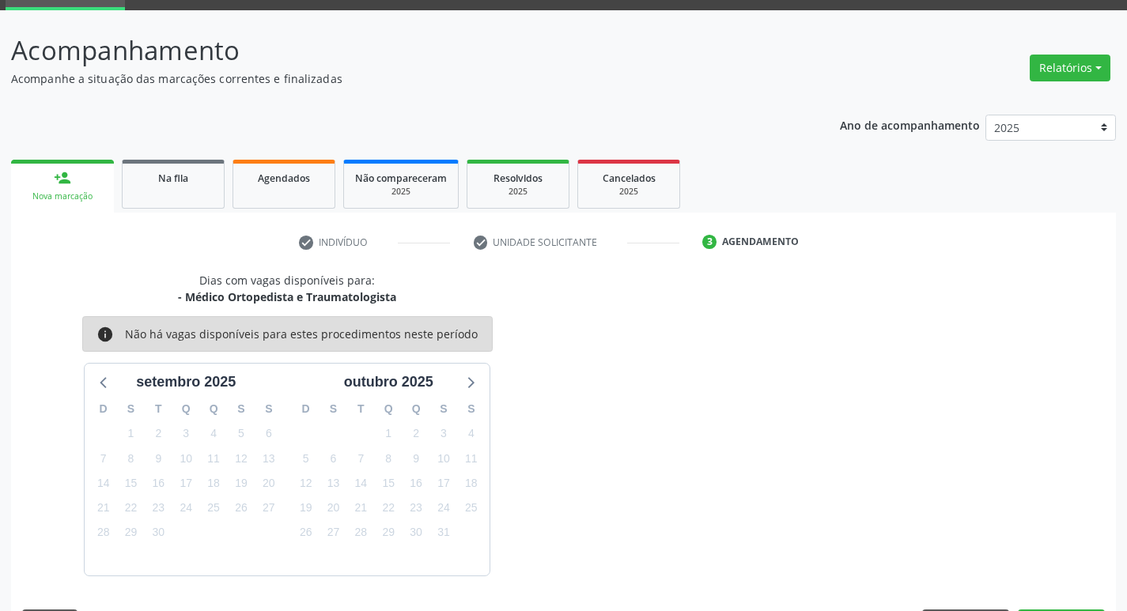
scroll to position [123, 0]
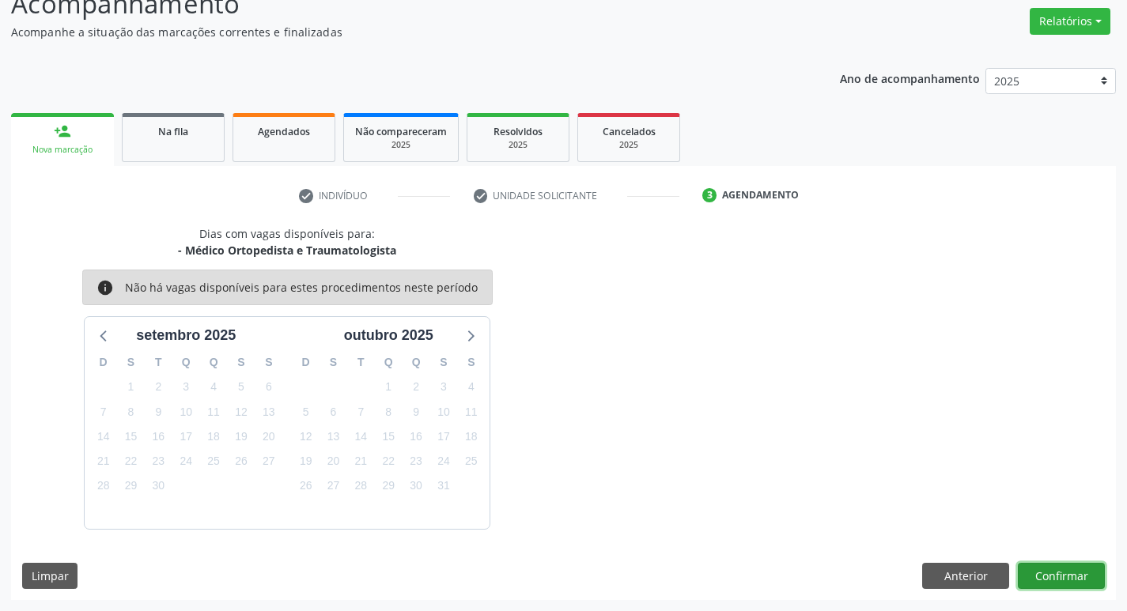
click at [1031, 577] on button "Confirmar" at bounding box center [1061, 576] width 87 height 27
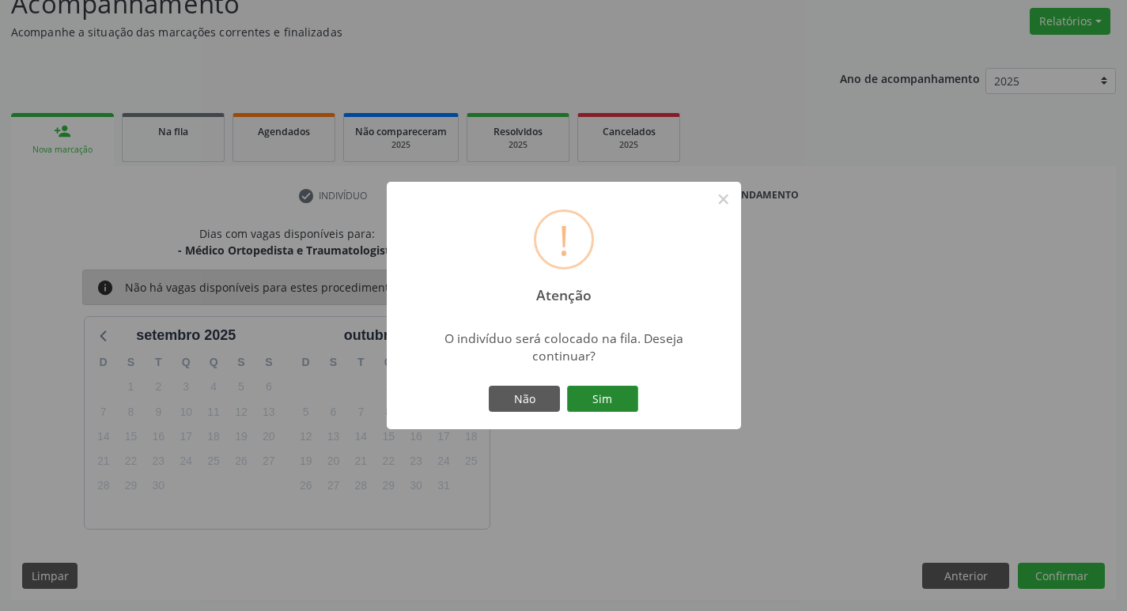
click at [617, 400] on button "Sim" at bounding box center [602, 399] width 71 height 27
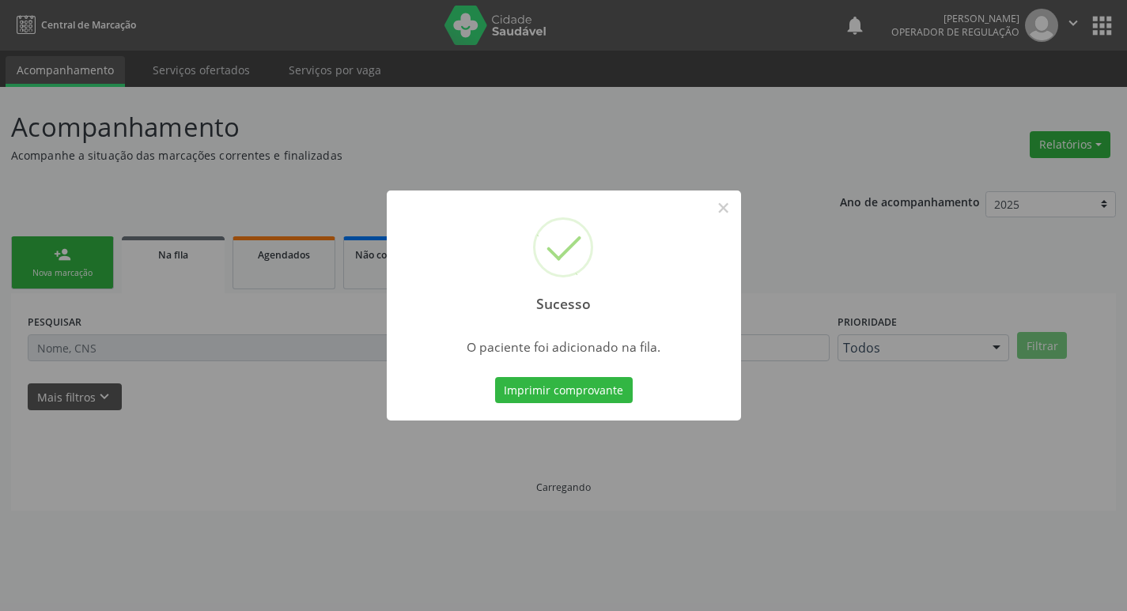
scroll to position [0, 0]
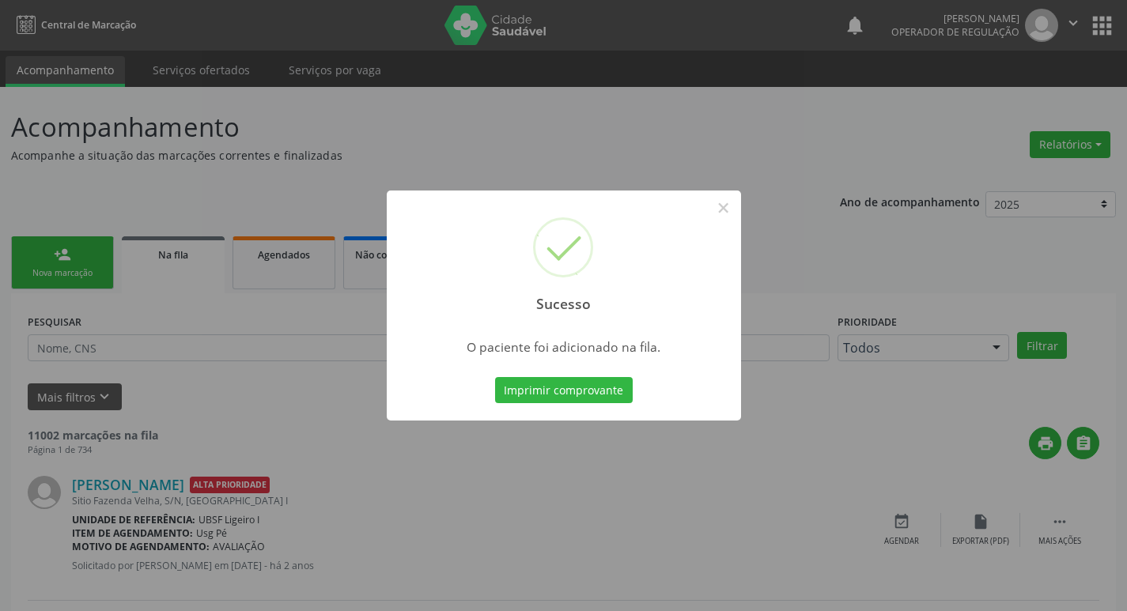
click at [721, 222] on div "Sucesso ×" at bounding box center [564, 259] width 354 height 136
click at [733, 195] on button "×" at bounding box center [723, 208] width 27 height 27
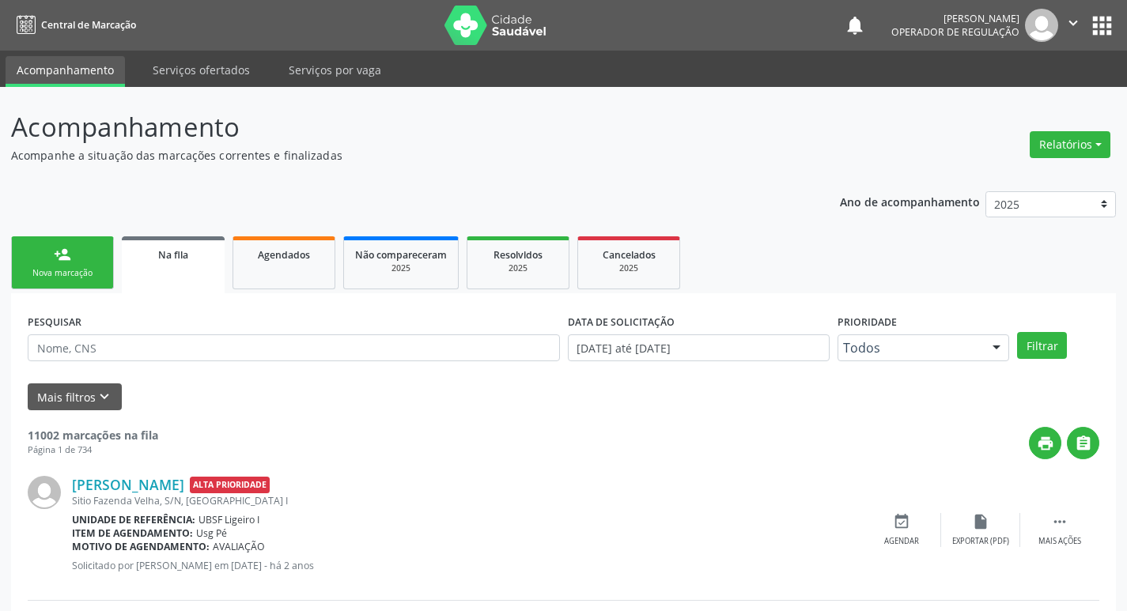
click at [53, 278] on div "Nova marcação" at bounding box center [62, 273] width 79 height 12
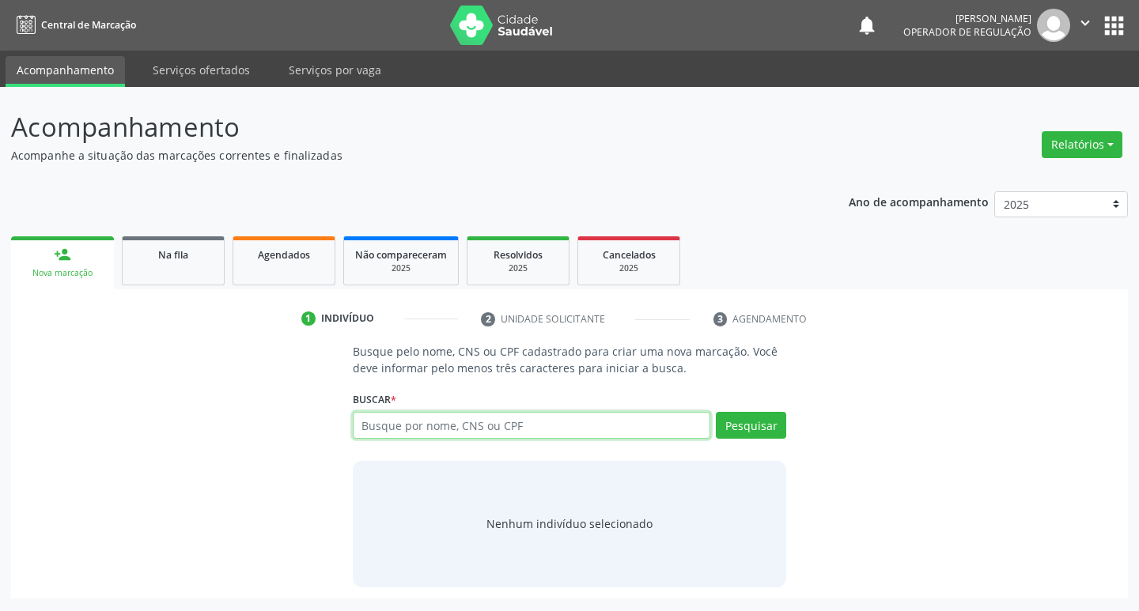
click at [376, 430] on input "text" at bounding box center [532, 425] width 358 height 27
click at [379, 429] on input "text" at bounding box center [532, 425] width 358 height 27
type input "700105953249512"
click at [759, 443] on div "Pesquisar" at bounding box center [748, 431] width 76 height 38
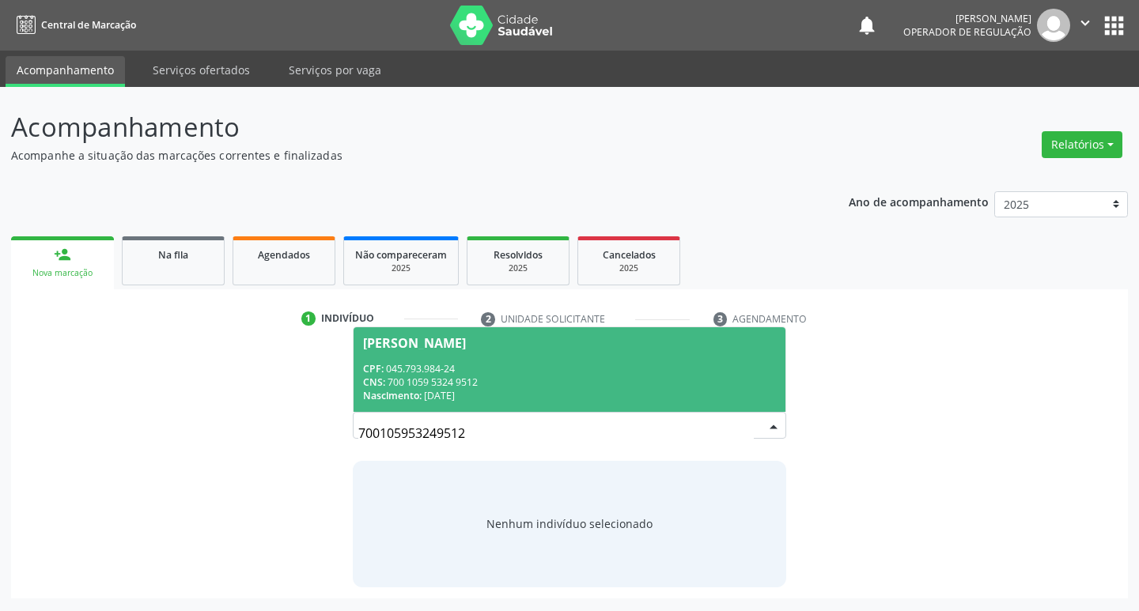
click at [666, 346] on div "[PERSON_NAME]" at bounding box center [570, 343] width 414 height 13
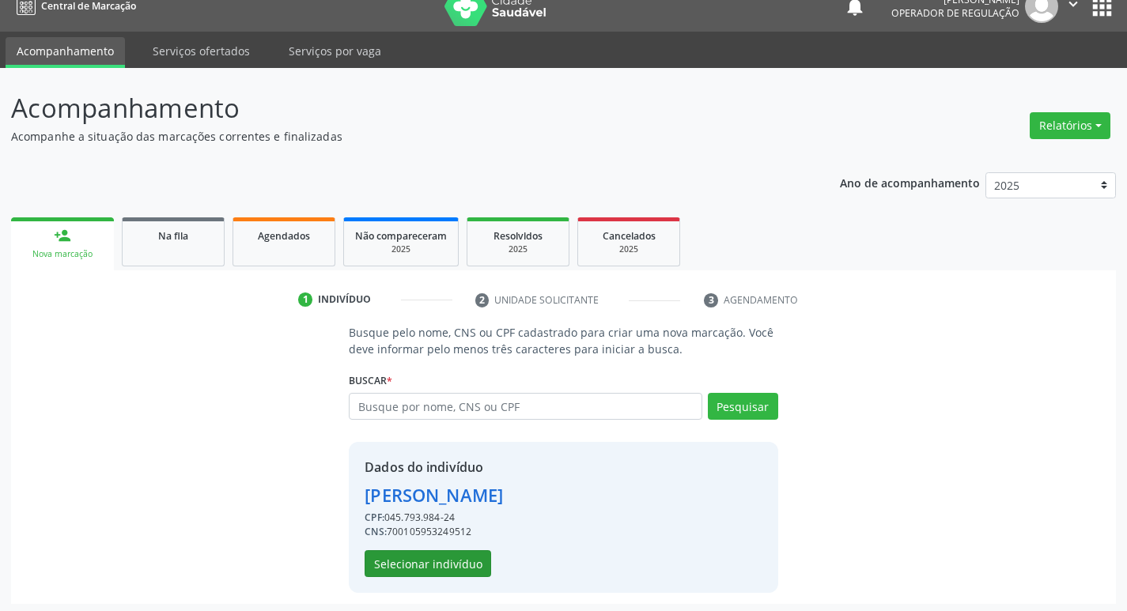
scroll to position [23, 0]
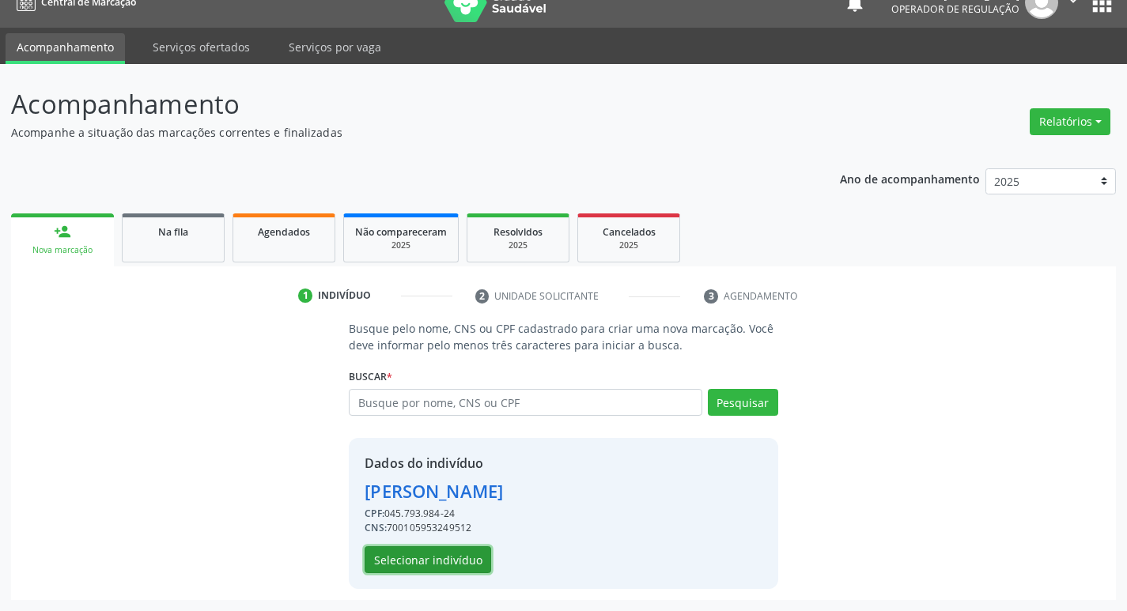
click at [376, 558] on button "Selecionar indivíduo" at bounding box center [428, 560] width 127 height 27
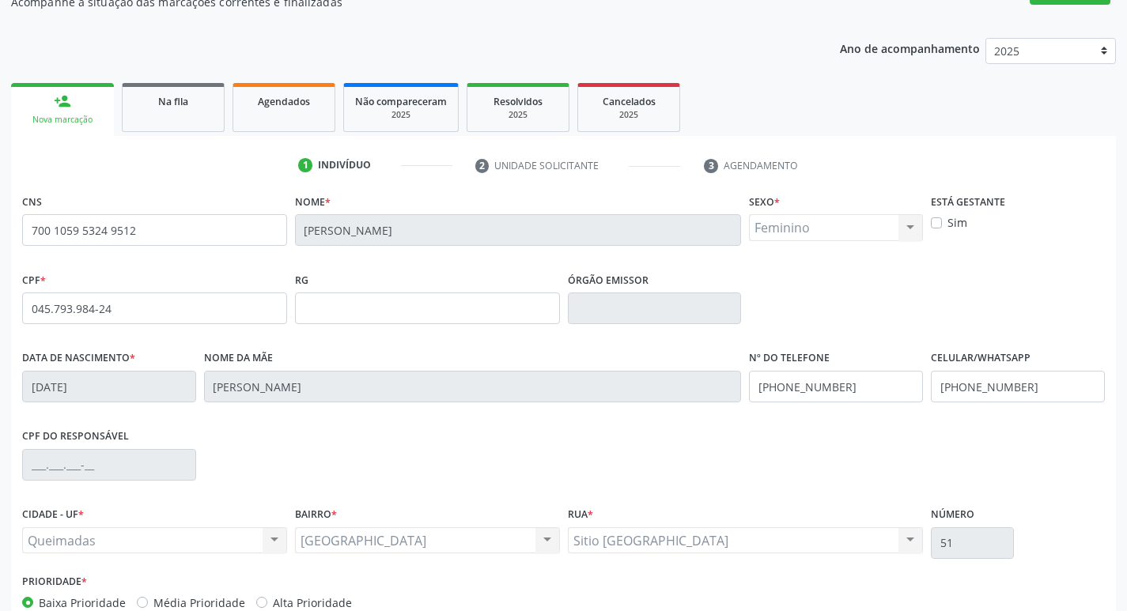
scroll to position [181, 0]
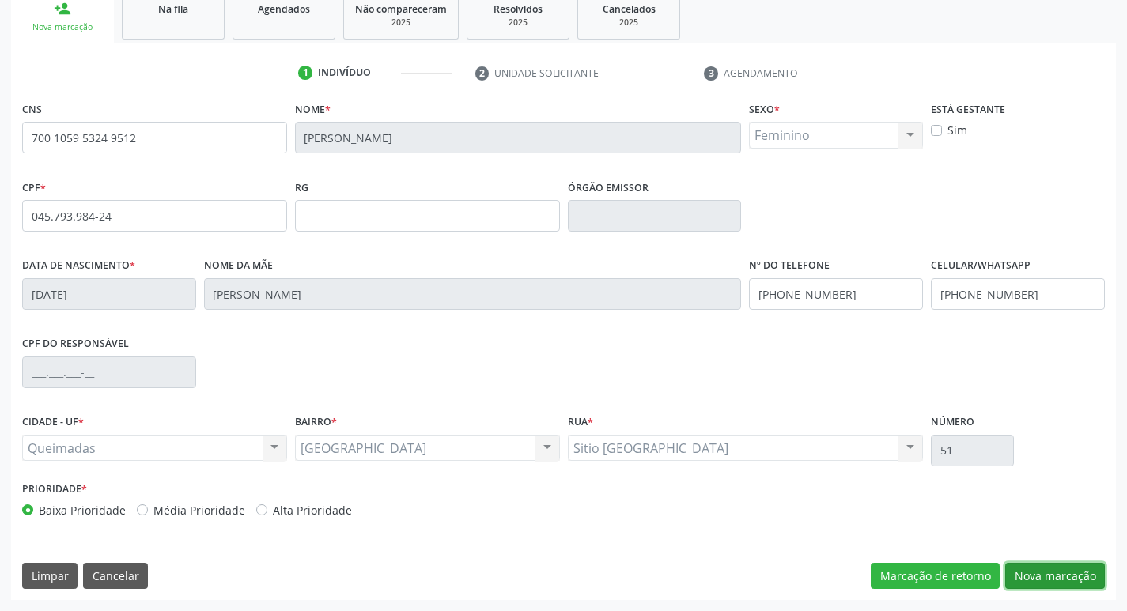
click at [1061, 566] on button "Nova marcação" at bounding box center [1055, 576] width 100 height 27
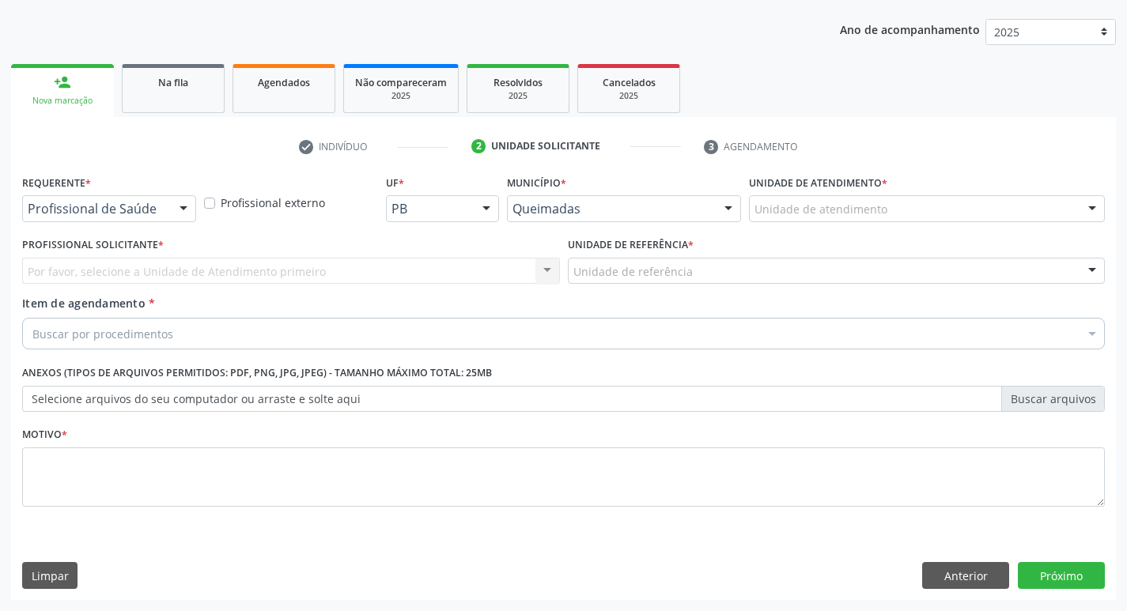
scroll to position [172, 0]
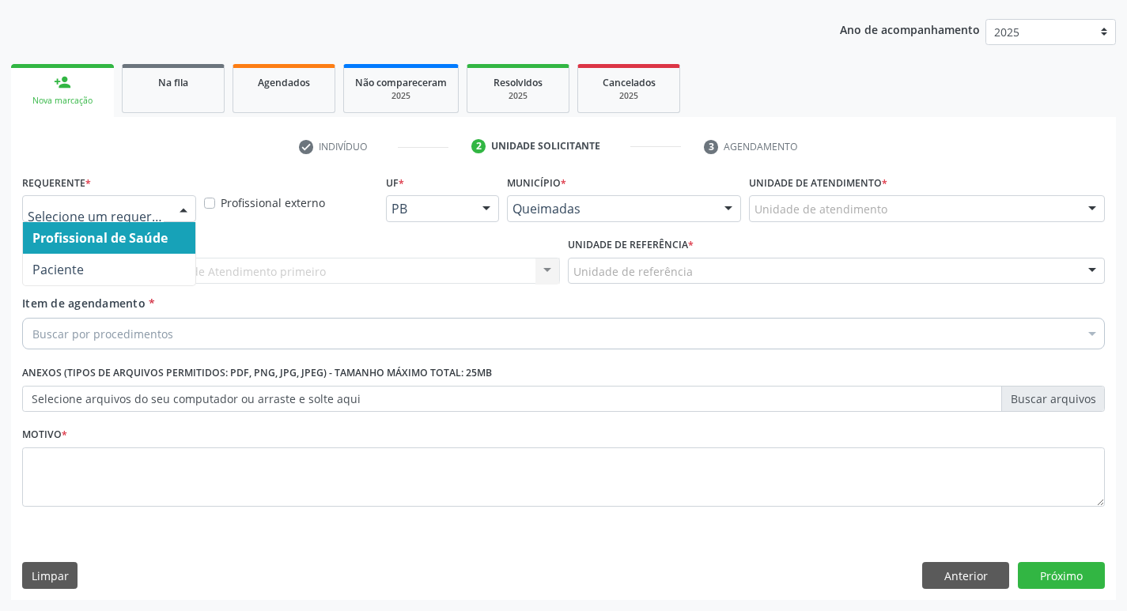
click at [166, 217] on div at bounding box center [109, 208] width 174 height 27
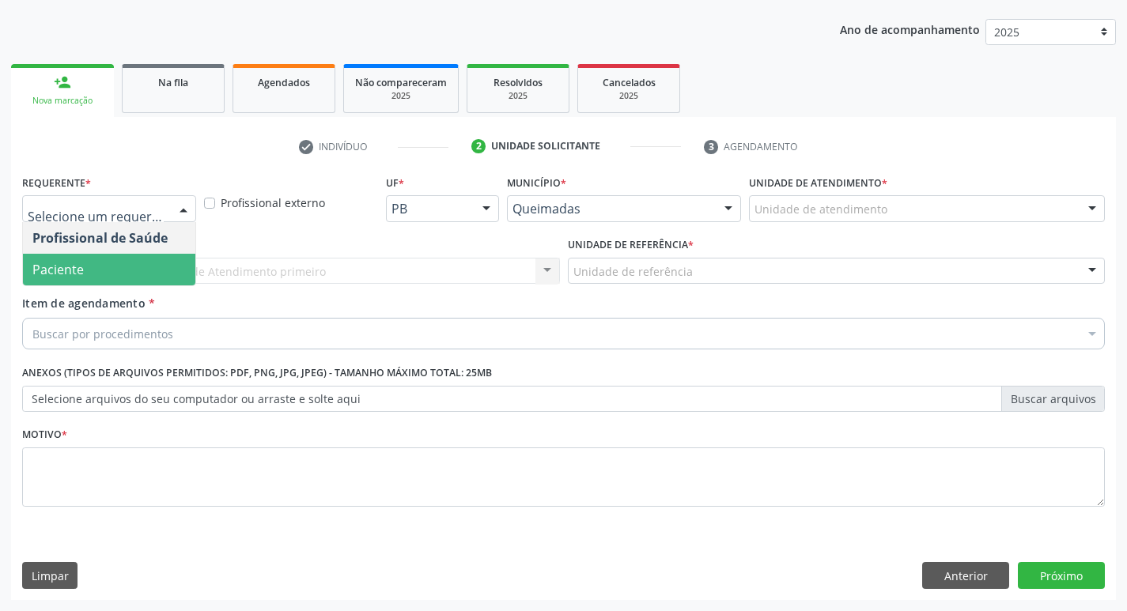
click at [132, 267] on span "Paciente" at bounding box center [109, 270] width 172 height 32
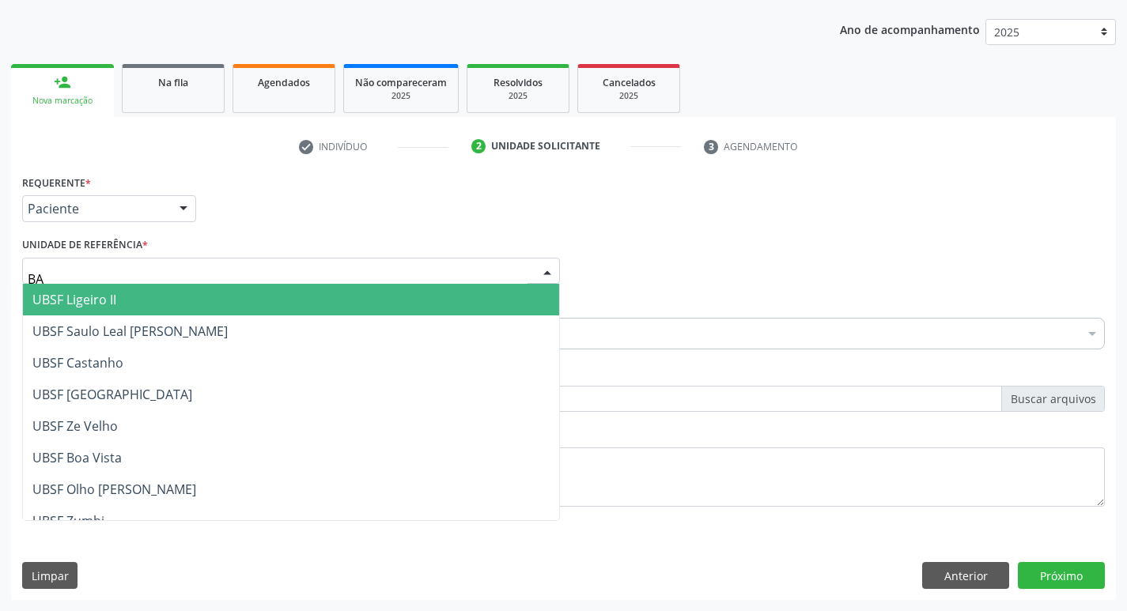
type input "BAI"
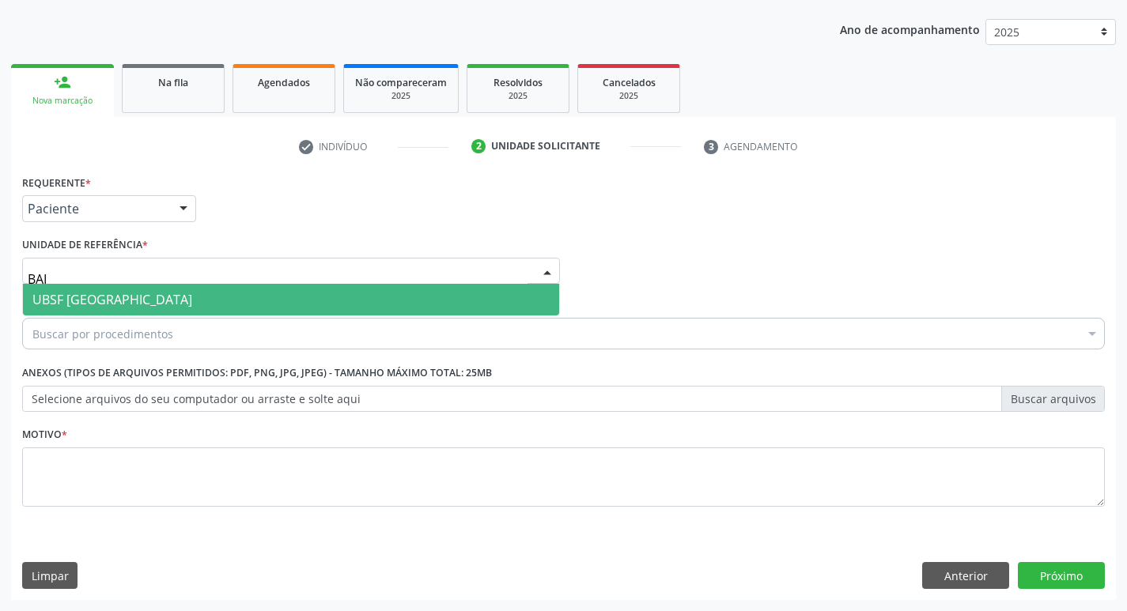
click at [119, 300] on span "UBSF [GEOGRAPHIC_DATA]" at bounding box center [112, 299] width 160 height 17
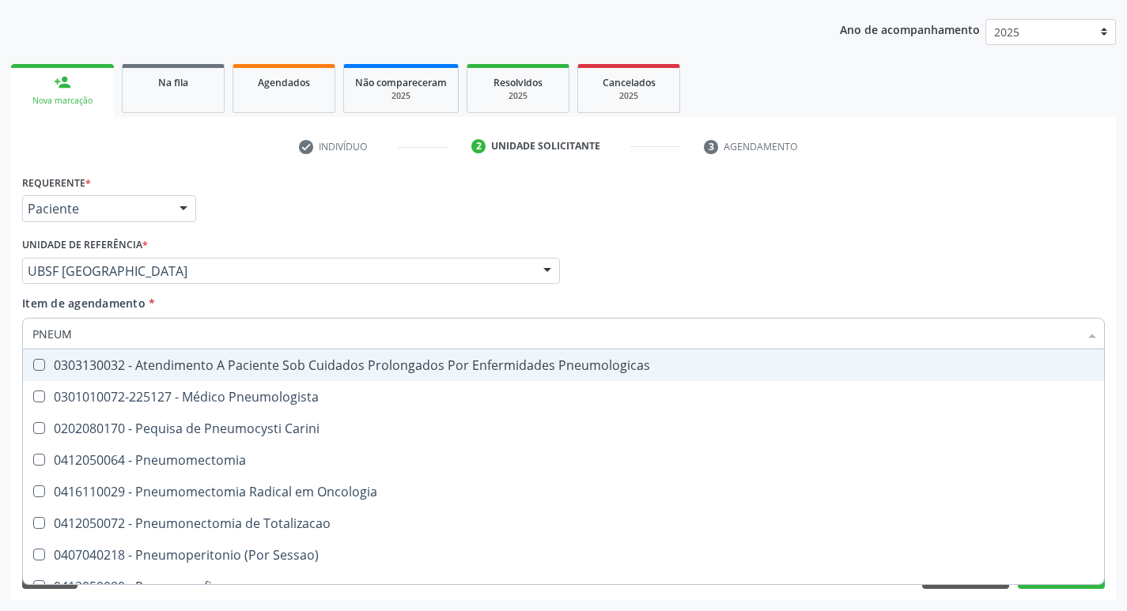
type input "PNEUMO"
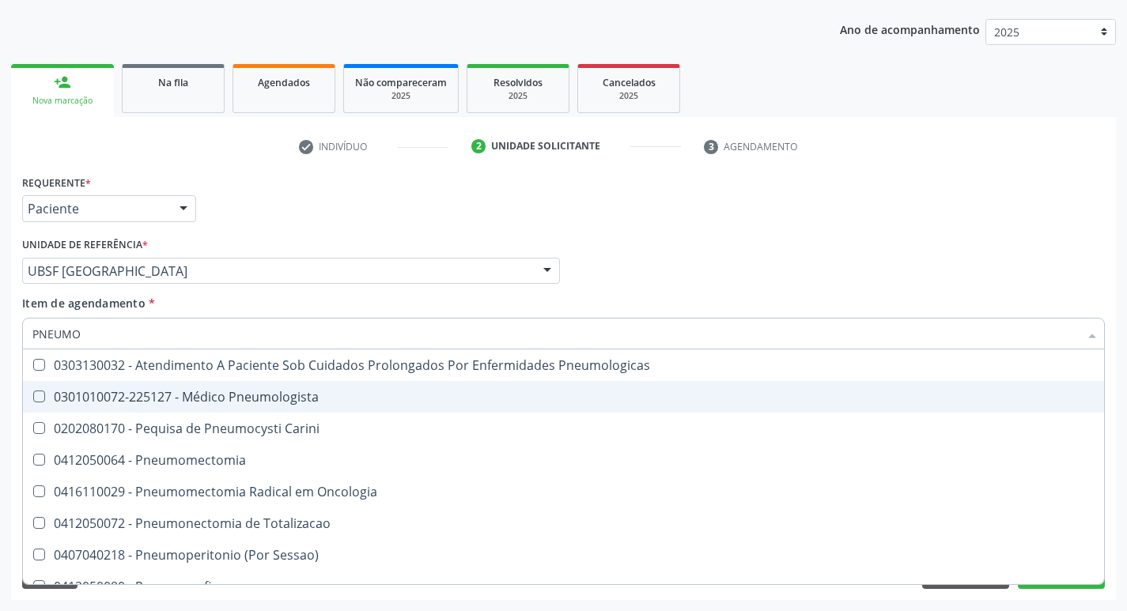
click at [123, 402] on div "0301010072-225127 - Médico Pneumologista" at bounding box center [563, 397] width 1062 height 13
checkbox Pneumologista "true"
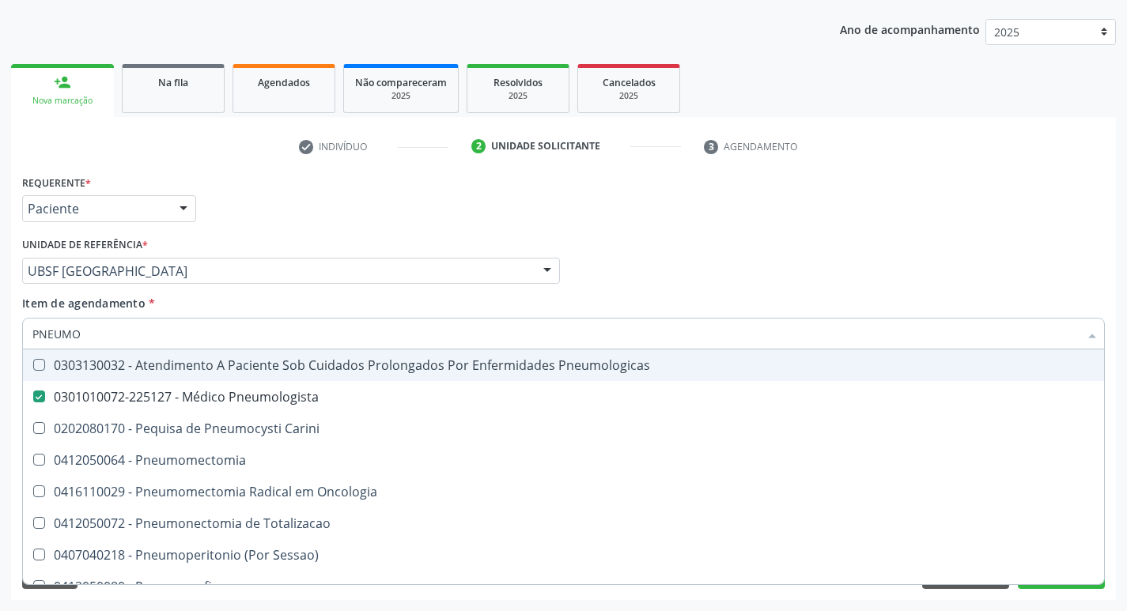
click at [239, 197] on div "Requerente * Paciente Profissional de Saúde Paciente Nenhum resultado encontrad…" at bounding box center [563, 202] width 1091 height 62
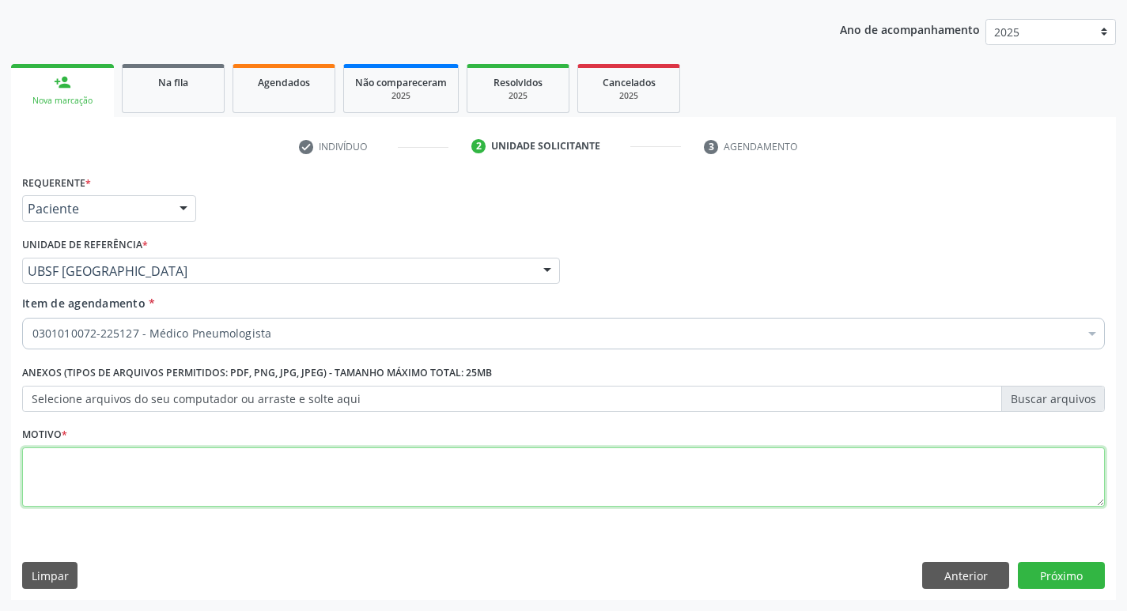
click at [149, 502] on textarea at bounding box center [563, 478] width 1083 height 60
type textarea "RETORNO"
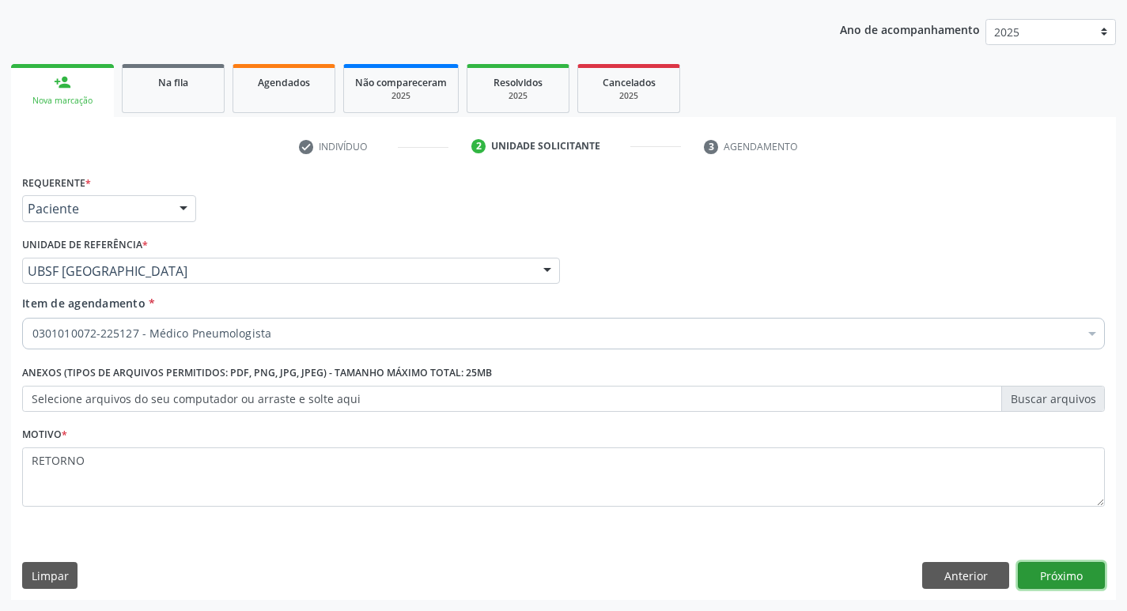
click at [1067, 562] on button "Próximo" at bounding box center [1061, 575] width 87 height 27
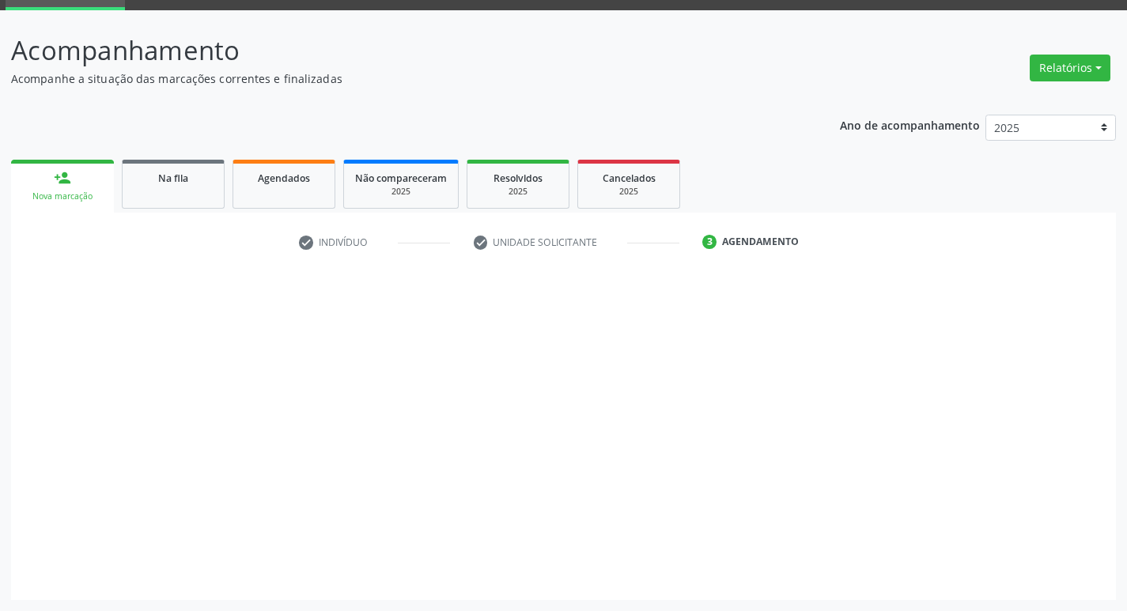
scroll to position [77, 0]
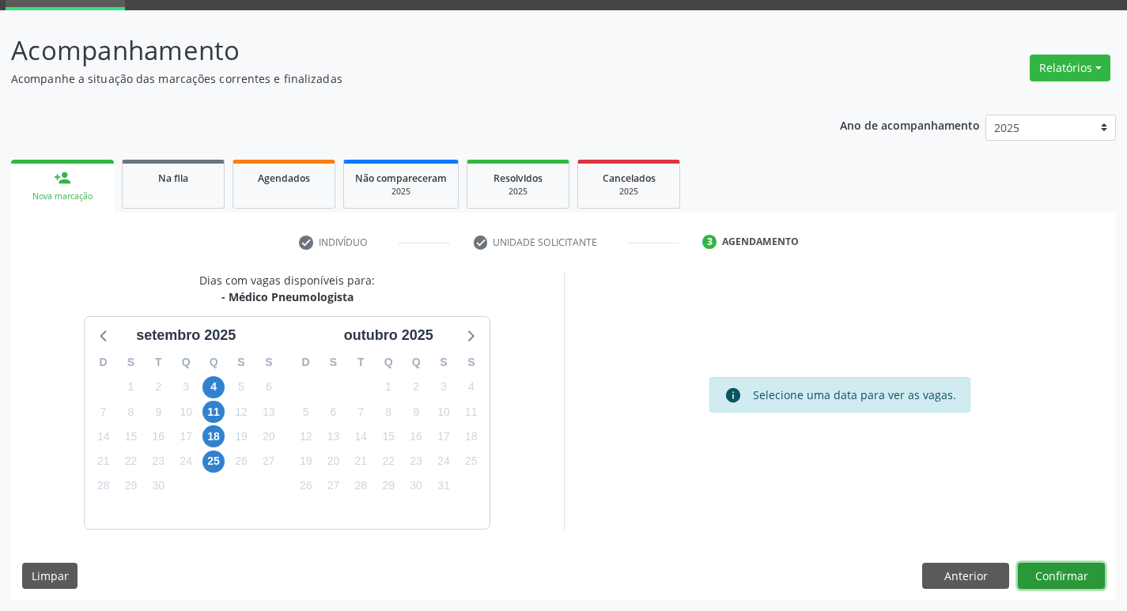
click at [1068, 567] on button "Confirmar" at bounding box center [1061, 576] width 87 height 27
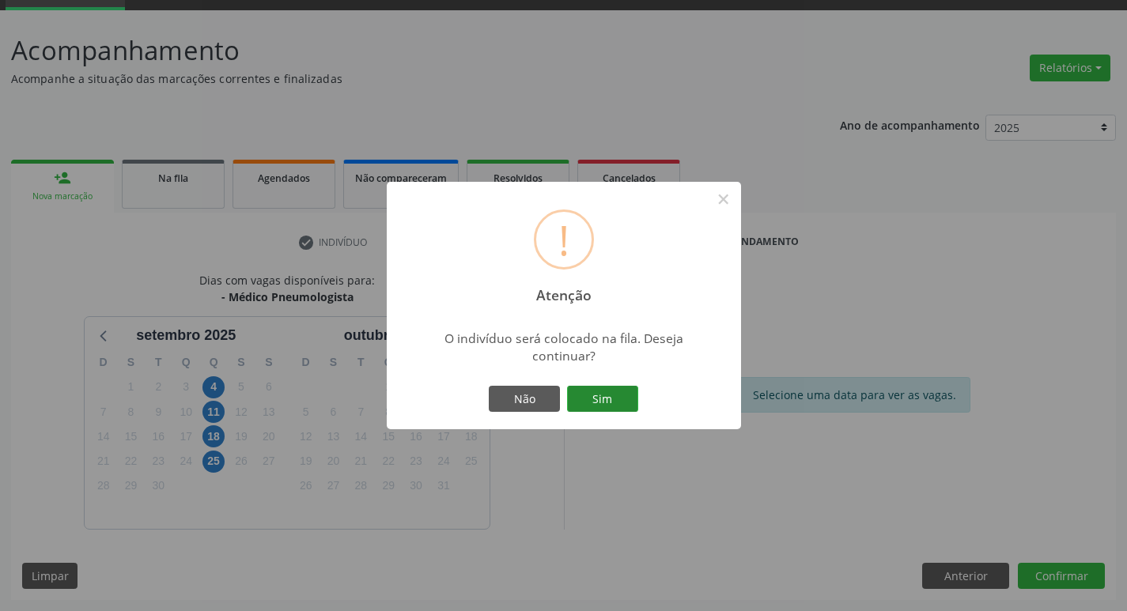
click at [598, 399] on button "Sim" at bounding box center [602, 399] width 71 height 27
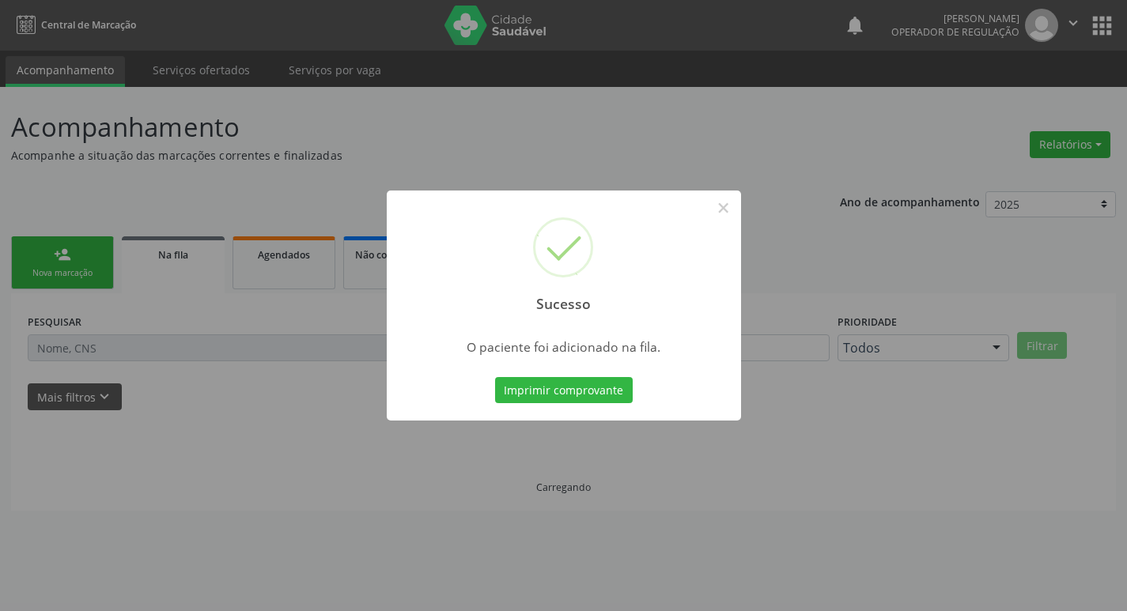
scroll to position [0, 0]
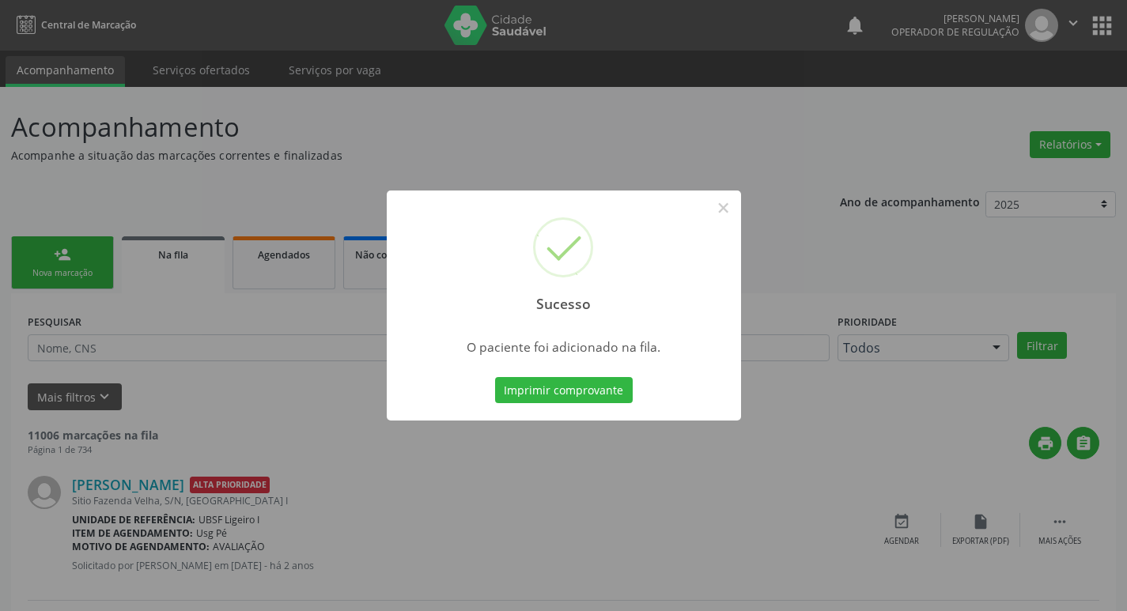
click at [55, 210] on div "Sucesso × O paciente foi adicionado na fila. Imprimir comprovante Cancel" at bounding box center [563, 305] width 1127 height 611
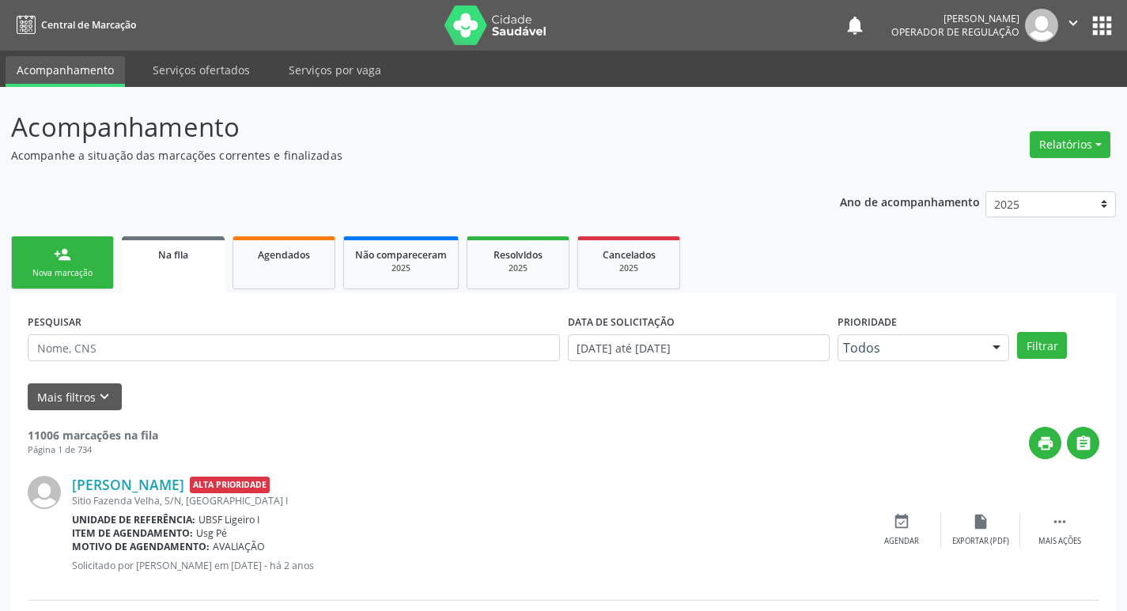
drag, startPoint x: 78, startPoint y: 252, endPoint x: 89, endPoint y: 267, distance: 18.0
click at [78, 252] on link "person_add Nova marcação" at bounding box center [62, 262] width 103 height 53
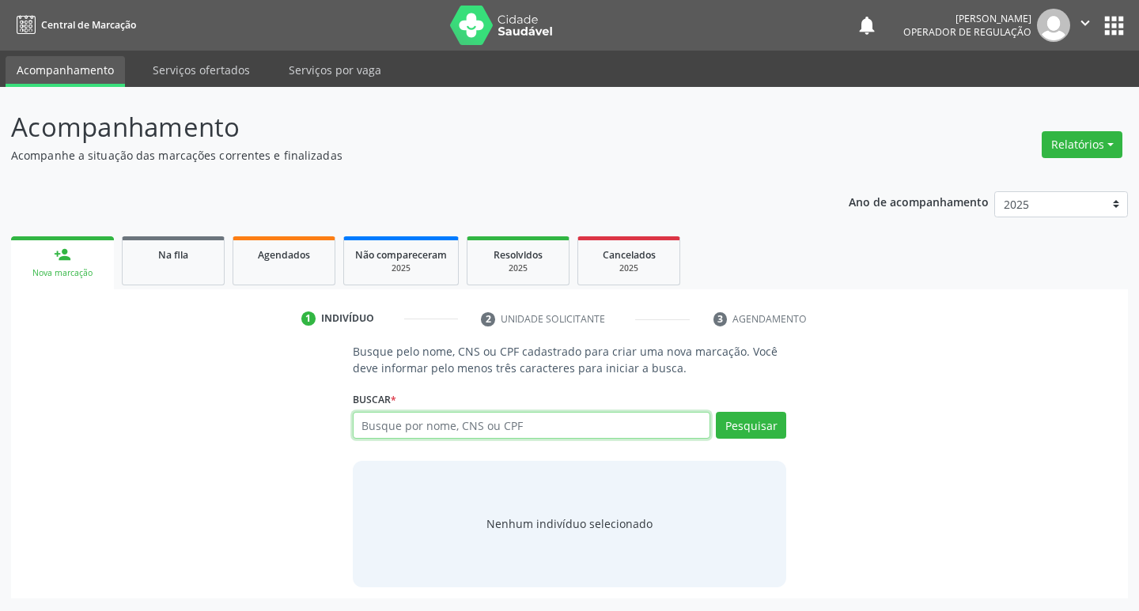
click at [393, 433] on input "text" at bounding box center [532, 425] width 358 height 27
type input "708001823654827"
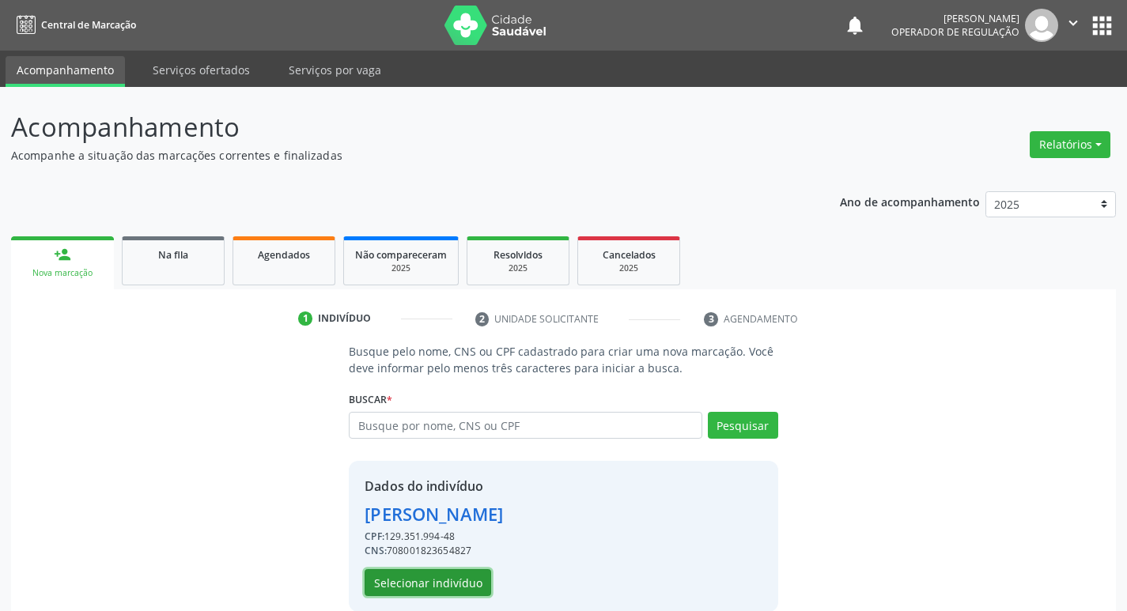
click at [414, 583] on button "Selecionar indivíduo" at bounding box center [428, 582] width 127 height 27
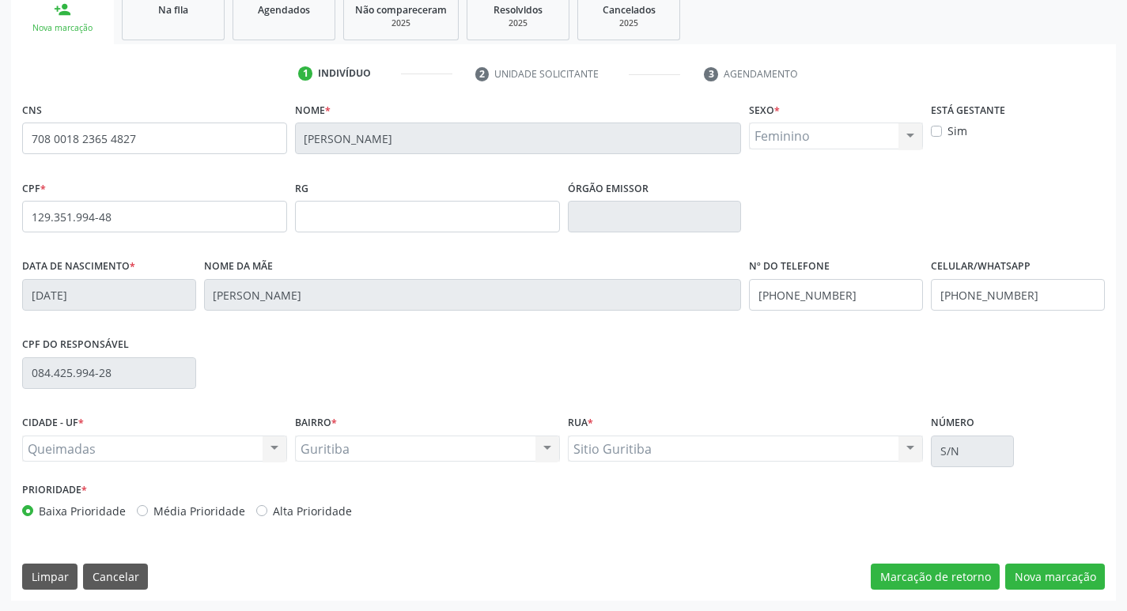
scroll to position [246, 0]
click at [1027, 575] on button "Nova marcação" at bounding box center [1055, 576] width 100 height 27
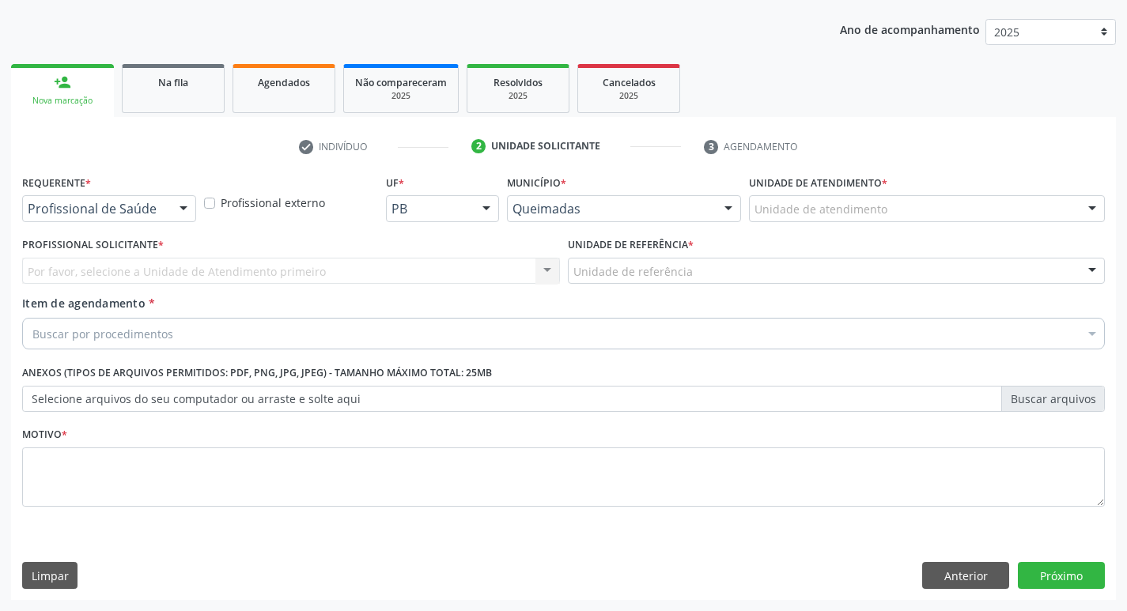
scroll to position [172, 0]
click at [187, 208] on div at bounding box center [184, 209] width 24 height 27
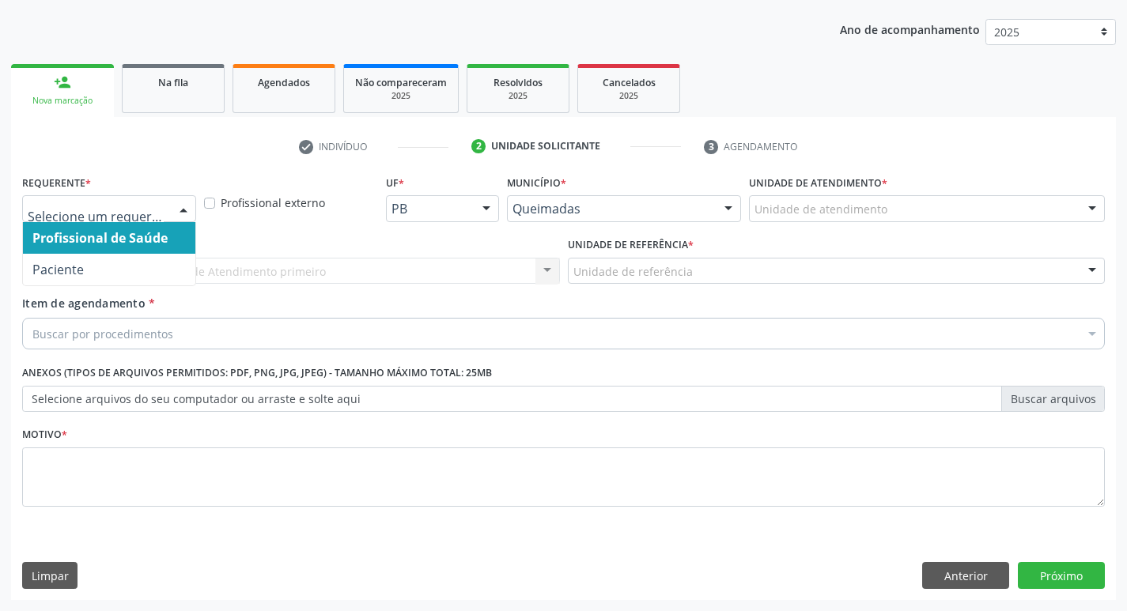
click at [165, 251] on span "Profissional de Saúde" at bounding box center [109, 238] width 172 height 32
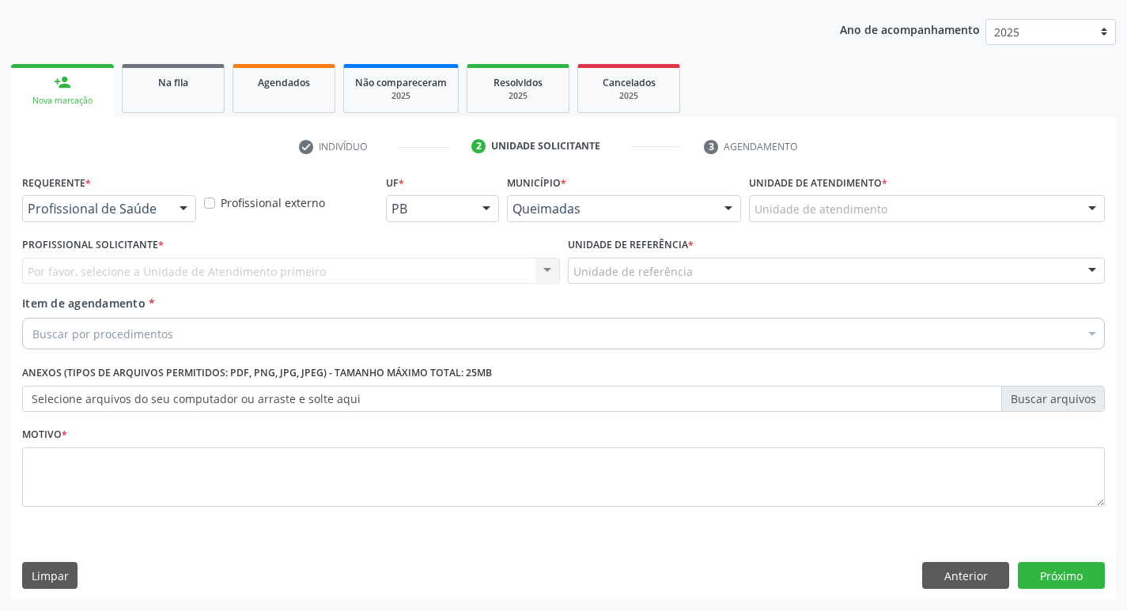
click at [180, 194] on div "Requerente * Profissional de Saúde Profissional de Saúde Paciente Nenhum result…" at bounding box center [109, 196] width 174 height 51
click at [180, 199] on div at bounding box center [184, 209] width 24 height 27
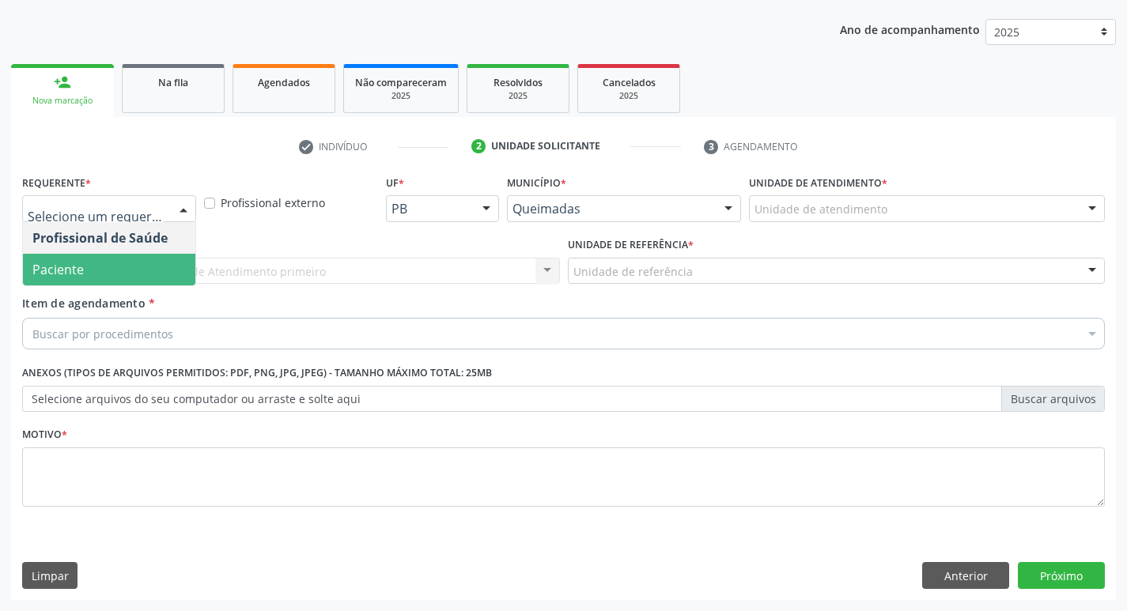
click at [145, 260] on span "Paciente" at bounding box center [109, 270] width 172 height 32
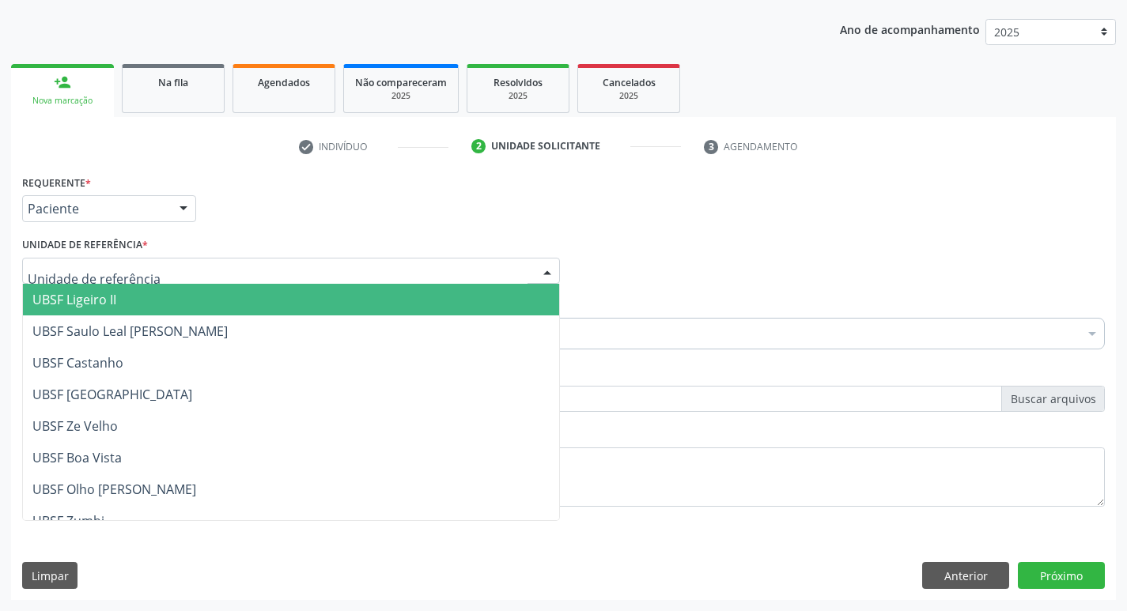
click at [149, 260] on div at bounding box center [291, 271] width 538 height 27
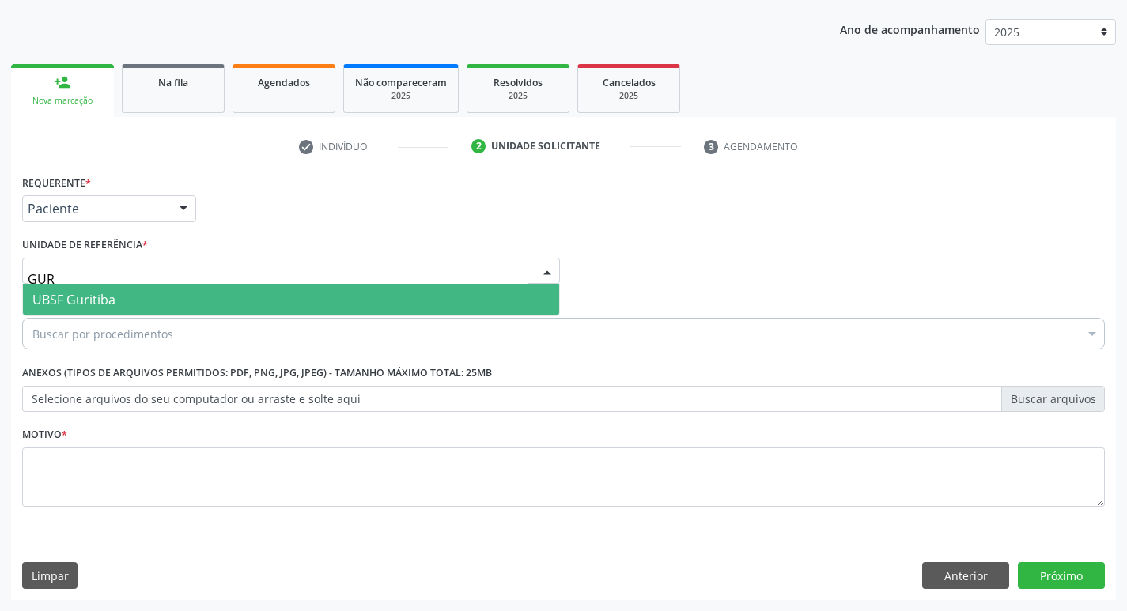
type input "GURI"
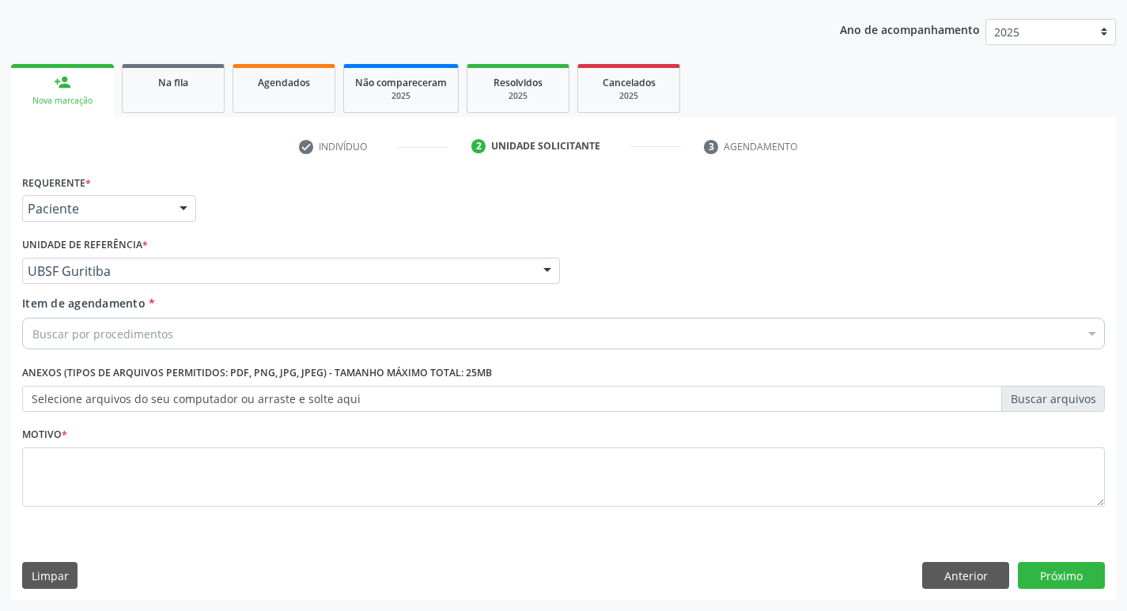
click at [172, 320] on div "Buscar por procedimentos" at bounding box center [563, 334] width 1083 height 32
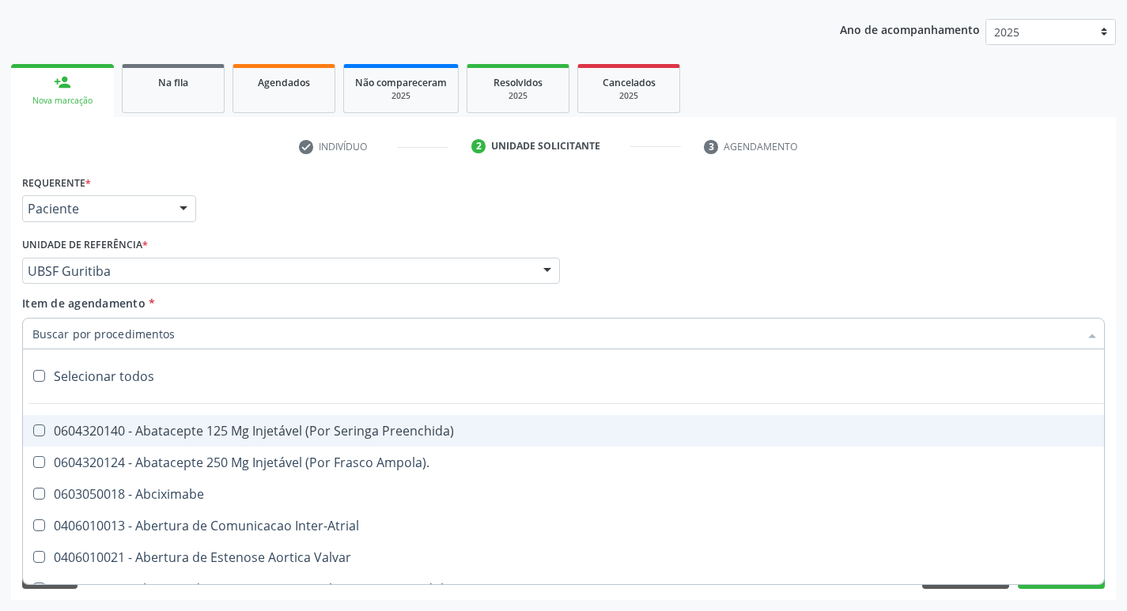
click at [172, 339] on input "Item de agendamento *" at bounding box center [555, 334] width 1046 height 32
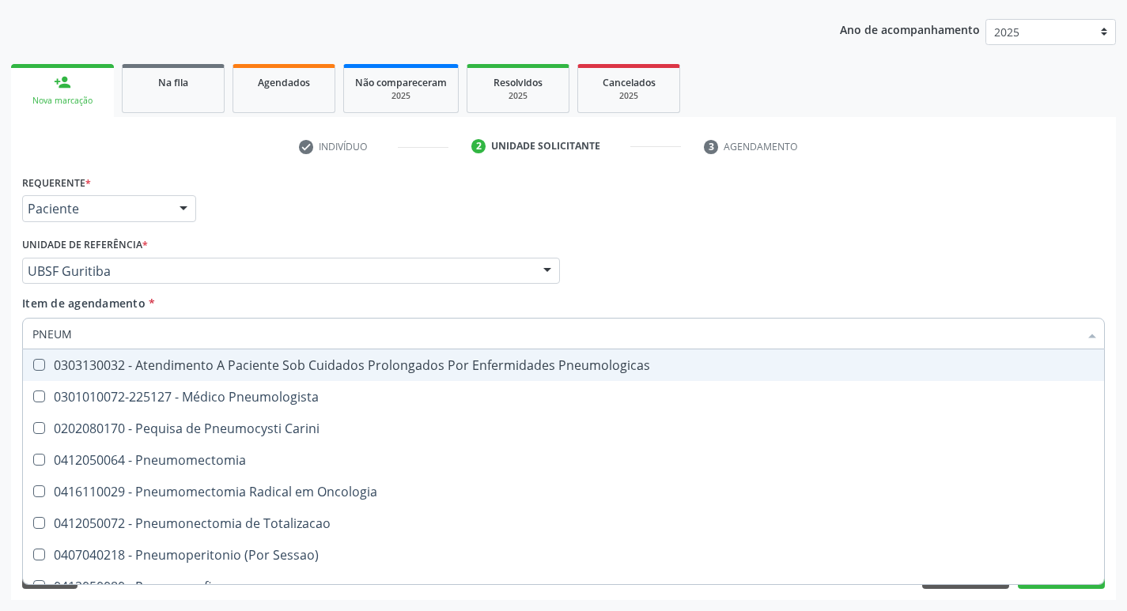
type input "PNEUMO"
click at [161, 381] on span "0301010072-225127 - Médico Pneumologista" at bounding box center [563, 397] width 1081 height 32
checkbox Pneumologista "true"
click at [352, 210] on div "Requerente * Paciente Profissional de Saúde Paciente Nenhum resultado encontrad…" at bounding box center [563, 202] width 1091 height 62
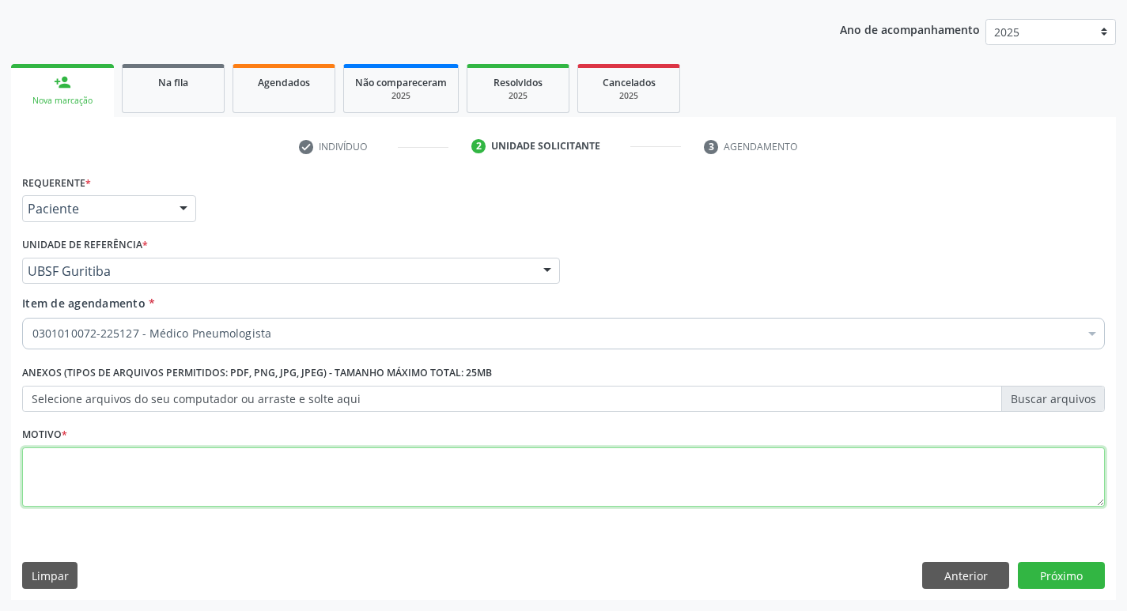
click at [166, 457] on textarea at bounding box center [563, 478] width 1083 height 60
type textarea "RETORNO."
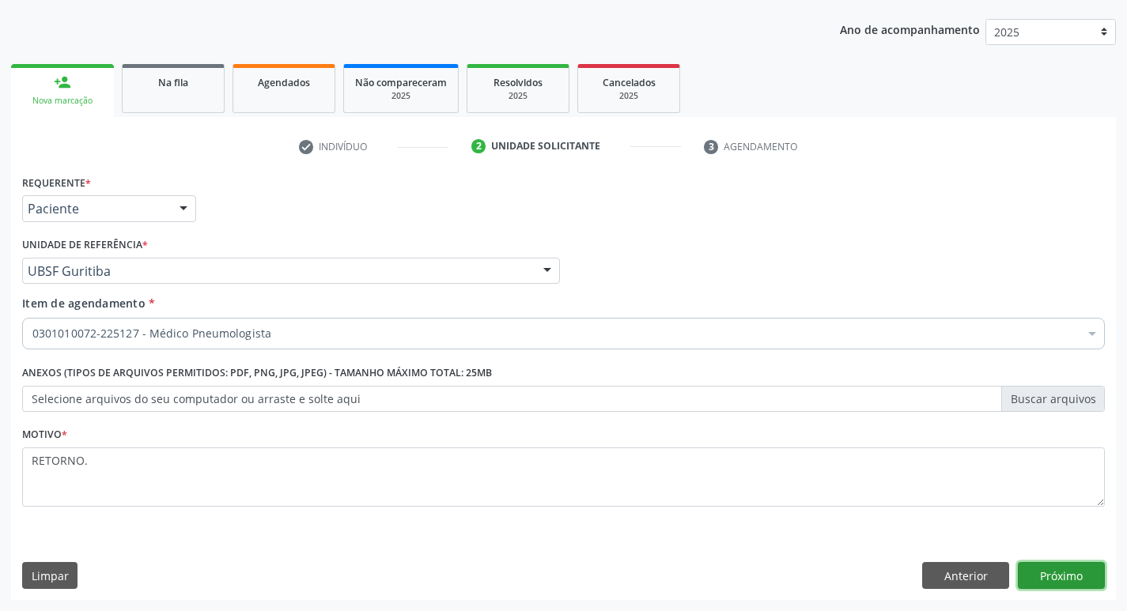
click at [1050, 577] on button "Próximo" at bounding box center [1061, 575] width 87 height 27
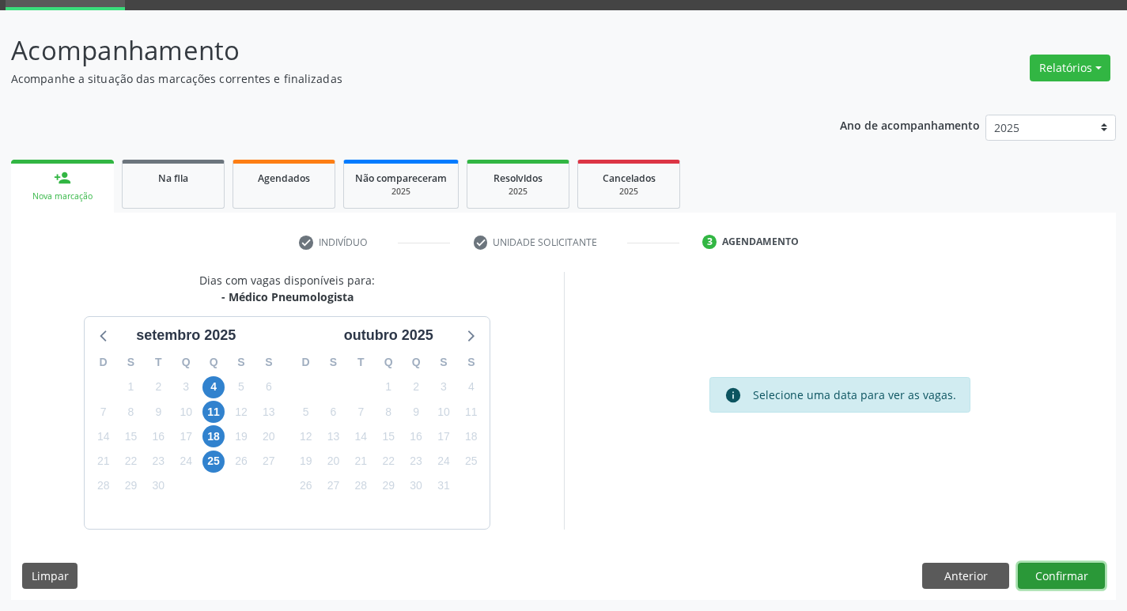
click at [1050, 577] on button "Confirmar" at bounding box center [1061, 576] width 87 height 27
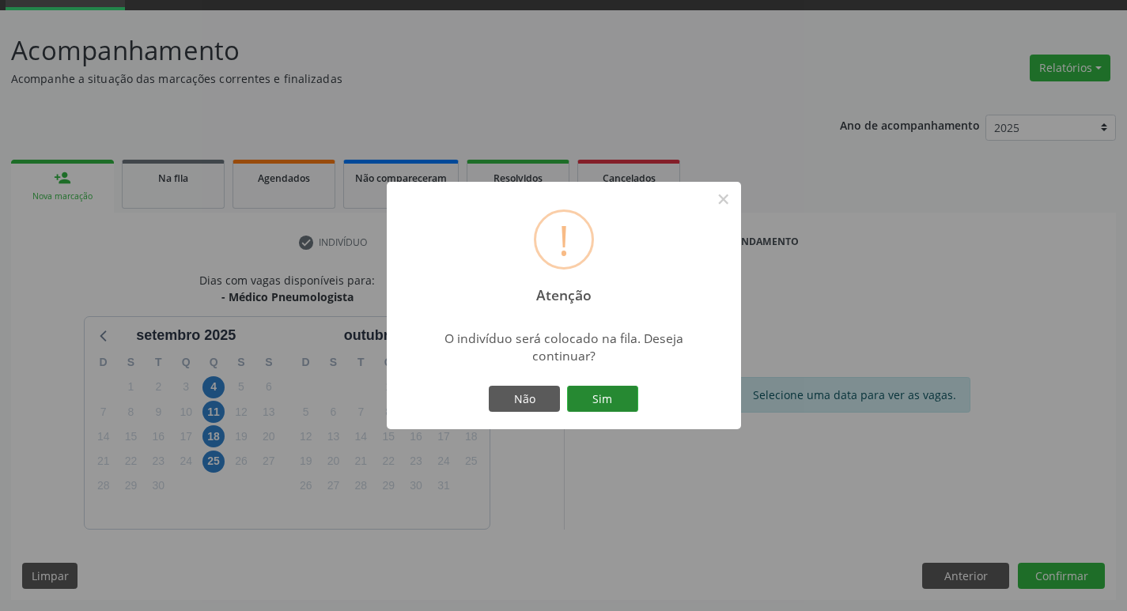
click at [613, 388] on button "Sim" at bounding box center [602, 399] width 71 height 27
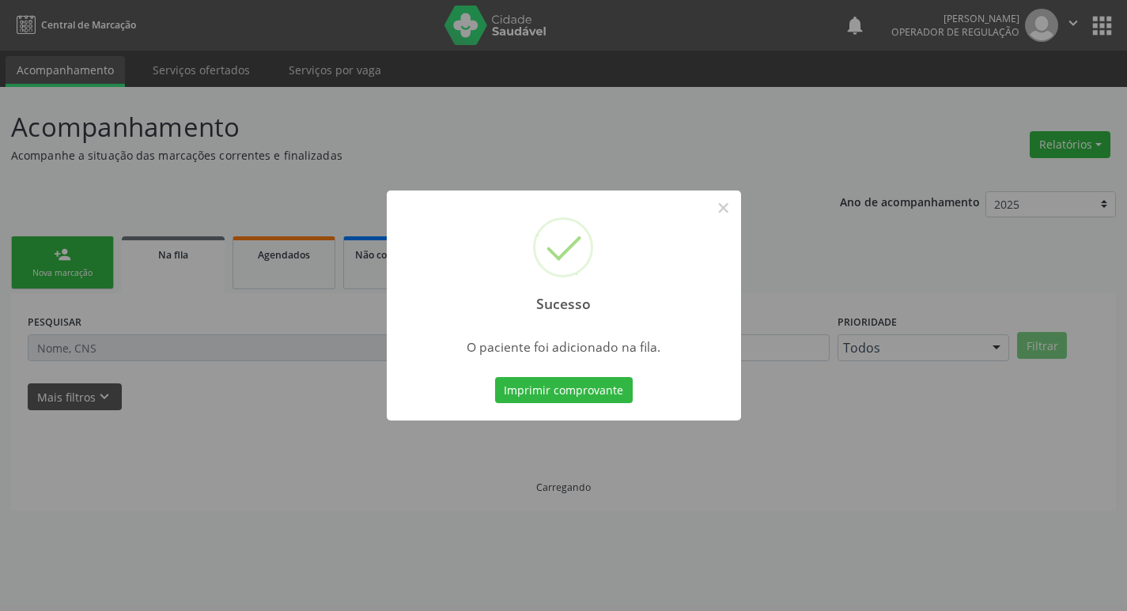
scroll to position [0, 0]
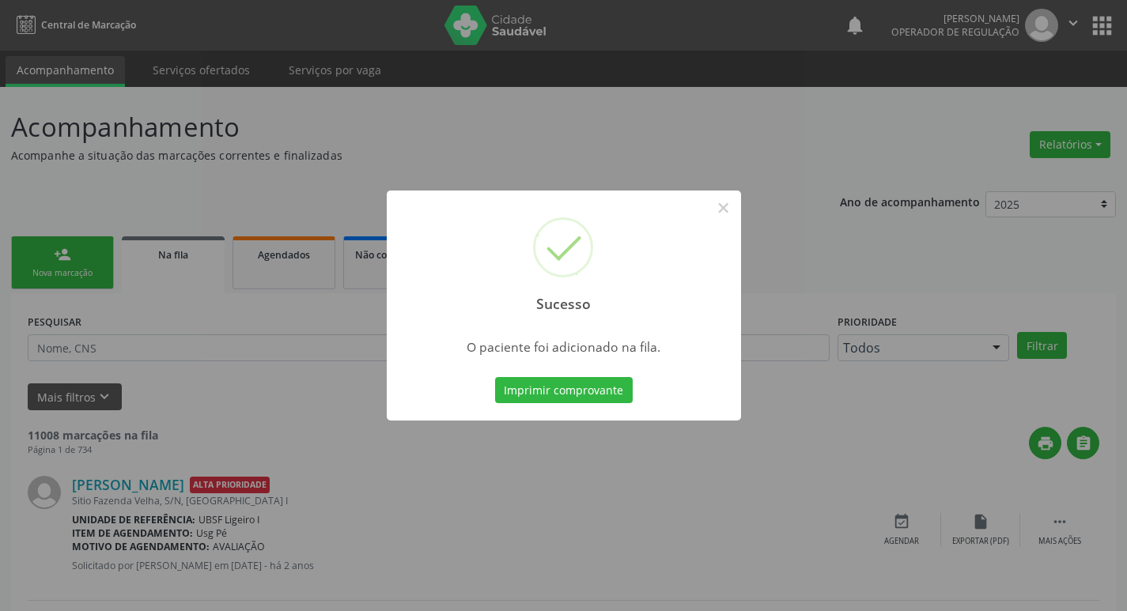
click at [231, 194] on div "Sucesso × O paciente foi adicionado na fila. Imprimir comprovante Cancel" at bounding box center [563, 305] width 1127 height 611
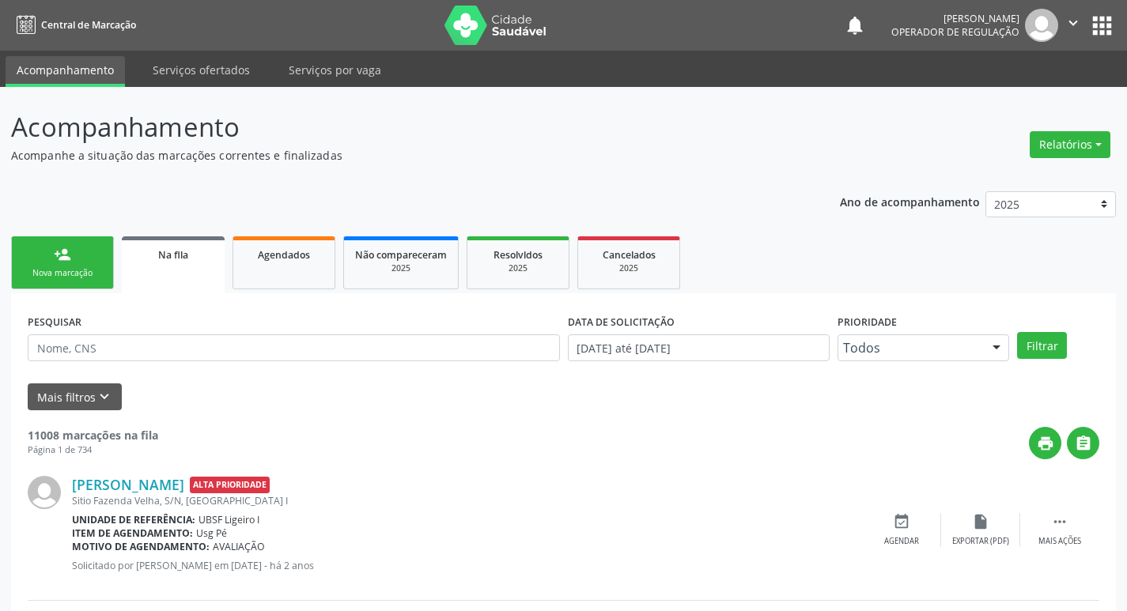
click at [43, 248] on link "person_add Nova marcação" at bounding box center [62, 262] width 103 height 53
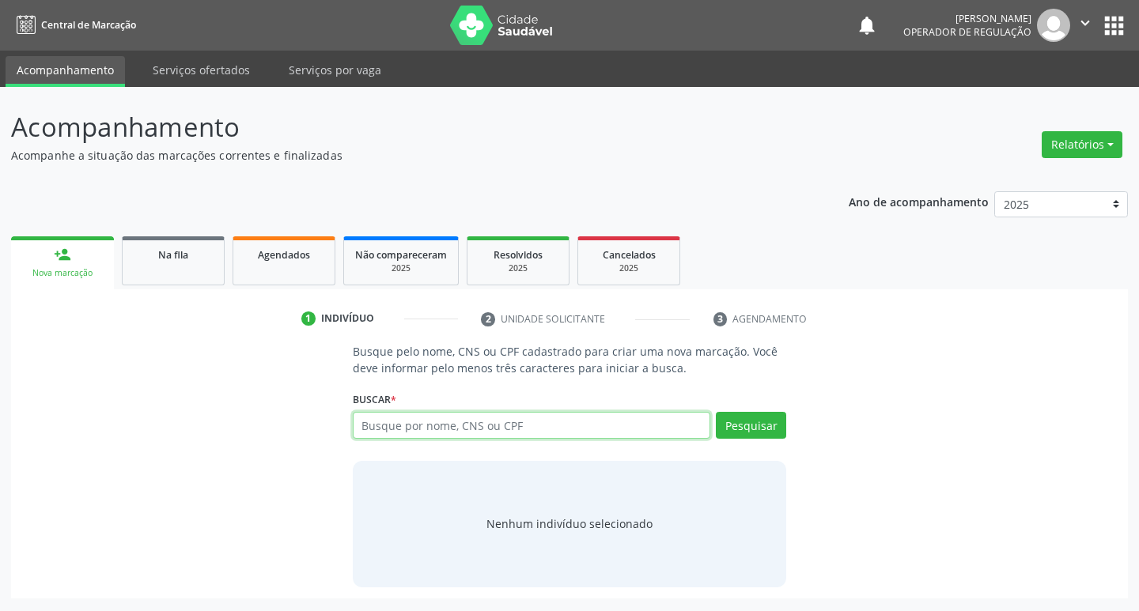
click at [432, 422] on input "text" at bounding box center [532, 425] width 358 height 27
type input "706501355976196"
click at [766, 436] on div "706501355976196 Busque por nome, CNS ou CPF [PERSON_NAME] CPF: 026.390.534-93 C…" at bounding box center [570, 431] width 434 height 38
click at [770, 424] on button "Pesquisar" at bounding box center [751, 425] width 70 height 27
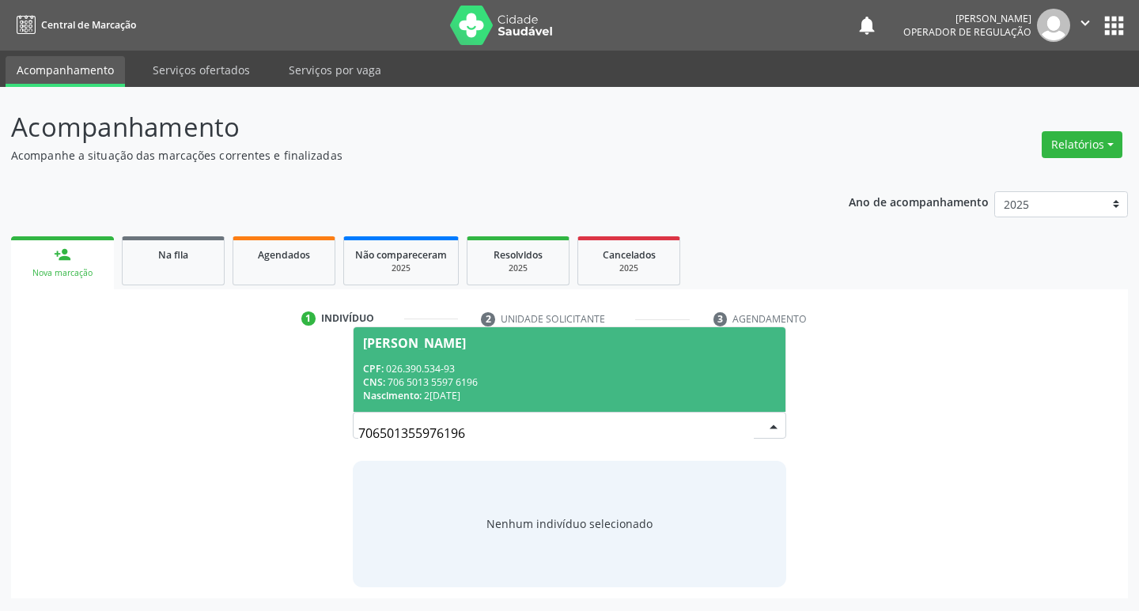
click at [551, 346] on div "[PERSON_NAME]" at bounding box center [570, 343] width 414 height 13
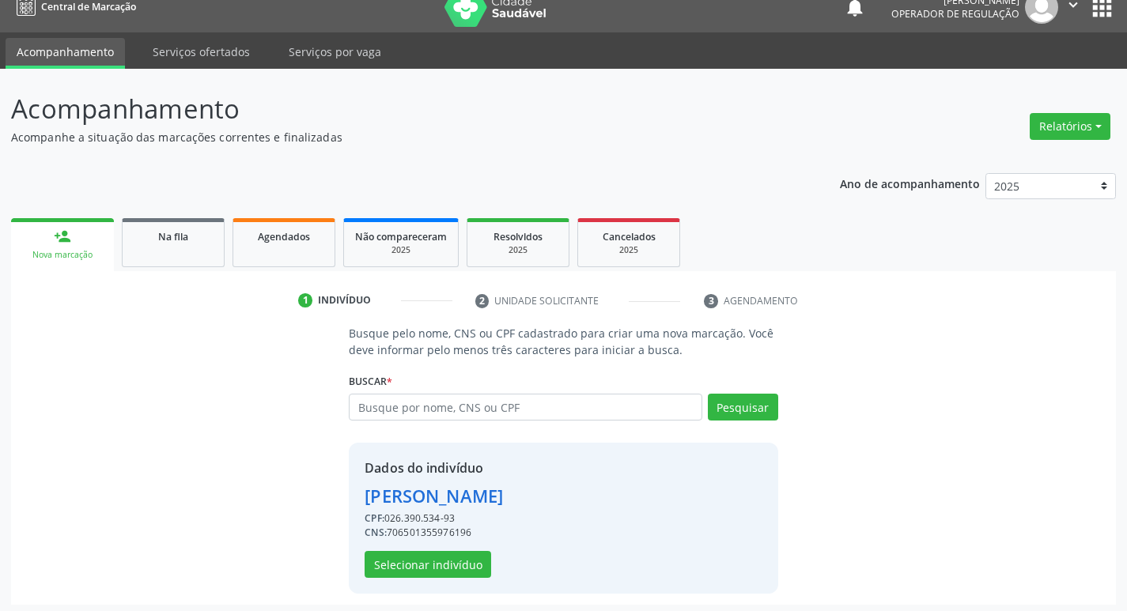
scroll to position [23, 0]
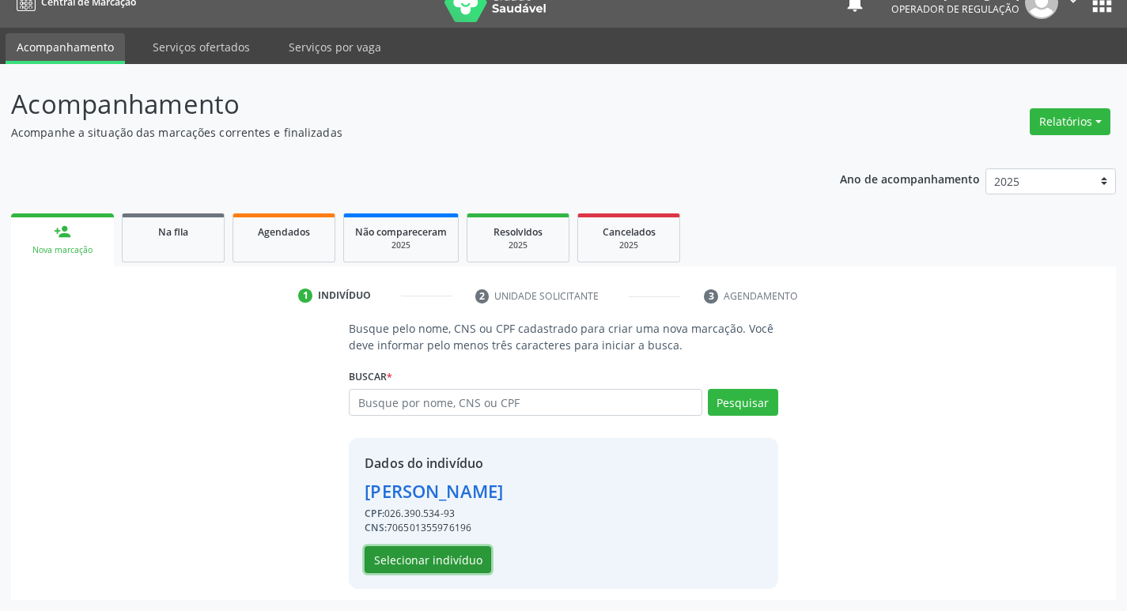
click at [427, 560] on button "Selecionar indivíduo" at bounding box center [428, 560] width 127 height 27
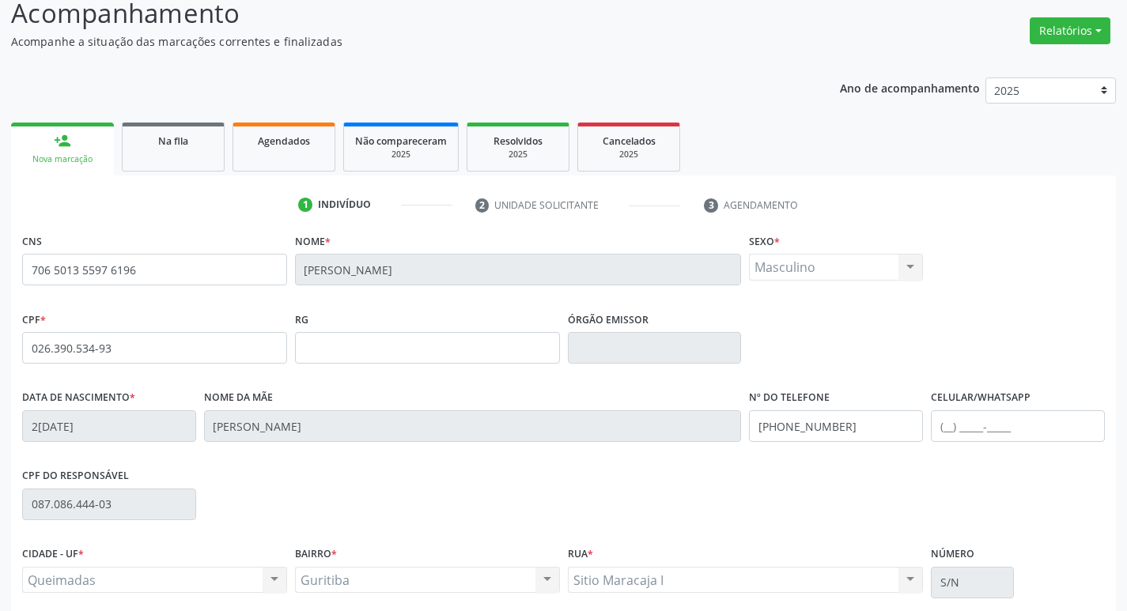
scroll to position [246, 0]
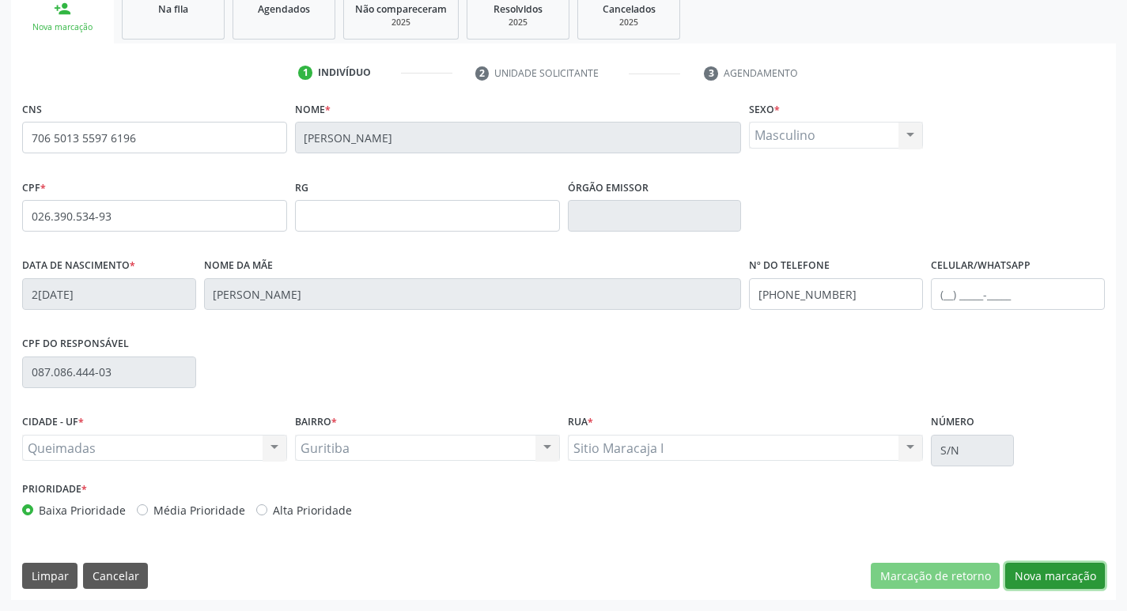
drag, startPoint x: 1044, startPoint y: 584, endPoint x: 1036, endPoint y: 582, distance: 8.1
click at [1043, 584] on button "Nova marcação" at bounding box center [1055, 576] width 100 height 27
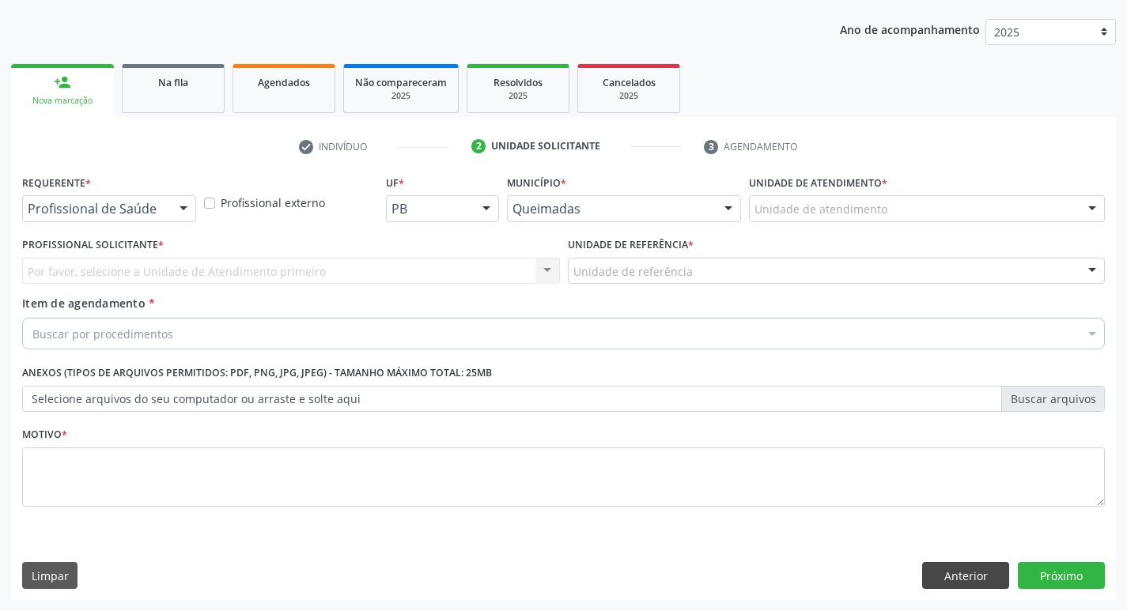
scroll to position [172, 0]
click at [146, 226] on div "Requerente * Profissional de Saúde Profissional de Saúde Paciente Nenhum result…" at bounding box center [109, 202] width 182 height 62
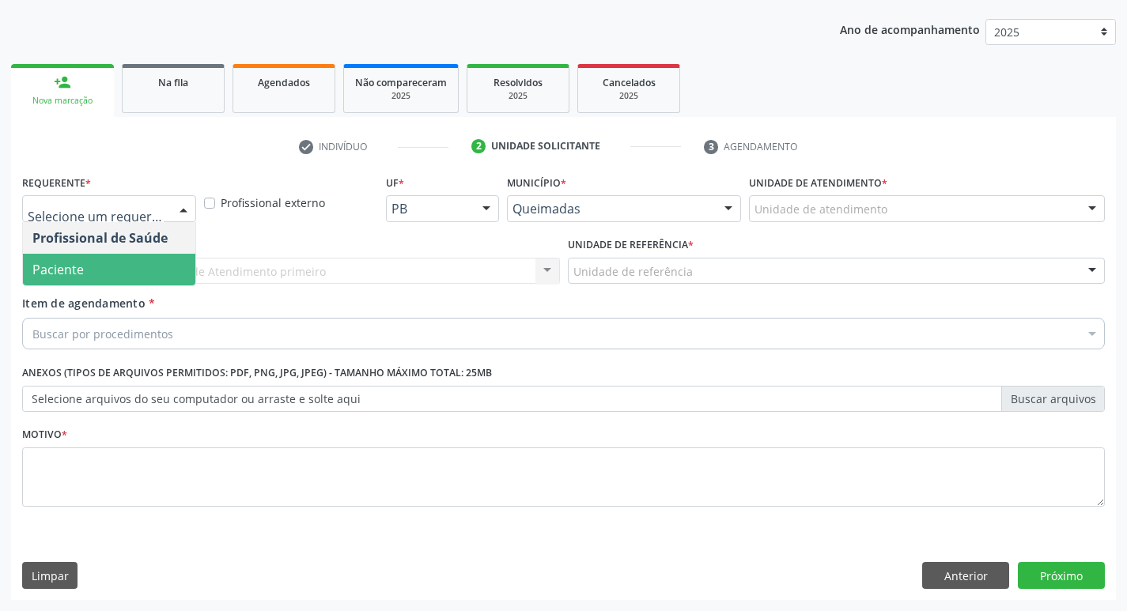
click at [119, 276] on span "Paciente" at bounding box center [109, 270] width 172 height 32
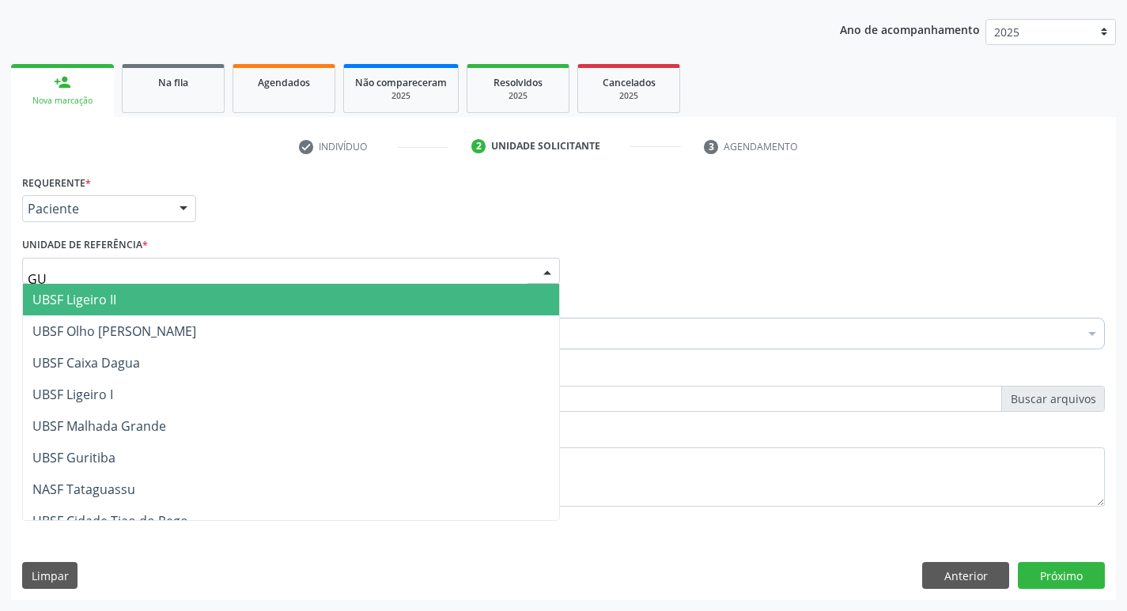
type input "GUR"
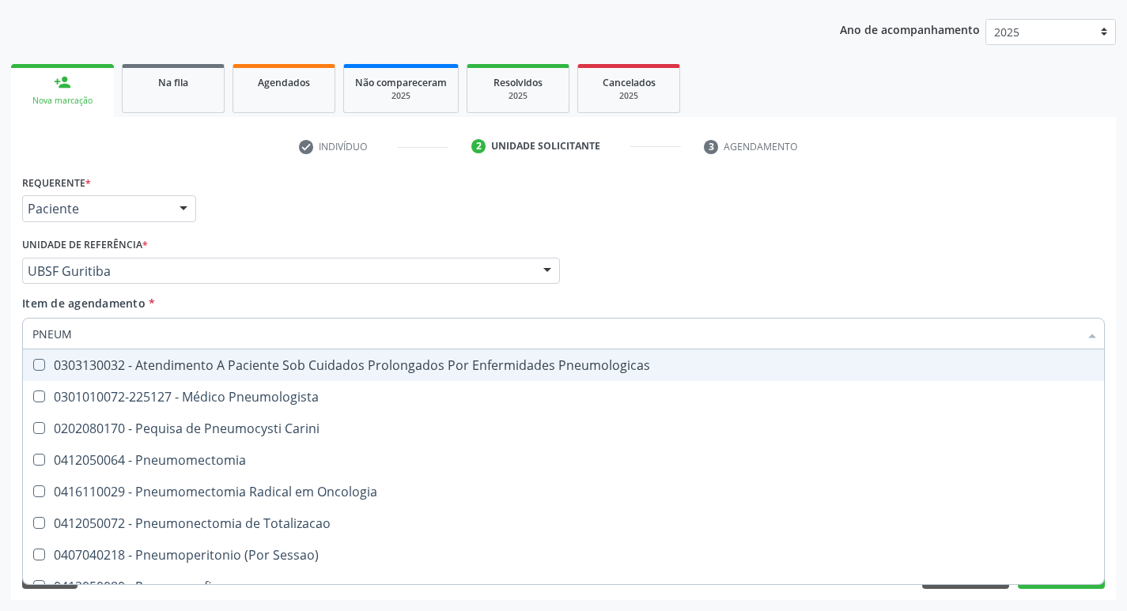
type input "PNEUMO"
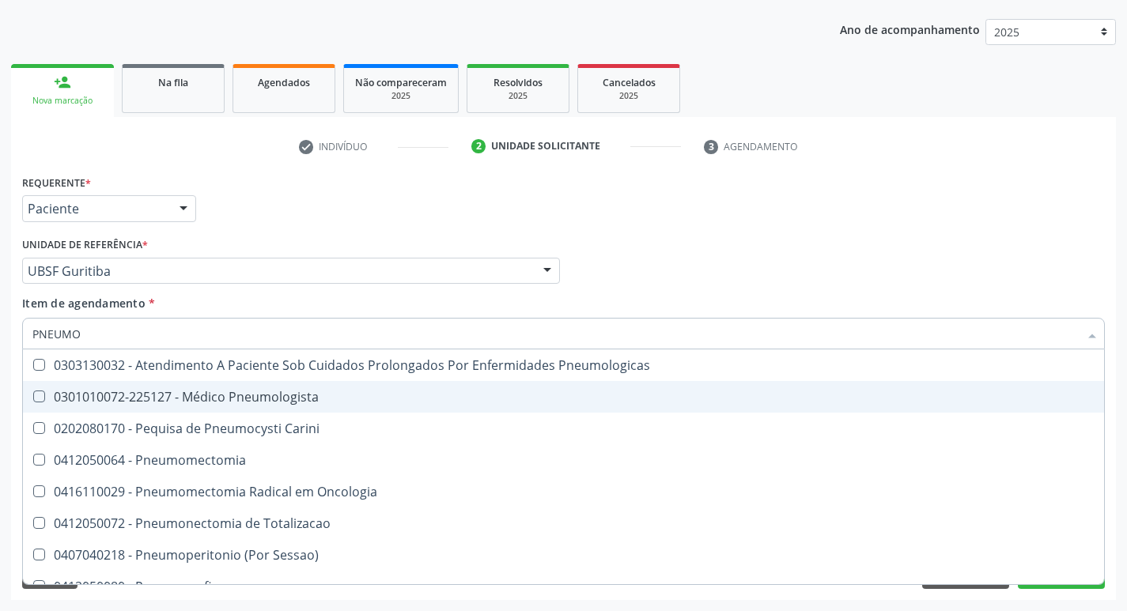
click at [81, 391] on div "0301010072-225127 - Médico Pneumologista" at bounding box center [563, 397] width 1062 height 13
checkbox Pneumologista "true"
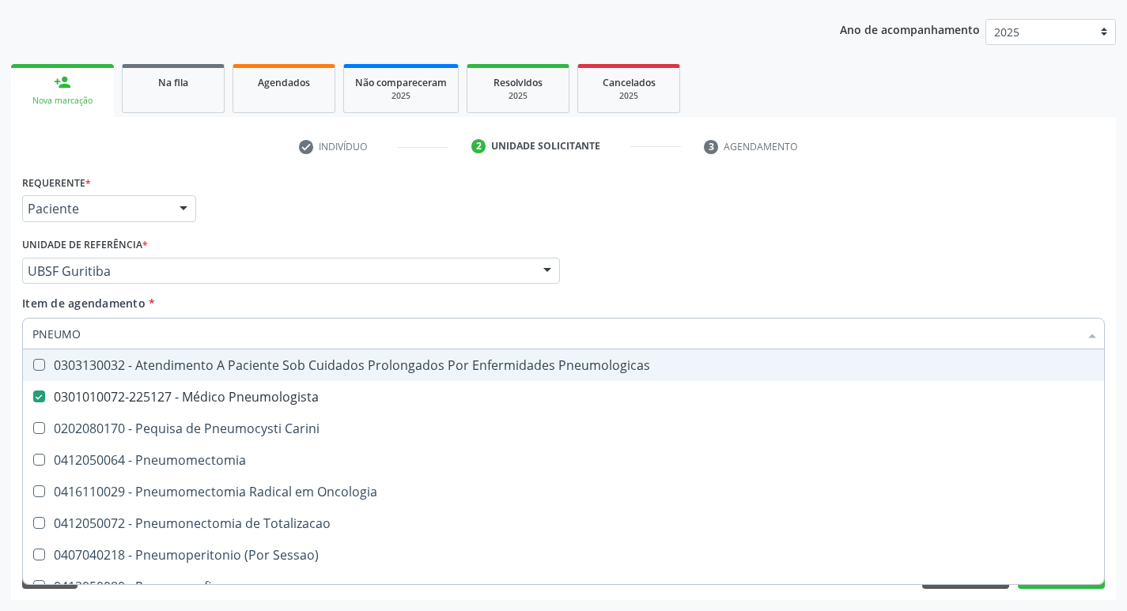
click at [330, 186] on div "Requerente * Paciente Profissional de Saúde Paciente Nenhum resultado encontrad…" at bounding box center [563, 202] width 1091 height 62
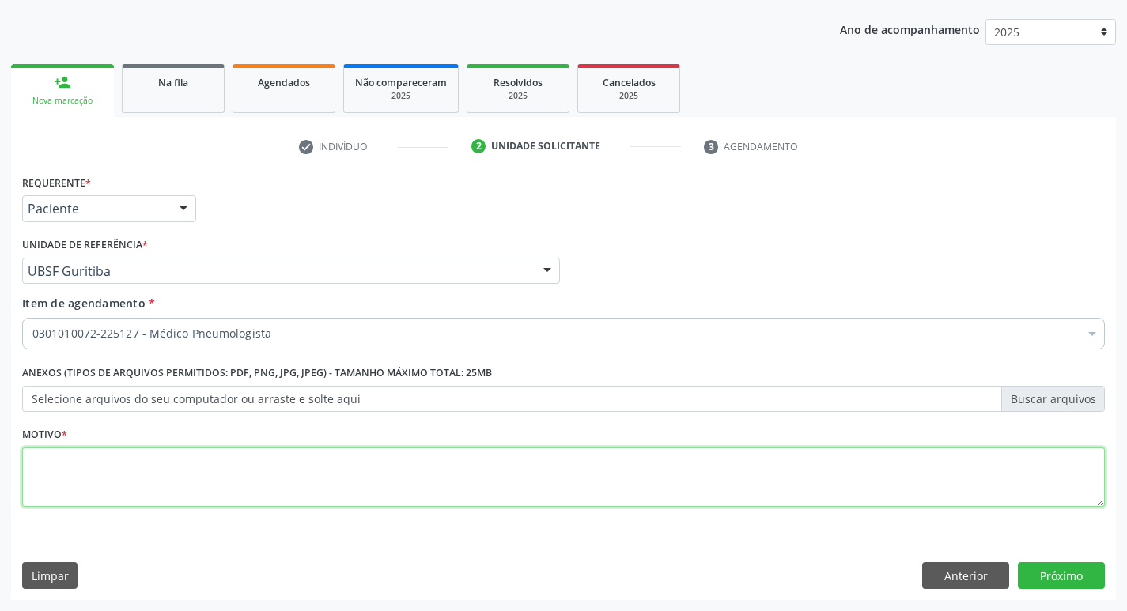
click at [157, 479] on textarea at bounding box center [563, 478] width 1083 height 60
type textarea "T"
type textarea "AVALIAÇÃO"
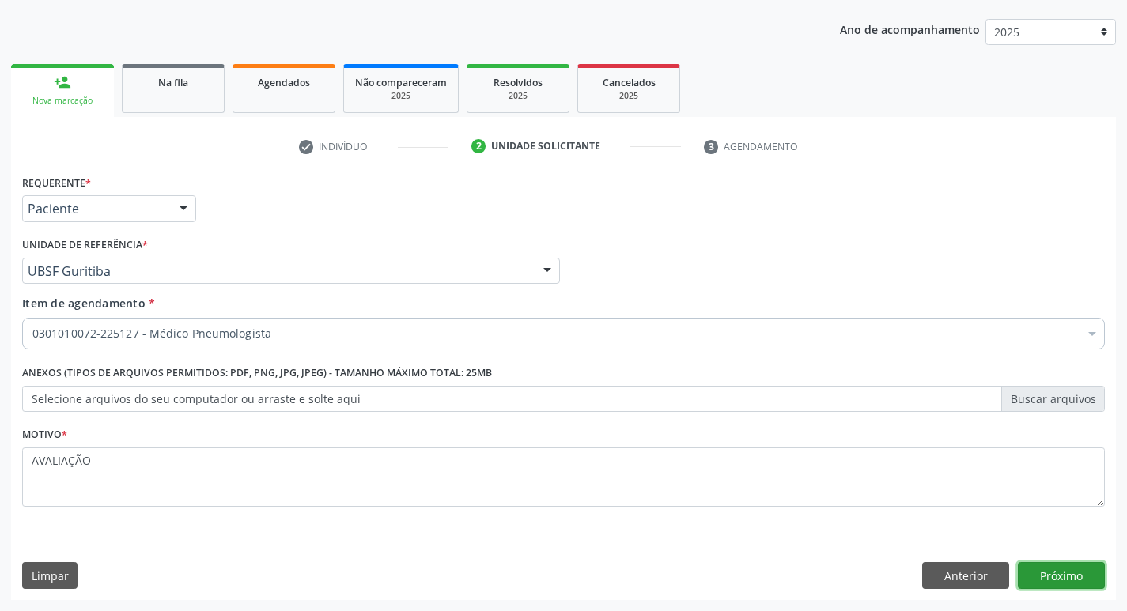
click at [1057, 573] on button "Próximo" at bounding box center [1061, 575] width 87 height 27
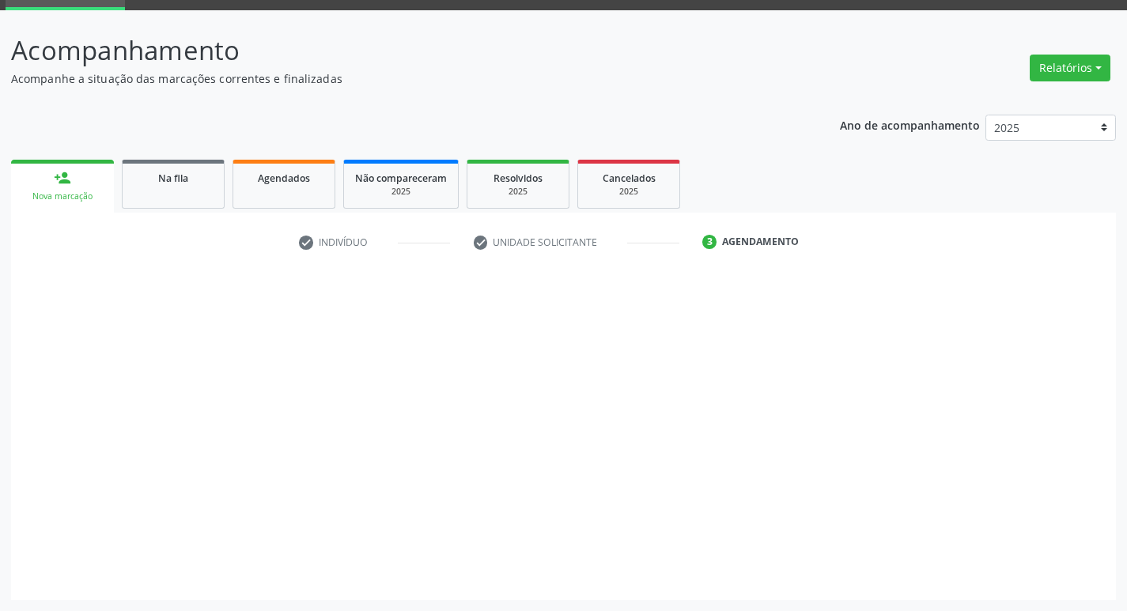
scroll to position [77, 0]
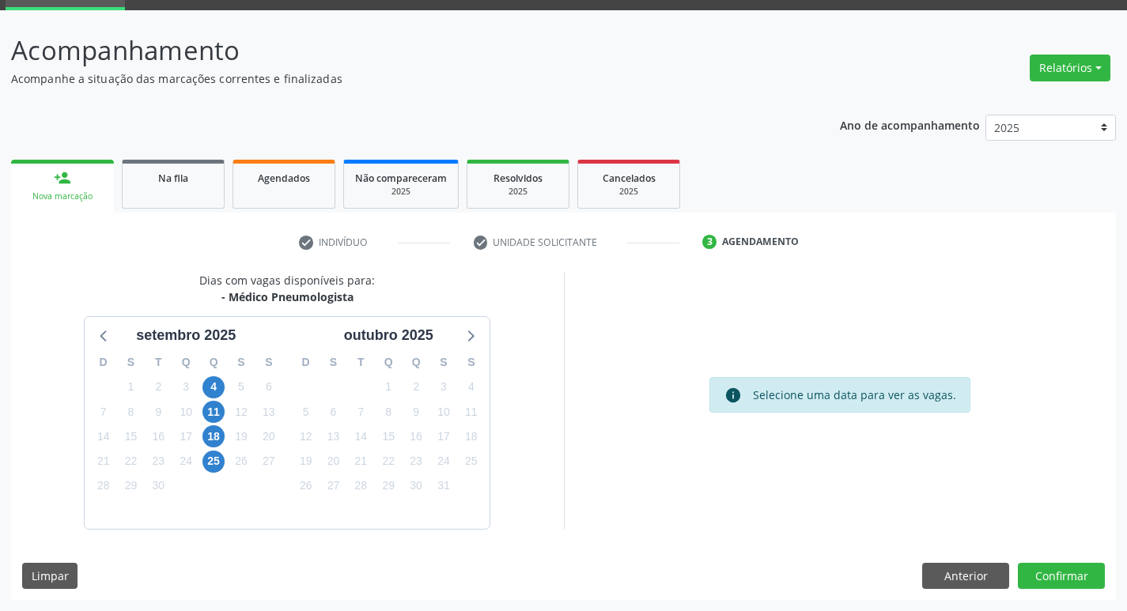
click at [1070, 561] on div "Dias com vagas disponíveis para: - Médico Pneumologista [DATE] D S T Q Q S S 31…" at bounding box center [563, 436] width 1105 height 328
click at [1069, 575] on button "Confirmar" at bounding box center [1061, 576] width 87 height 27
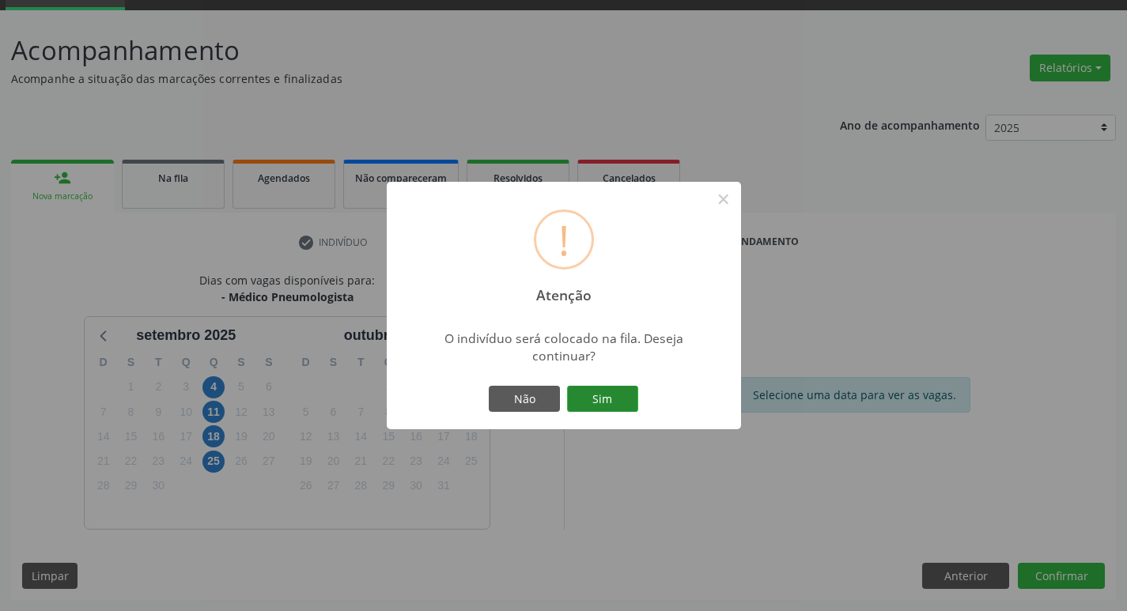
click at [592, 398] on button "Sim" at bounding box center [602, 399] width 71 height 27
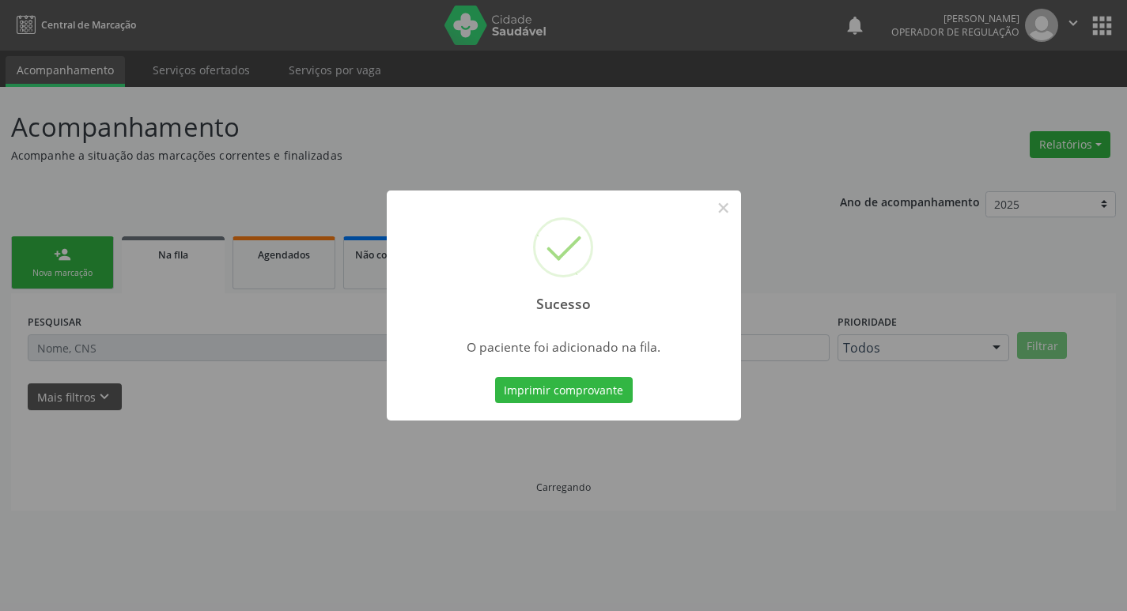
scroll to position [0, 0]
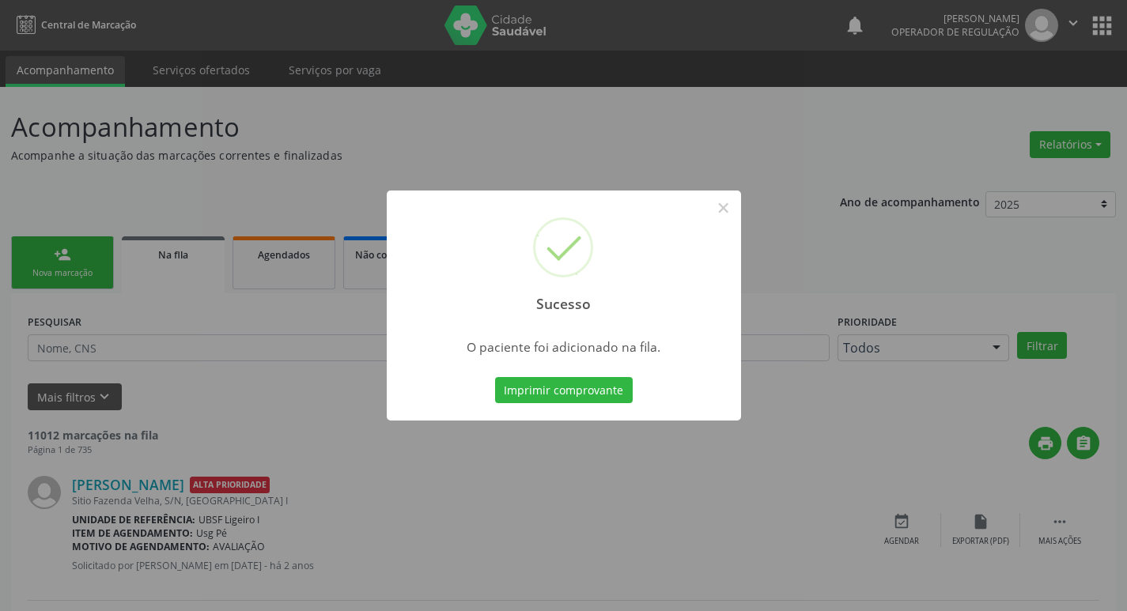
click at [165, 155] on div "Sucesso × O paciente foi adicionado na fila. Imprimir comprovante Cancel" at bounding box center [563, 305] width 1127 height 611
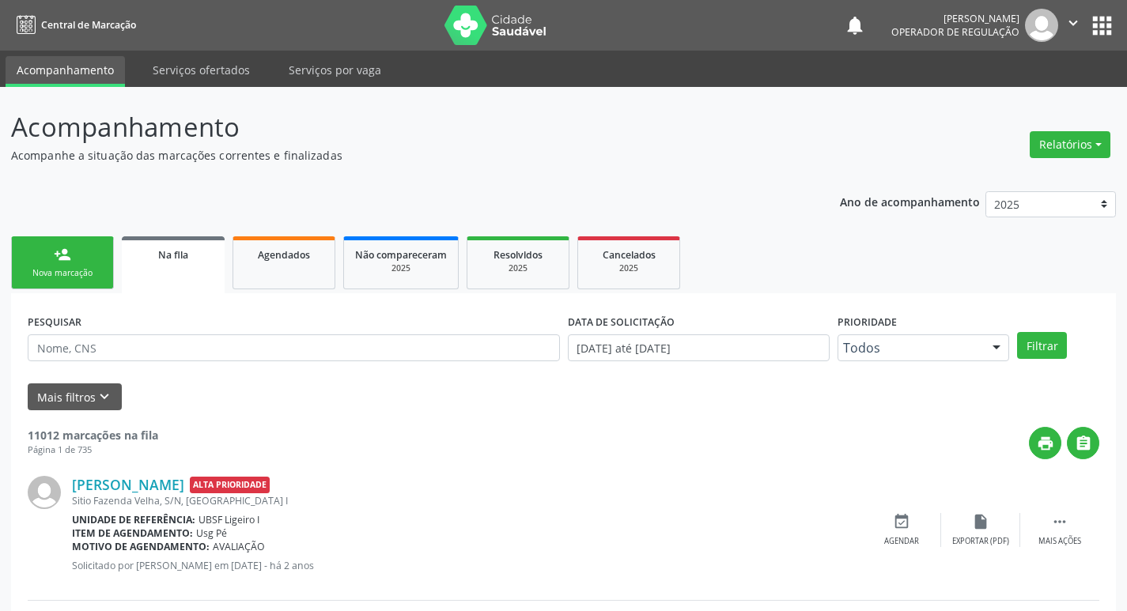
click at [54, 281] on link "person_add Nova marcação" at bounding box center [62, 262] width 103 height 53
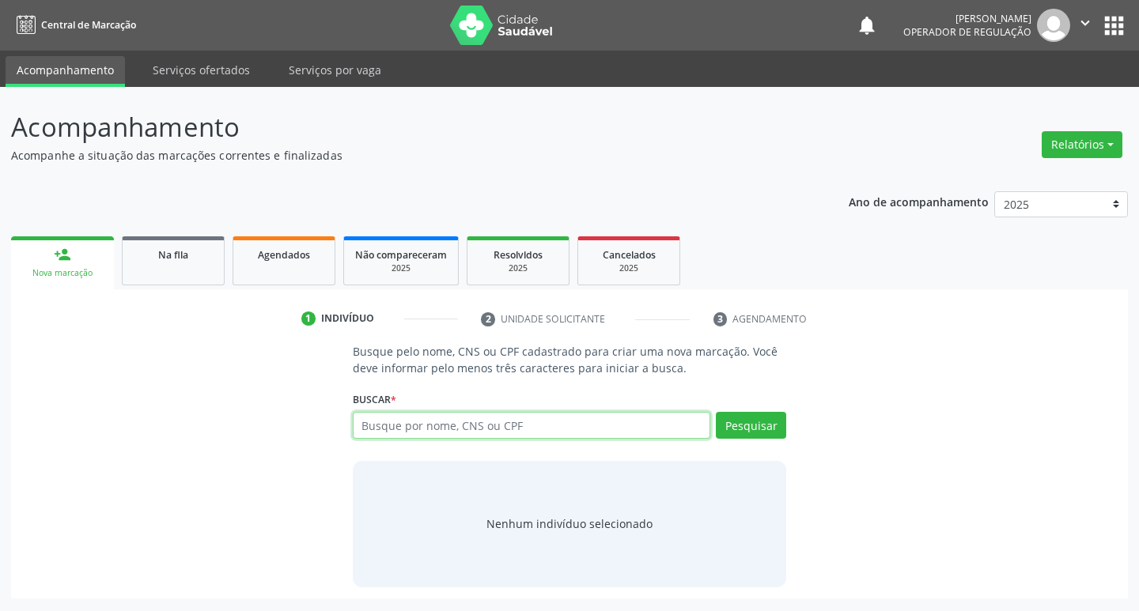
click at [436, 431] on input "text" at bounding box center [532, 425] width 358 height 27
type input "705301426249090"
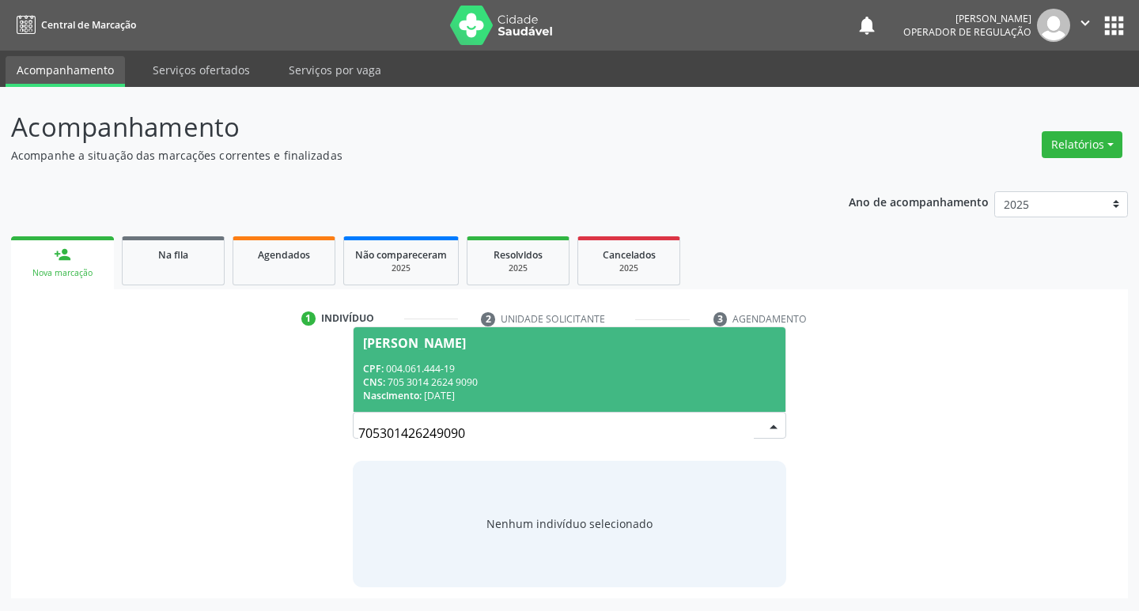
click at [611, 374] on div "CPF: 004.061.444-19" at bounding box center [570, 368] width 414 height 13
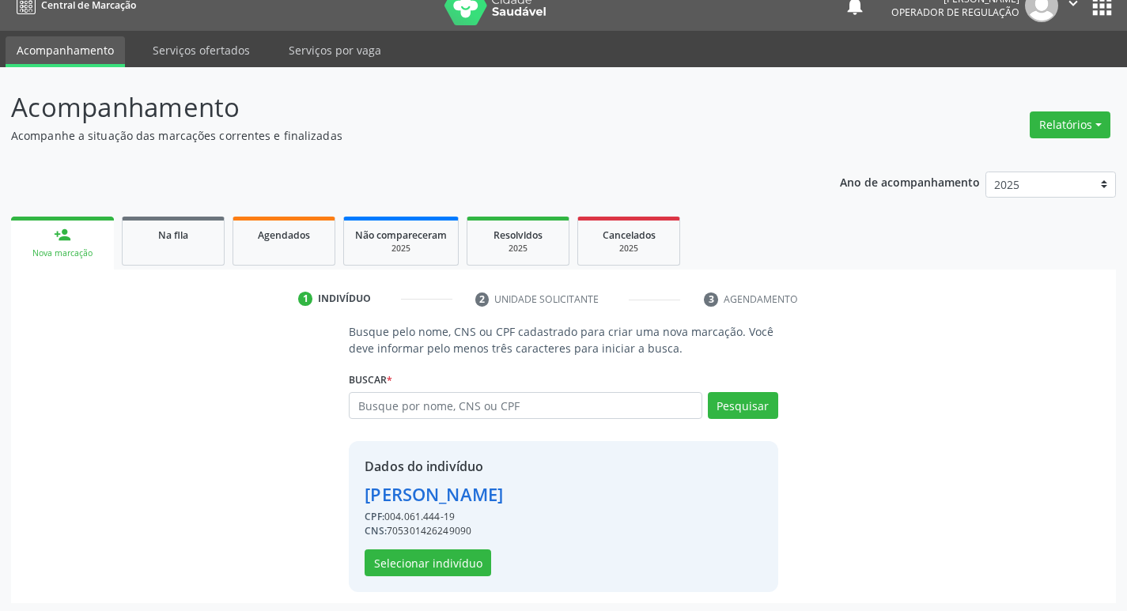
scroll to position [23, 0]
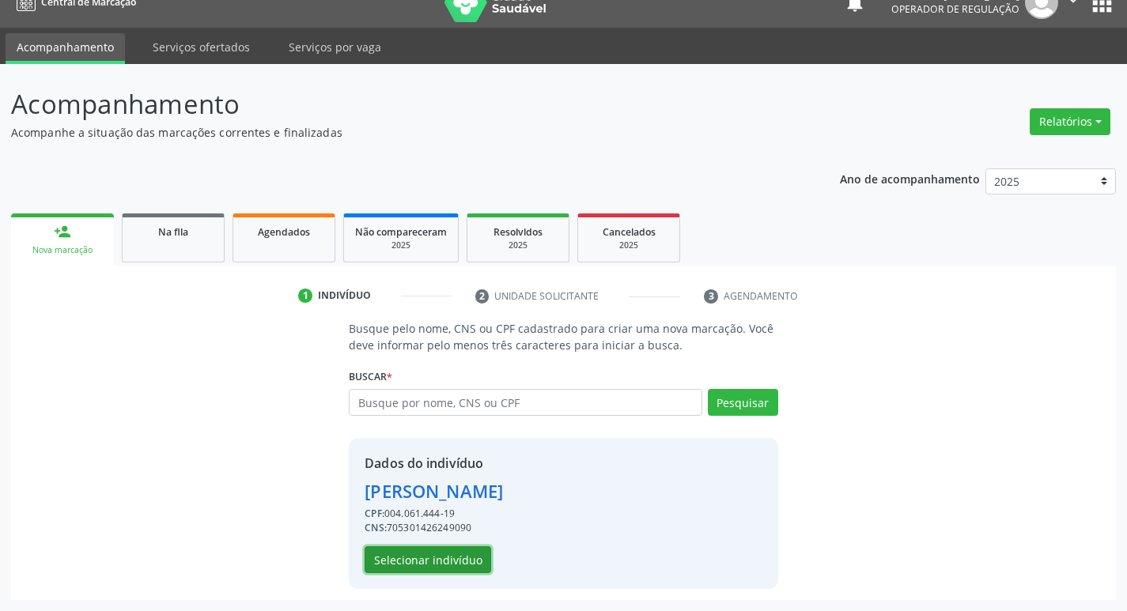
click at [439, 556] on button "Selecionar indivíduo" at bounding box center [428, 560] width 127 height 27
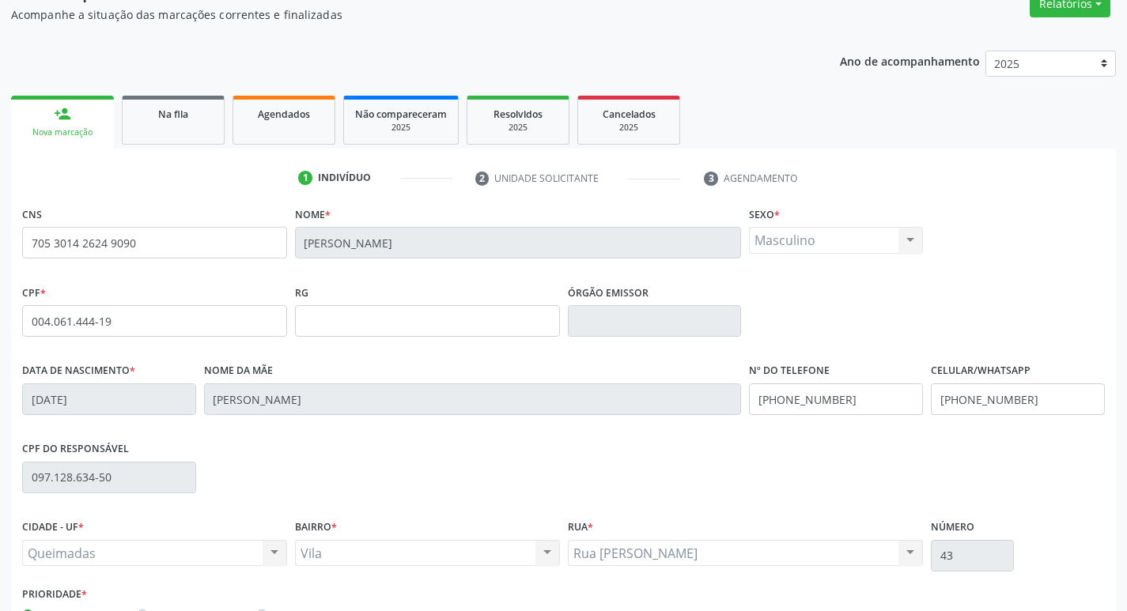
scroll to position [246, 0]
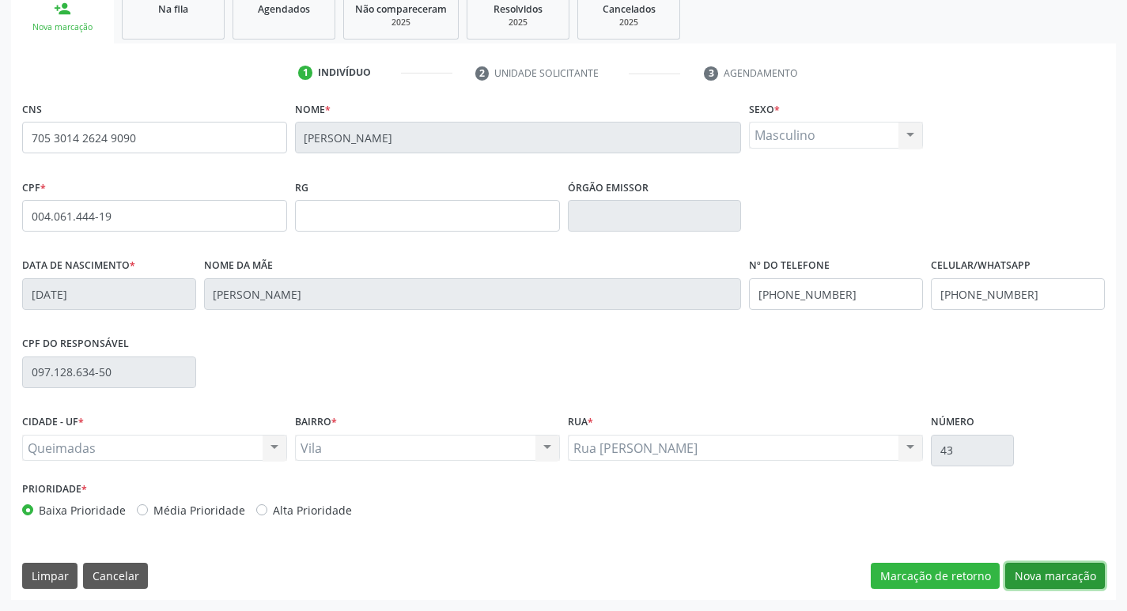
click at [1011, 573] on button "Nova marcação" at bounding box center [1055, 576] width 100 height 27
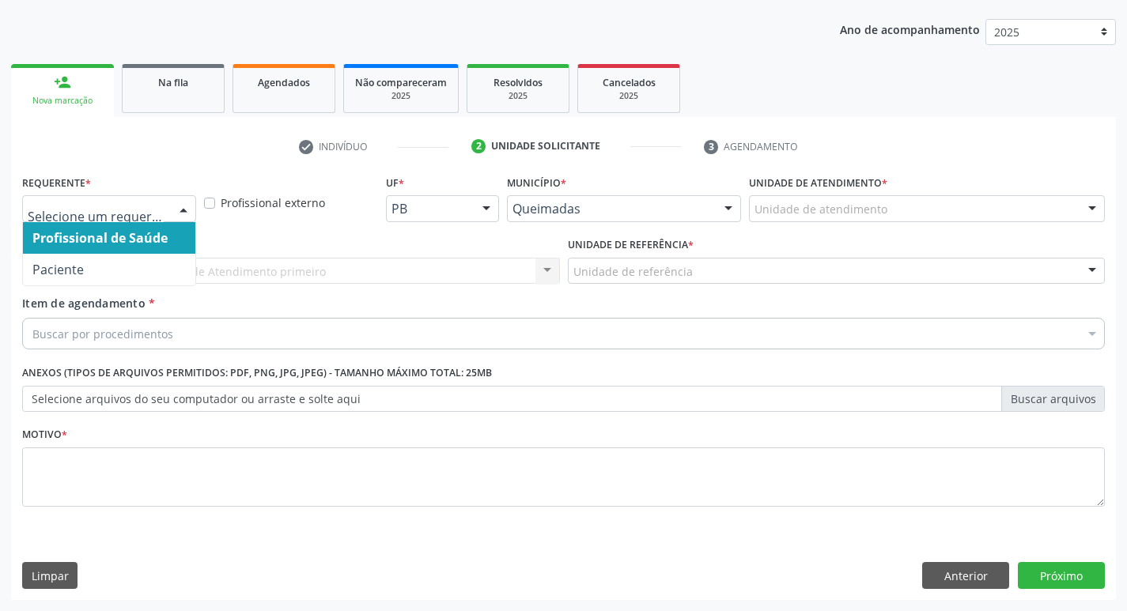
click at [186, 212] on div at bounding box center [184, 209] width 24 height 27
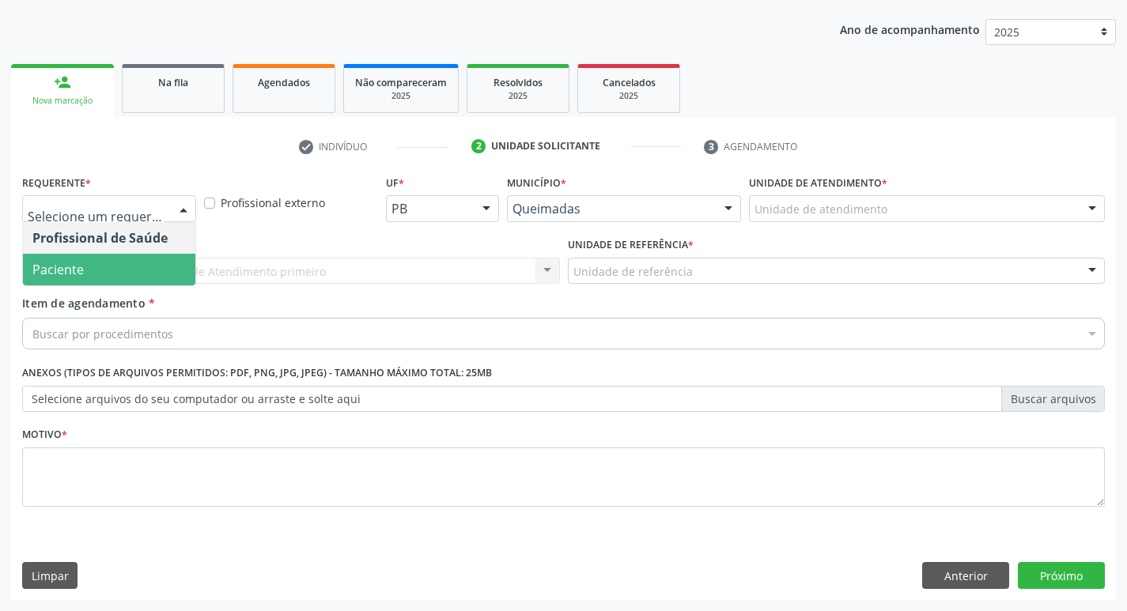
click at [128, 258] on span "Paciente" at bounding box center [109, 270] width 172 height 32
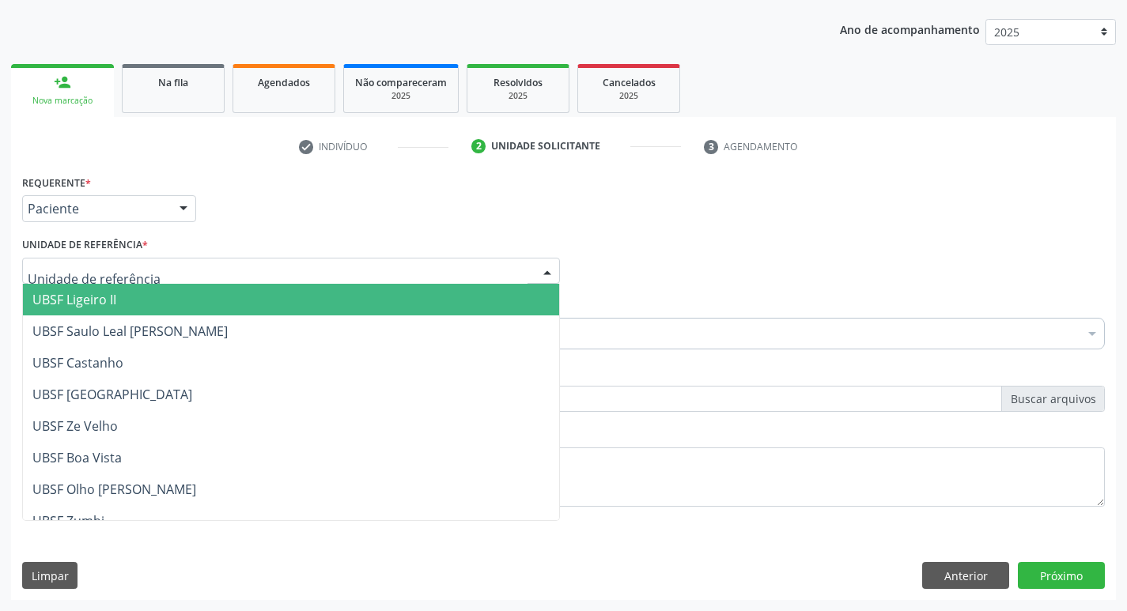
click at [453, 268] on div at bounding box center [291, 271] width 538 height 27
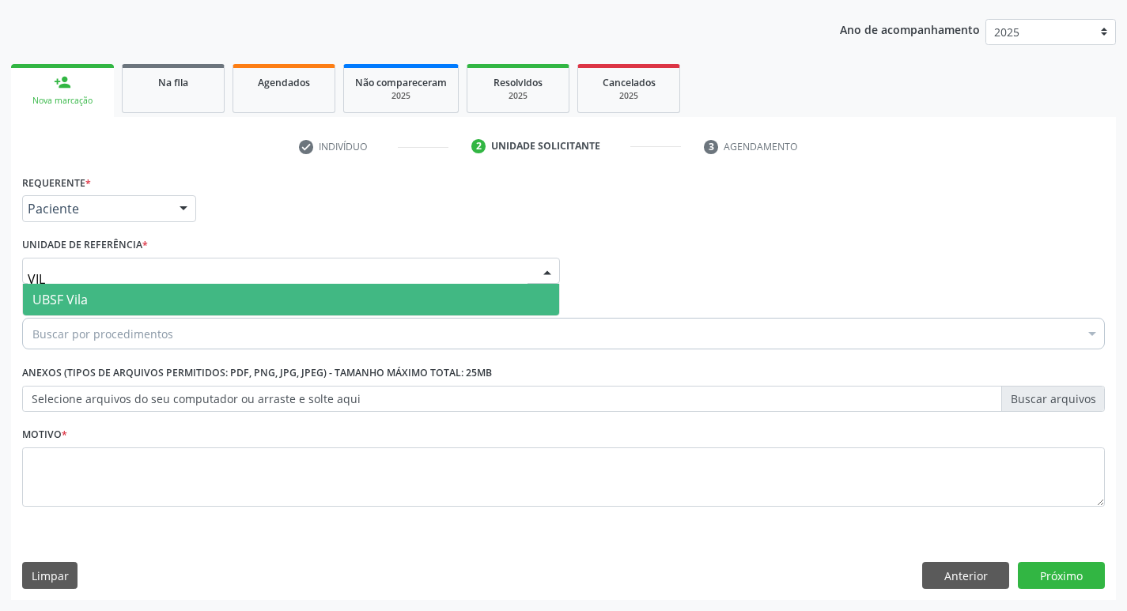
type input "VILA"
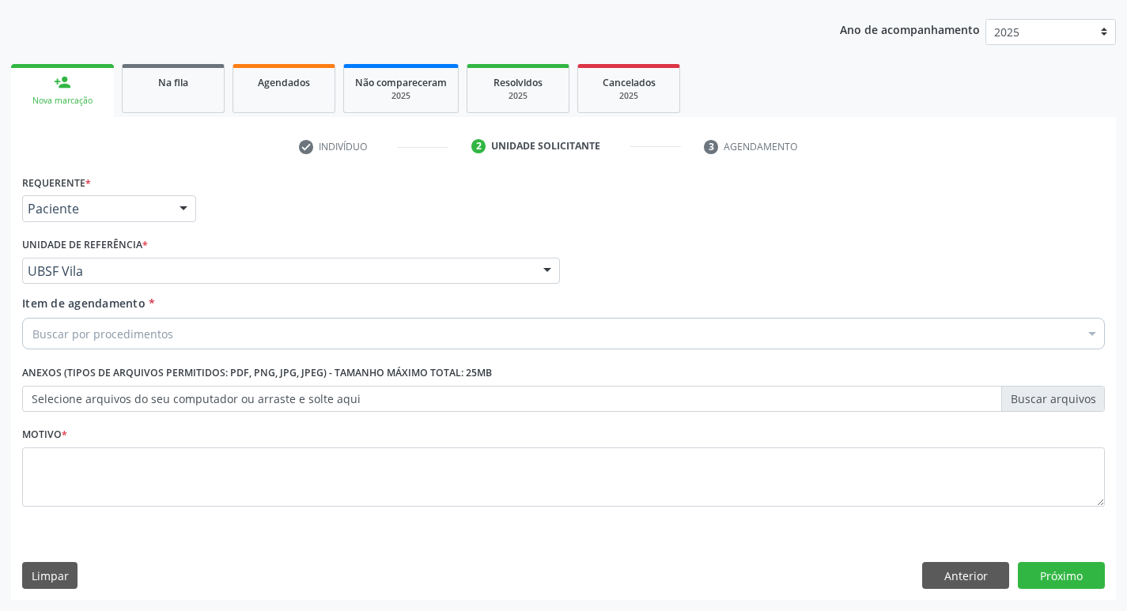
click at [232, 330] on div "Buscar por procedimentos" at bounding box center [563, 334] width 1083 height 32
type input "PNEUM"
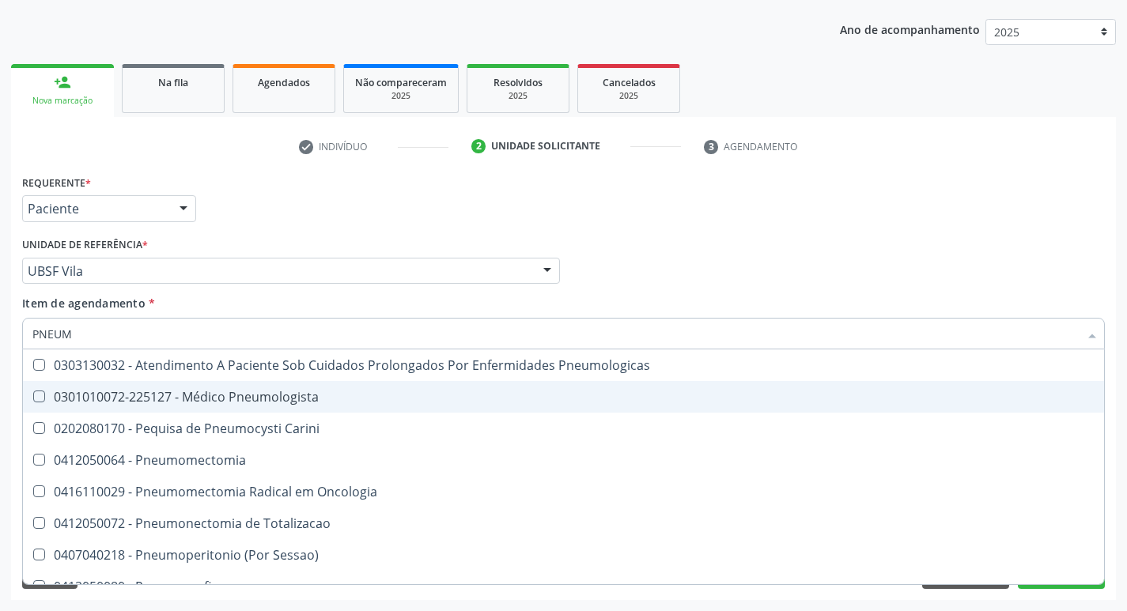
click at [223, 395] on div "0301010072-225127 - Médico Pneumologista" at bounding box center [563, 397] width 1062 height 13
checkbox Pneumologista "true"
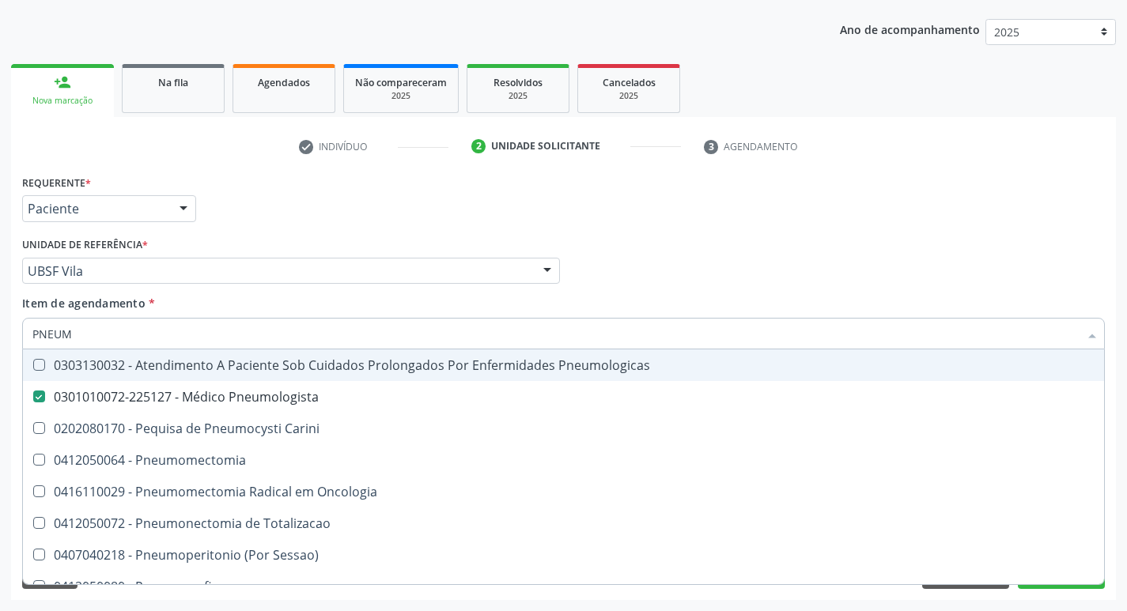
click at [582, 148] on div "Unidade solicitante" at bounding box center [545, 146] width 109 height 14
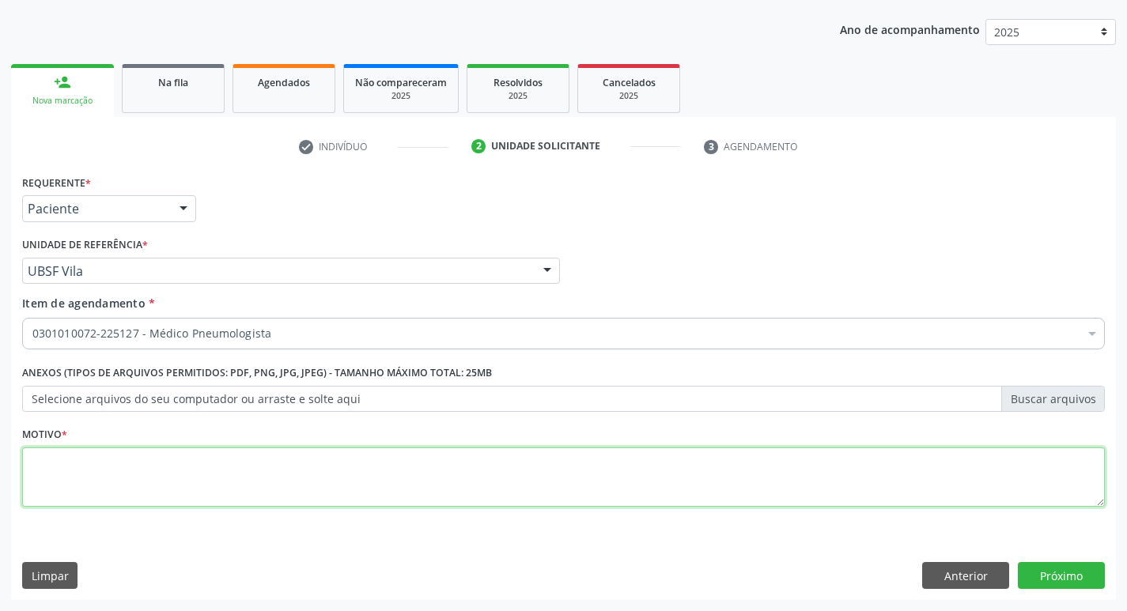
click at [180, 464] on textarea at bounding box center [563, 478] width 1083 height 60
type textarea "RETORNO"
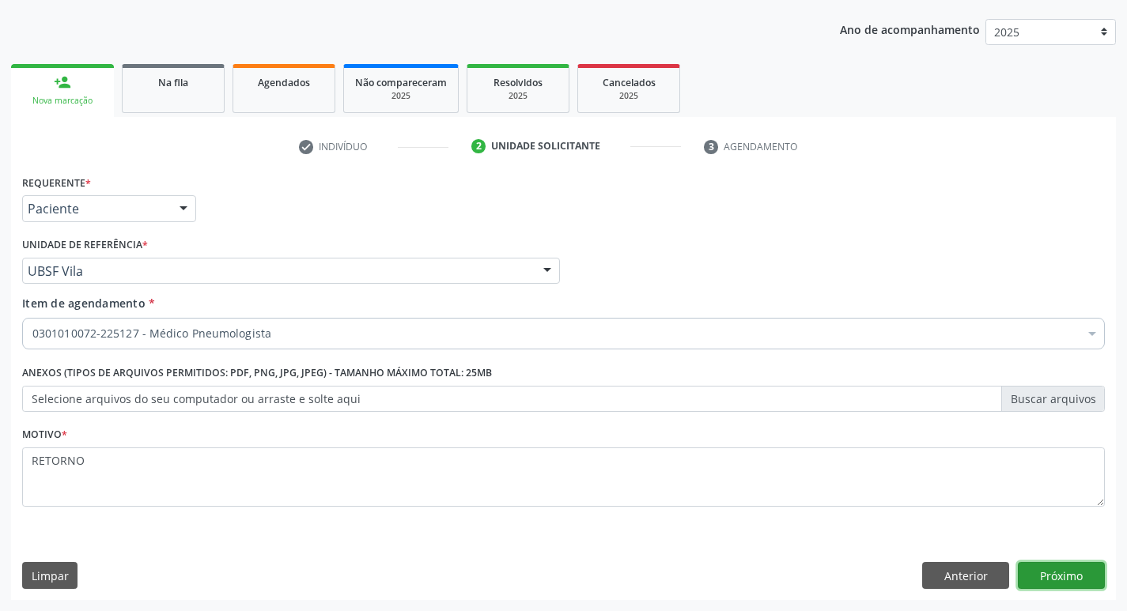
click at [1062, 567] on button "Próximo" at bounding box center [1061, 575] width 87 height 27
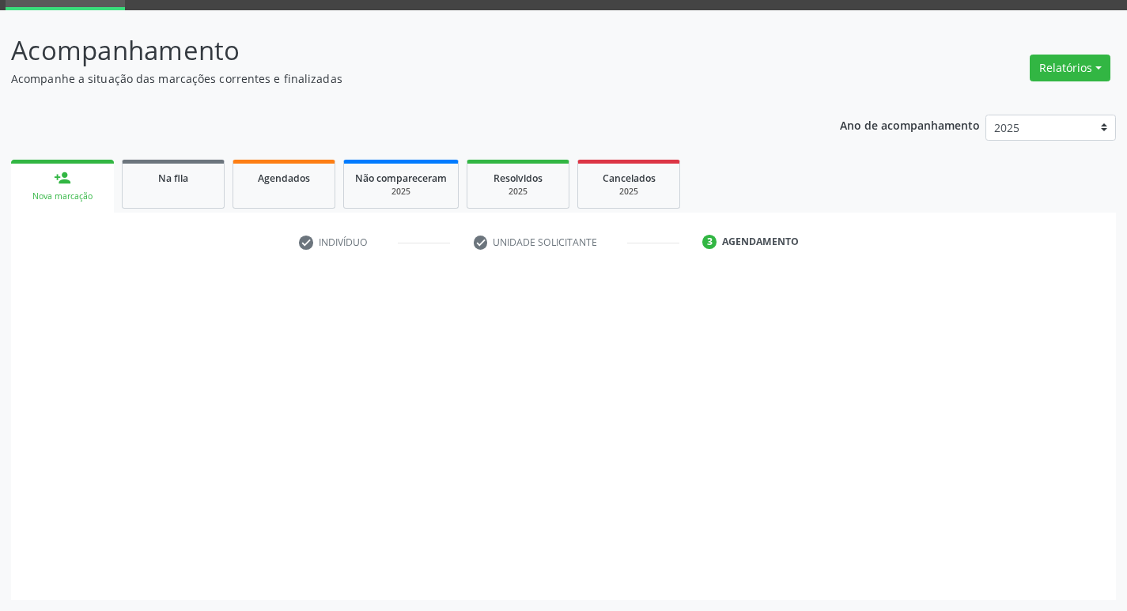
scroll to position [77, 0]
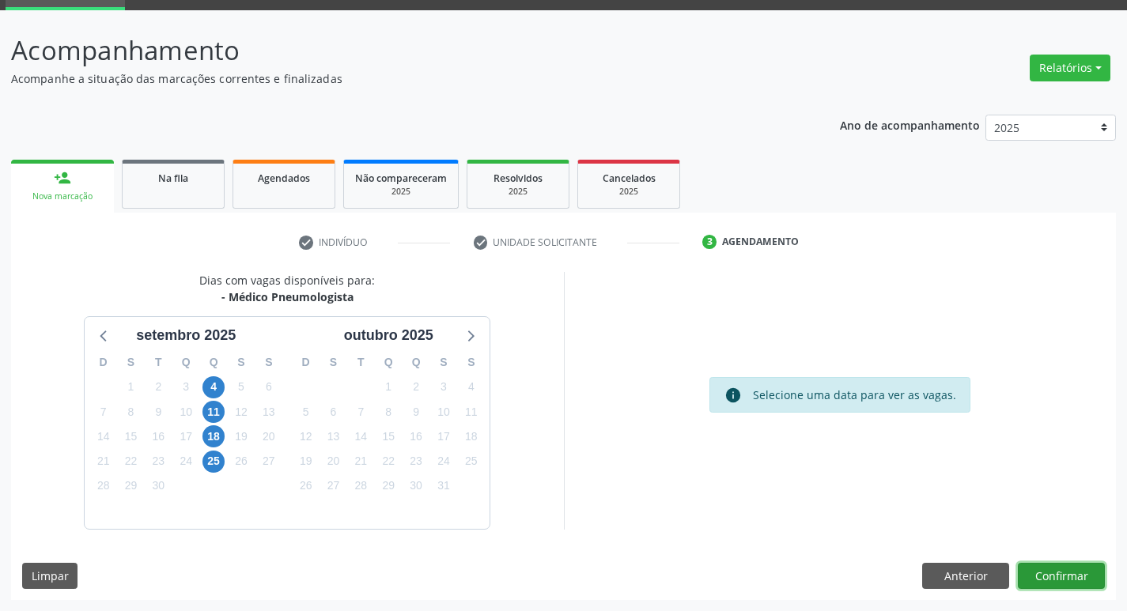
click at [1047, 577] on button "Confirmar" at bounding box center [1061, 576] width 87 height 27
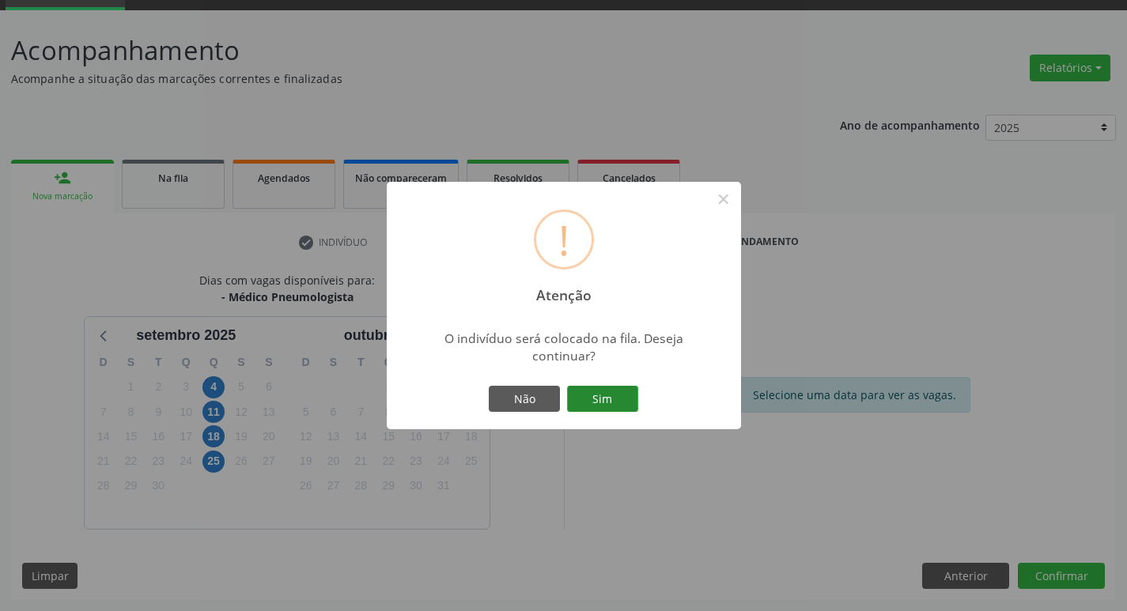
click at [615, 393] on button "Sim" at bounding box center [602, 399] width 71 height 27
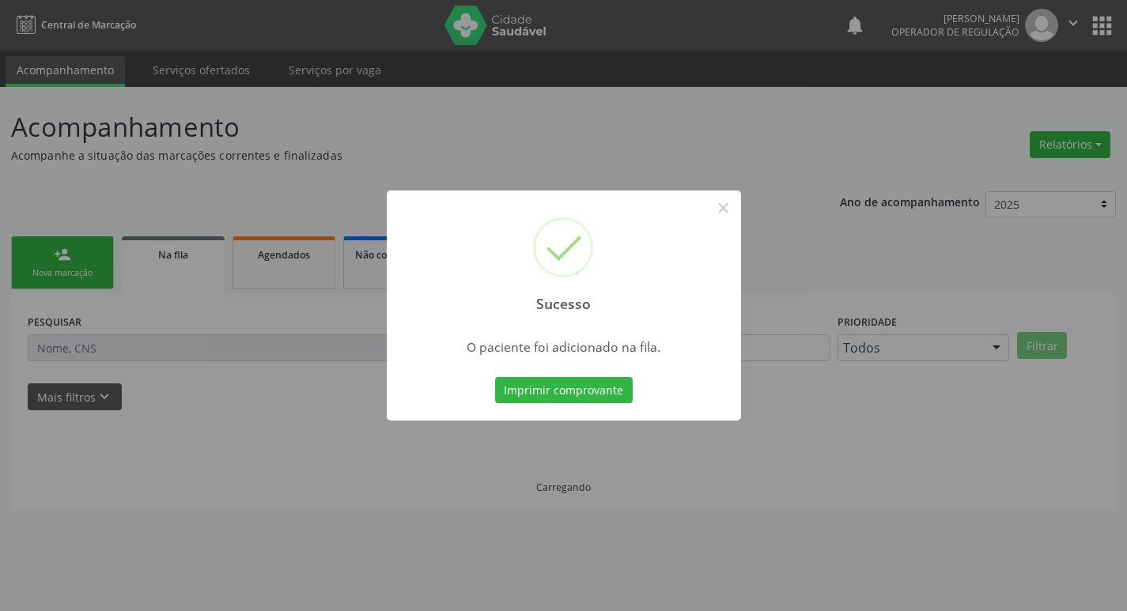
scroll to position [0, 0]
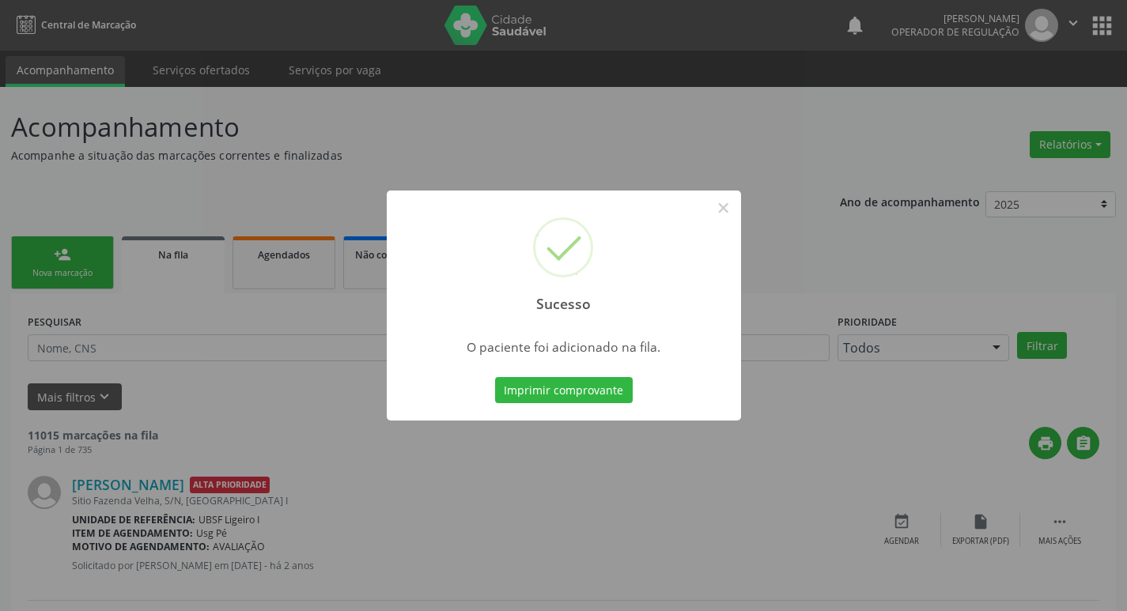
click at [85, 167] on div "Sucesso × O paciente foi adicionado na fila. Imprimir comprovante Cancel" at bounding box center [563, 305] width 1127 height 611
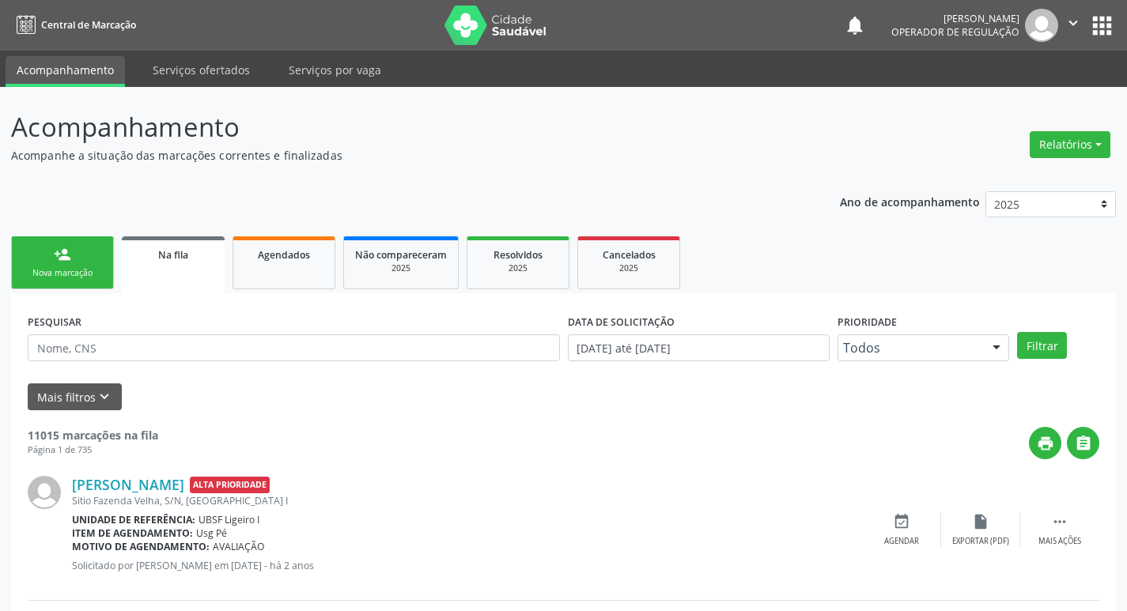
click at [108, 255] on link "person_add Nova marcação" at bounding box center [62, 262] width 103 height 53
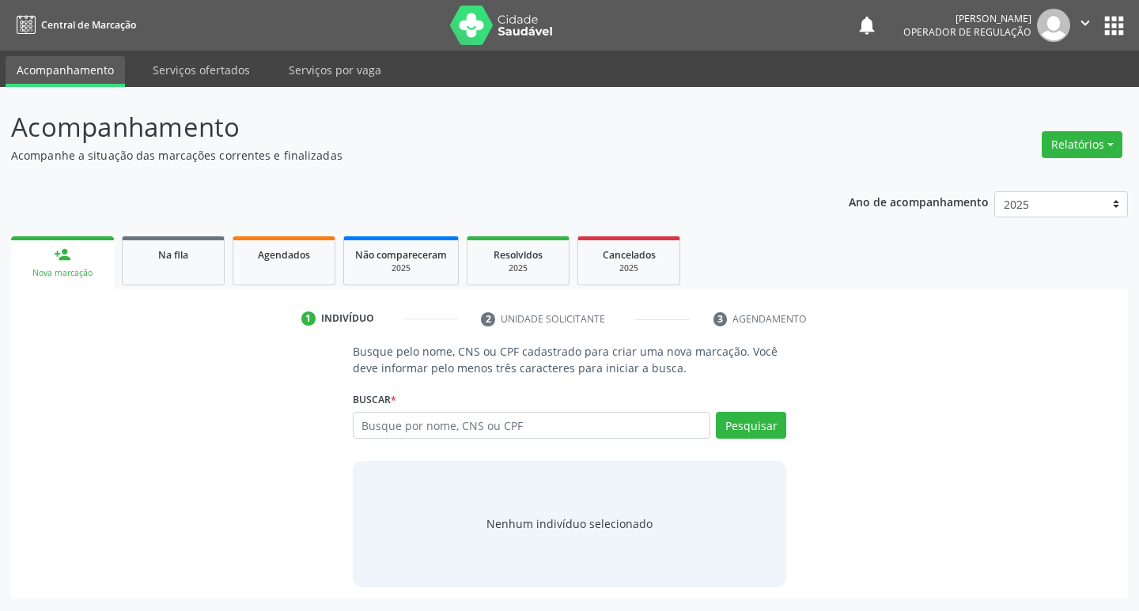
click at [405, 441] on div "Busque por nome, CNS ou CPF Nenhum resultado encontrado para: " " Digite nome, …" at bounding box center [570, 431] width 434 height 38
click at [411, 429] on input "text" at bounding box center [532, 425] width 358 height 27
type input "700505175560158"
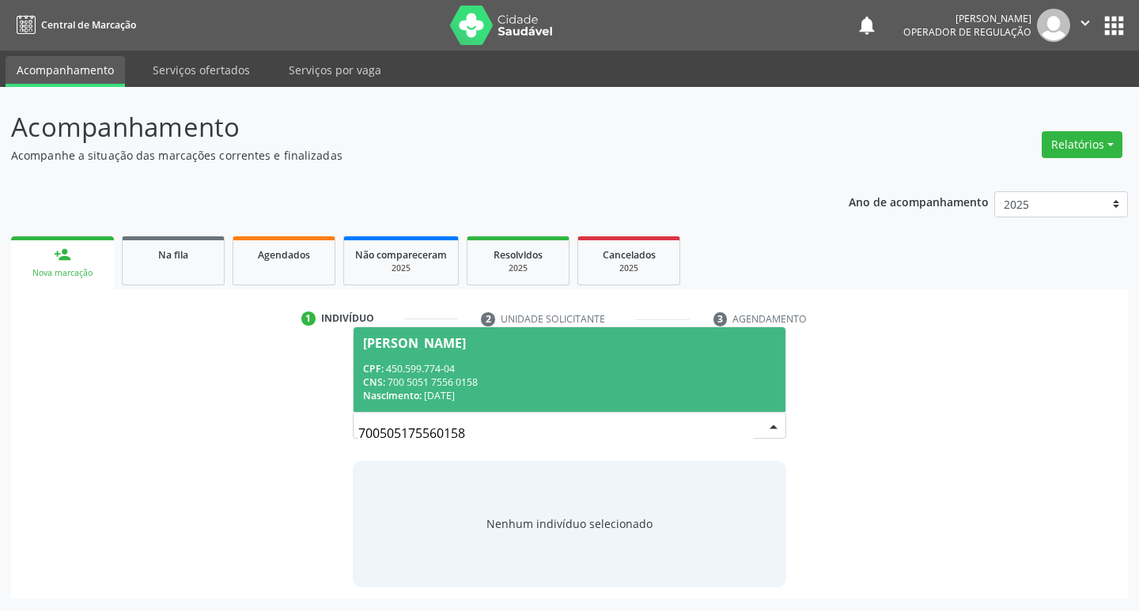
click at [515, 364] on div "CPF: 450.599.774-04" at bounding box center [570, 368] width 414 height 13
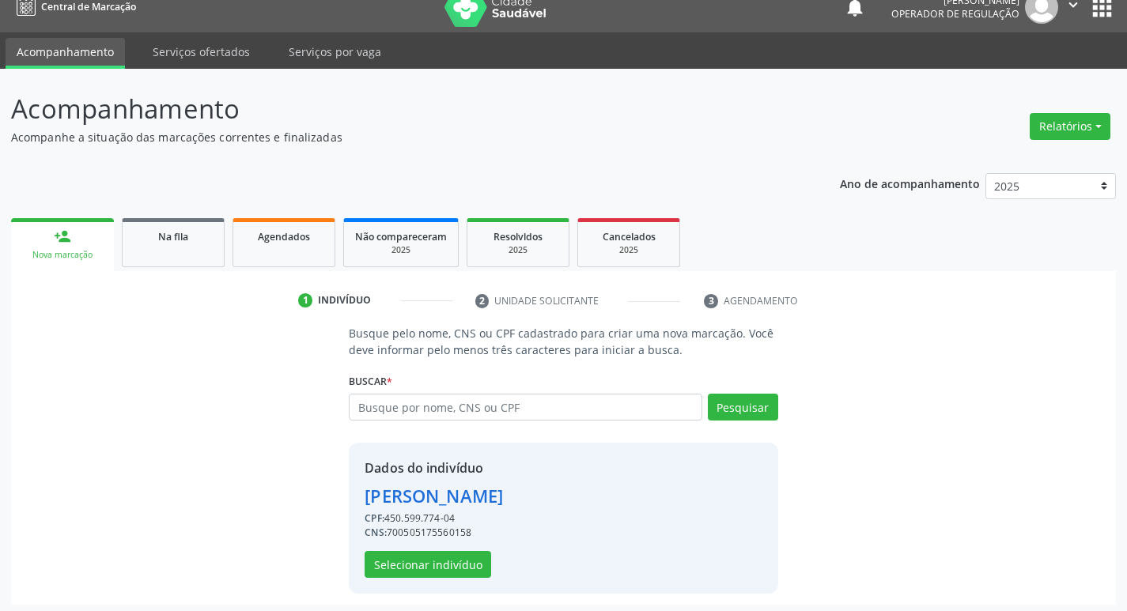
scroll to position [23, 0]
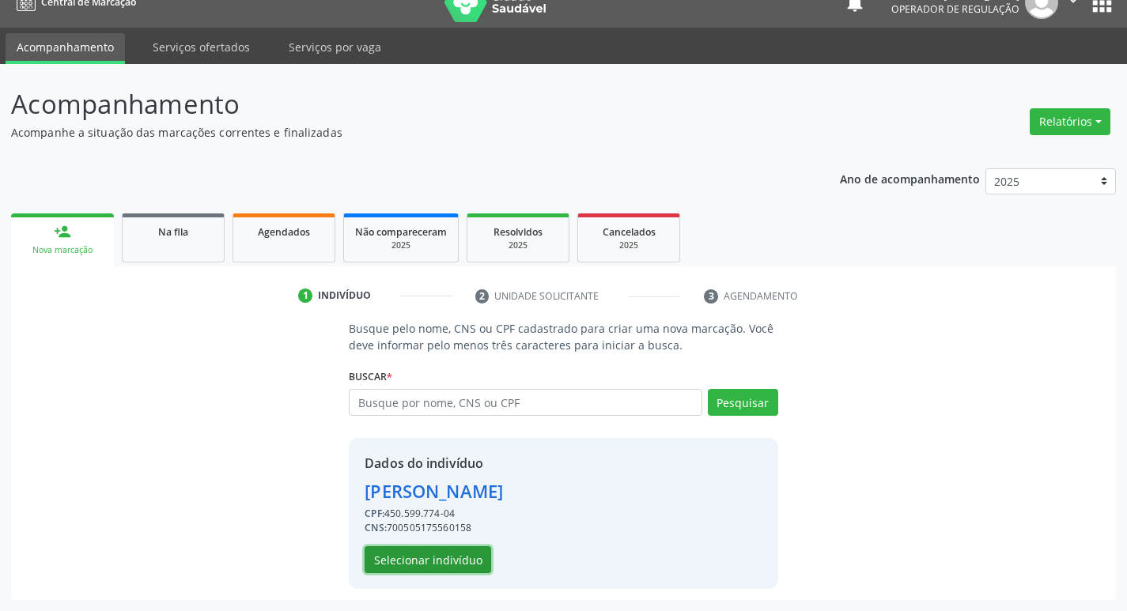
click at [392, 565] on button "Selecionar indivíduo" at bounding box center [428, 560] width 127 height 27
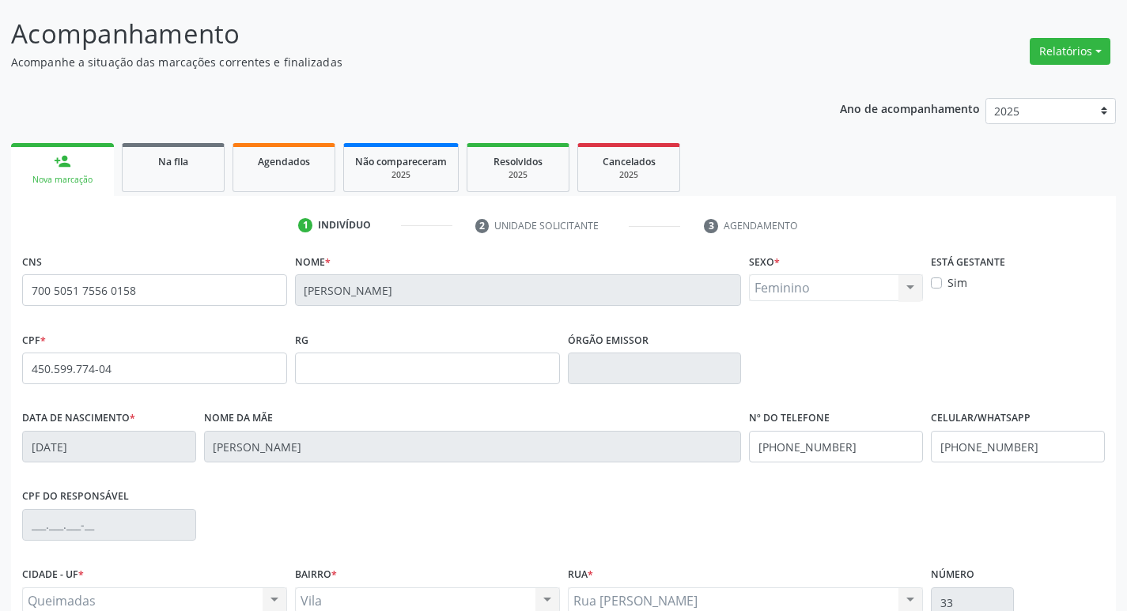
scroll to position [246, 0]
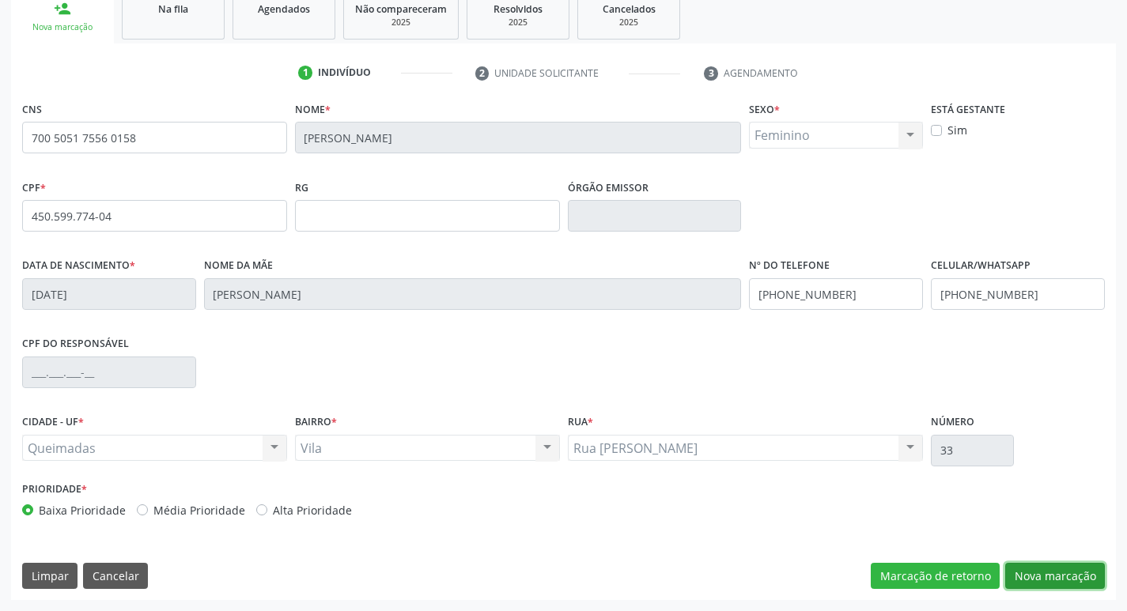
click at [1066, 573] on button "Nova marcação" at bounding box center [1055, 576] width 100 height 27
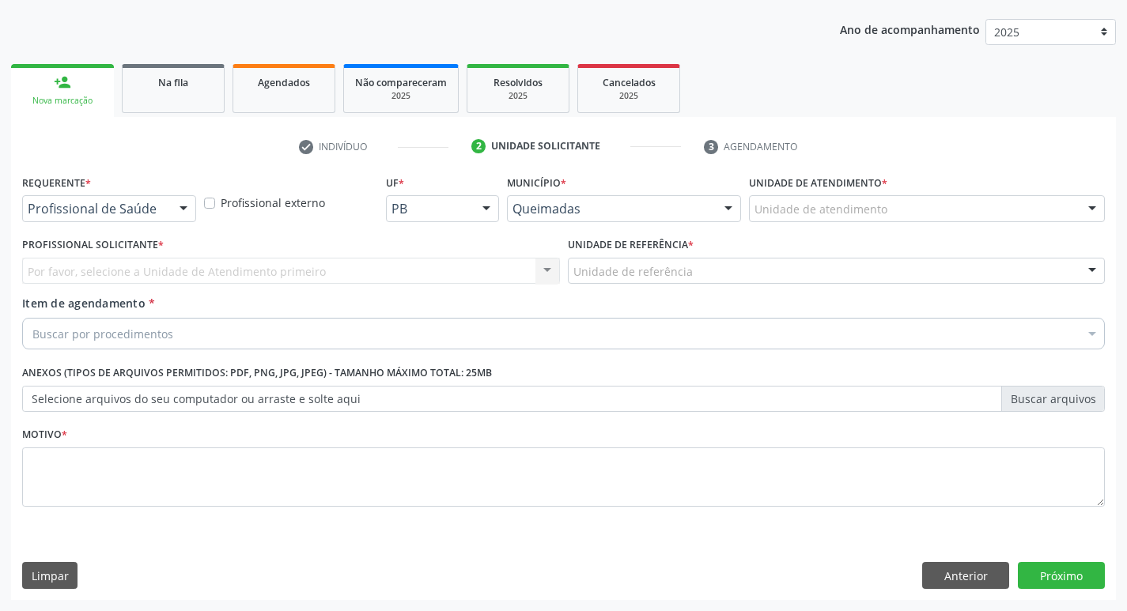
scroll to position [172, 0]
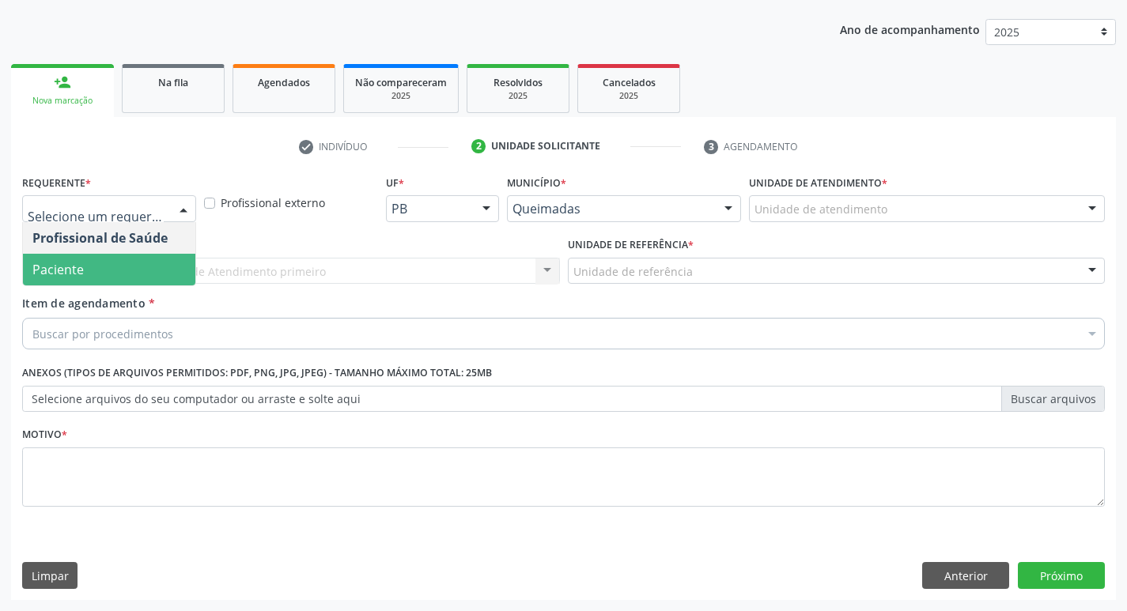
click at [123, 265] on span "Paciente" at bounding box center [109, 270] width 172 height 32
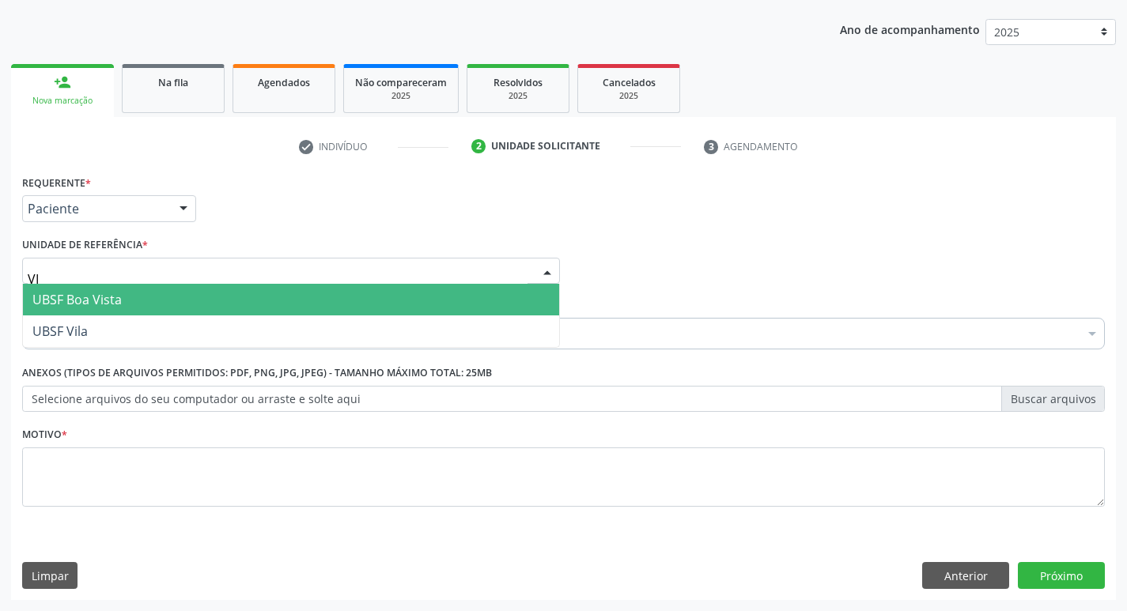
type input "VIL"
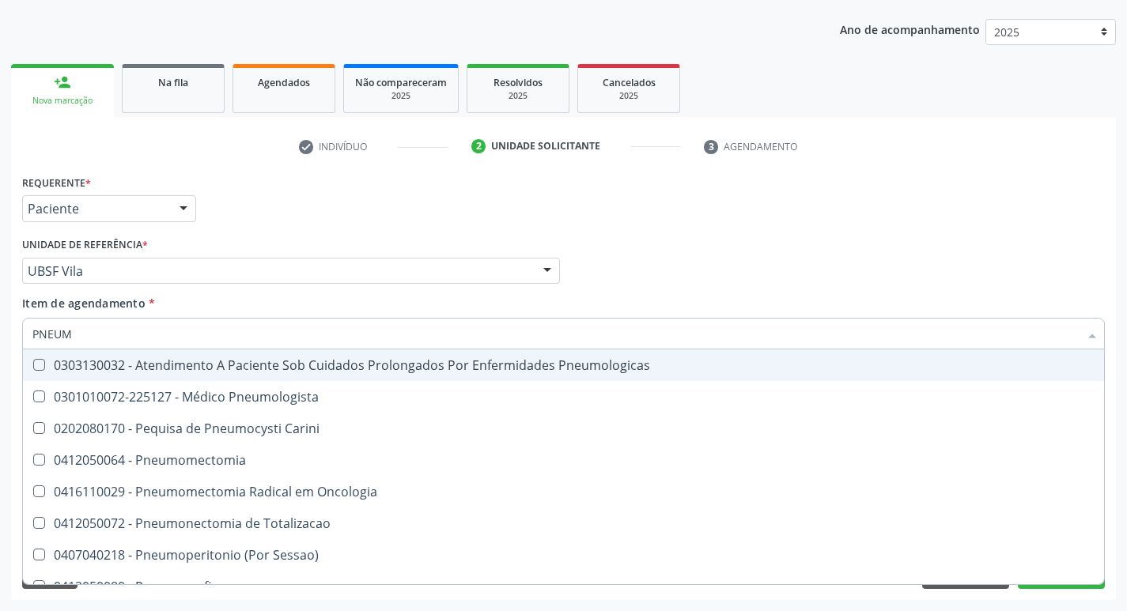
type input "PNEUMO"
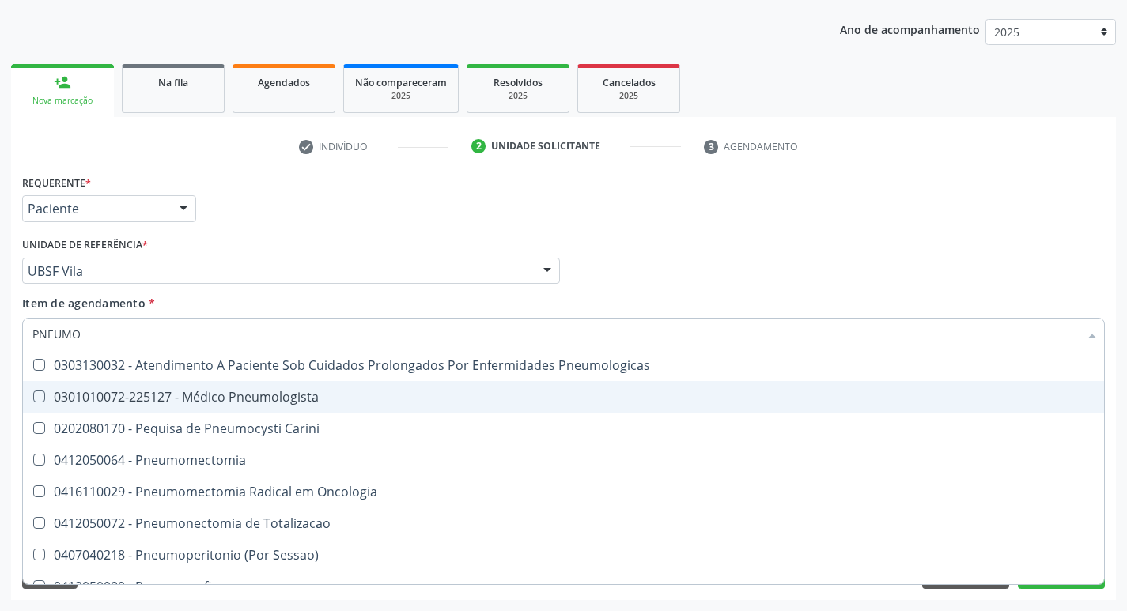
click at [125, 391] on div "0301010072-225127 - Médico Pneumologista" at bounding box center [563, 397] width 1062 height 13
checkbox Pneumologista "true"
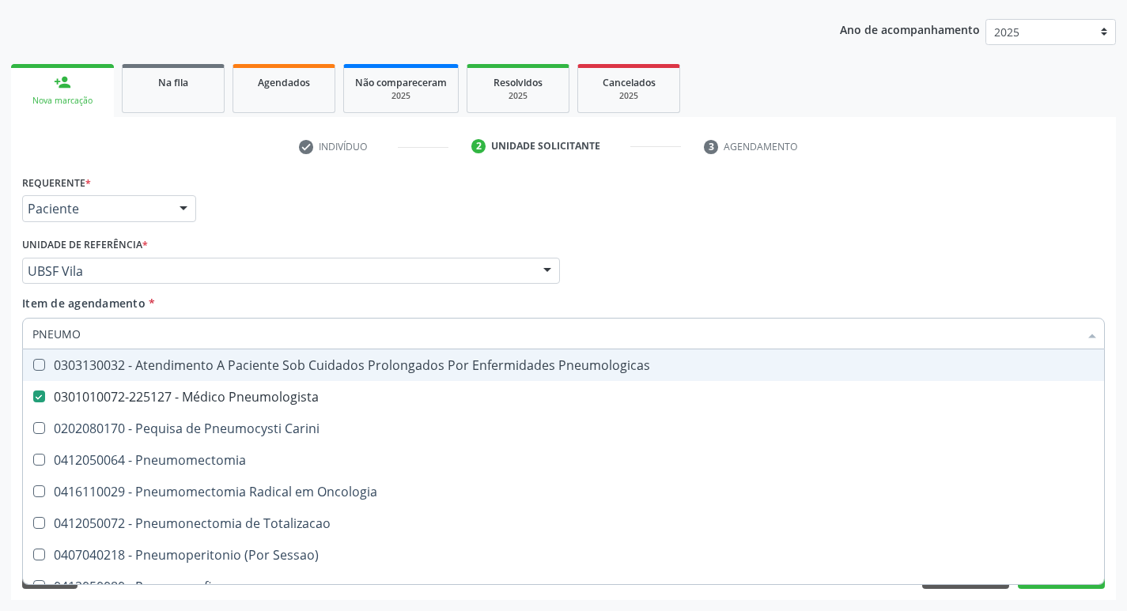
click at [281, 183] on div "Requerente * Paciente Profissional de Saúde Paciente Nenhum resultado encontrad…" at bounding box center [563, 202] width 1091 height 62
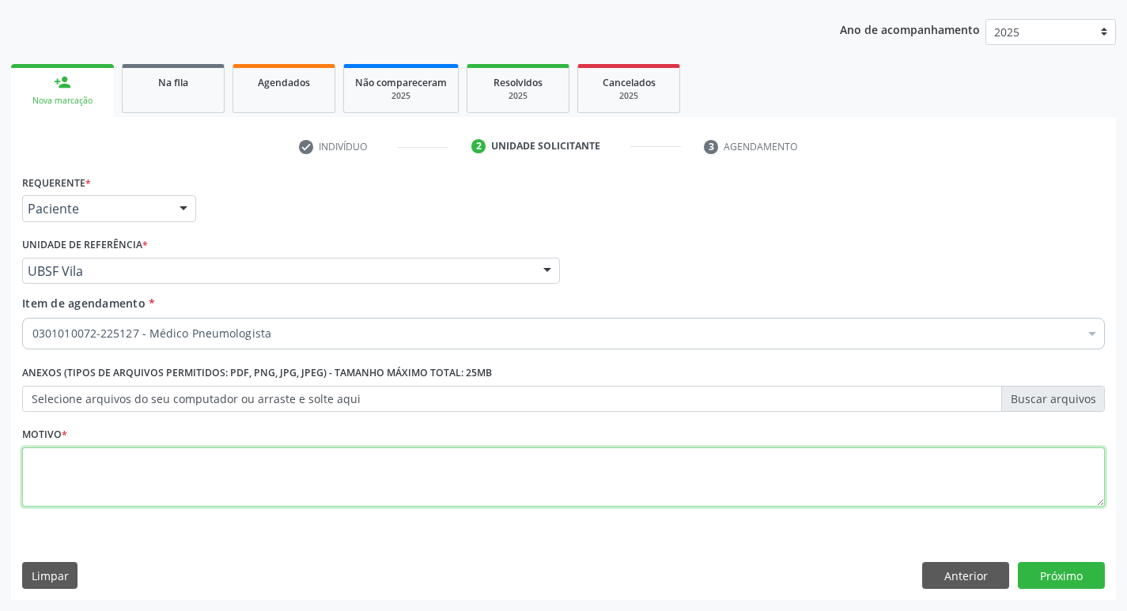
click at [149, 463] on textarea at bounding box center [563, 478] width 1083 height 60
type textarea "RETORNO."
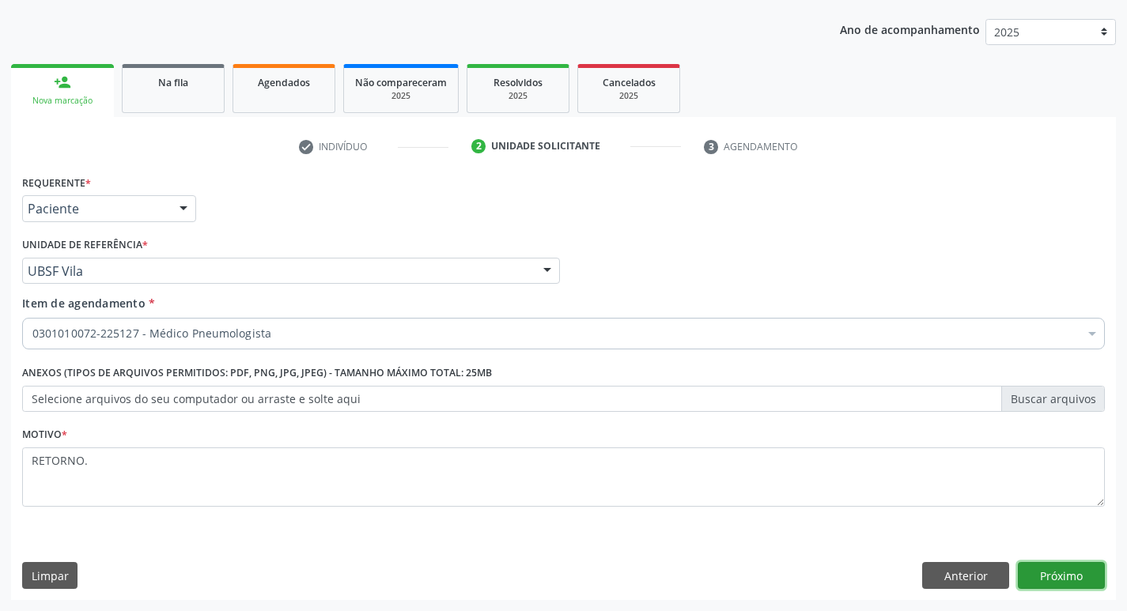
click at [1103, 584] on button "Próximo" at bounding box center [1061, 575] width 87 height 27
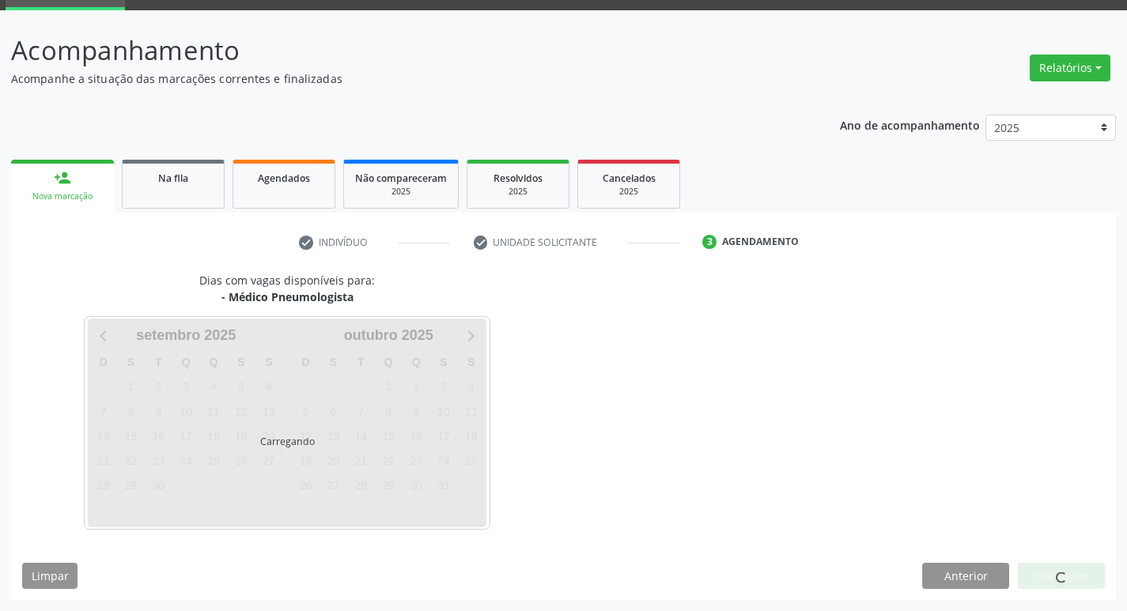
scroll to position [77, 0]
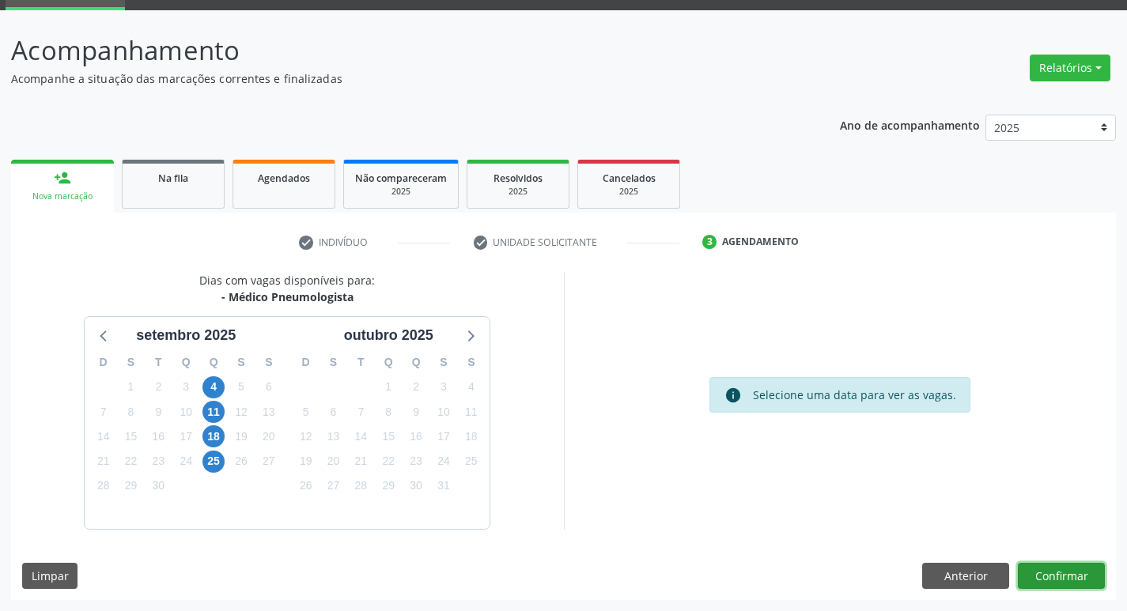
click at [1043, 572] on button "Confirmar" at bounding box center [1061, 576] width 87 height 27
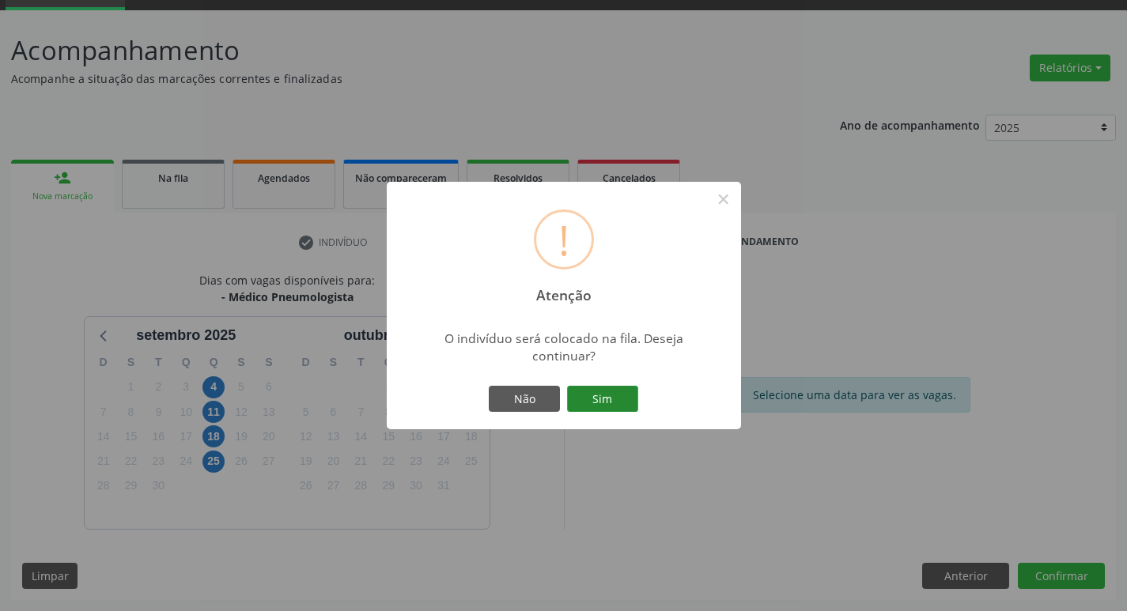
click at [617, 404] on button "Sim" at bounding box center [602, 399] width 71 height 27
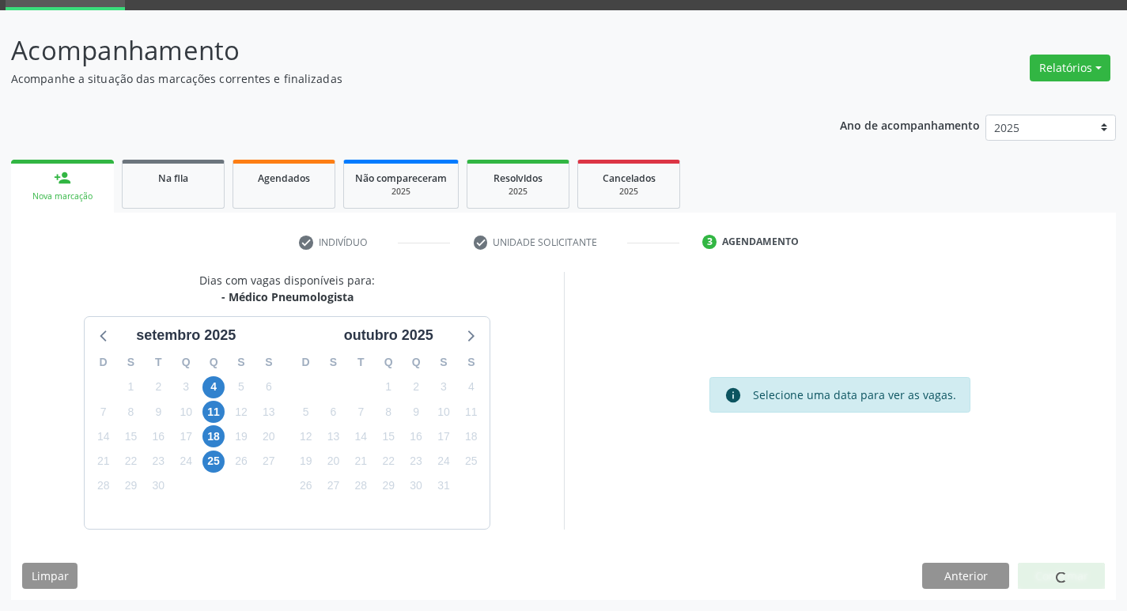
click at [131, 233] on ul "check Indivíduo check Unidade solicitante 3 Agendamento" at bounding box center [563, 242] width 1105 height 26
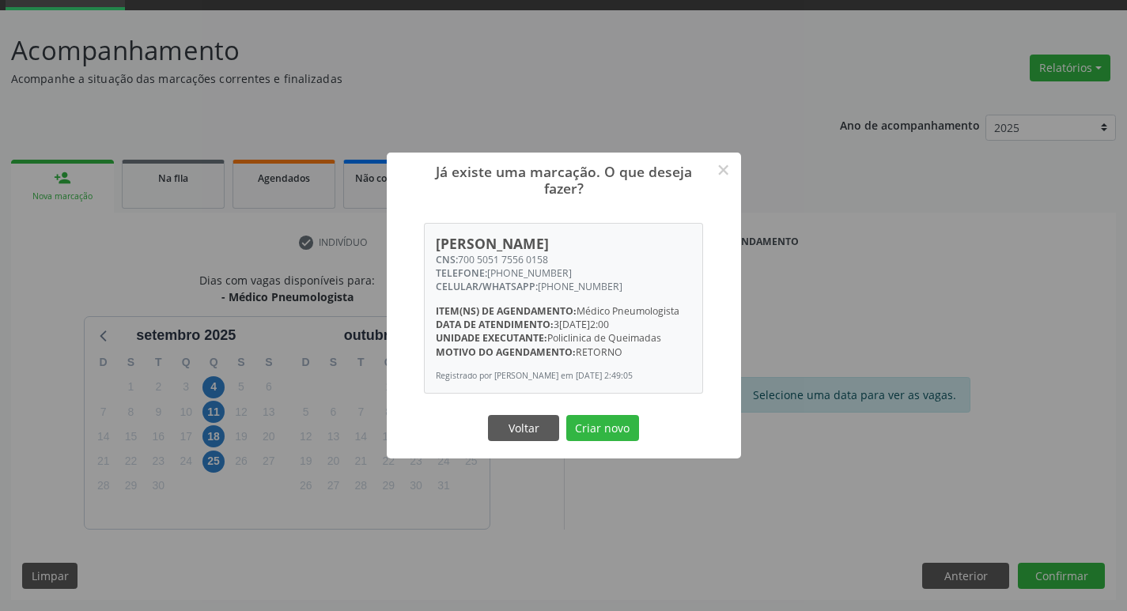
click at [566, 415] on button "Criar novo" at bounding box center [602, 428] width 73 height 27
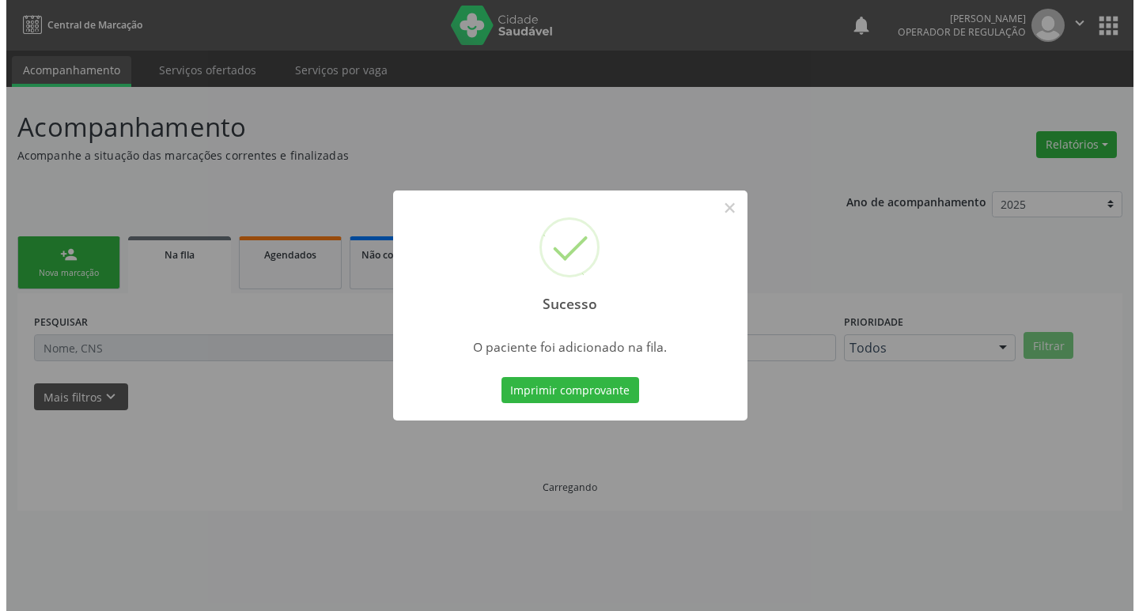
scroll to position [0, 0]
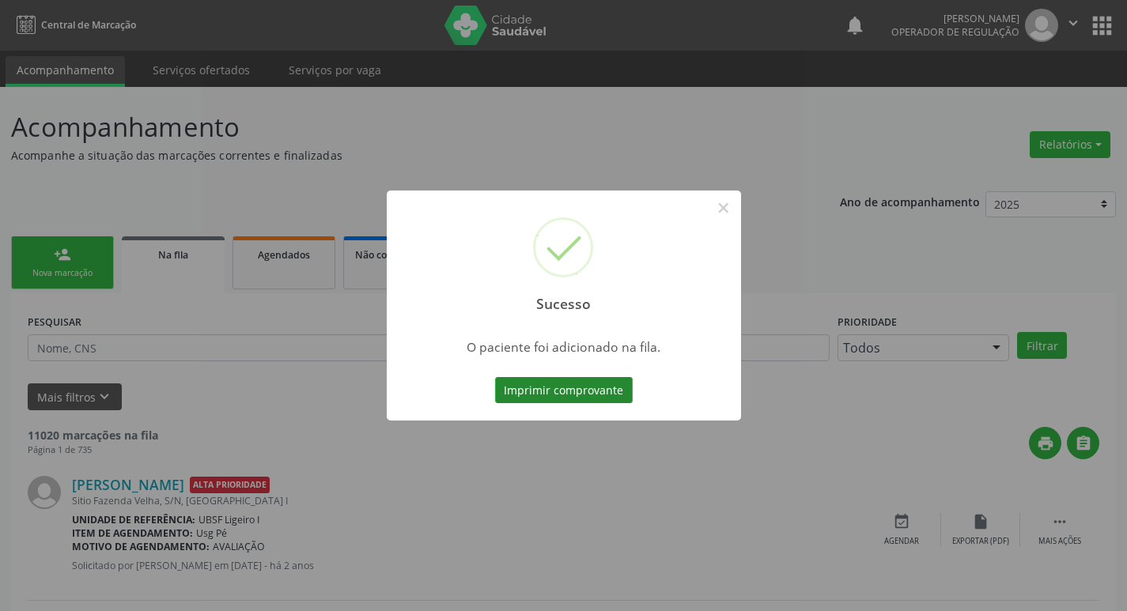
click at [554, 393] on button "Imprimir comprovante" at bounding box center [564, 390] width 138 height 27
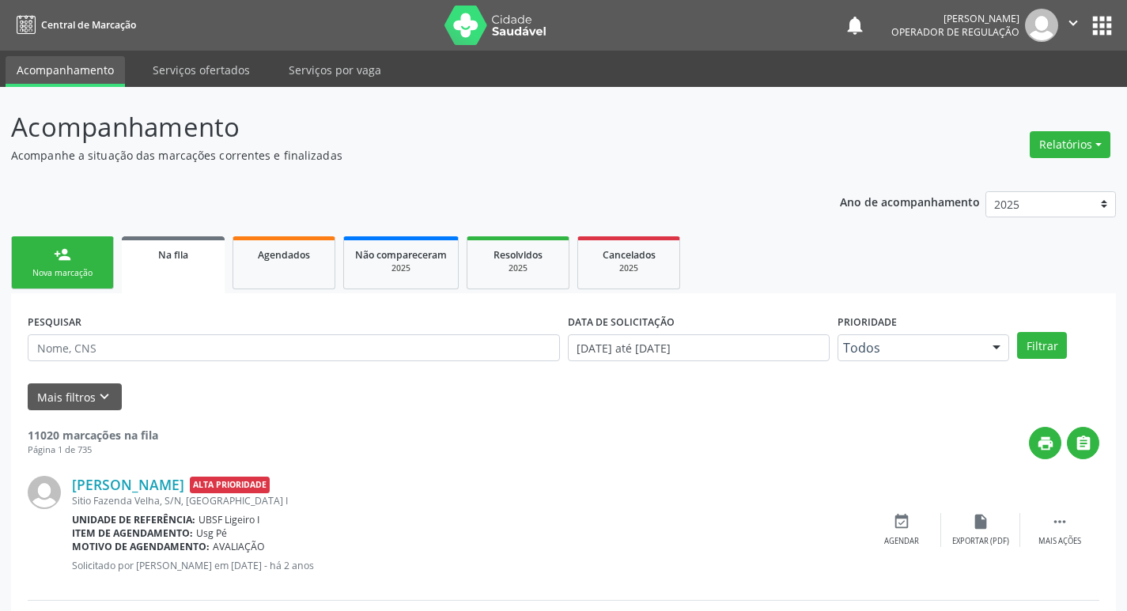
click at [81, 276] on div "Nova marcação" at bounding box center [62, 273] width 79 height 12
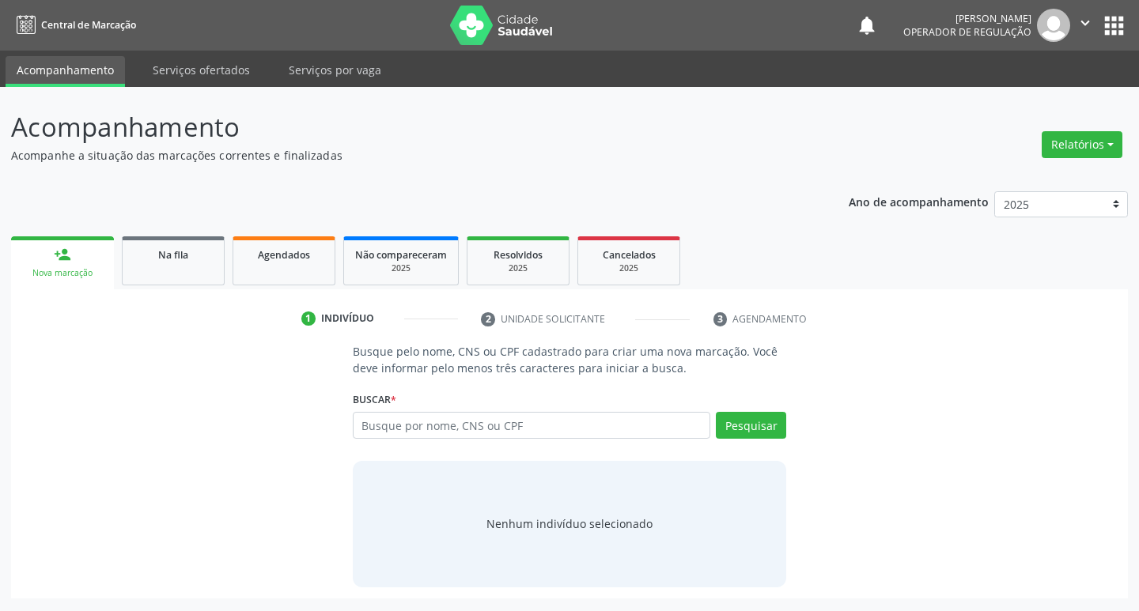
click at [467, 418] on input "text" at bounding box center [532, 425] width 358 height 27
click at [491, 421] on input "text" at bounding box center [532, 425] width 358 height 27
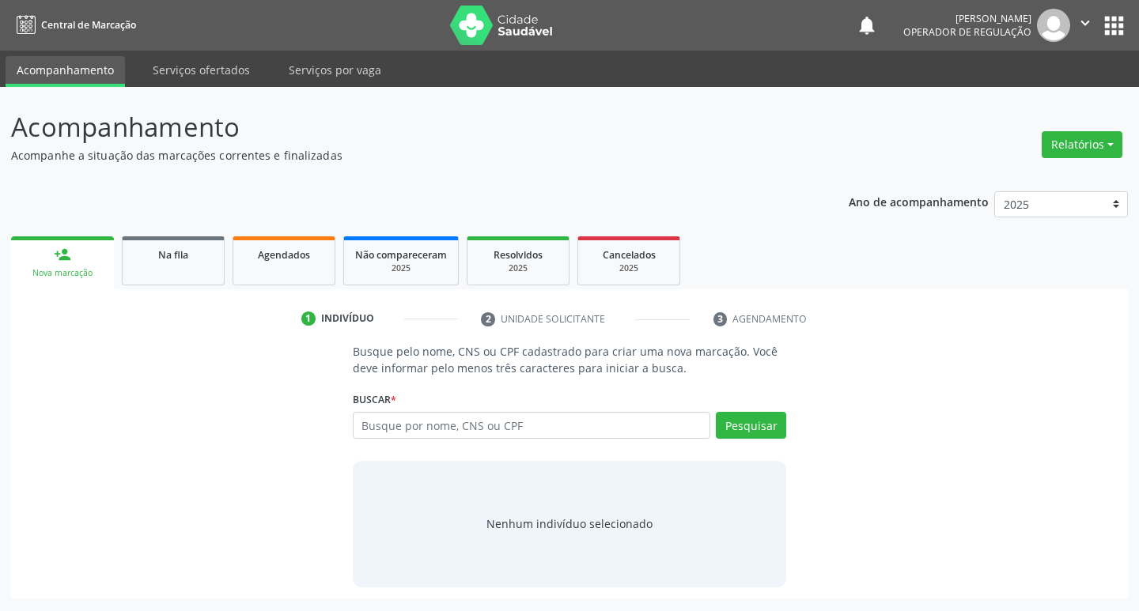
click at [373, 424] on input "text" at bounding box center [532, 425] width 358 height 27
click at [448, 436] on input "text" at bounding box center [532, 425] width 358 height 27
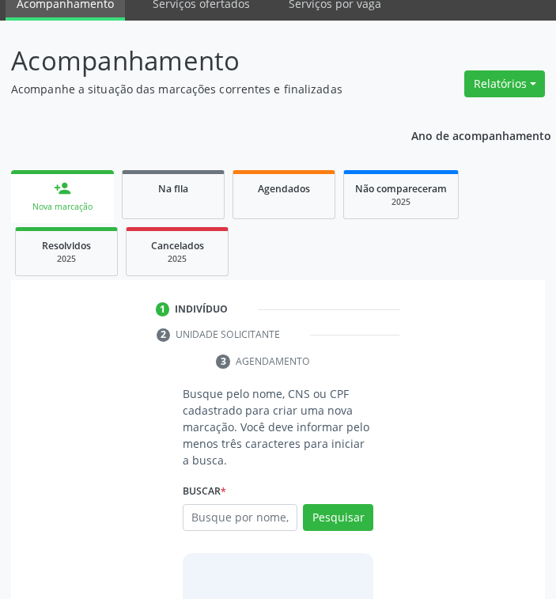
scroll to position [202, 0]
